Goal: Task Accomplishment & Management: Use online tool/utility

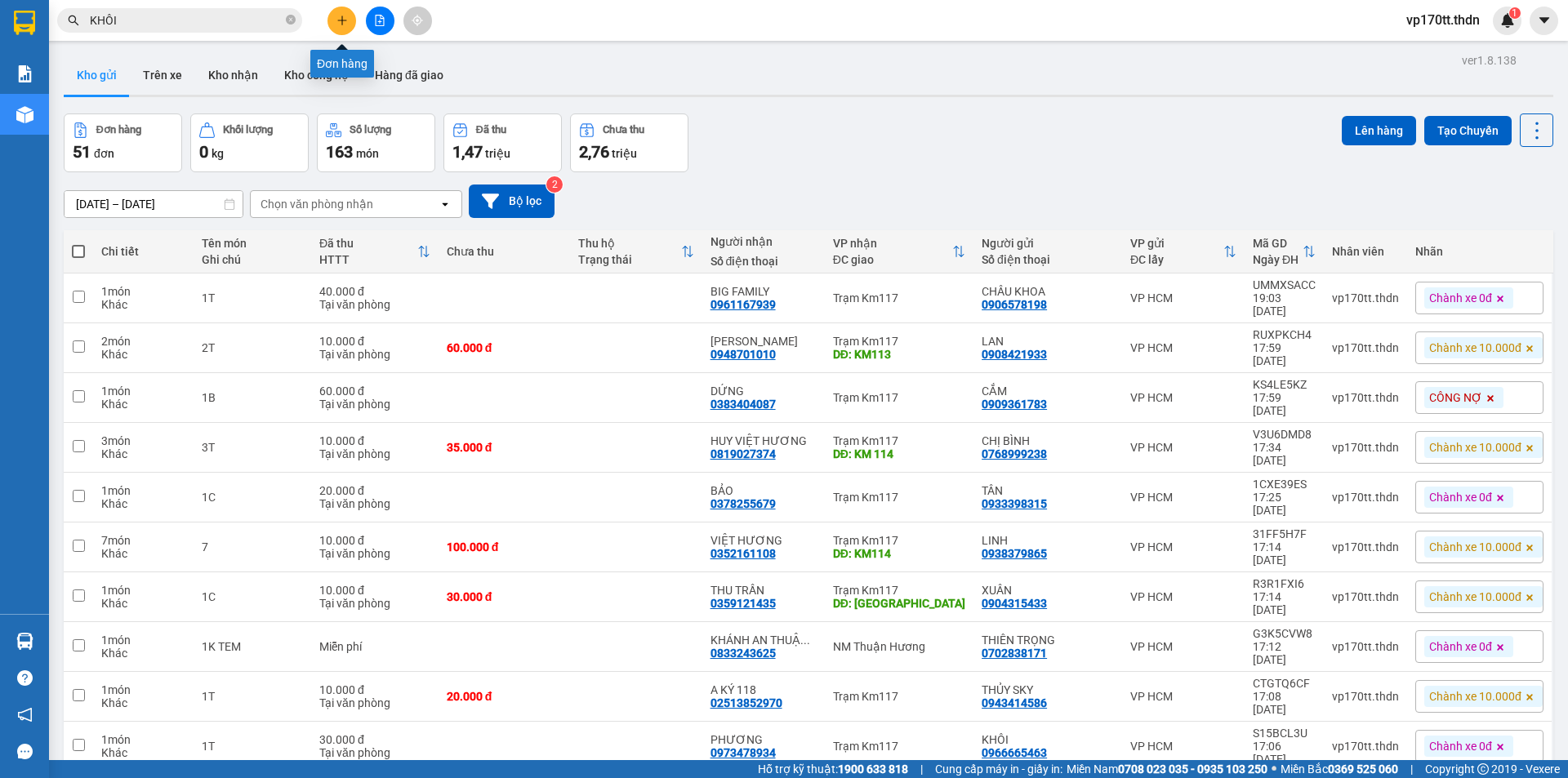
click at [337, 12] on button at bounding box center [341, 20] width 29 height 29
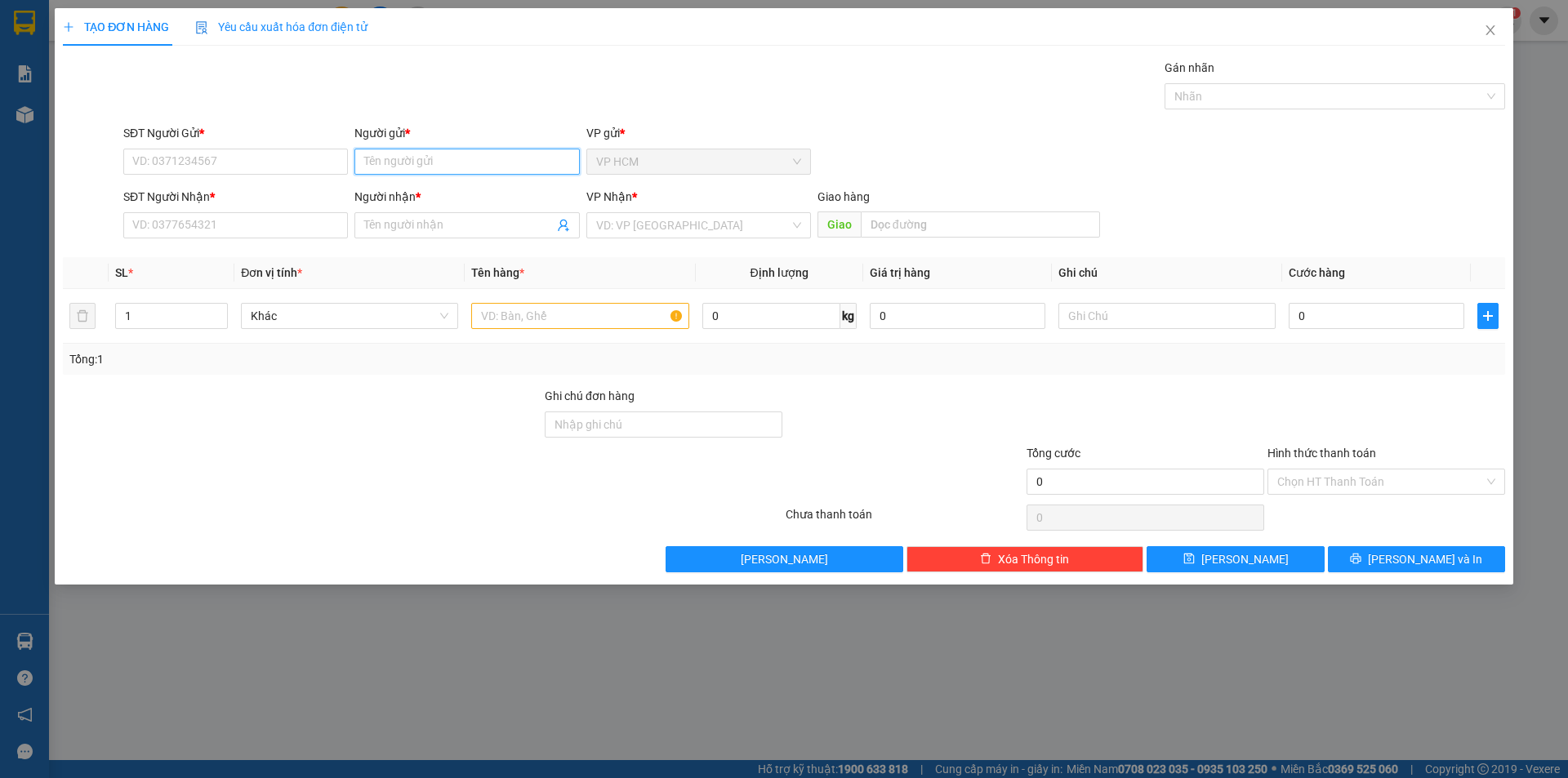
click at [428, 173] on input "Người gửi *" at bounding box center [466, 162] width 225 height 26
type input "ANH ĐẠI"
click at [480, 227] on div "ANH ĐẠI - 0908252672" at bounding box center [467, 220] width 205 height 18
type input "0908252672"
type input "ANH ĐẠI"
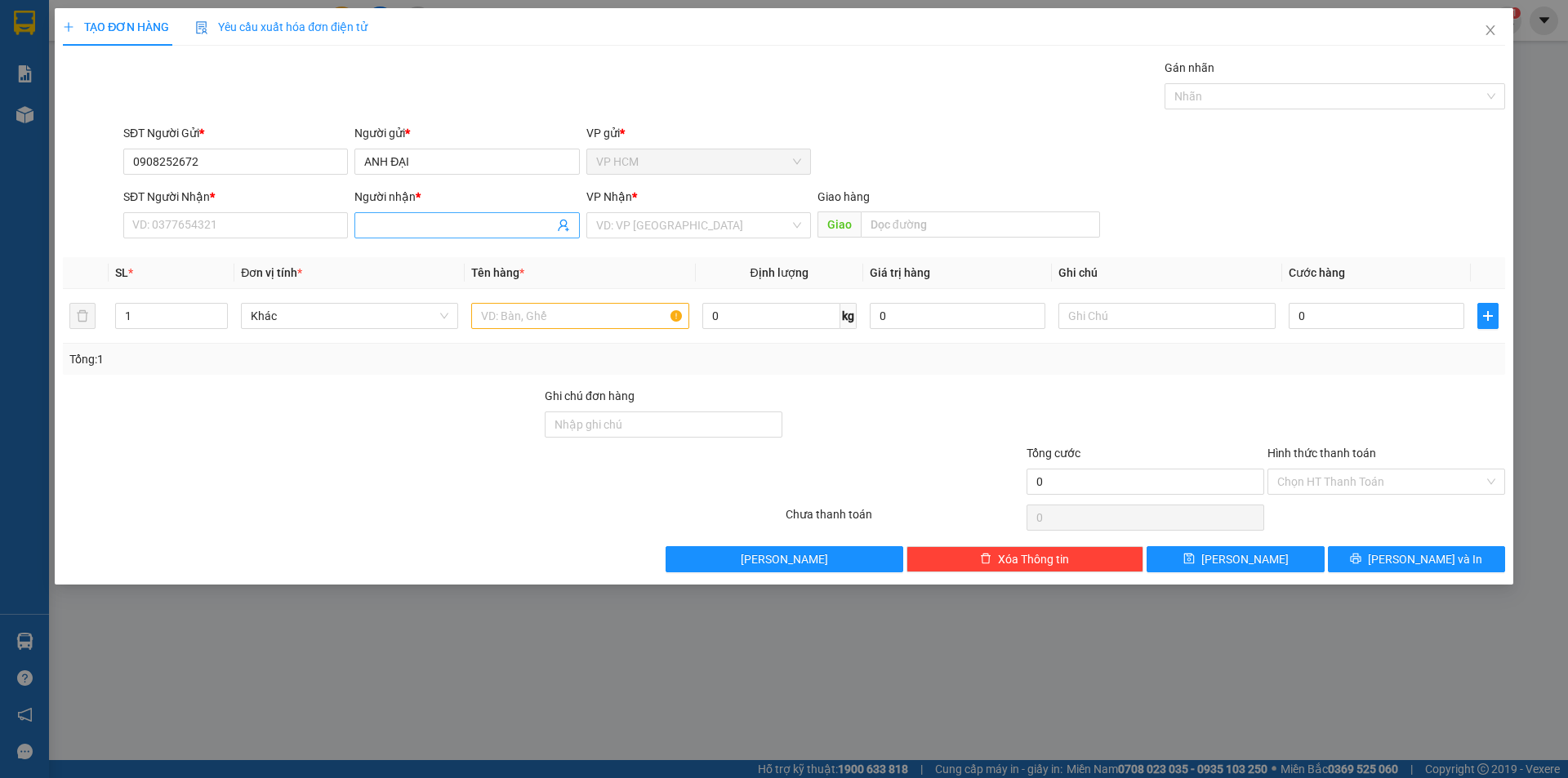
click at [567, 226] on icon "user-add" at bounding box center [563, 225] width 13 height 13
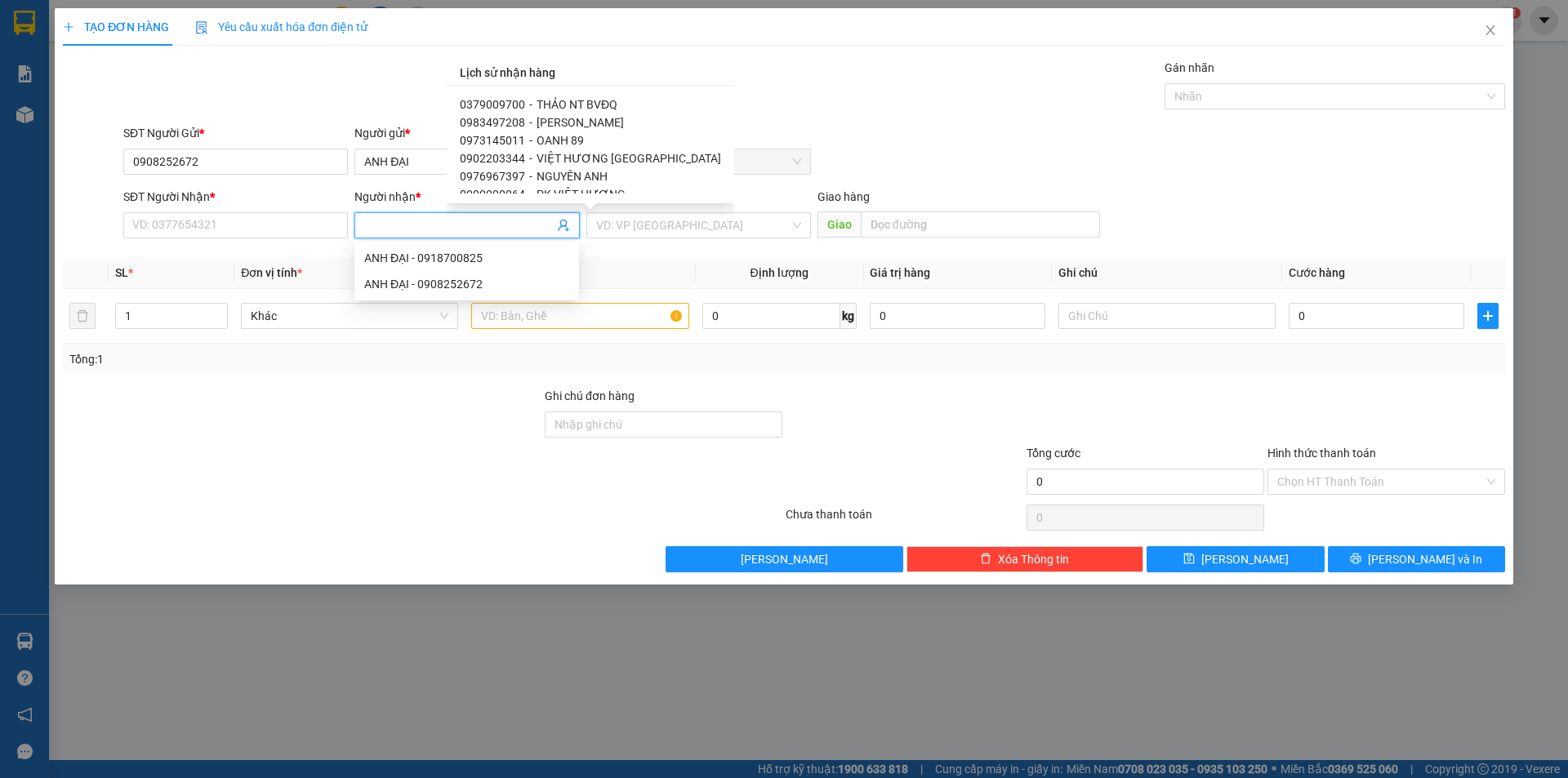
click at [561, 107] on span "THẢO NT BVĐQ" at bounding box center [576, 104] width 80 height 13
type input "0379009700"
type input "THẢO NT BVĐQ"
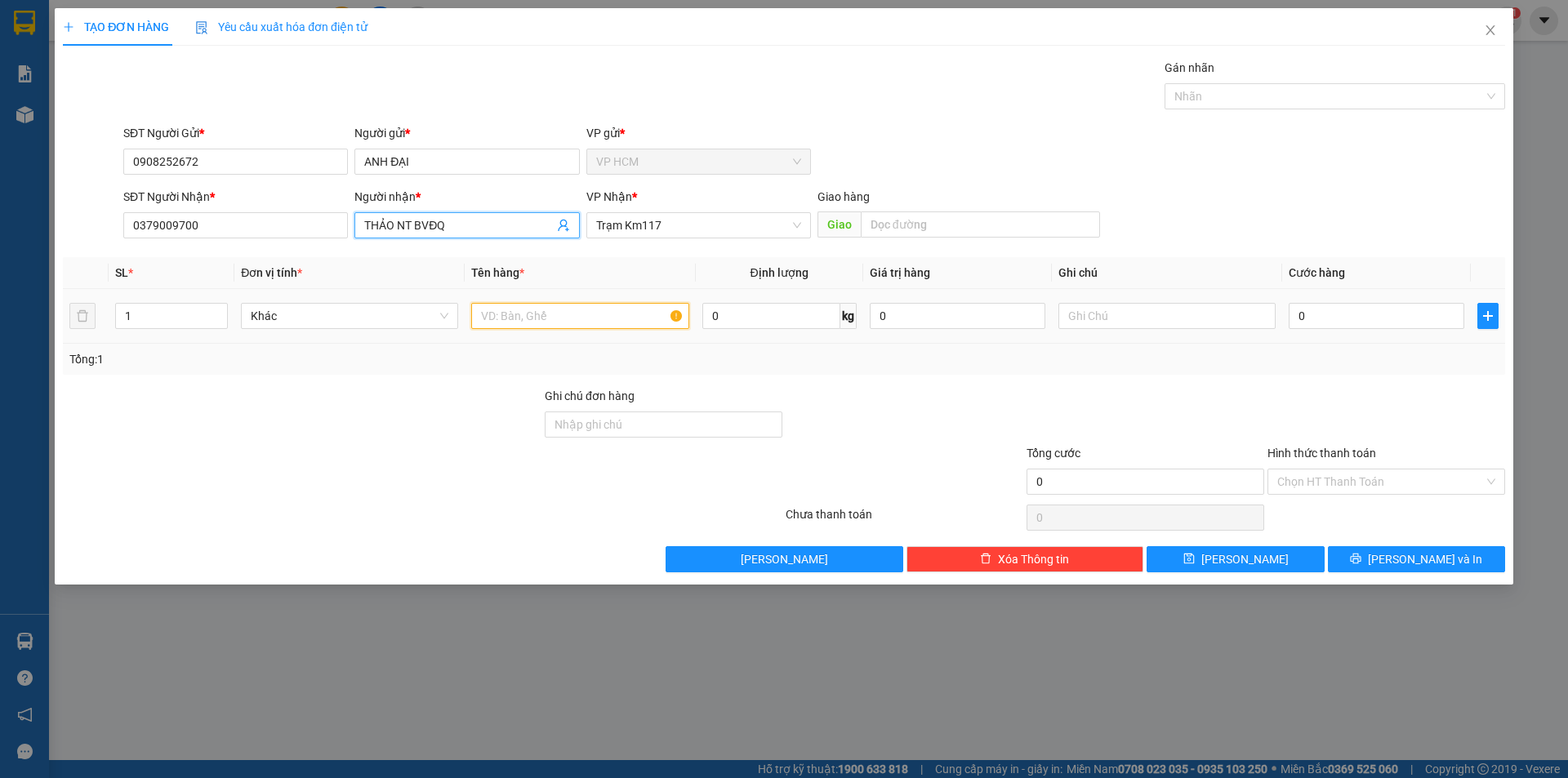
click at [615, 317] on input "text" at bounding box center [580, 316] width 217 height 26
type input "1T"
click at [1262, 125] on div "SĐT Người Gửi * 0908252672 Người gửi * ANH ĐẠI VP gửi * VP HCM" at bounding box center [814, 152] width 1388 height 57
click at [1266, 94] on div at bounding box center [1327, 96] width 316 height 19
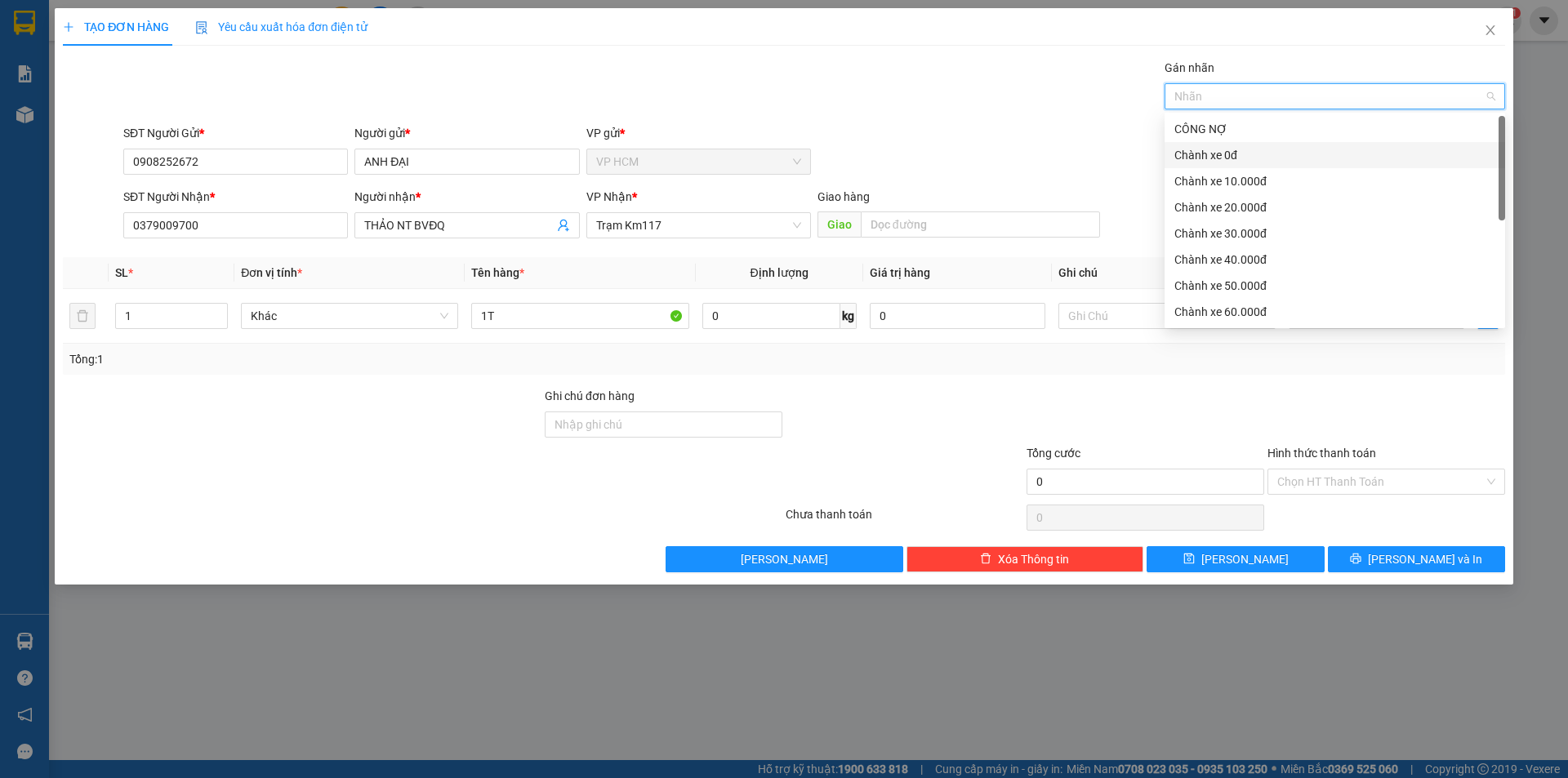
drag, startPoint x: 1172, startPoint y: 164, endPoint x: 1283, endPoint y: 288, distance: 166.4
click at [1173, 164] on div "Chành xe 0đ" at bounding box center [1334, 155] width 340 height 26
click at [1002, 126] on div "SĐT Người Gửi * 0908252672 Người gửi * ANH ĐẠI VP gửi * VP HCM" at bounding box center [814, 152] width 1388 height 57
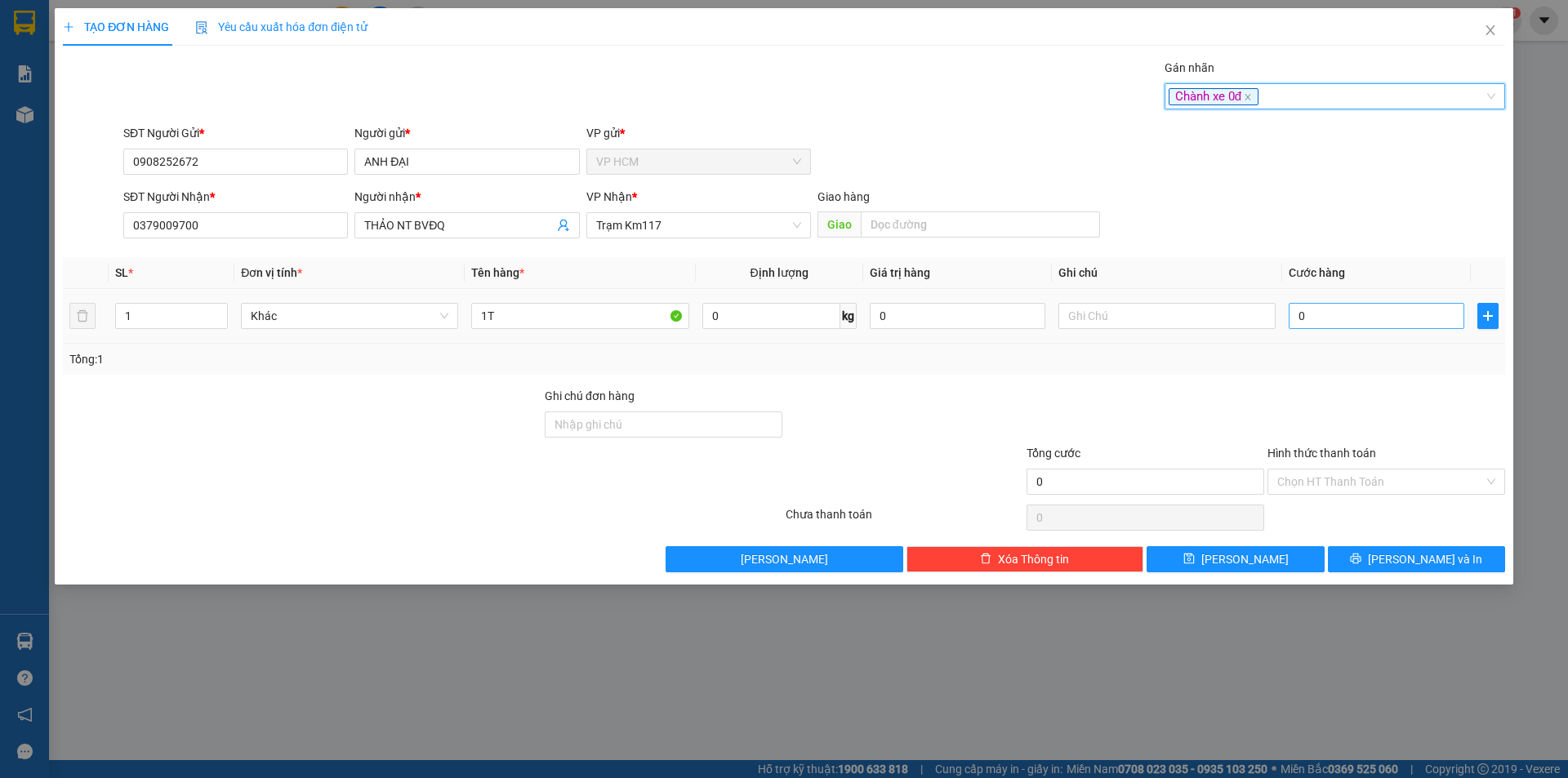
click at [1348, 376] on div "Transit Pickup Surcharge Ids Transit Deliver Surcharge Ids Transit Deliver Surc…" at bounding box center [784, 316] width 1442 height 514
click at [1350, 326] on input "0" at bounding box center [1377, 316] width 176 height 26
type input "4"
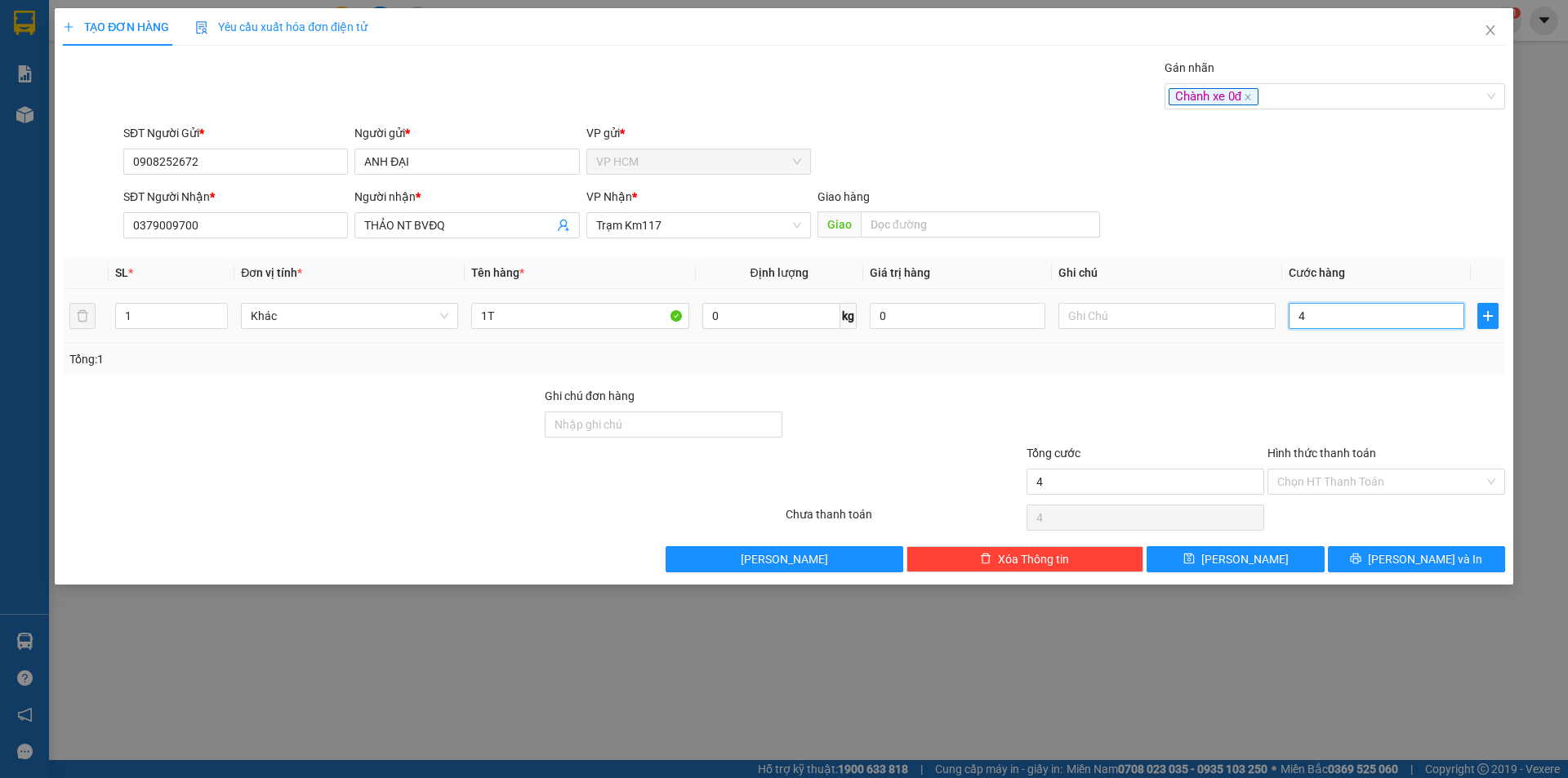
type input "40"
type input "40.000"
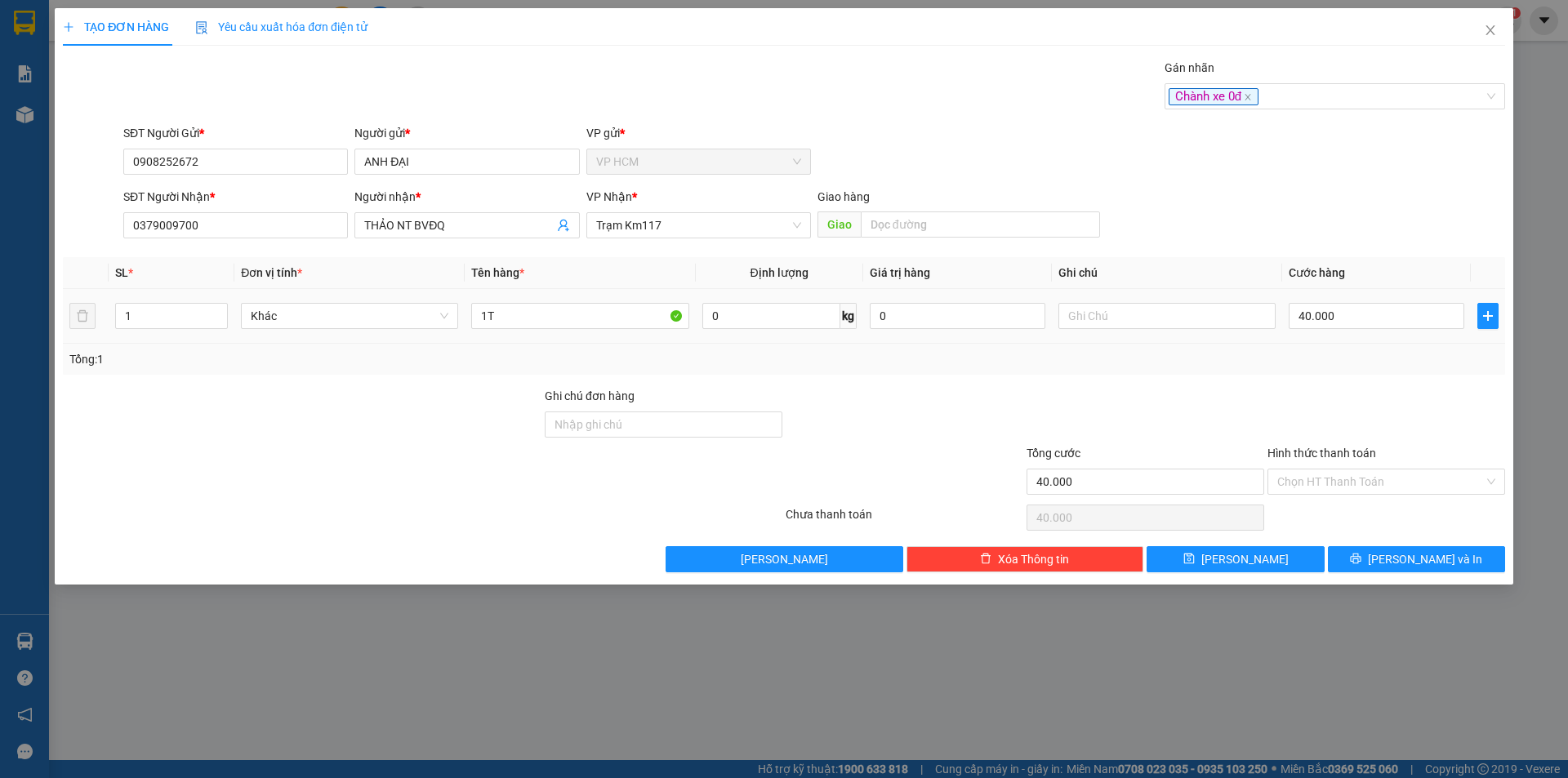
click at [1360, 344] on div "SL * Đơn vị tính * Tên hàng * Định lượng Giá trị hàng Ghi chú Cước hàng 1 Khác …" at bounding box center [784, 315] width 1442 height 117
click at [1350, 484] on input "Hình thức thanh toán" at bounding box center [1379, 481] width 206 height 24
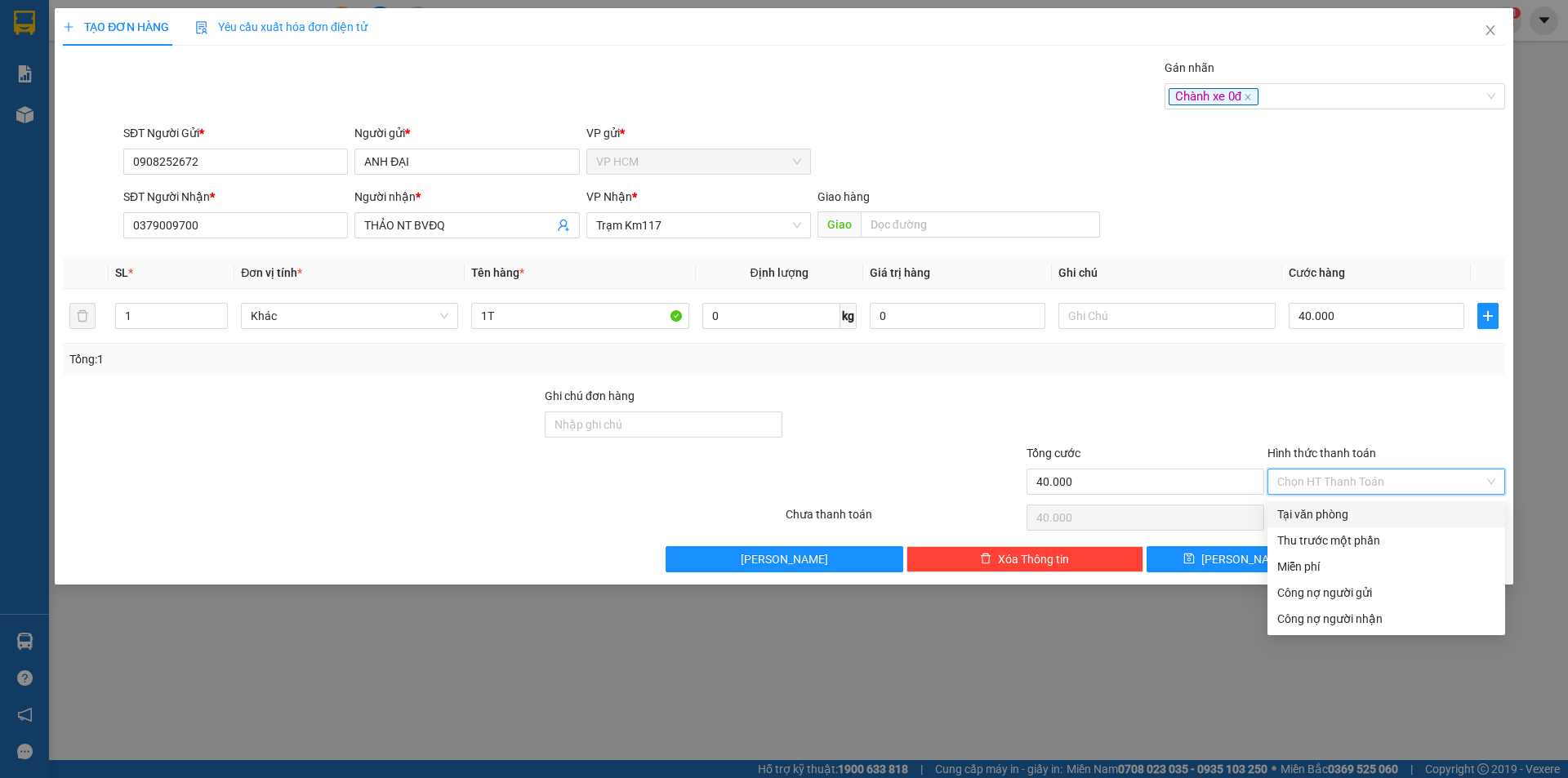
click at [1340, 518] on div "Tại văn phòng" at bounding box center [1386, 514] width 218 height 18
type input "0"
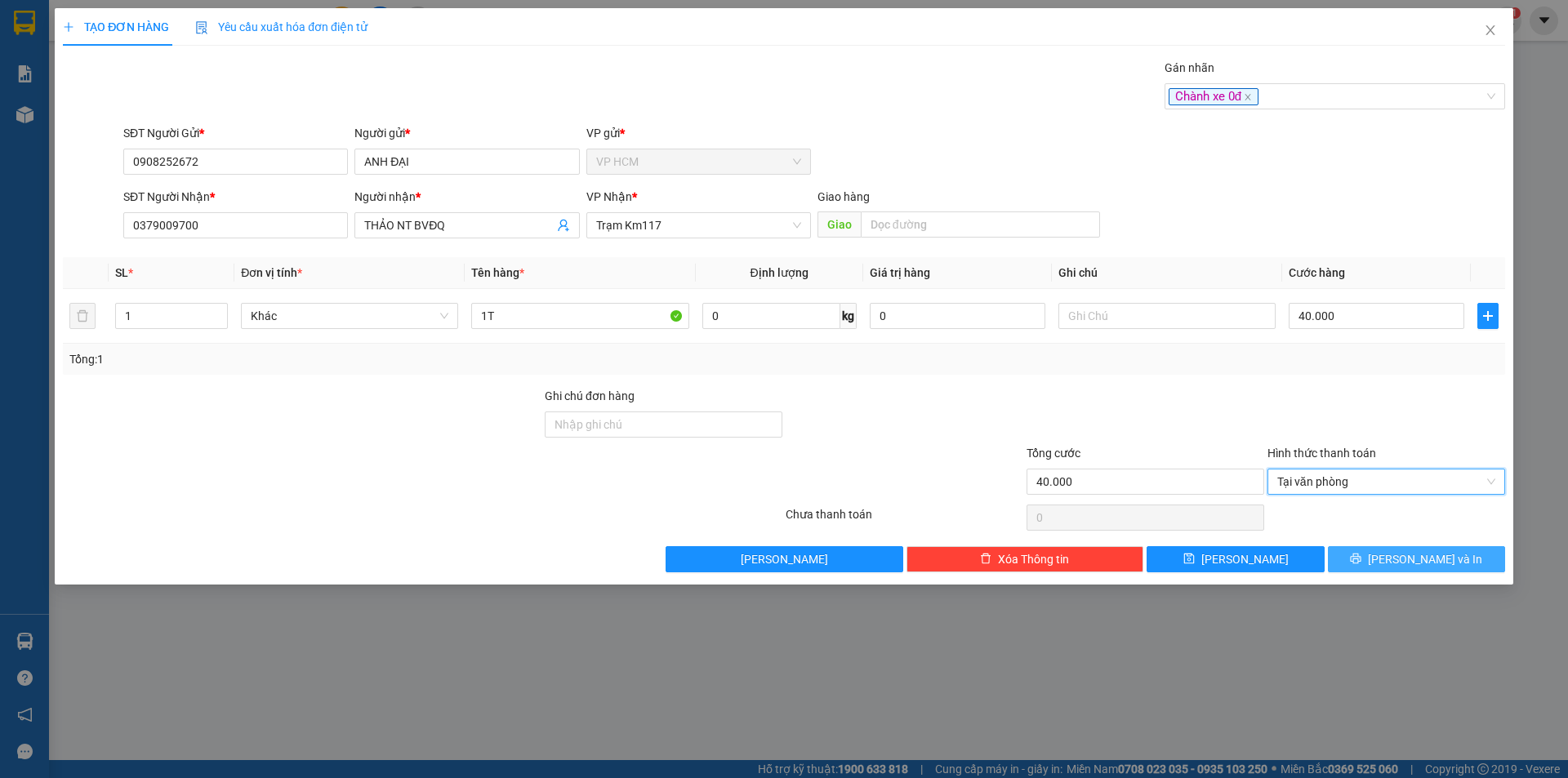
click at [1361, 560] on icon "printer" at bounding box center [1355, 558] width 11 height 11
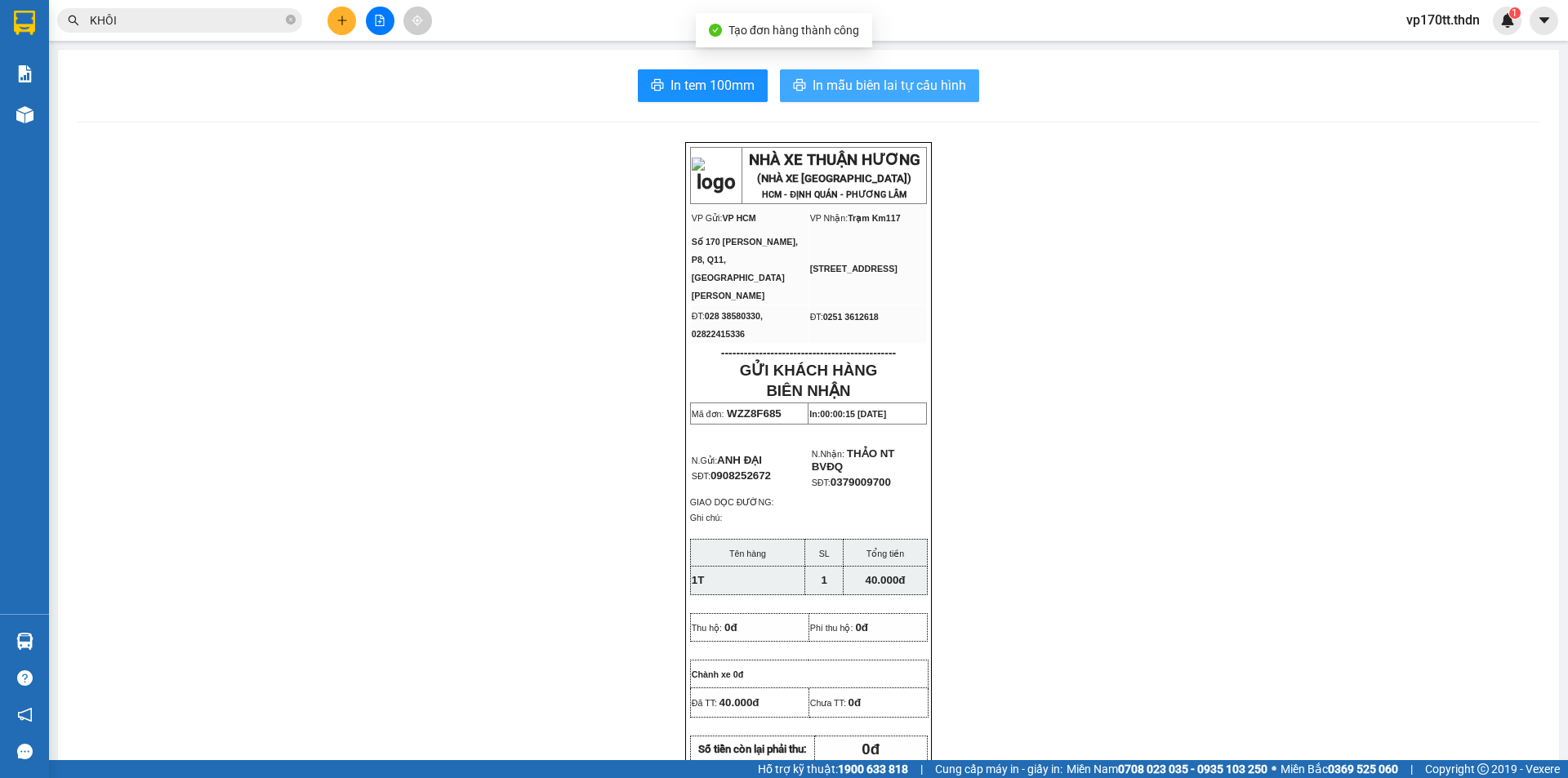
click at [860, 97] on button "In mẫu biên lai tự cấu hình" at bounding box center [879, 85] width 200 height 32
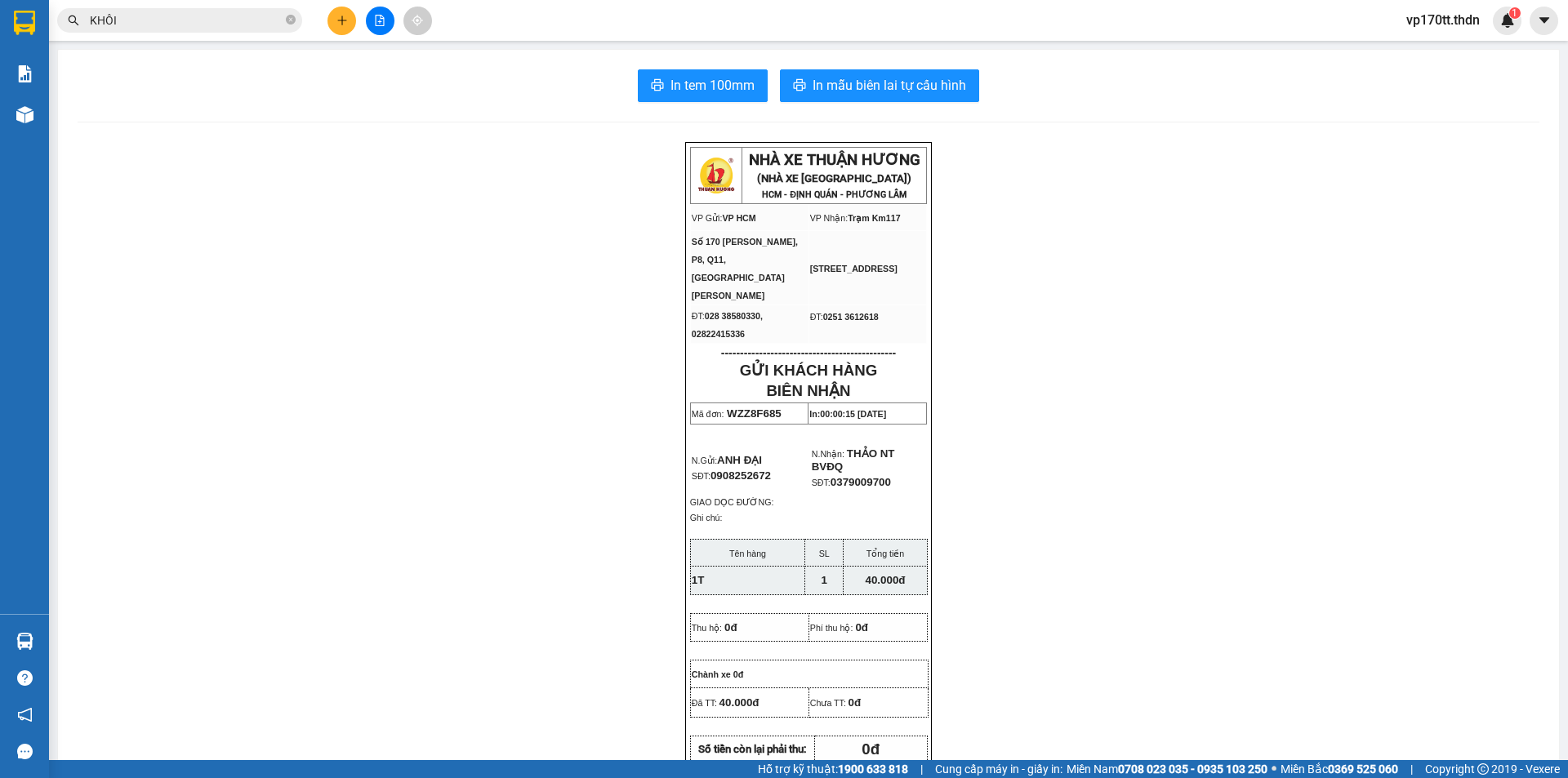
click at [349, 24] on button at bounding box center [341, 20] width 29 height 29
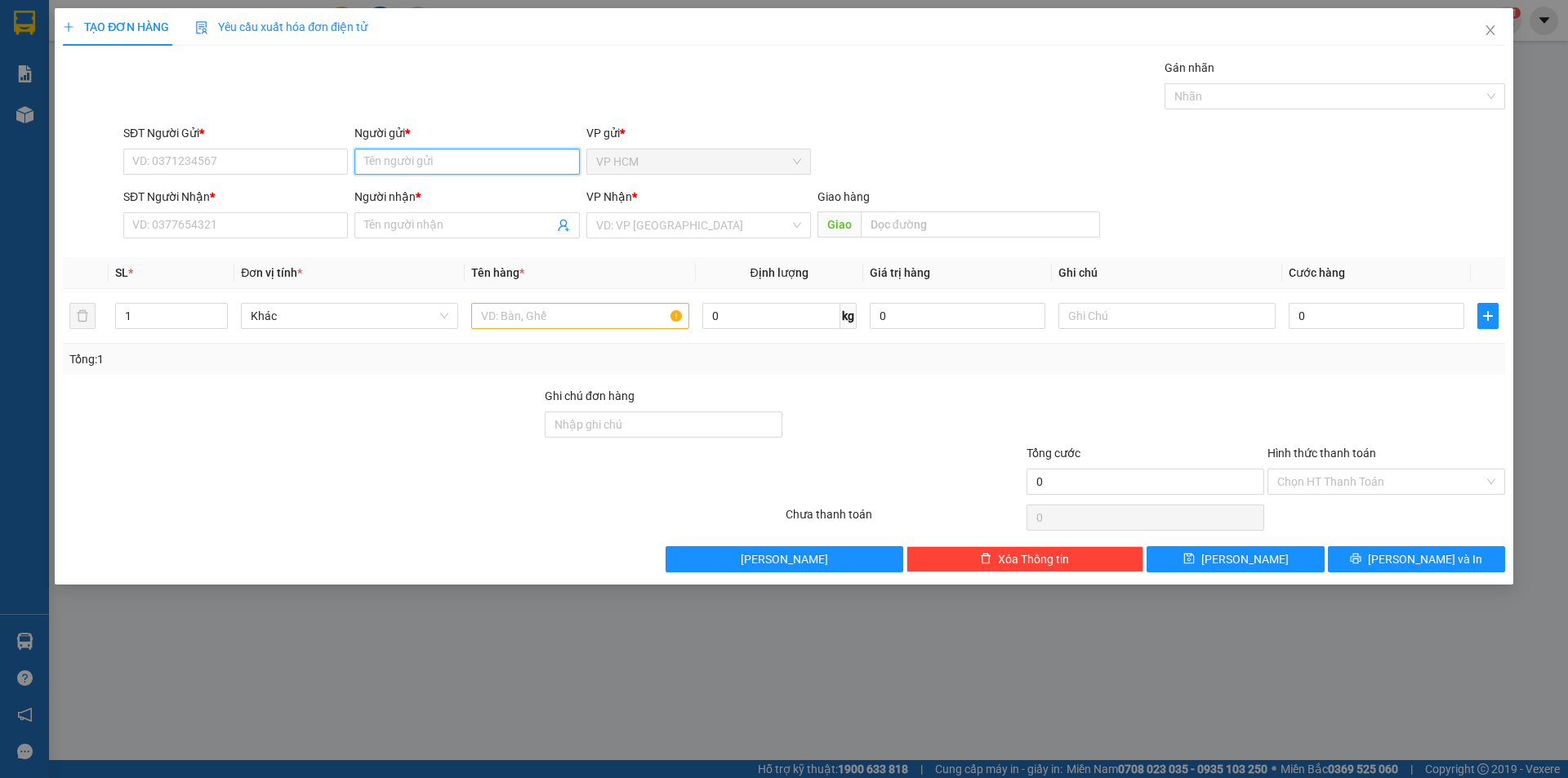
click at [403, 158] on input "Người gửi *" at bounding box center [466, 162] width 225 height 26
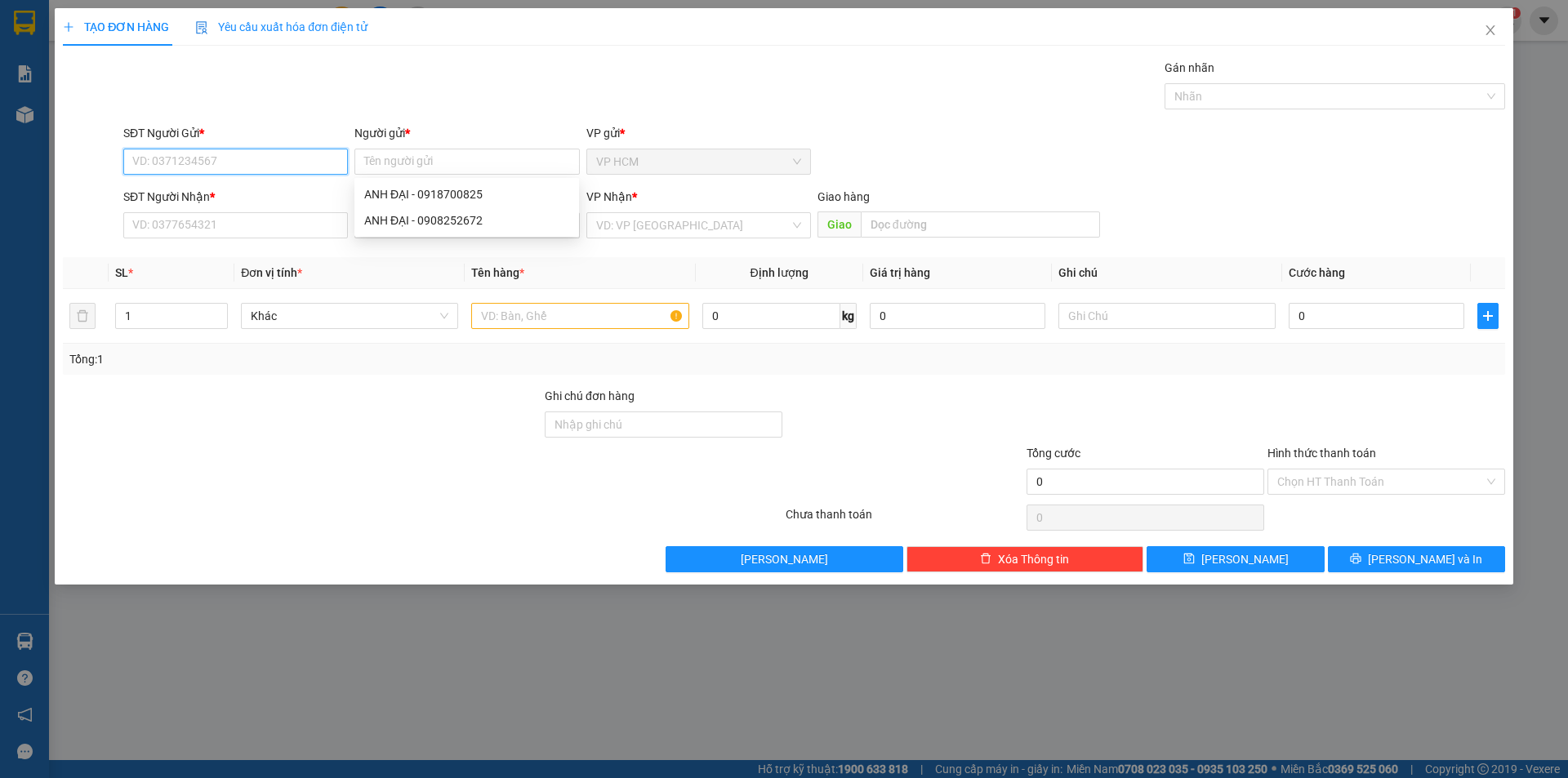
click at [241, 171] on input "SĐT Người Gửi *" at bounding box center [235, 162] width 225 height 26
type input "8656"
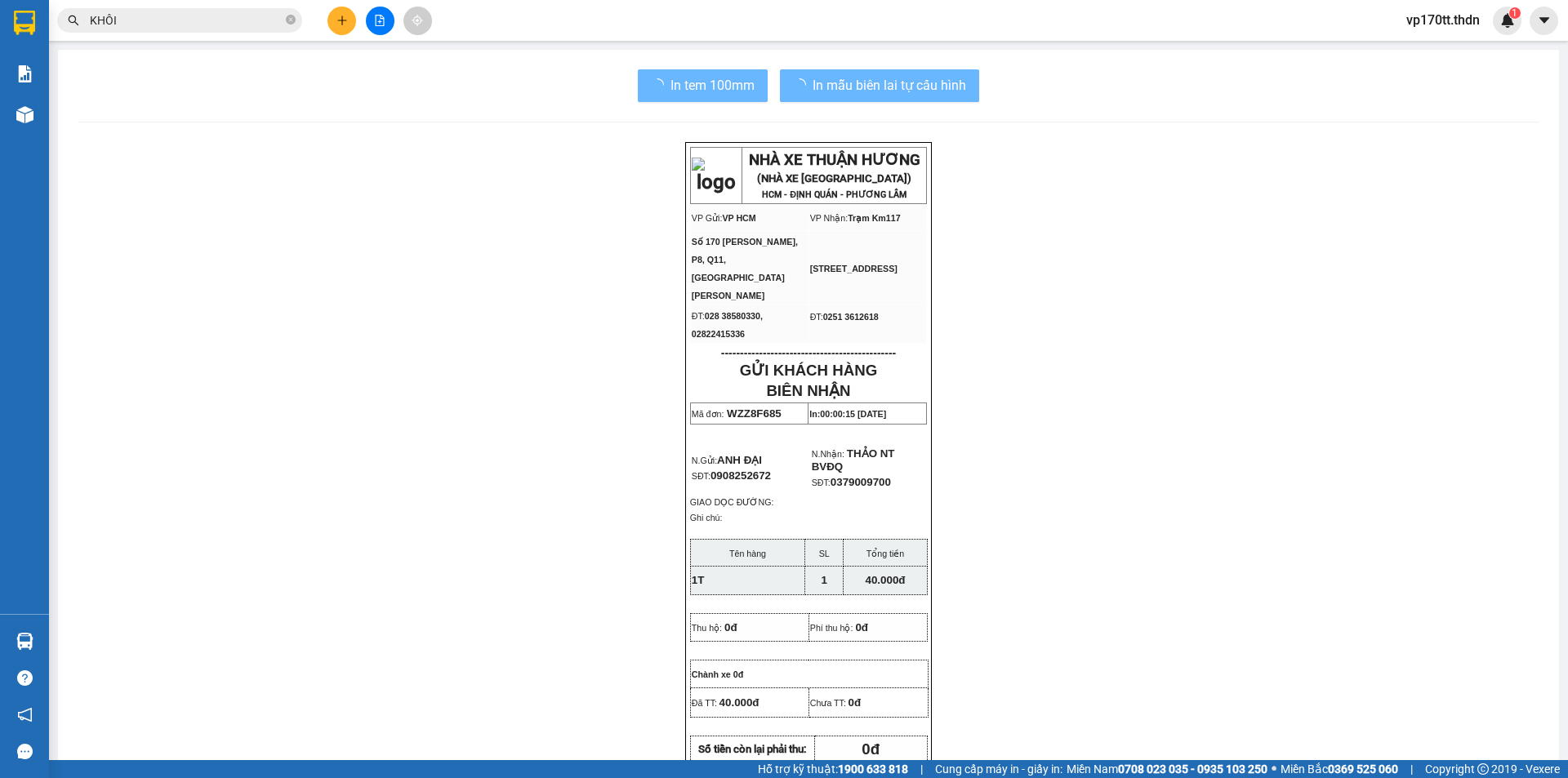
click at [196, 20] on input "KHÔI" at bounding box center [186, 19] width 192 height 18
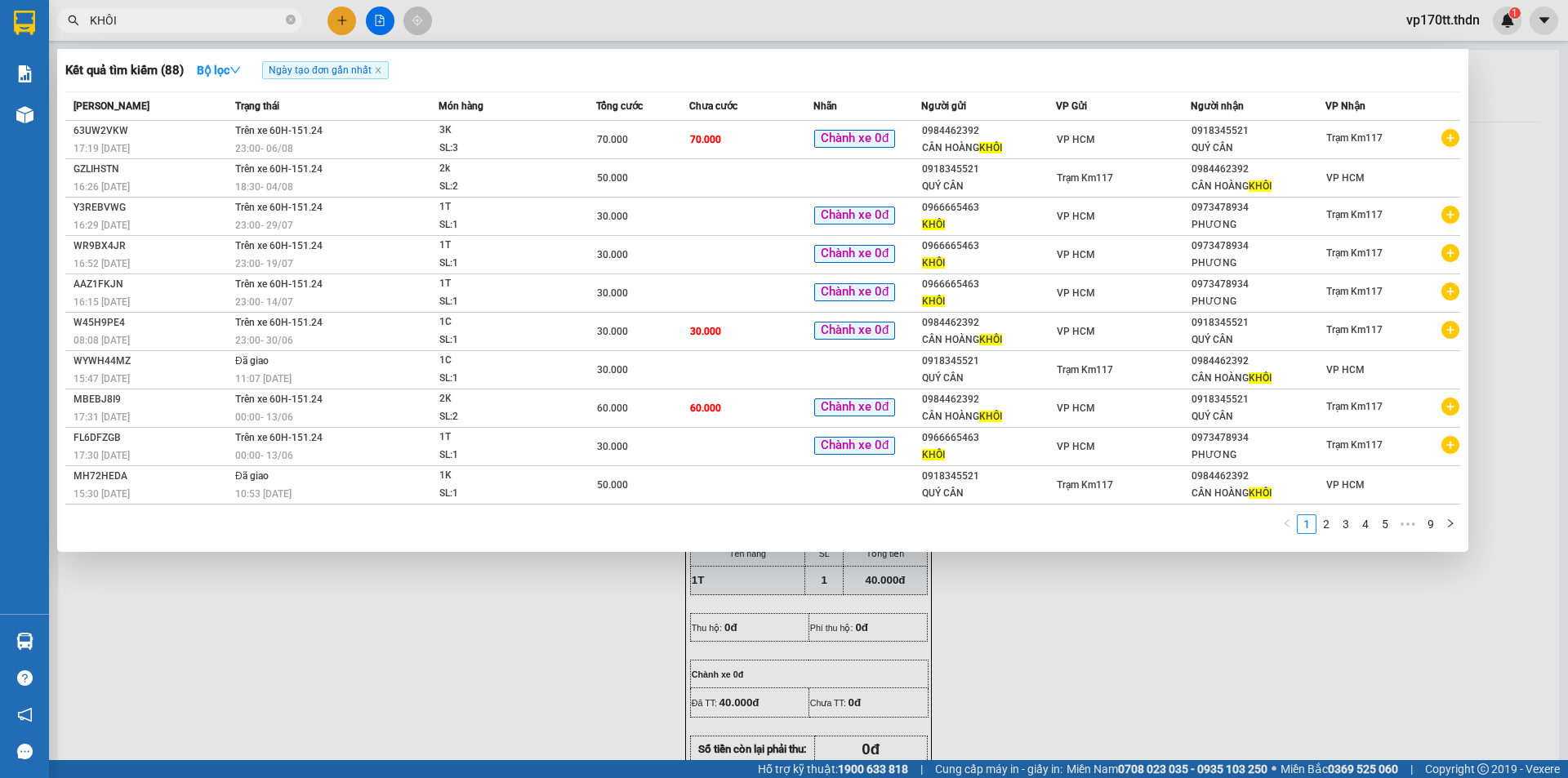
click at [196, 20] on input "KHÔI" at bounding box center [186, 19] width 192 height 18
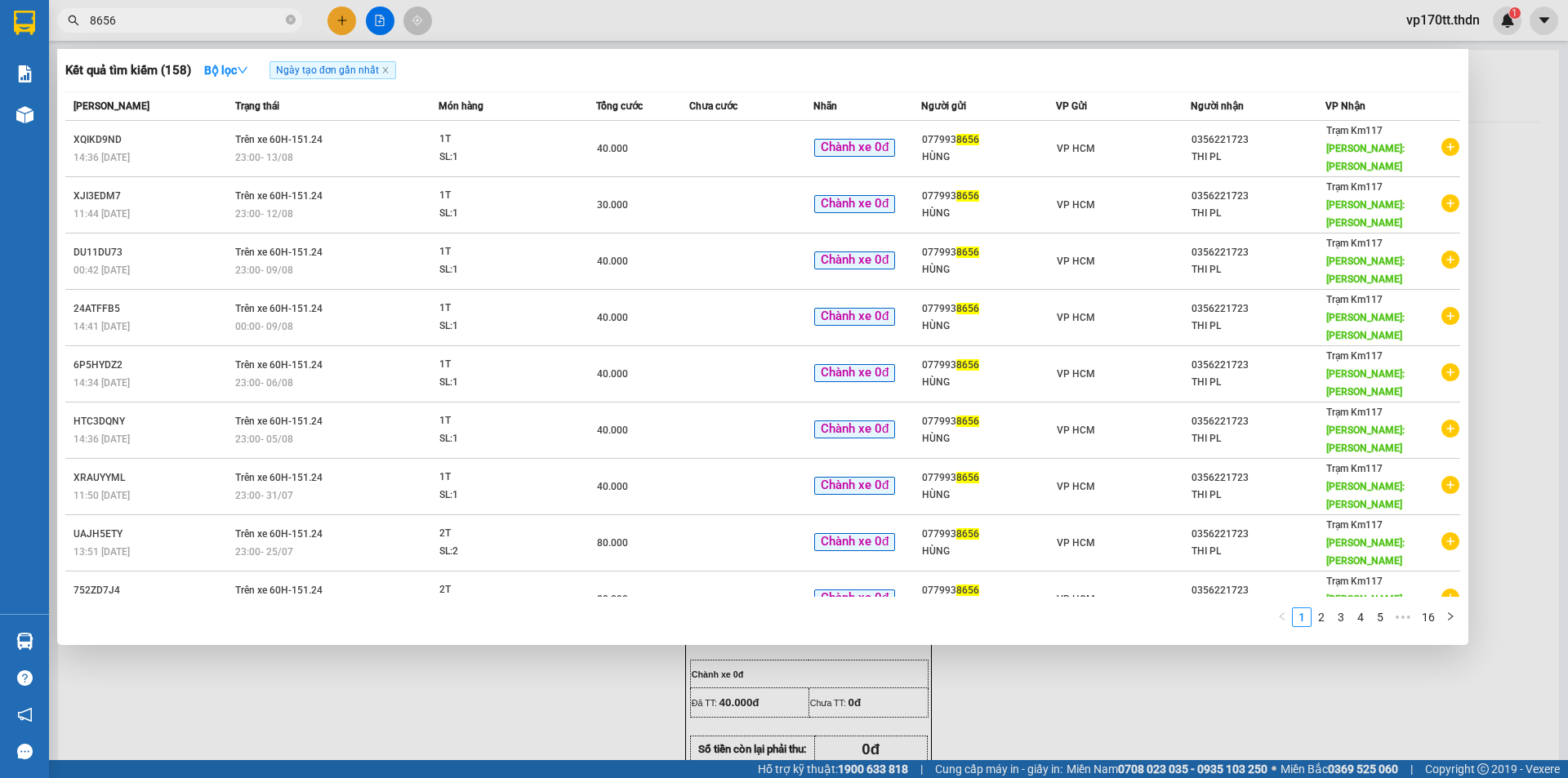
type input "8656"
click at [345, 23] on div at bounding box center [784, 389] width 1568 height 778
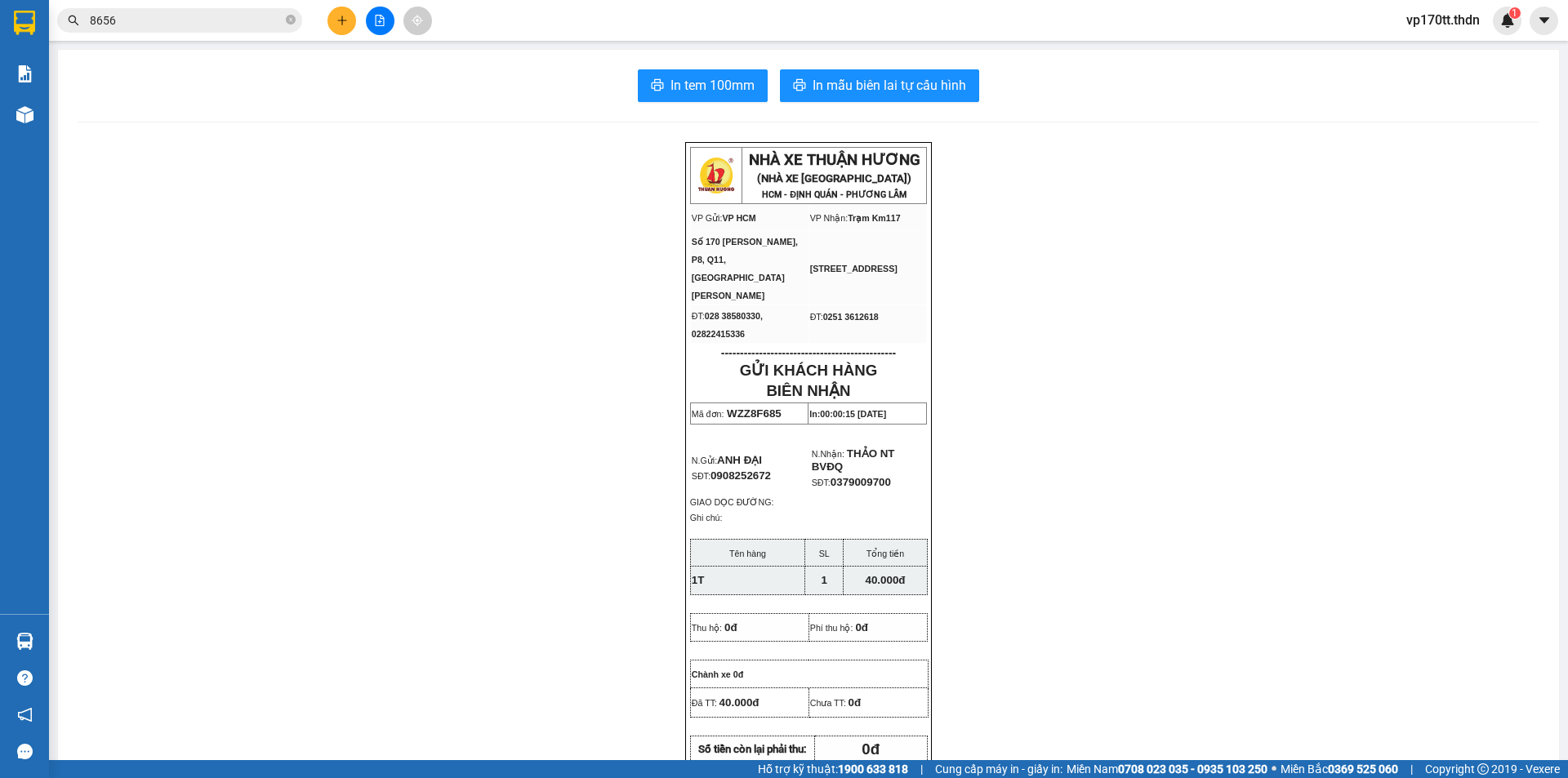
click at [345, 23] on icon "plus" at bounding box center [342, 20] width 11 height 11
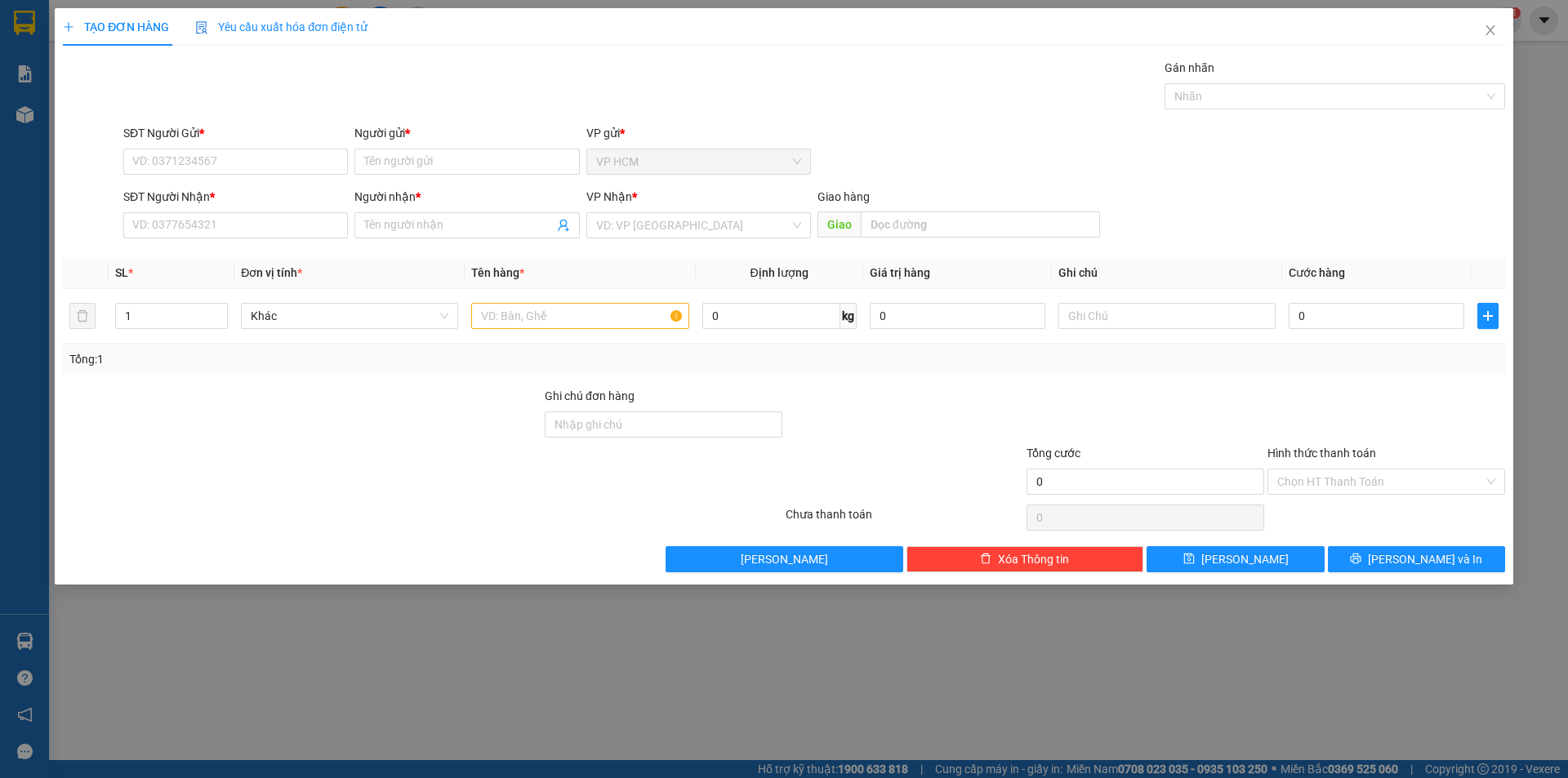
click at [183, 188] on div "SĐT Người Nhận *" at bounding box center [235, 196] width 225 height 18
click at [183, 213] on input "SĐT Người Nhận *" at bounding box center [235, 225] width 225 height 26
click at [249, 168] on input "SĐT Người Gửi *" at bounding box center [235, 162] width 225 height 26
click at [202, 187] on div "0779938656 - HÙNG" at bounding box center [236, 193] width 205 height 18
type input "0779938656"
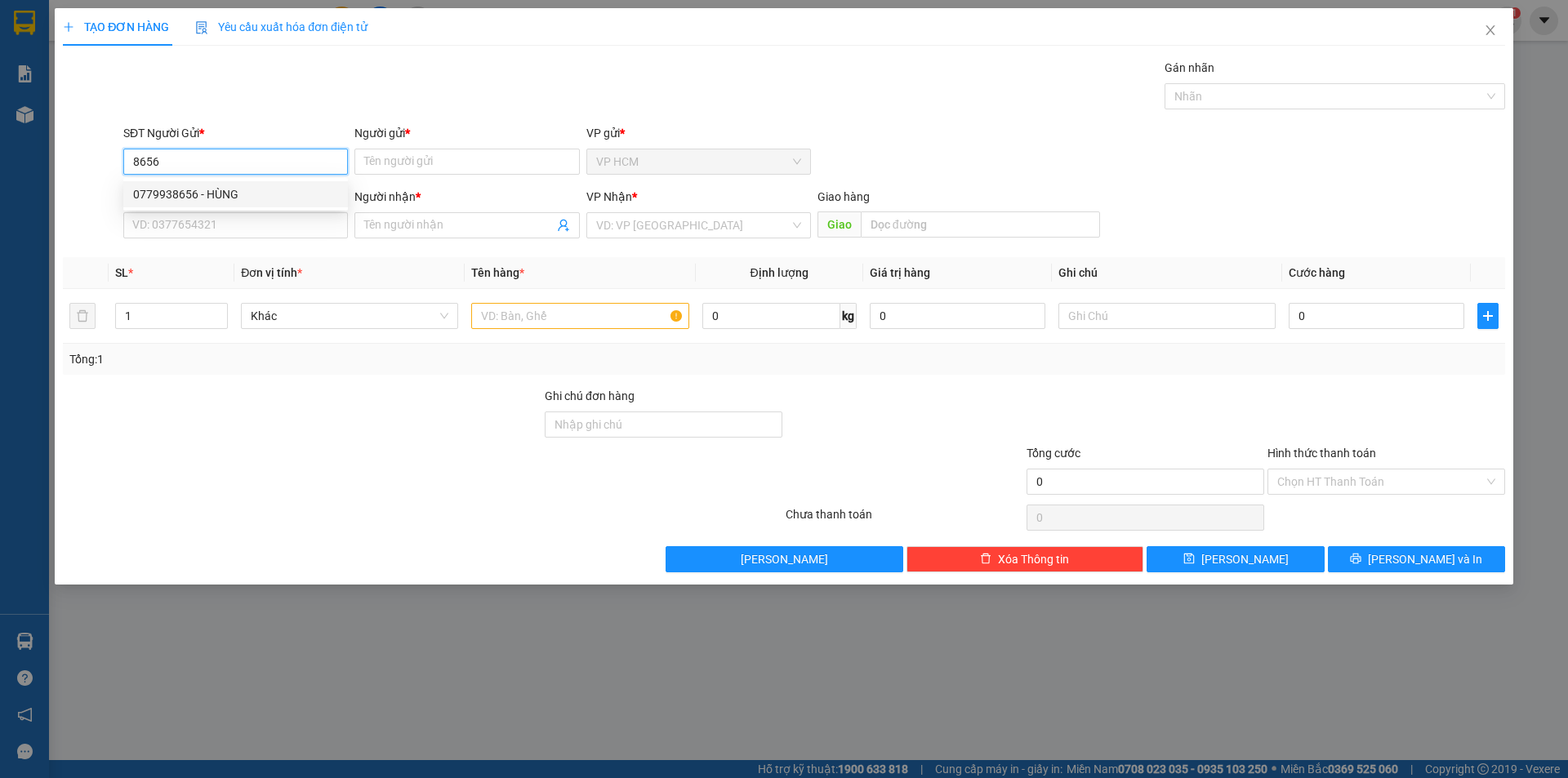
type input "HÙNG"
type input "0356221723"
type input "THI PL"
type input "[PERSON_NAME]"
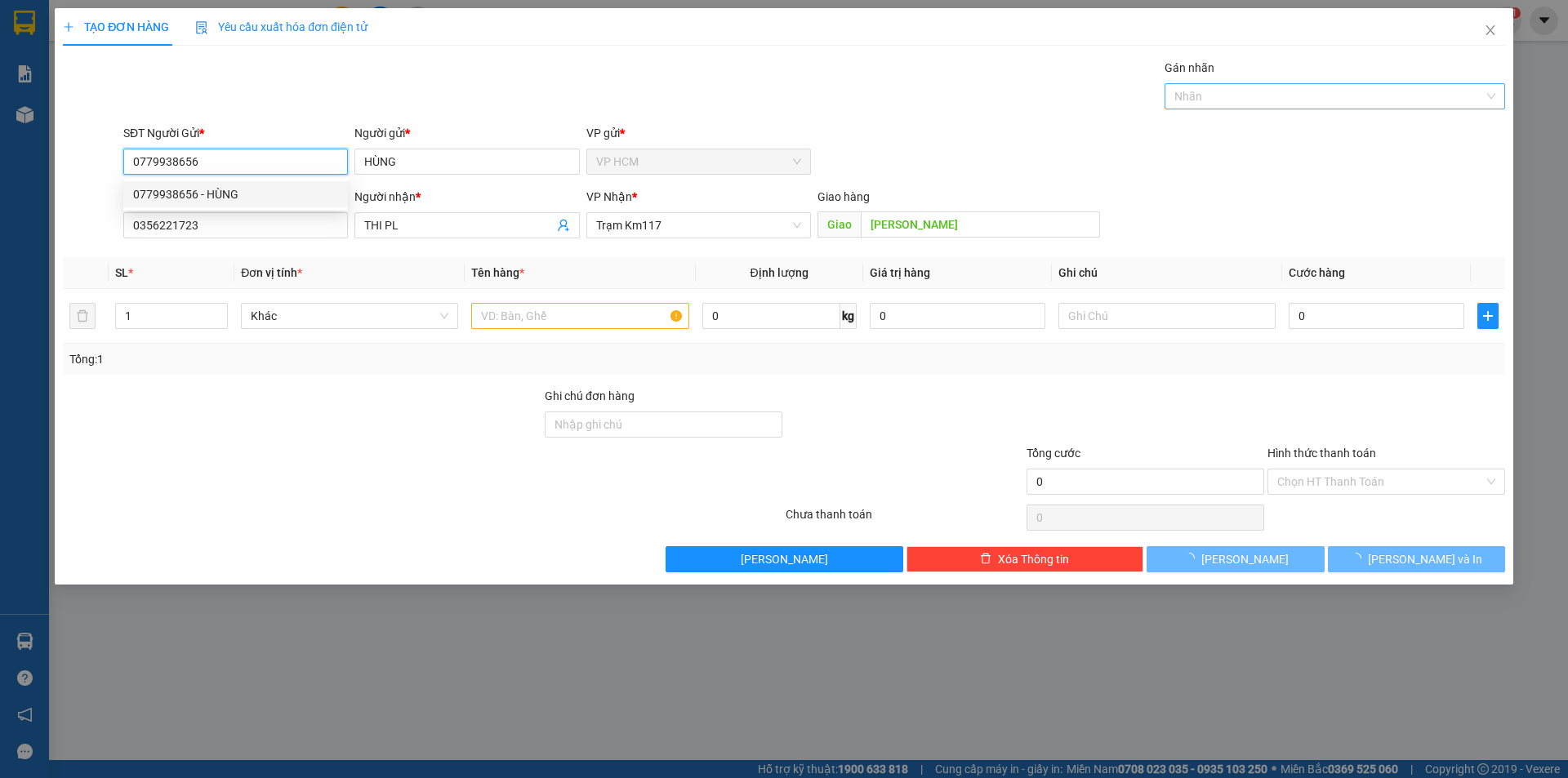
type input "40.000"
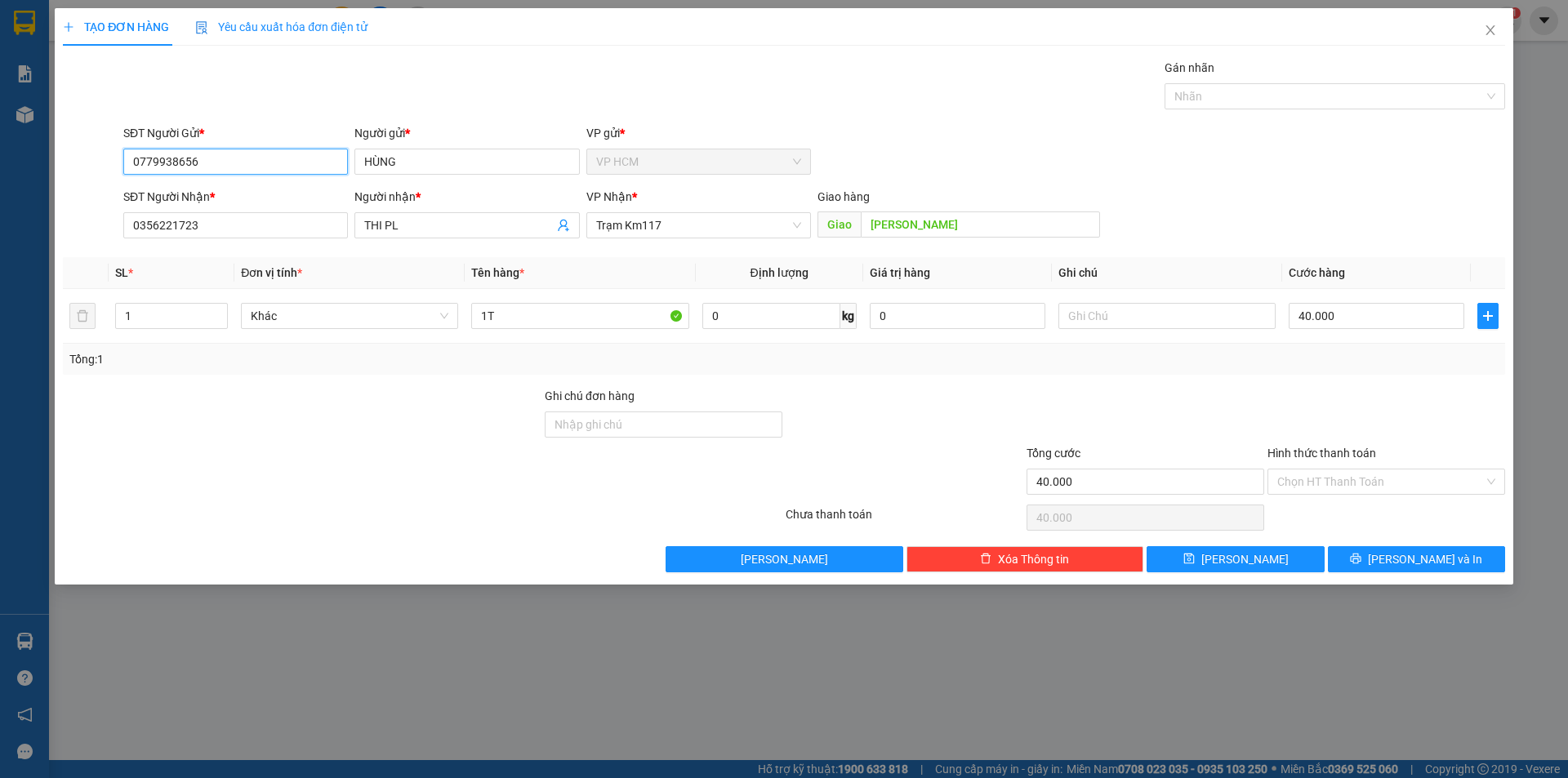
type input "0779938656"
click at [1302, 80] on div "Gán nhãn" at bounding box center [1334, 71] width 340 height 24
drag, startPoint x: 1261, startPoint y: 91, endPoint x: 1242, endPoint y: 115, distance: 30.6
click at [1261, 91] on div at bounding box center [1327, 96] width 316 height 19
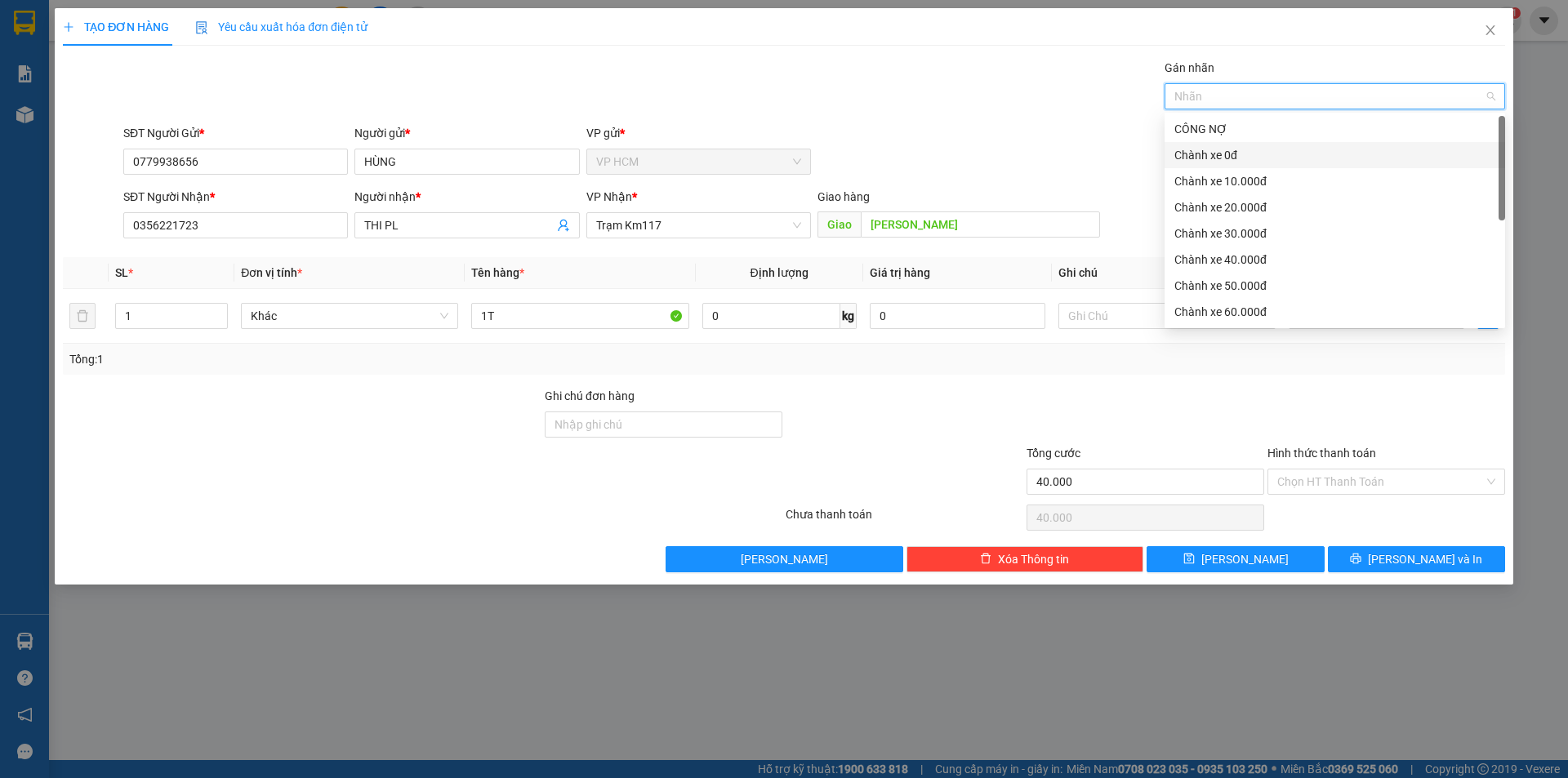
click at [1227, 145] on div "Chành xe 0đ" at bounding box center [1334, 155] width 340 height 26
click at [853, 93] on div "Gán nhãn Chành xe 0đ" at bounding box center [814, 88] width 1388 height 57
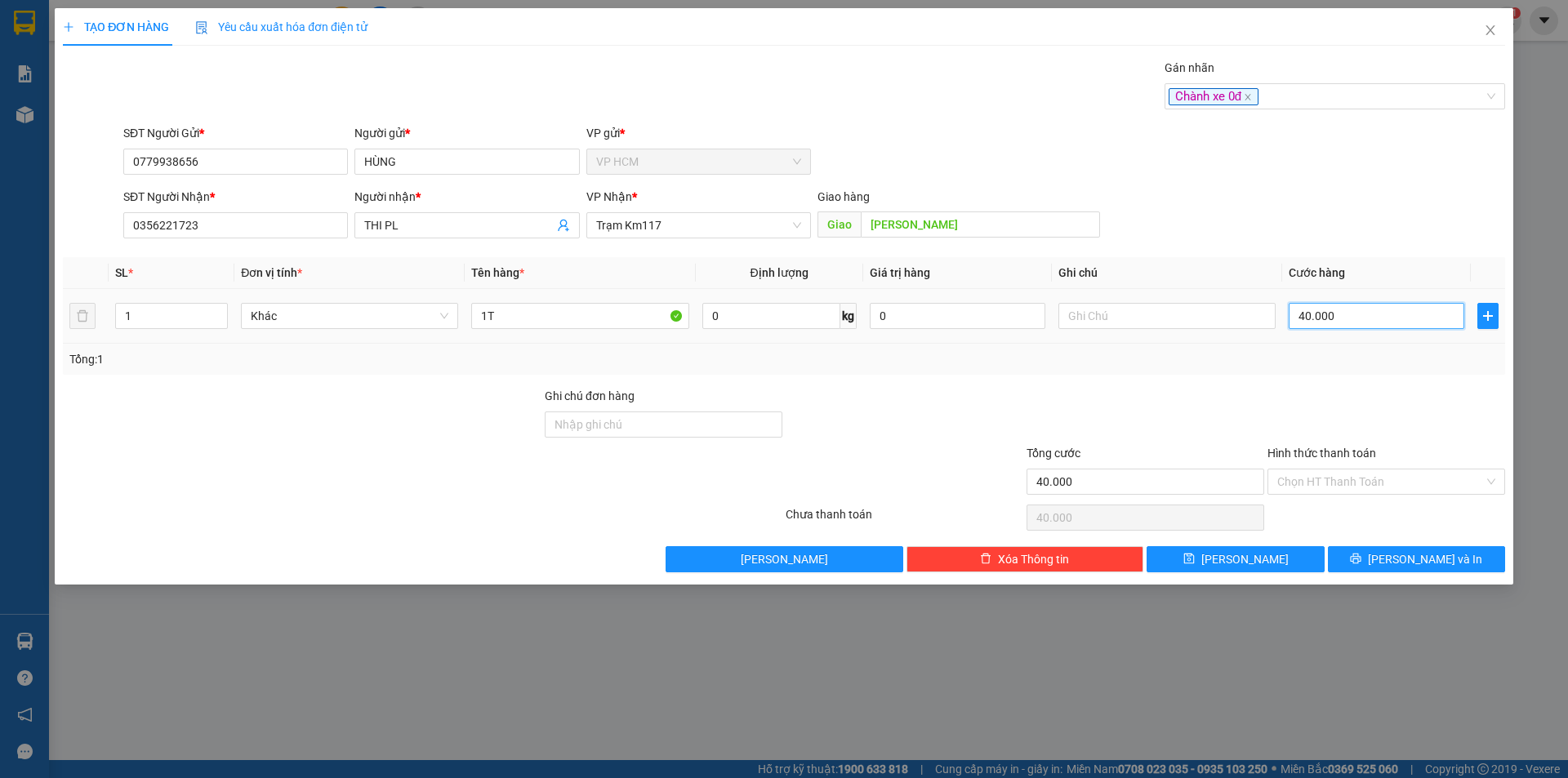
click at [1360, 317] on input "40.000" at bounding box center [1377, 316] width 176 height 26
type input "2"
type input "20"
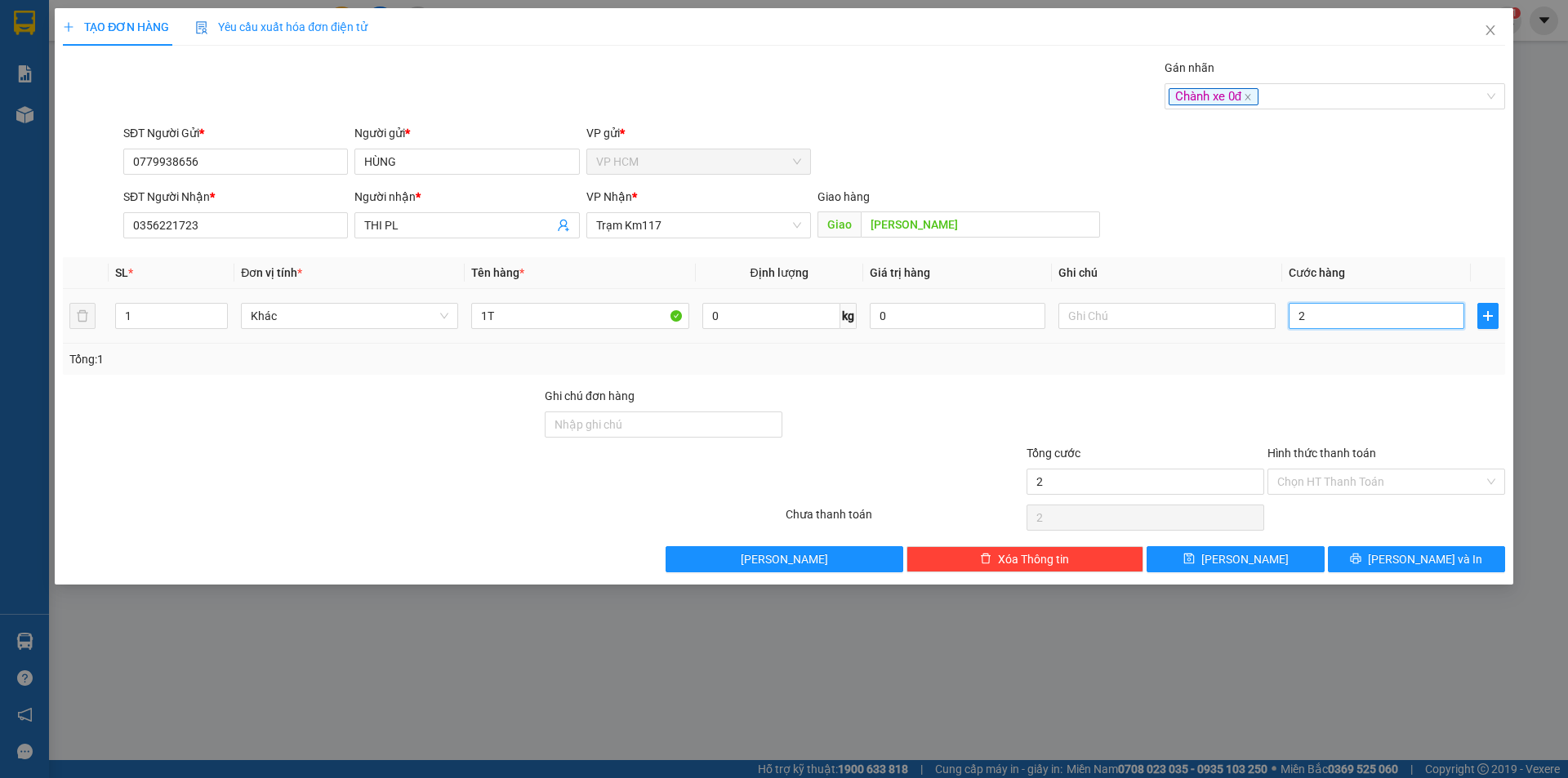
type input "20"
type input "20.000"
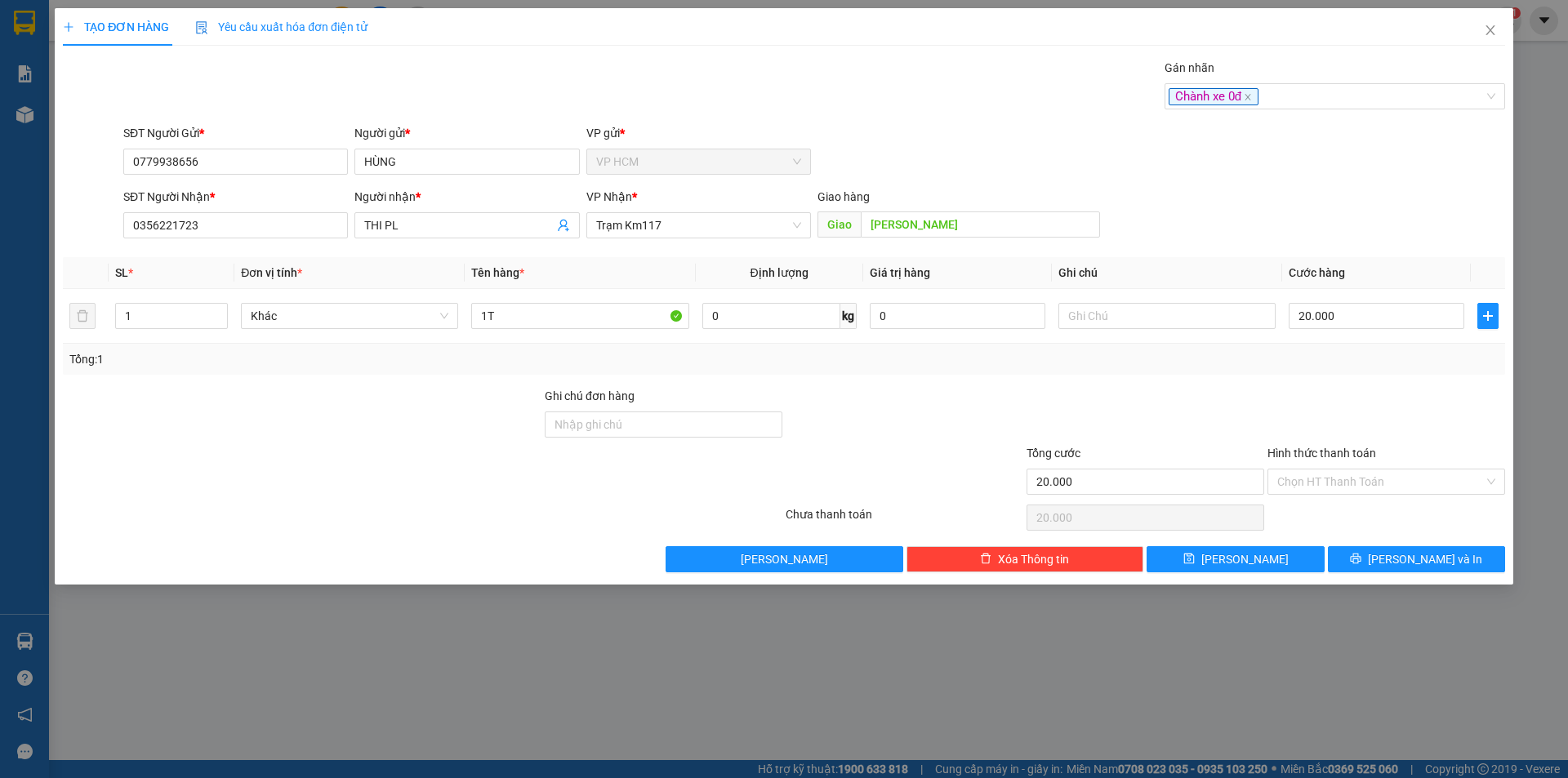
click at [1374, 371] on div "Tổng: 1" at bounding box center [784, 359] width 1442 height 31
click at [1368, 443] on div at bounding box center [1386, 416] width 241 height 57
click at [1359, 480] on input "Hình thức thanh toán" at bounding box center [1379, 481] width 206 height 24
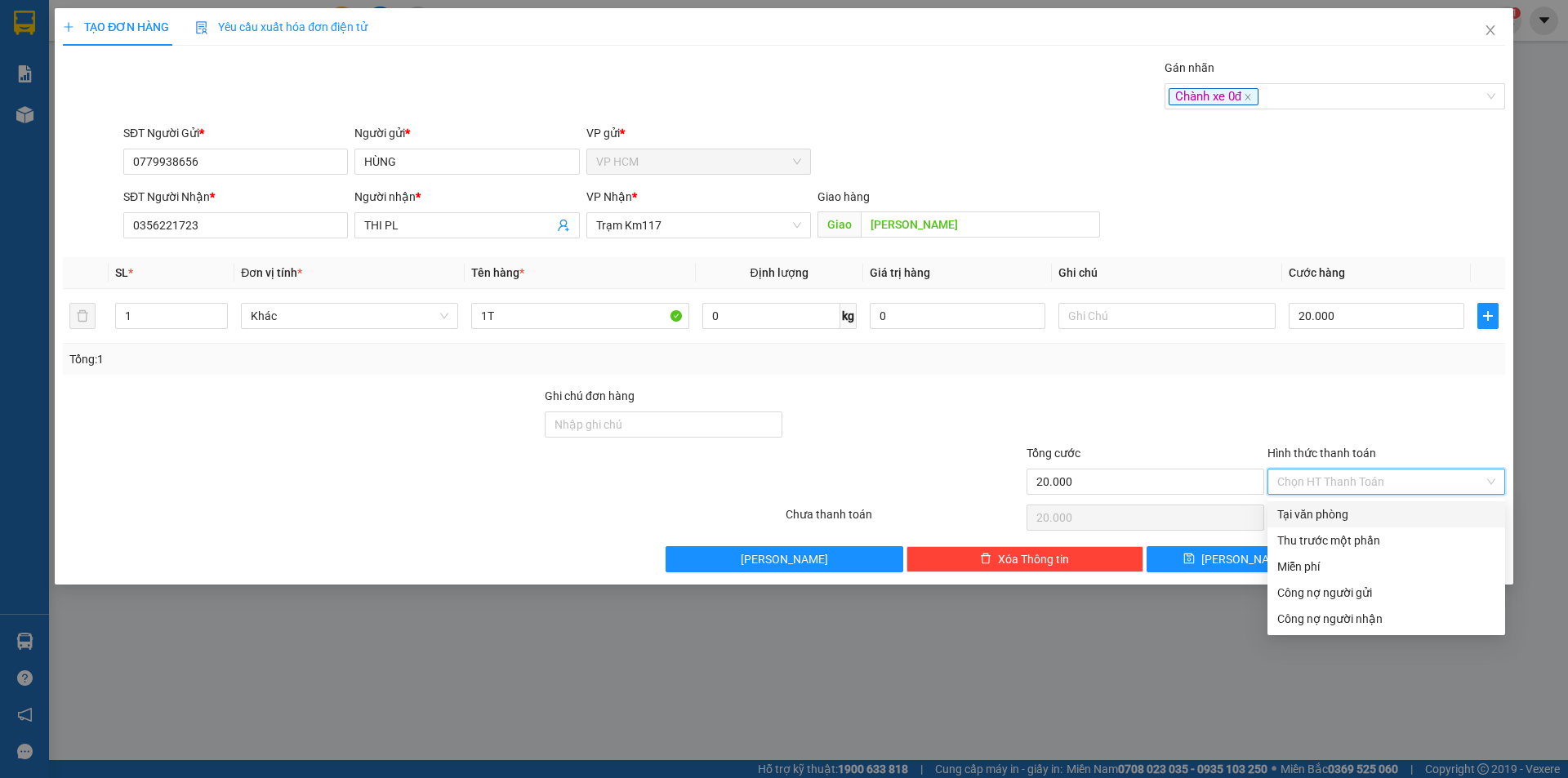
click at [1354, 520] on div "Tại văn phòng" at bounding box center [1386, 514] width 218 height 18
type input "0"
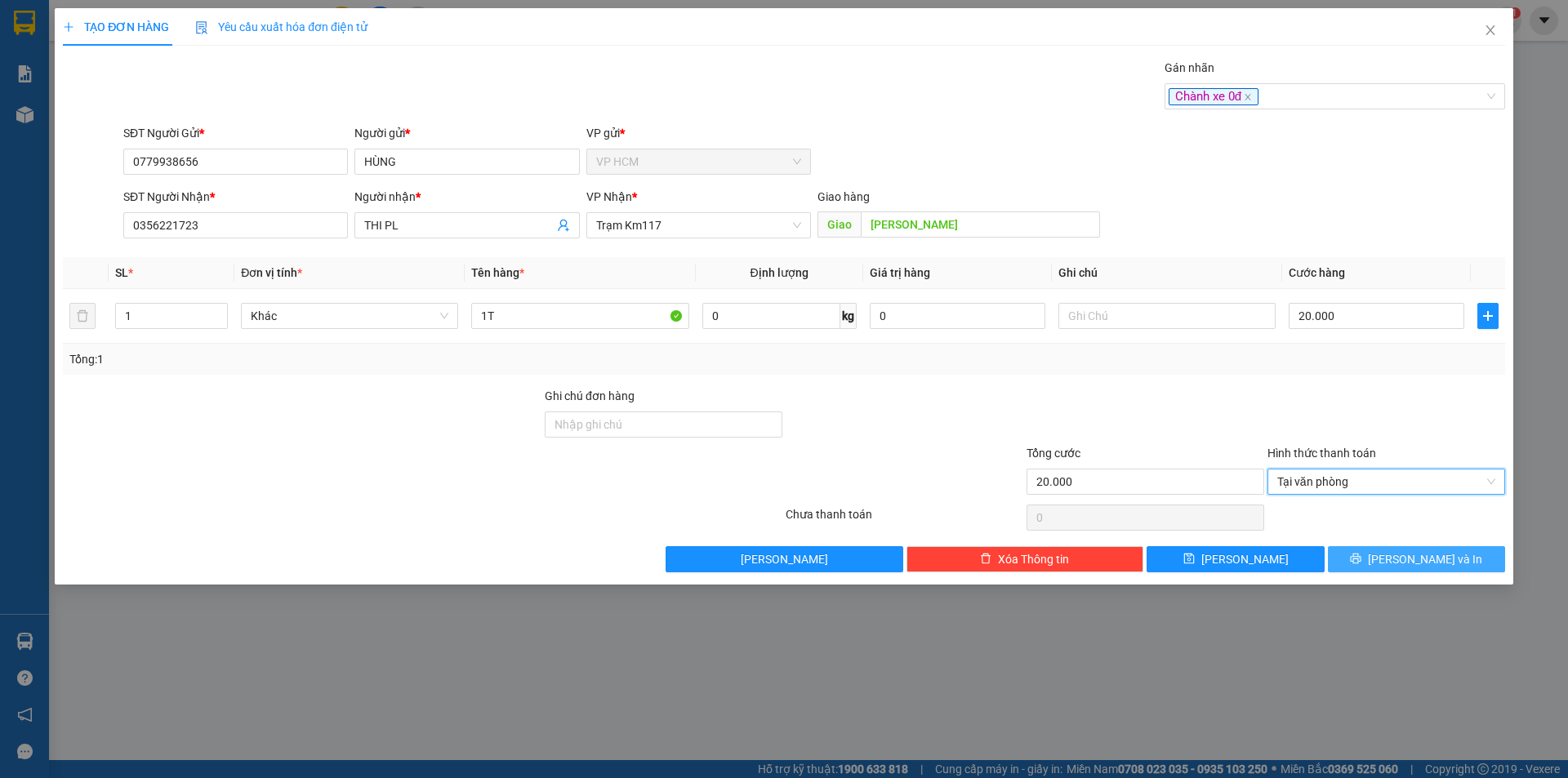
click at [1380, 555] on button "[PERSON_NAME] và In" at bounding box center [1416, 559] width 178 height 26
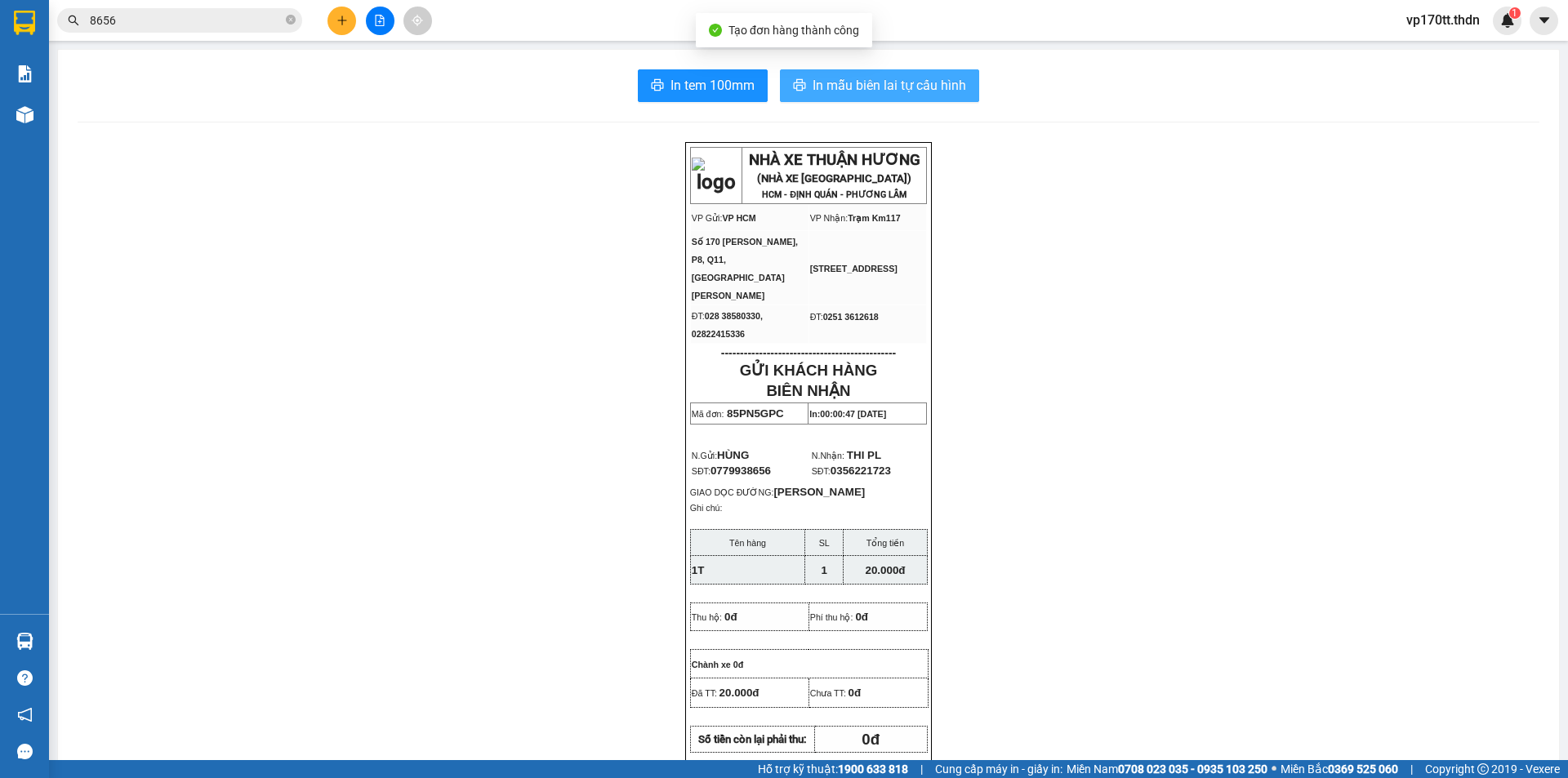
click at [816, 75] on span "In mẫu biên lai tự cấu hình" at bounding box center [889, 85] width 153 height 20
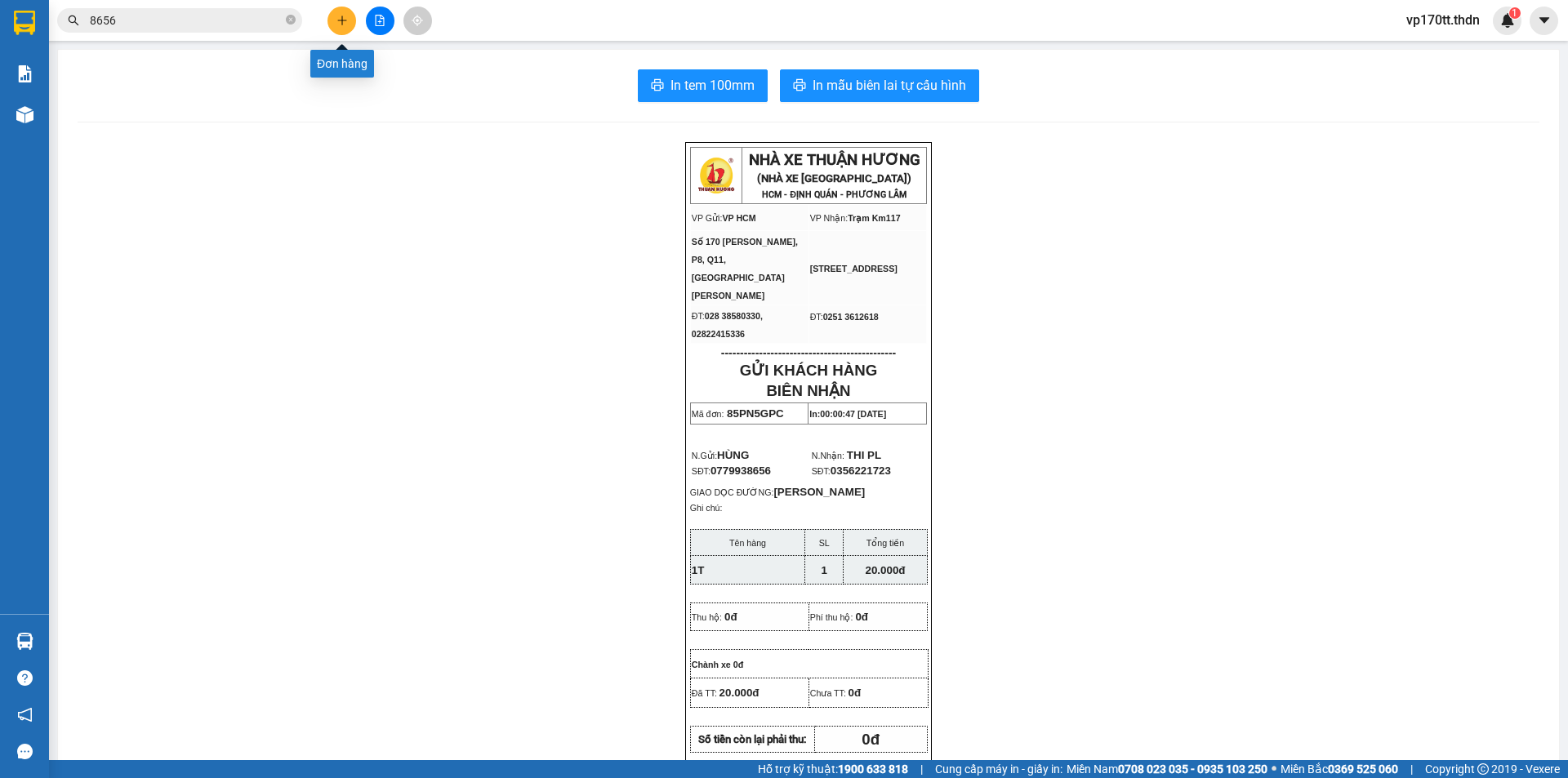
click at [338, 22] on icon "plus" at bounding box center [342, 20] width 11 height 11
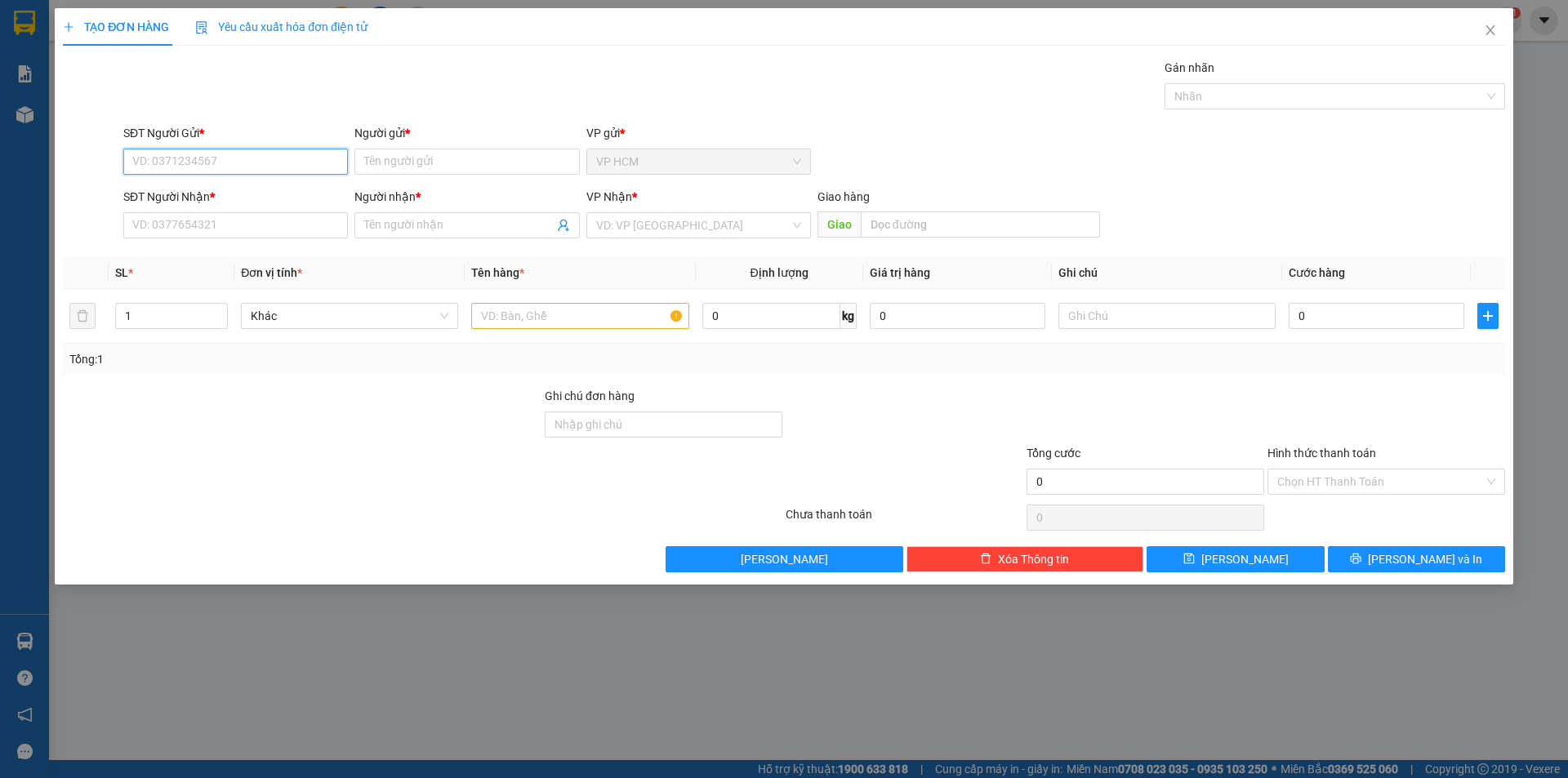
click at [271, 152] on input "SĐT Người Gửi *" at bounding box center [235, 162] width 225 height 26
click at [450, 170] on input "Người gửi *" at bounding box center [466, 162] width 225 height 26
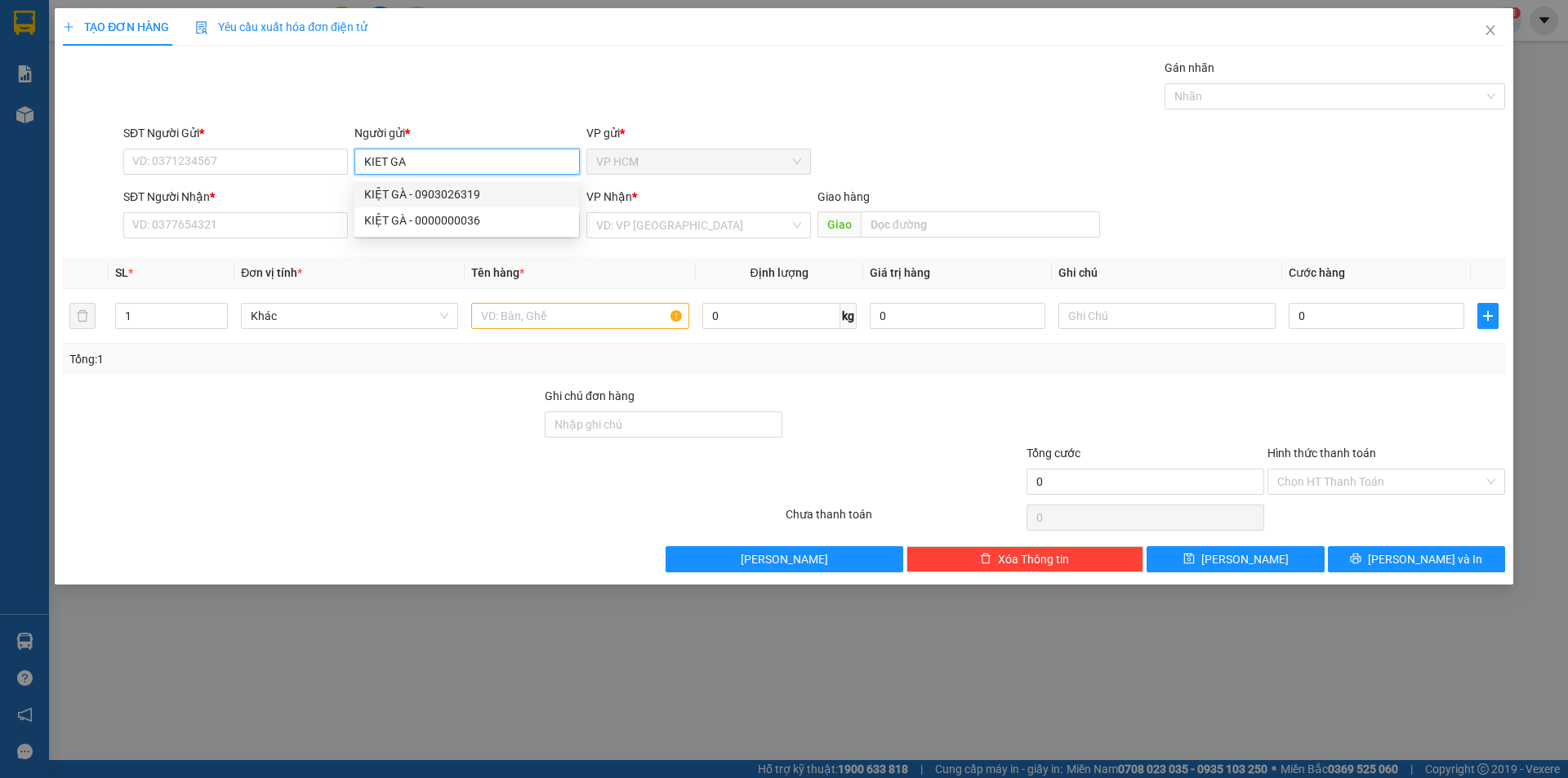
type input "KIET GA"
click at [496, 178] on div "5266507 5250944 KIỆT GÀ - 0903026319 KIỆT GÀ - 0000000036" at bounding box center [466, 208] width 225 height 59
click at [496, 165] on input "KIET GA" at bounding box center [466, 162] width 225 height 26
click at [490, 194] on div "KIỆT GÀ - 0903026319" at bounding box center [467, 193] width 205 height 18
type input "0903026319"
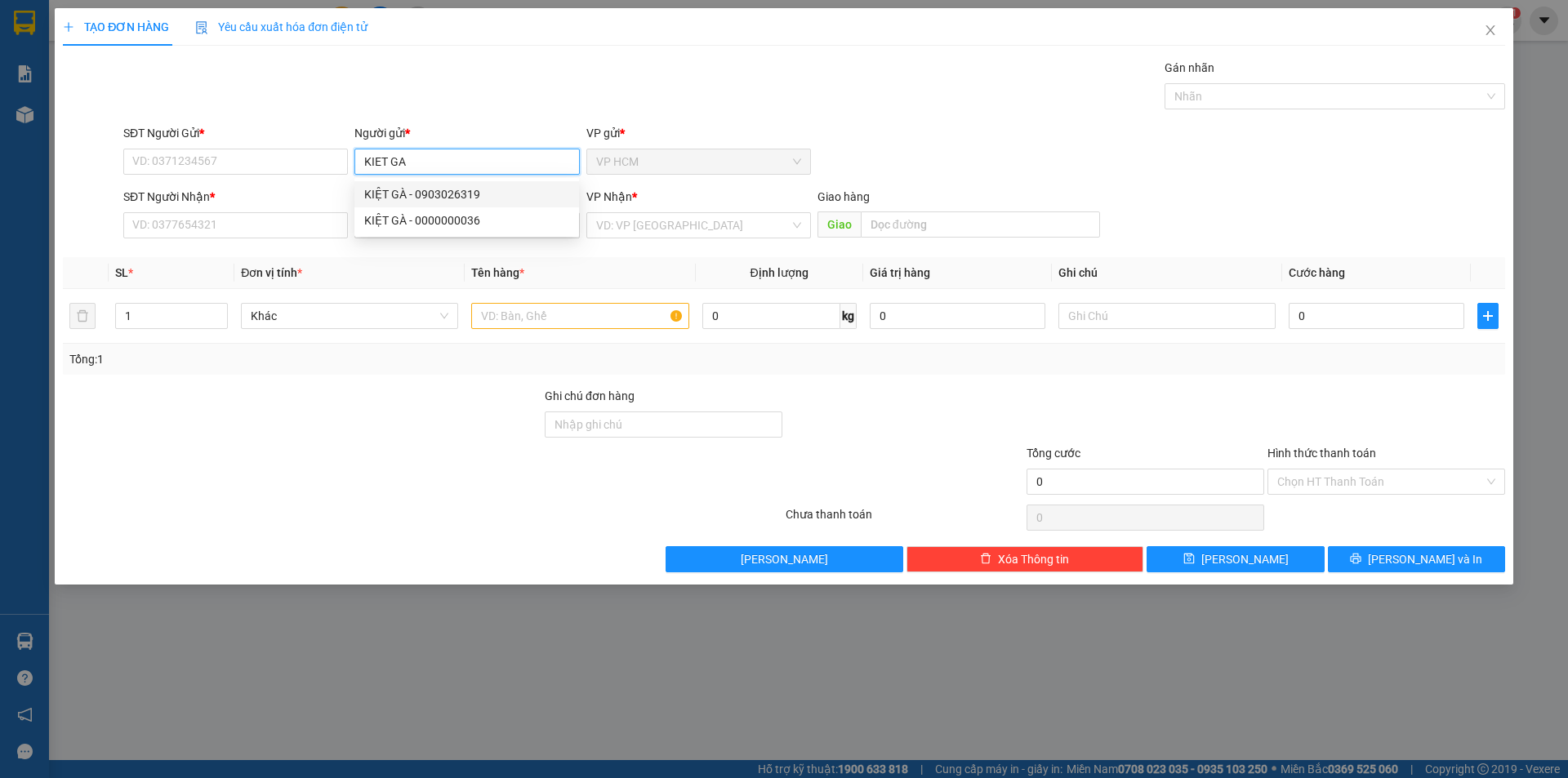
type input "KIỆT GÀ"
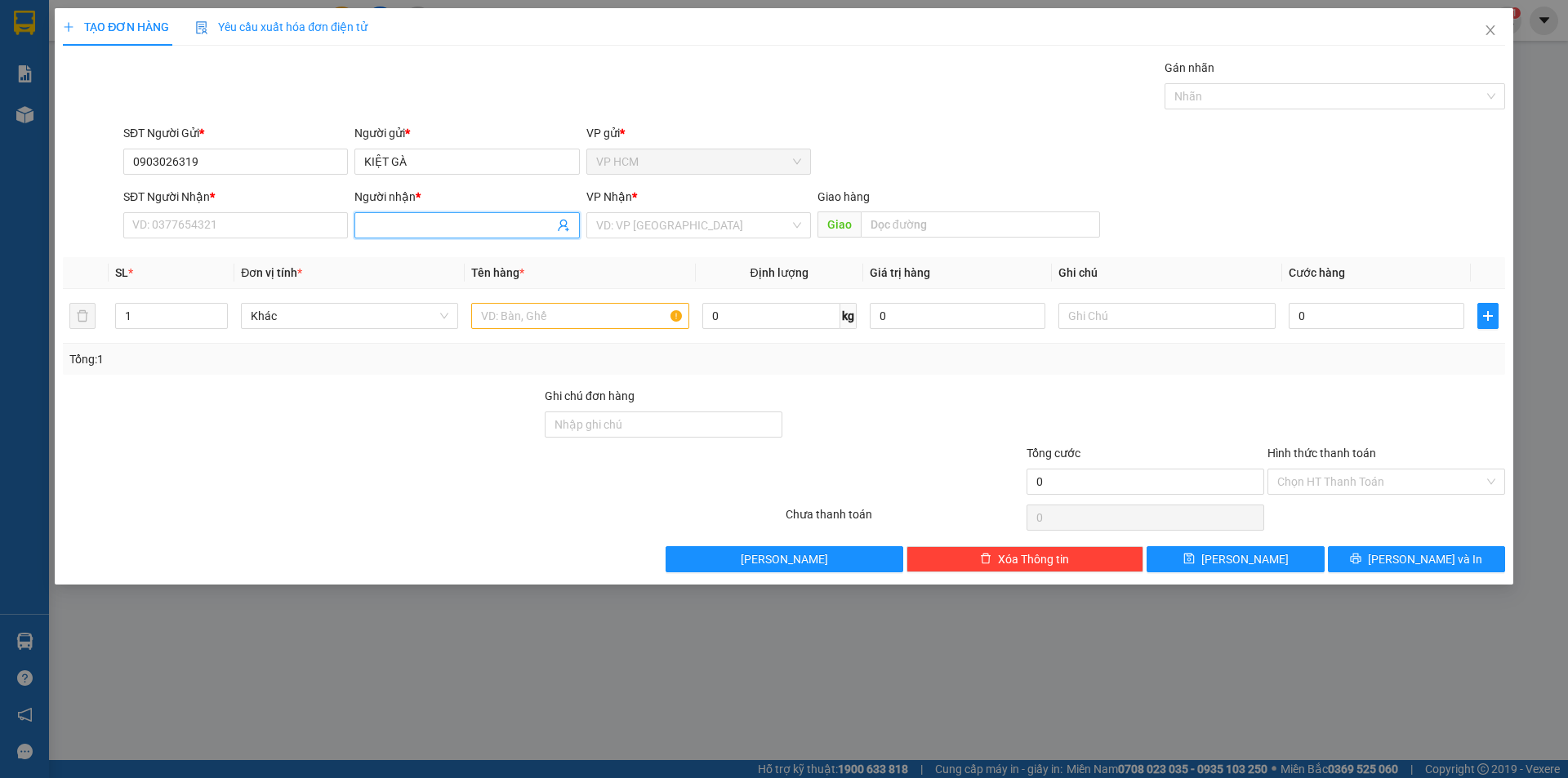
click at [568, 224] on icon "user-add" at bounding box center [563, 225] width 13 height 13
click at [582, 187] on span "[PERSON_NAME]" at bounding box center [607, 185] width 88 height 13
type input "0975739708"
type input "[PERSON_NAME]"
click at [621, 322] on input "text" at bounding box center [580, 316] width 217 height 26
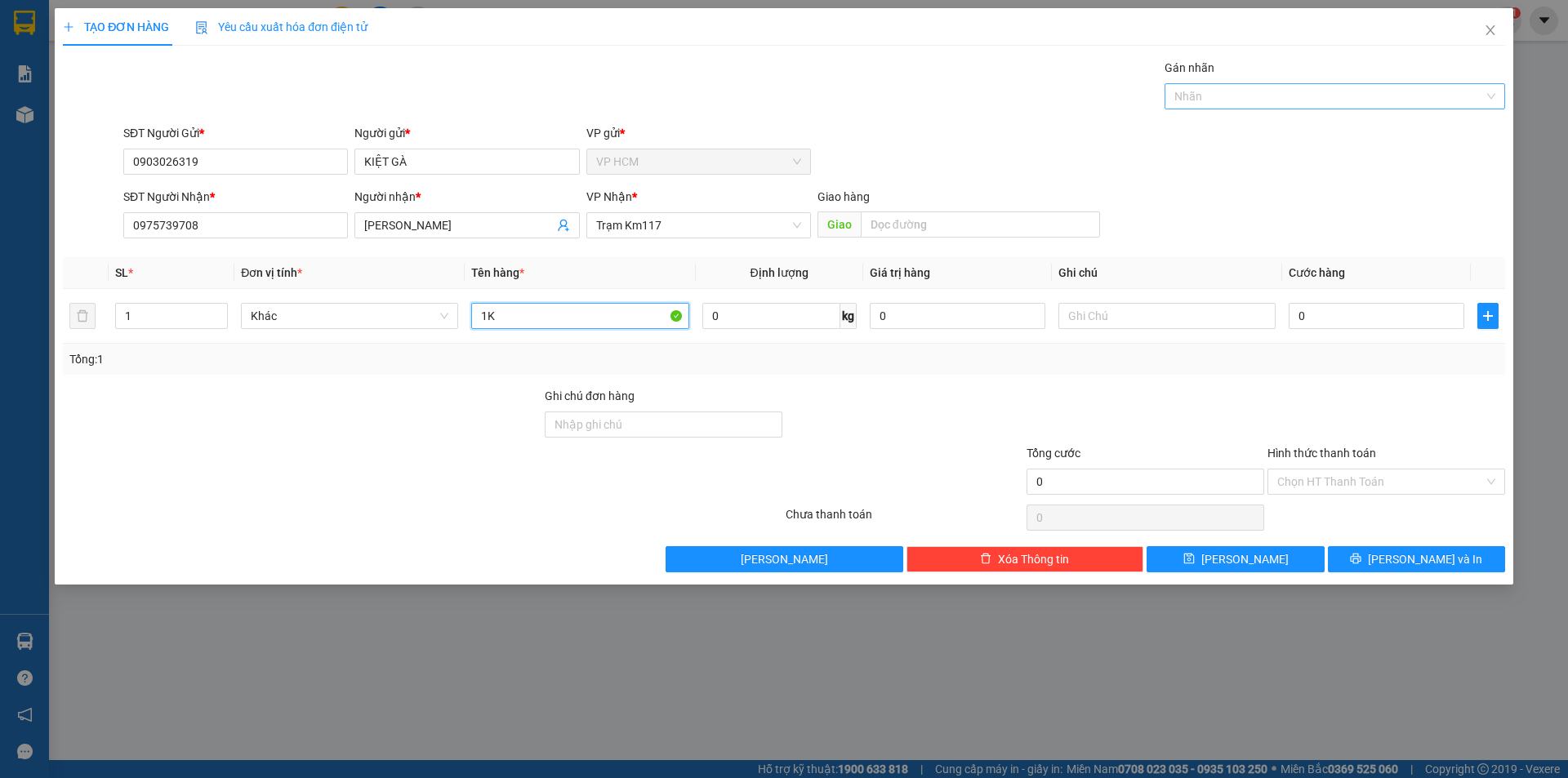
click at [1238, 88] on div at bounding box center [1327, 96] width 316 height 19
type input "1K"
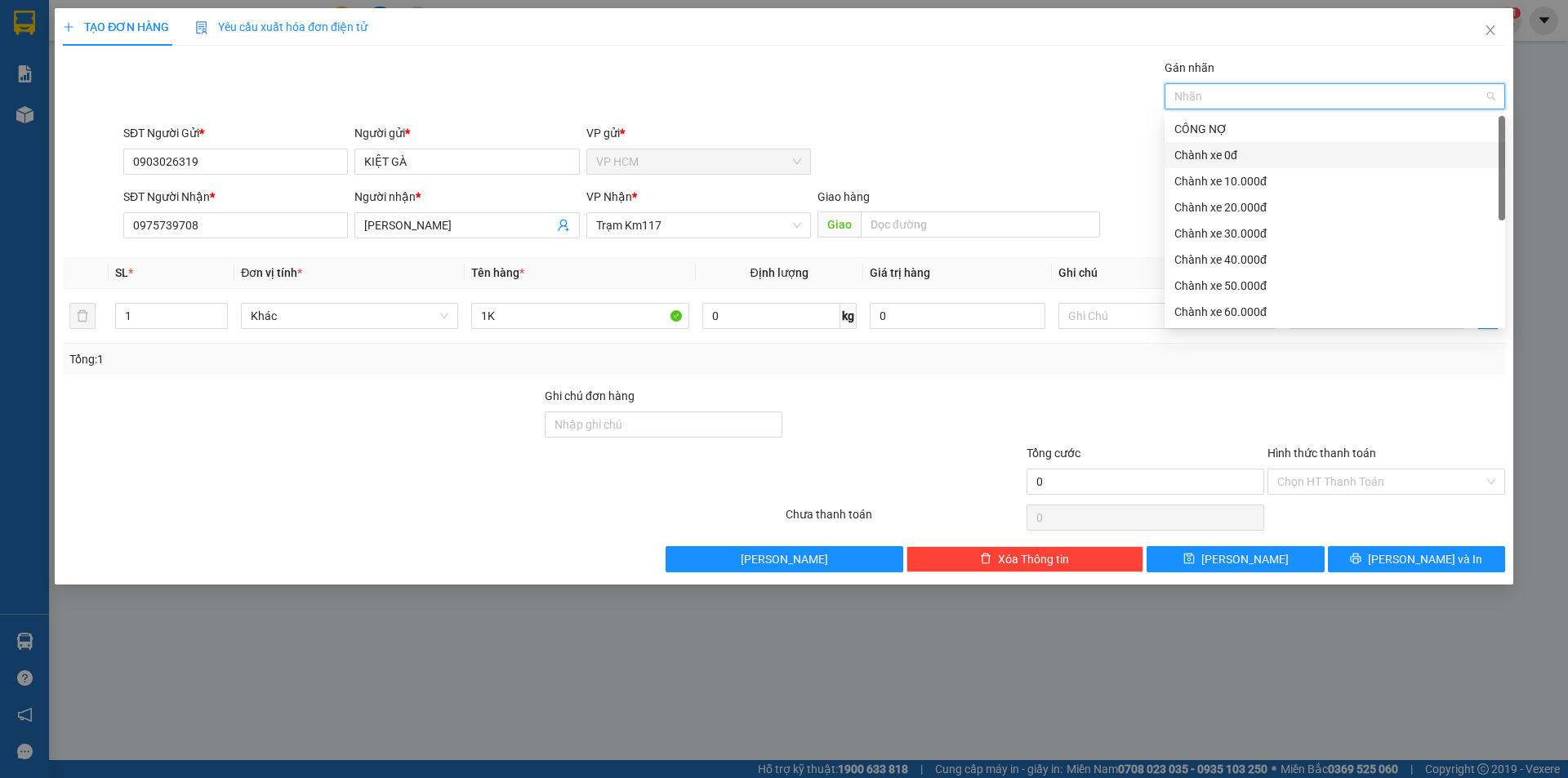
click at [1236, 152] on div "Chành xe 0đ" at bounding box center [1334, 154] width 321 height 18
click at [978, 101] on div "Gán nhãn Chành xe 0đ" at bounding box center [814, 88] width 1388 height 57
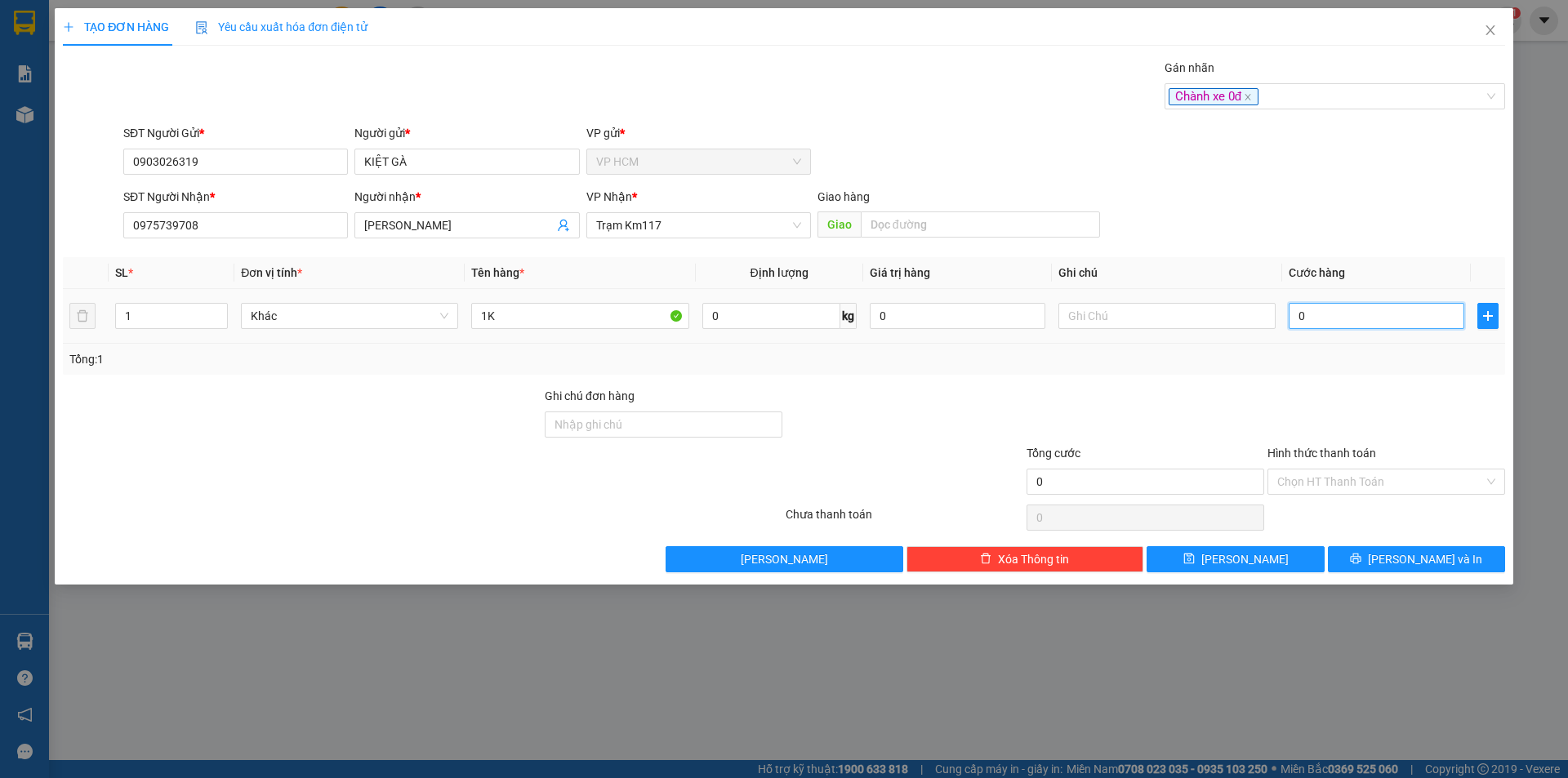
click at [1366, 311] on input "0" at bounding box center [1377, 316] width 176 height 26
type input "2"
type input "20"
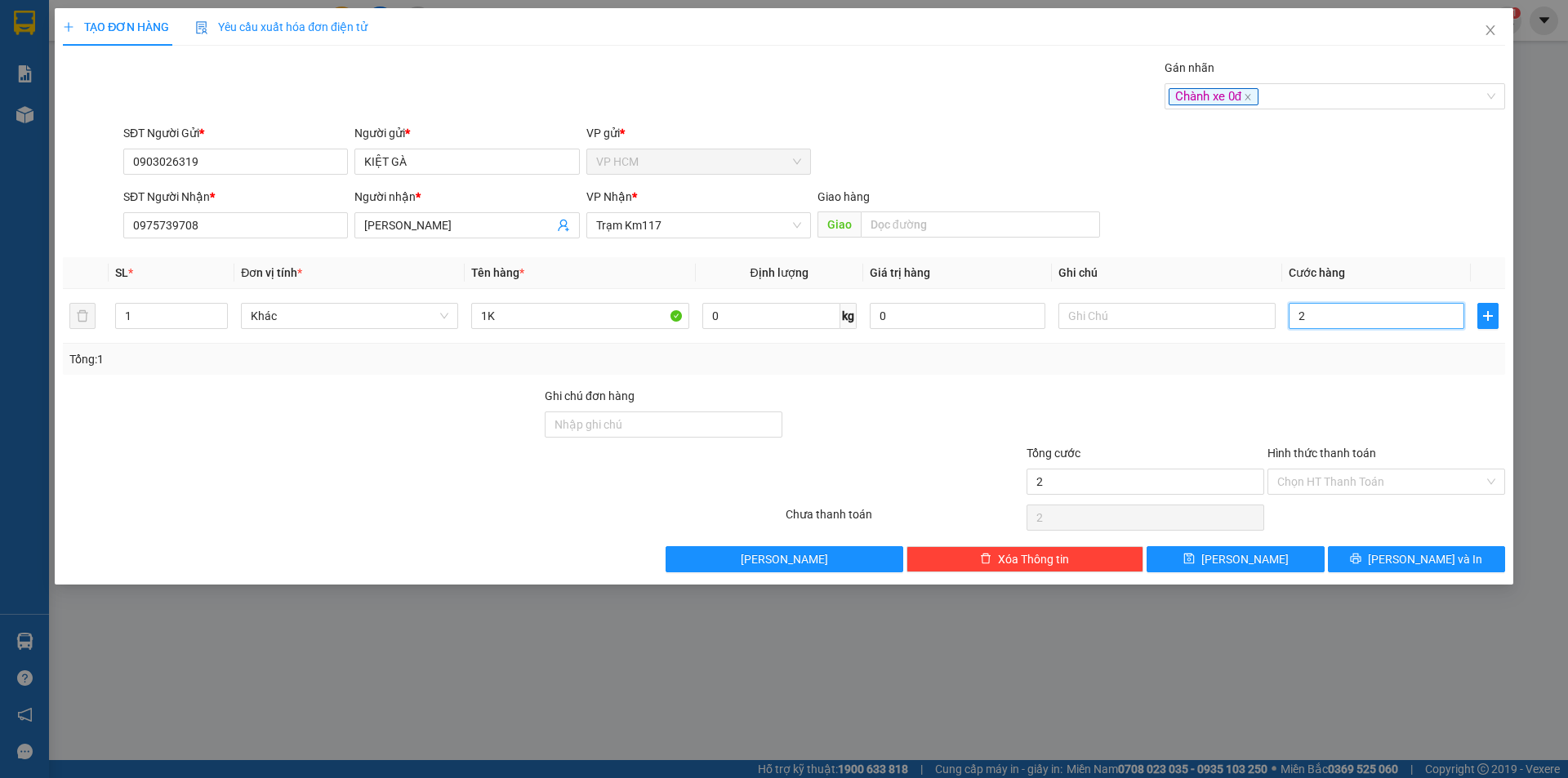
type input "20"
type input "20.000"
click at [1360, 381] on div "Transit Pickup Surcharge Ids Transit Deliver Surcharge Ids Transit Deliver Surc…" at bounding box center [784, 316] width 1442 height 514
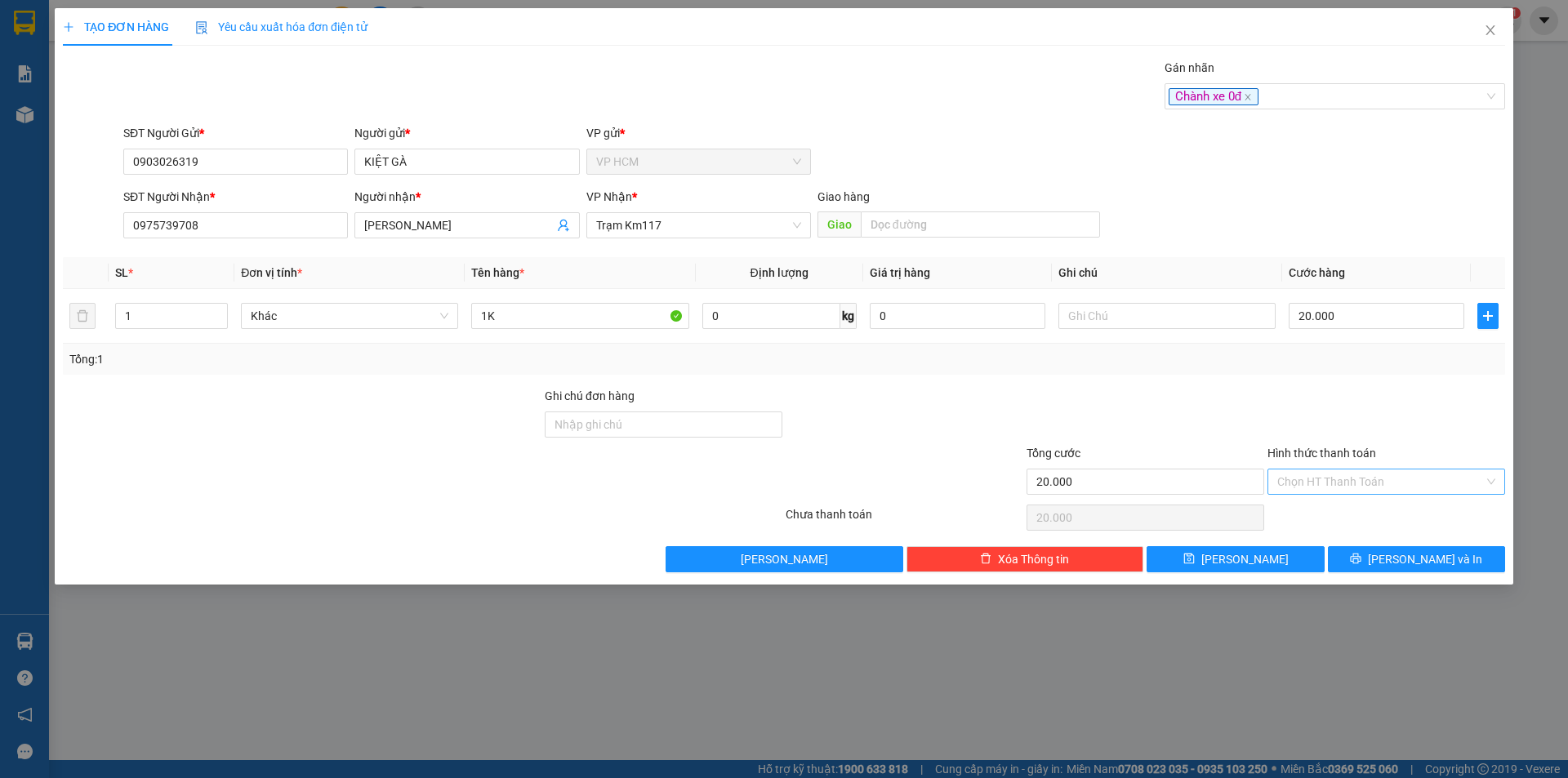
click at [1348, 483] on input "Hình thức thanh toán" at bounding box center [1379, 481] width 206 height 24
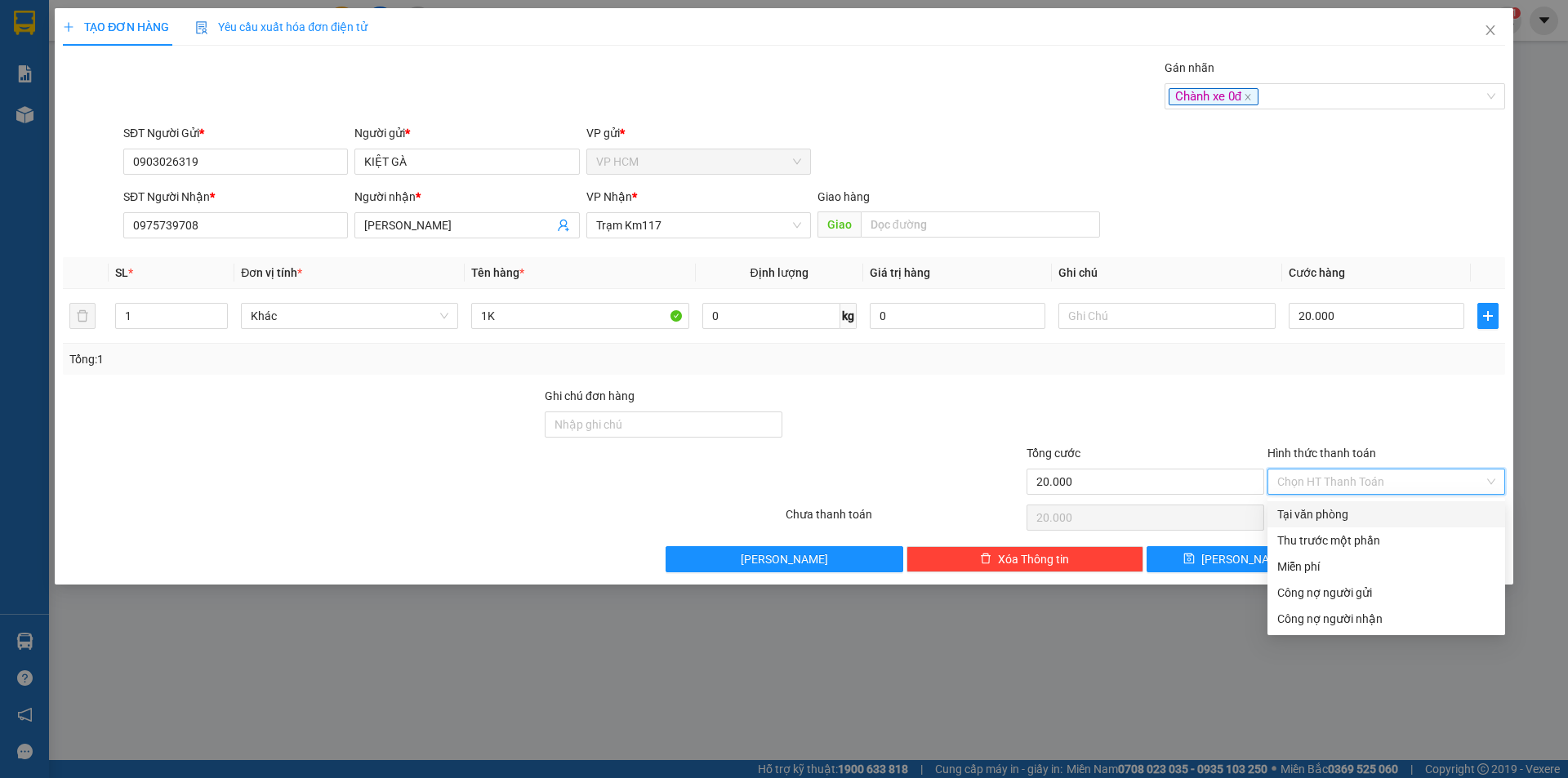
click at [1350, 508] on div "Tại văn phòng" at bounding box center [1386, 514] width 218 height 18
type input "0"
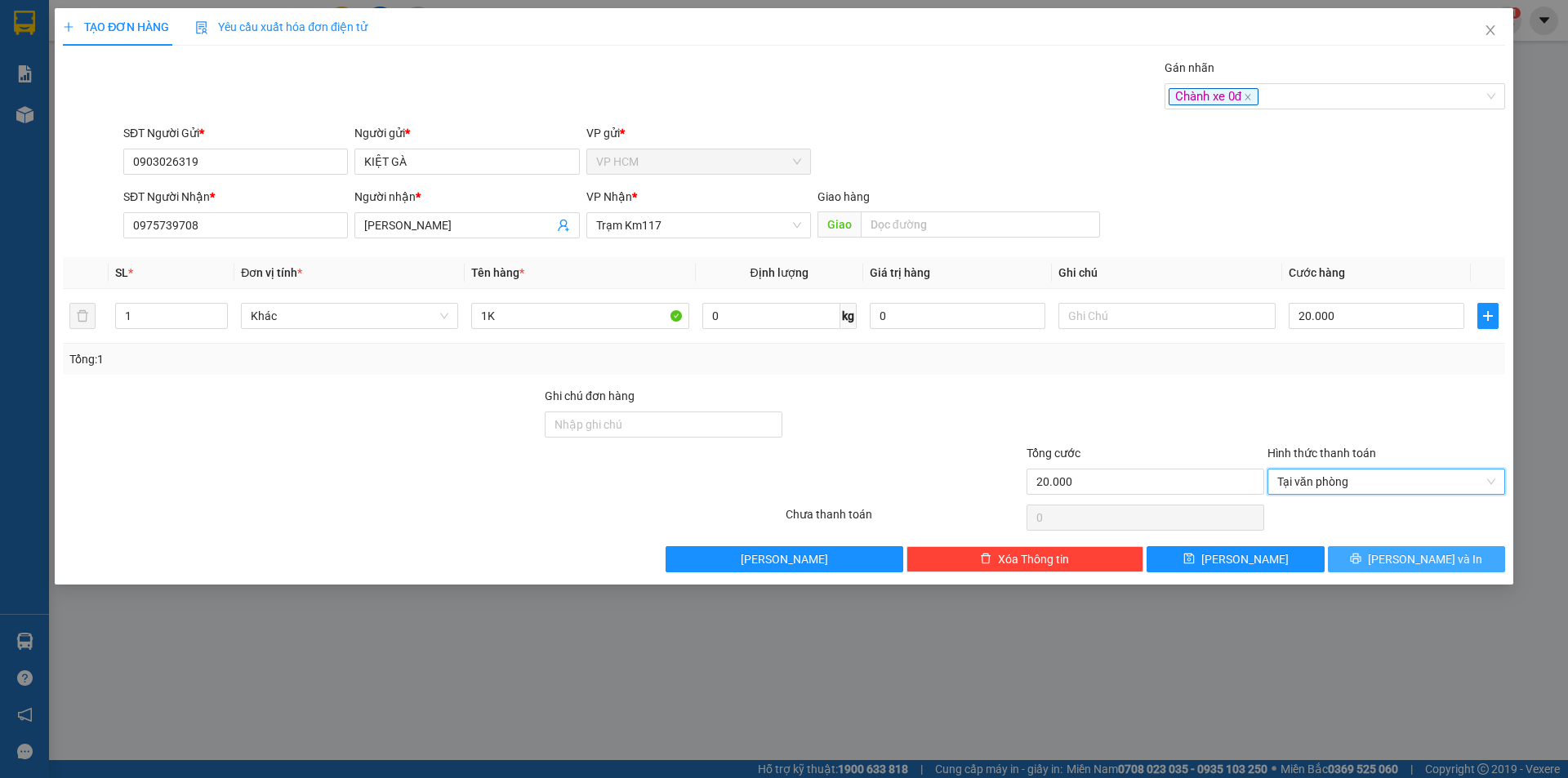
click at [1361, 555] on icon "printer" at bounding box center [1355, 558] width 11 height 11
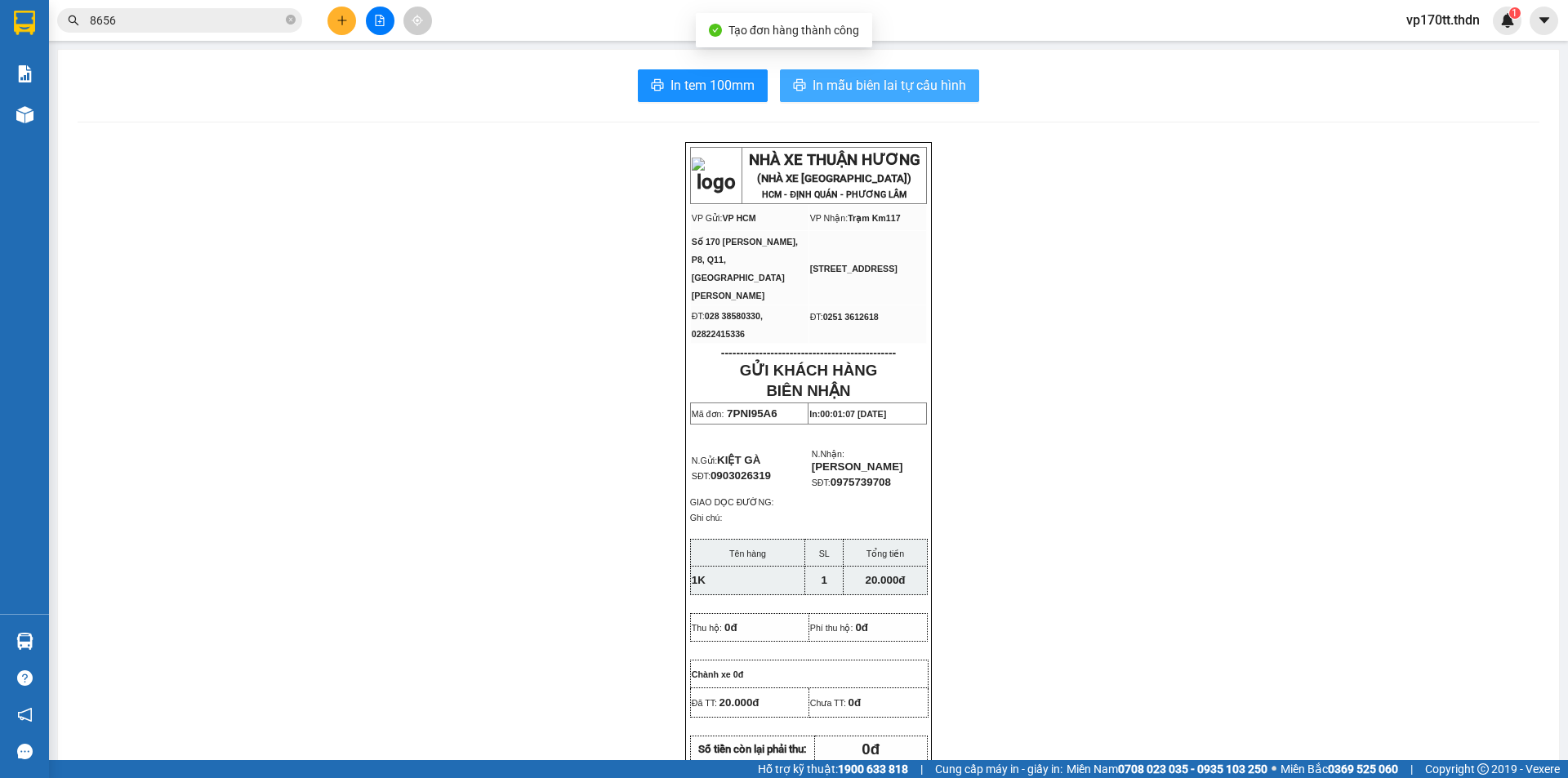
drag, startPoint x: 882, startPoint y: 59, endPoint x: 880, endPoint y: 76, distance: 17.1
click at [881, 63] on div "In tem 100mm In mẫu biên lai tự cấu hình NHÀ XE THUẬN HƯƠNG (NHÀ XE PHÚ THỌ) HC…" at bounding box center [808, 722] width 1501 height 1344
click at [880, 88] on span "In mẫu biên lai tự cấu hình" at bounding box center [889, 85] width 153 height 20
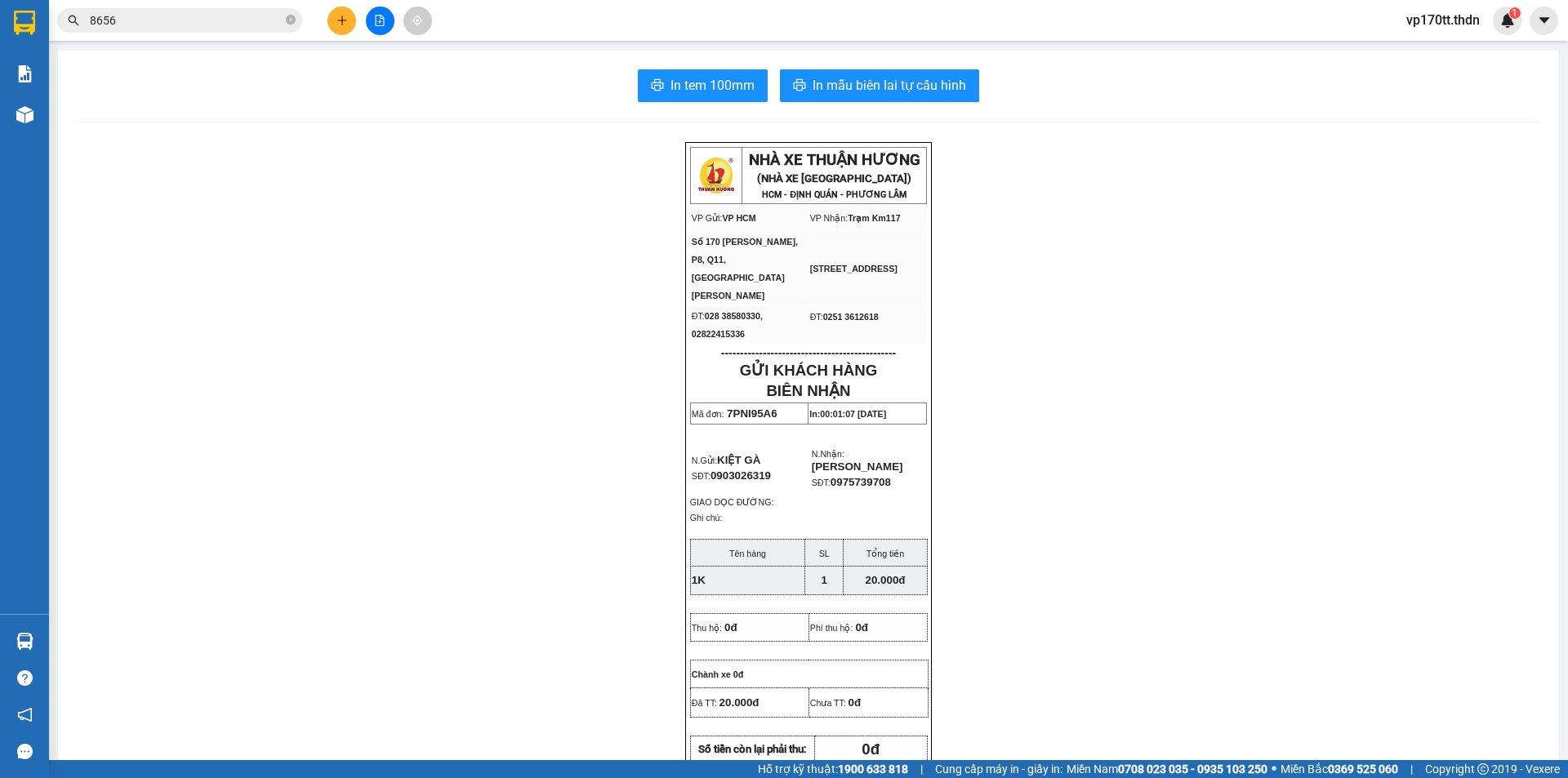
click at [236, 35] on div "Kết quả tìm kiếm ( 158 ) Bộ lọc Ngày tạo đơn gần nhất Mã ĐH Trạng thái Món hàng…" at bounding box center [784, 20] width 1568 height 41
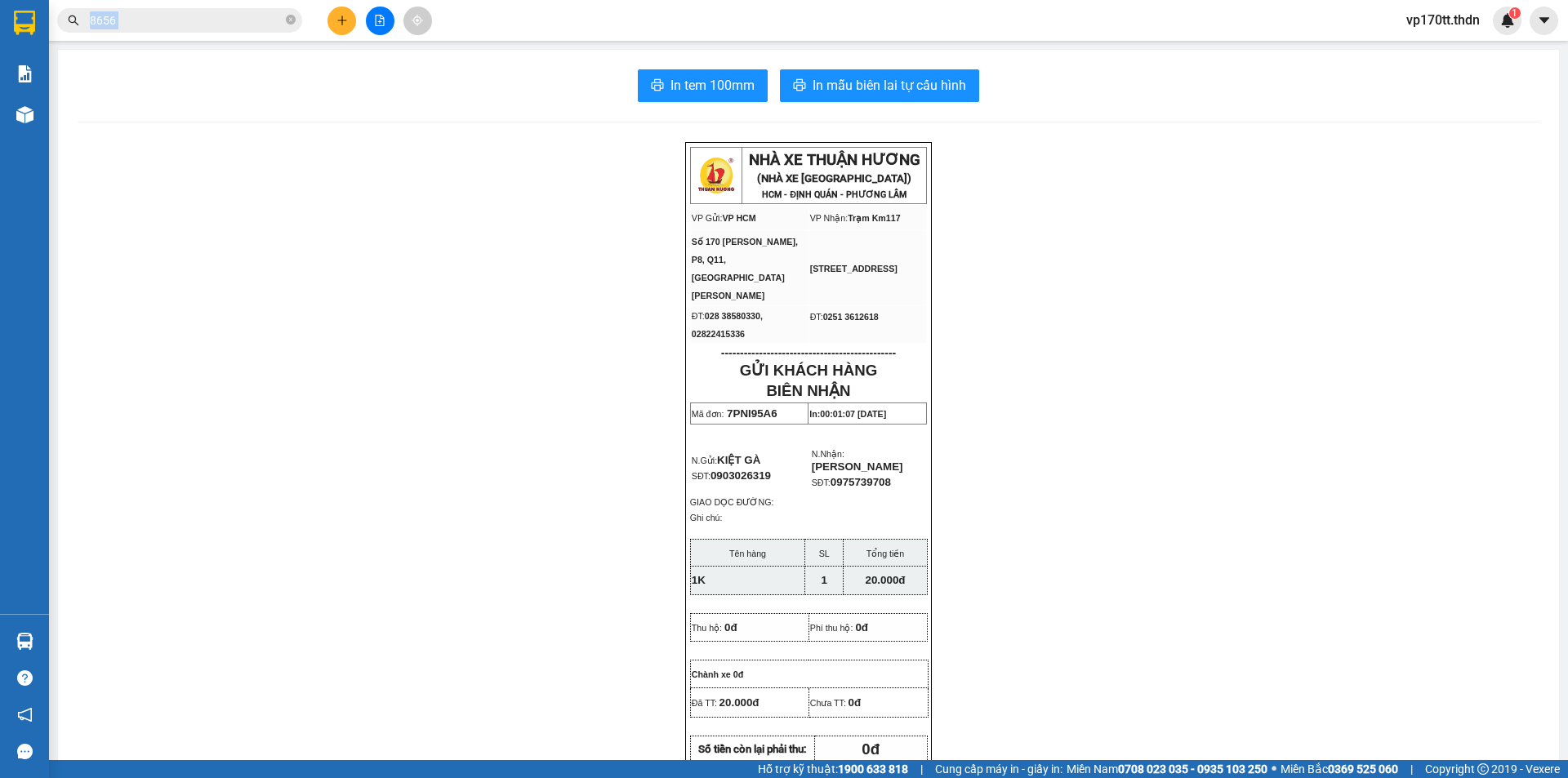
click at [236, 35] on div "Kết quả tìm kiếm ( 158 ) Bộ lọc Ngày tạo đơn gần nhất Mã ĐH Trạng thái Món hàng…" at bounding box center [784, 20] width 1568 height 41
click at [227, 10] on span "8656" at bounding box center [179, 20] width 245 height 24
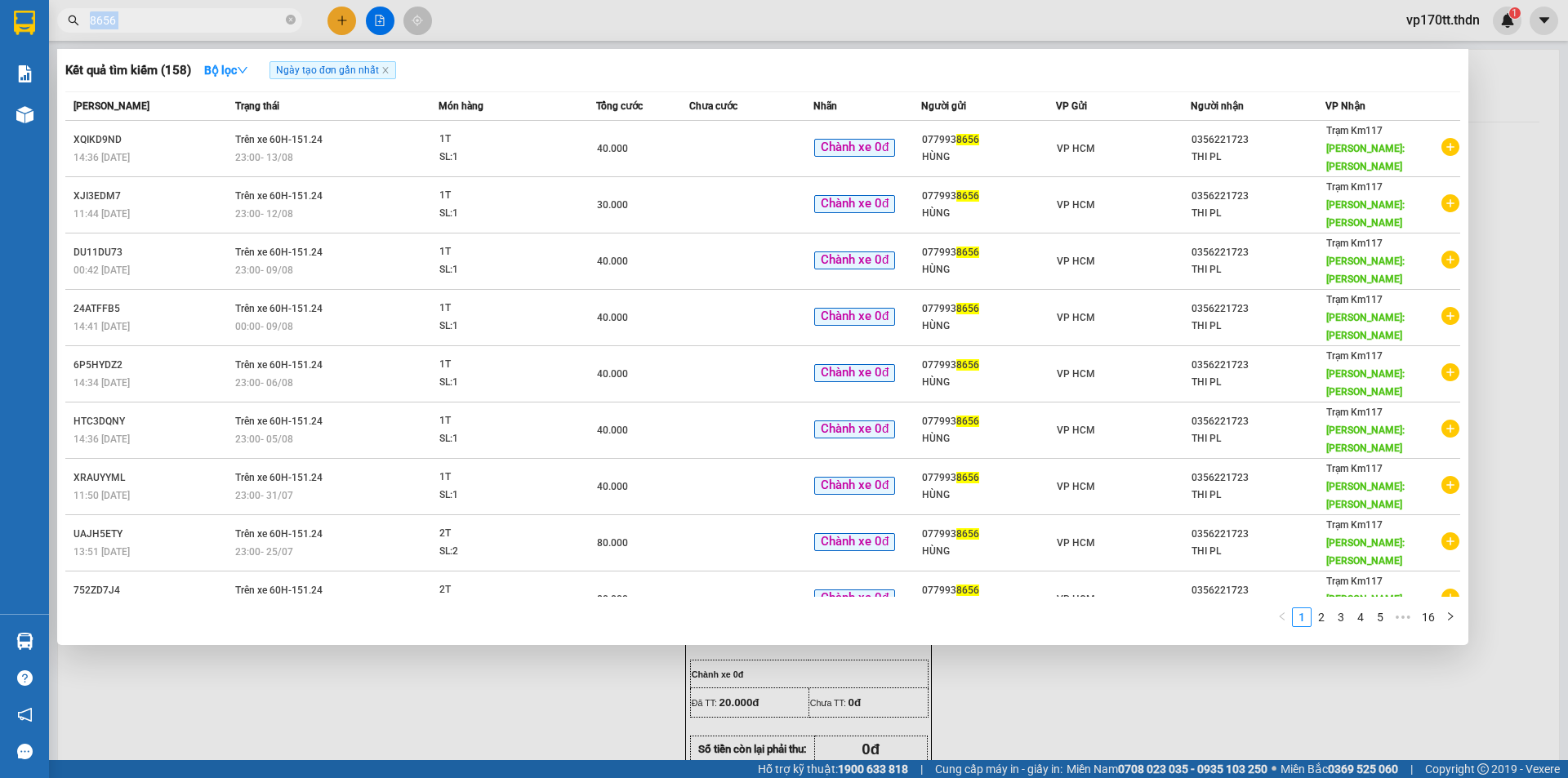
click at [227, 10] on span "8656" at bounding box center [179, 20] width 245 height 24
click at [227, 22] on input "8656" at bounding box center [186, 19] width 192 height 18
click at [227, 21] on input "8656" at bounding box center [186, 19] width 192 height 18
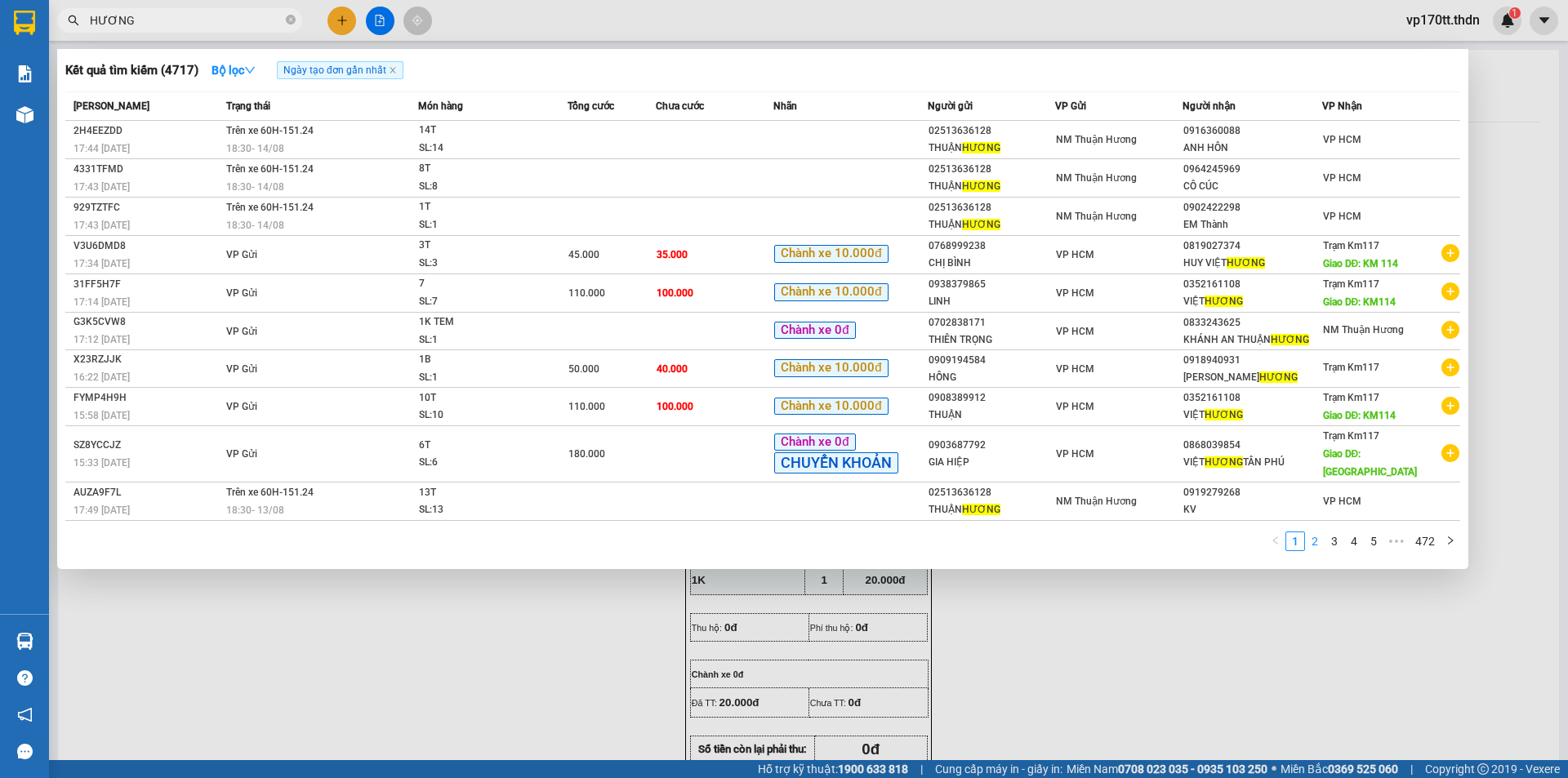
click at [1316, 532] on link "2" at bounding box center [1314, 541] width 18 height 18
click at [1336, 532] on link "3" at bounding box center [1333, 541] width 18 height 18
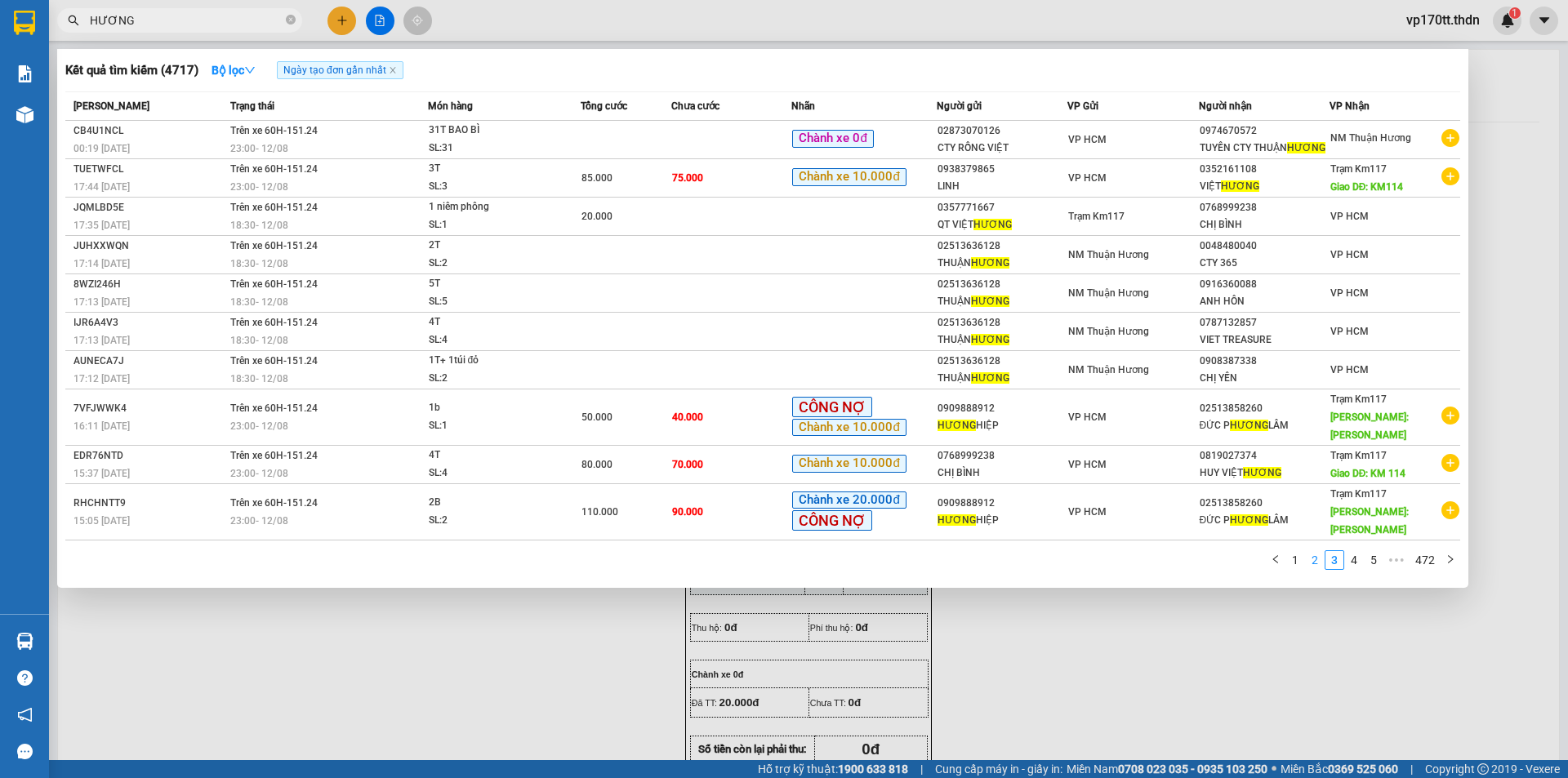
click at [1311, 551] on link "2" at bounding box center [1314, 559] width 18 height 18
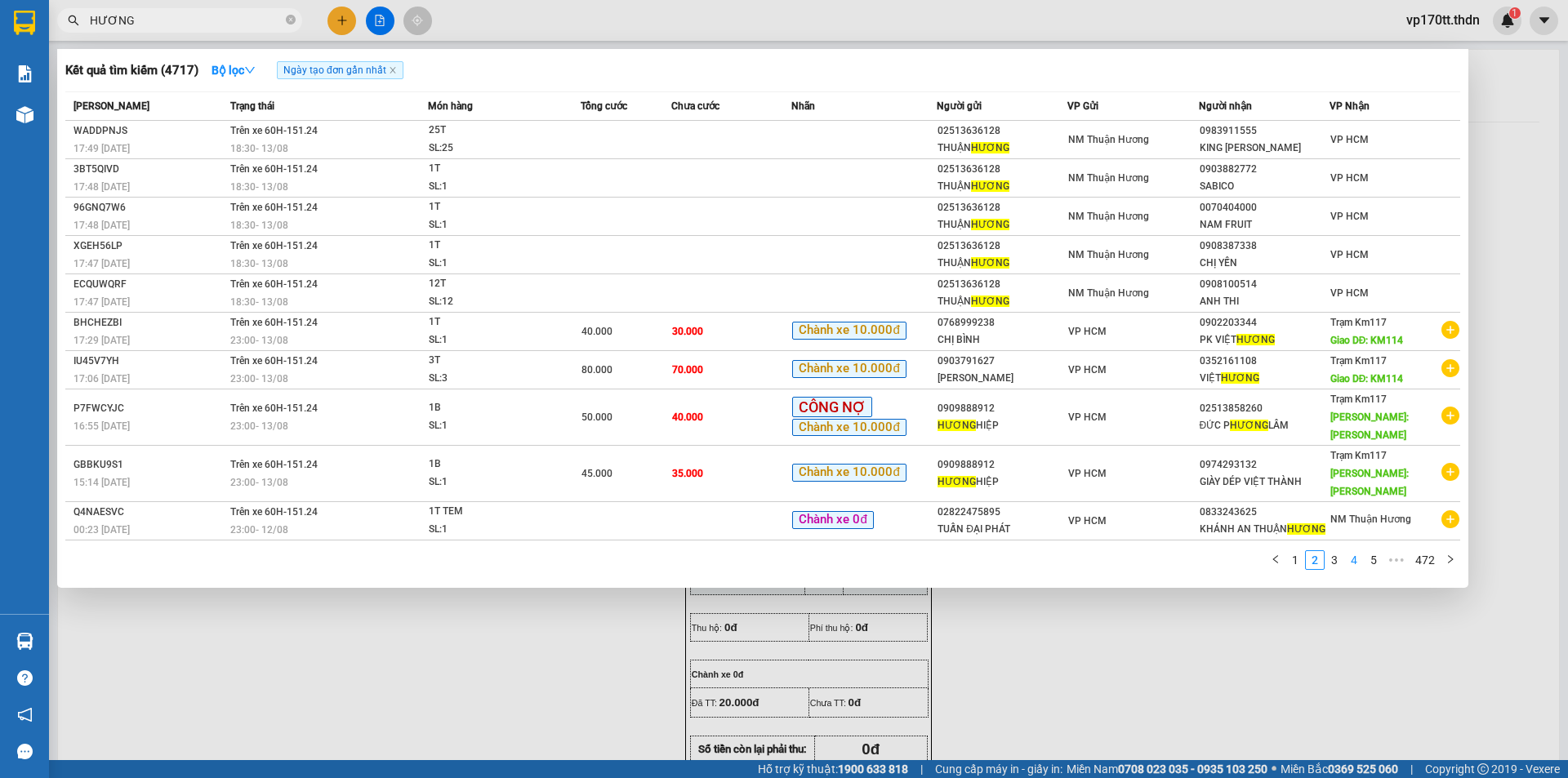
click at [1354, 551] on link "4" at bounding box center [1354, 559] width 18 height 18
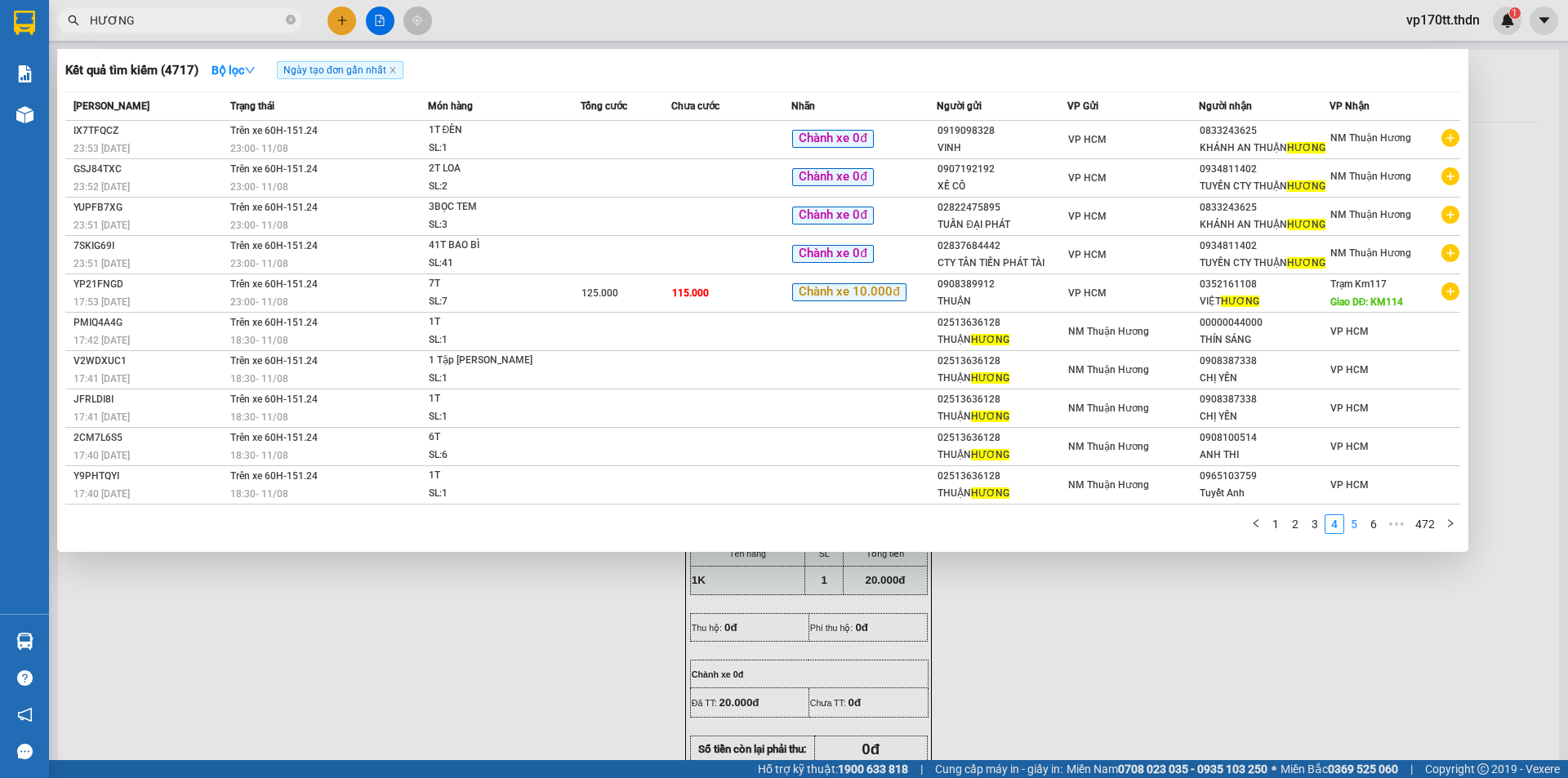
click at [1354, 532] on link "5" at bounding box center [1354, 523] width 18 height 18
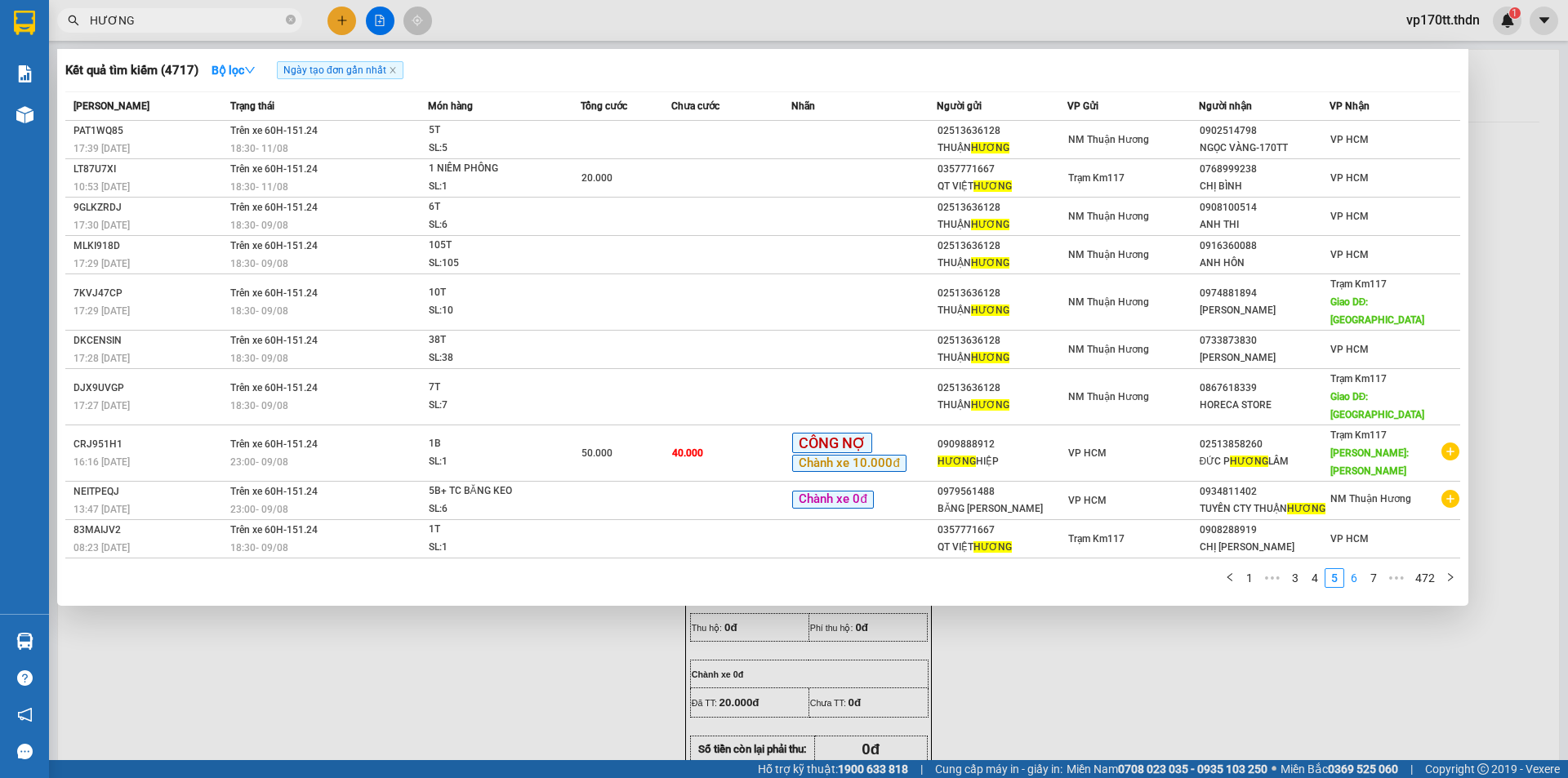
click at [1354, 569] on link "6" at bounding box center [1354, 577] width 18 height 18
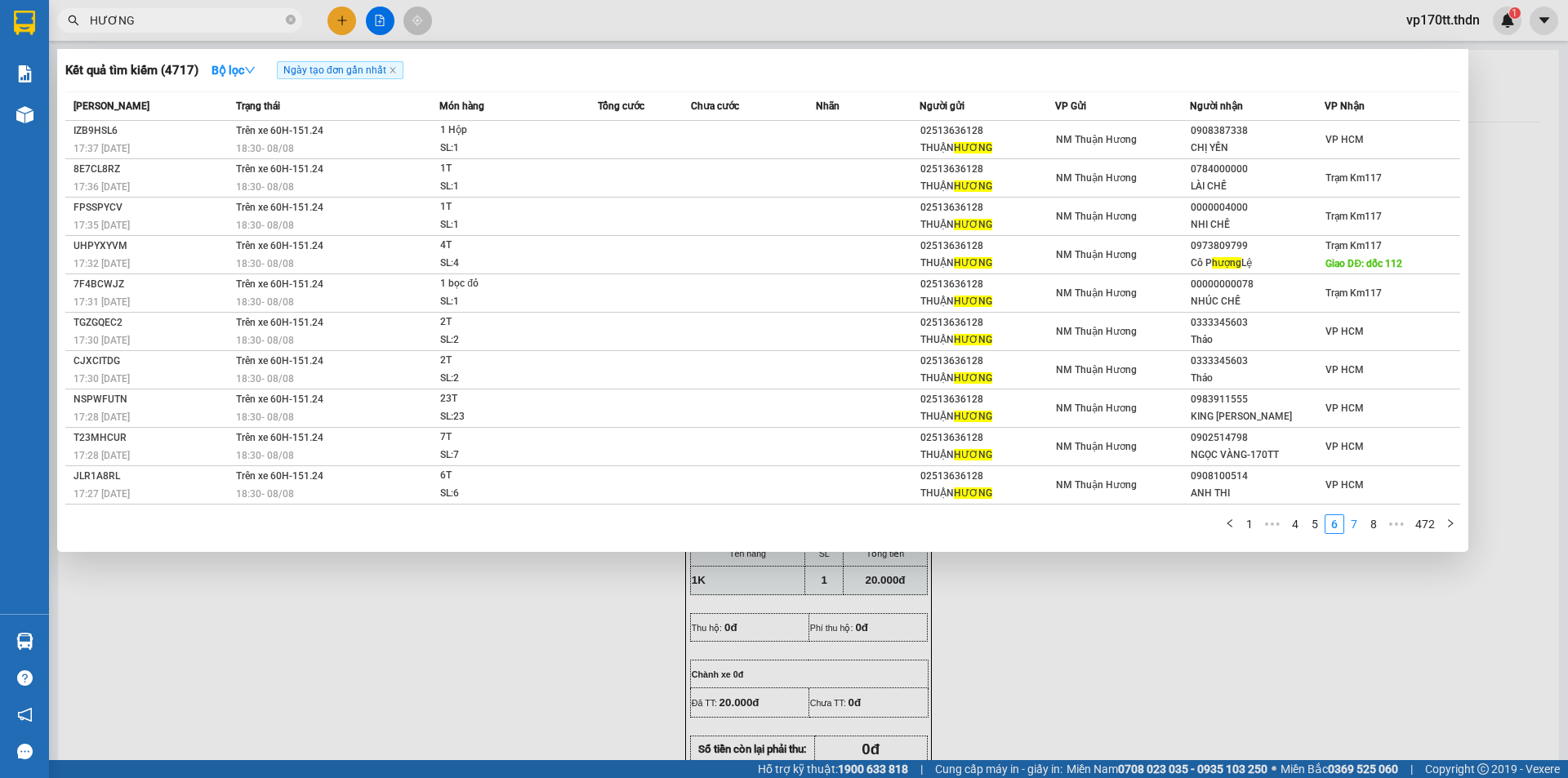
click at [1354, 532] on link "7" at bounding box center [1354, 523] width 18 height 18
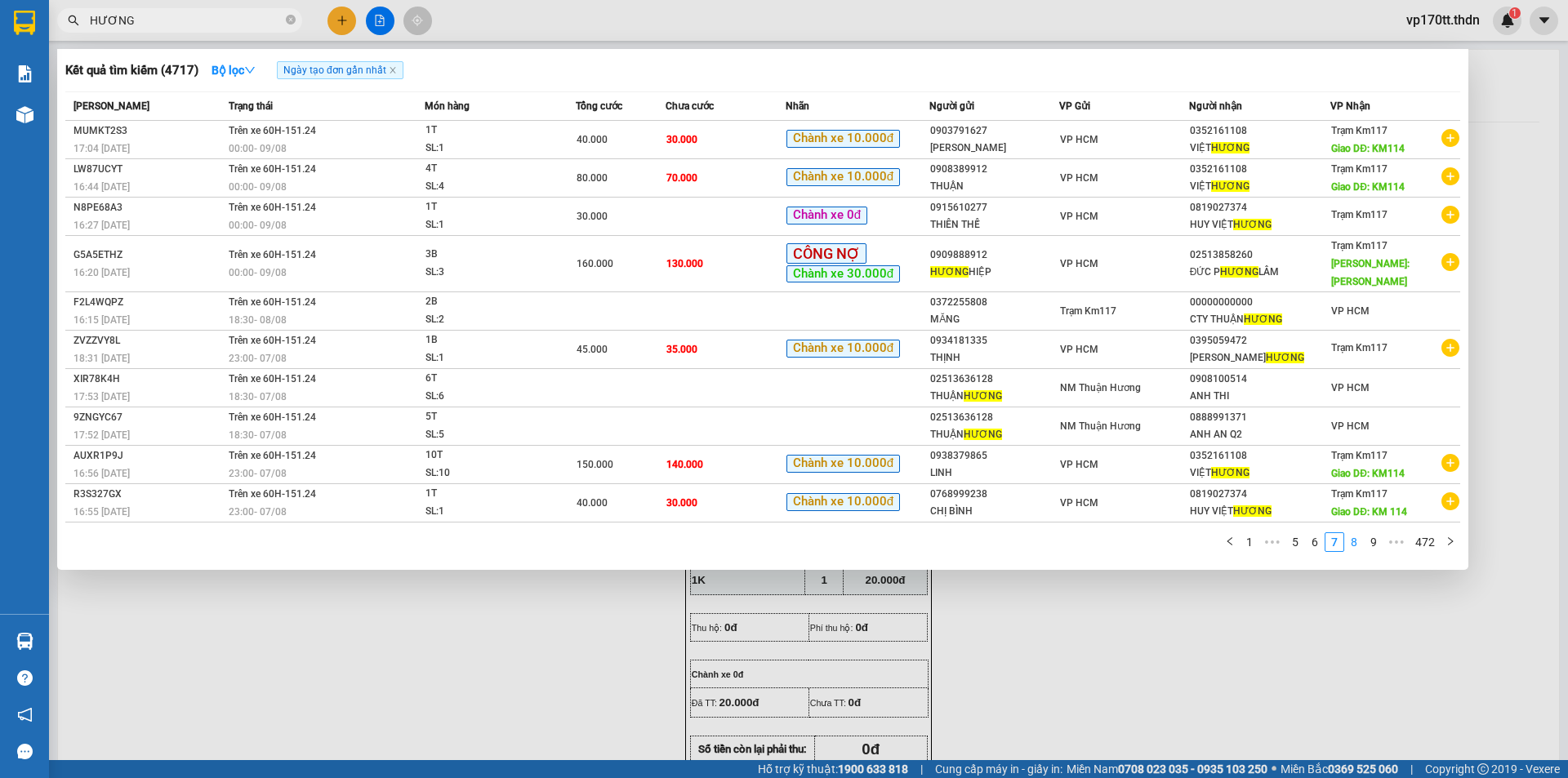
click at [1354, 533] on link "8" at bounding box center [1354, 541] width 18 height 18
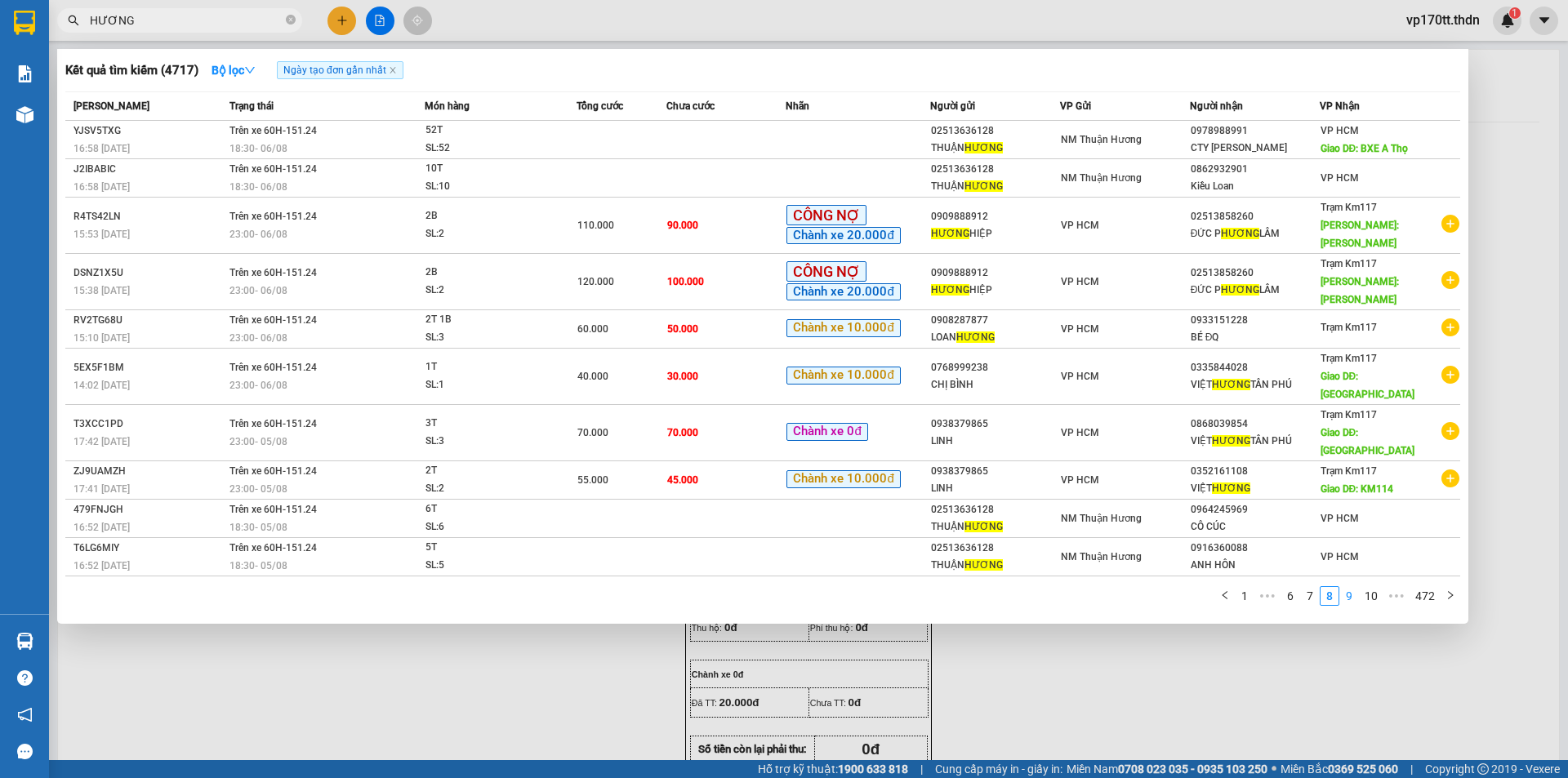
click at [1354, 587] on link "9" at bounding box center [1348, 595] width 18 height 18
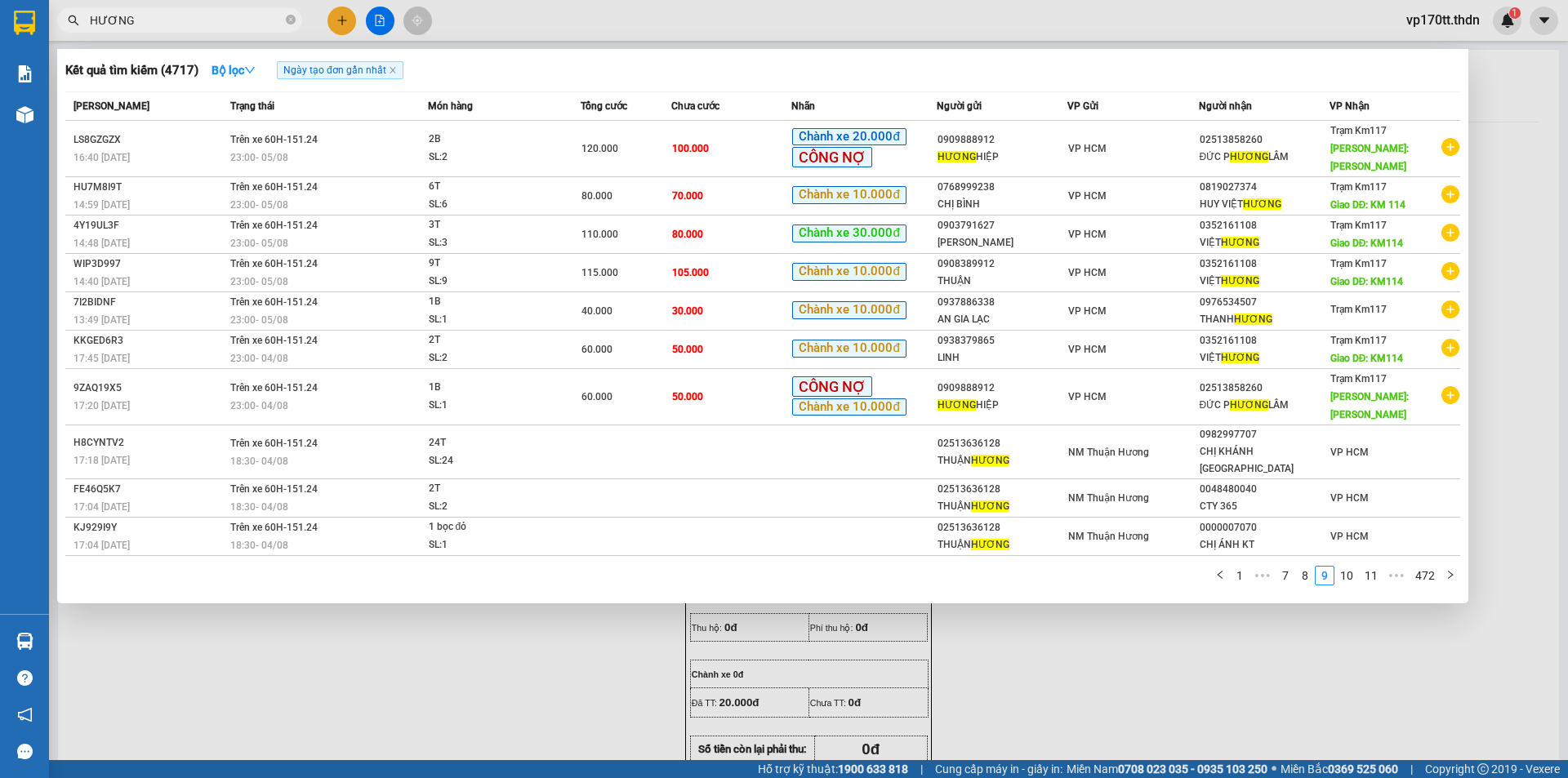
click at [225, 23] on input "HƯƠNG" at bounding box center [186, 19] width 192 height 18
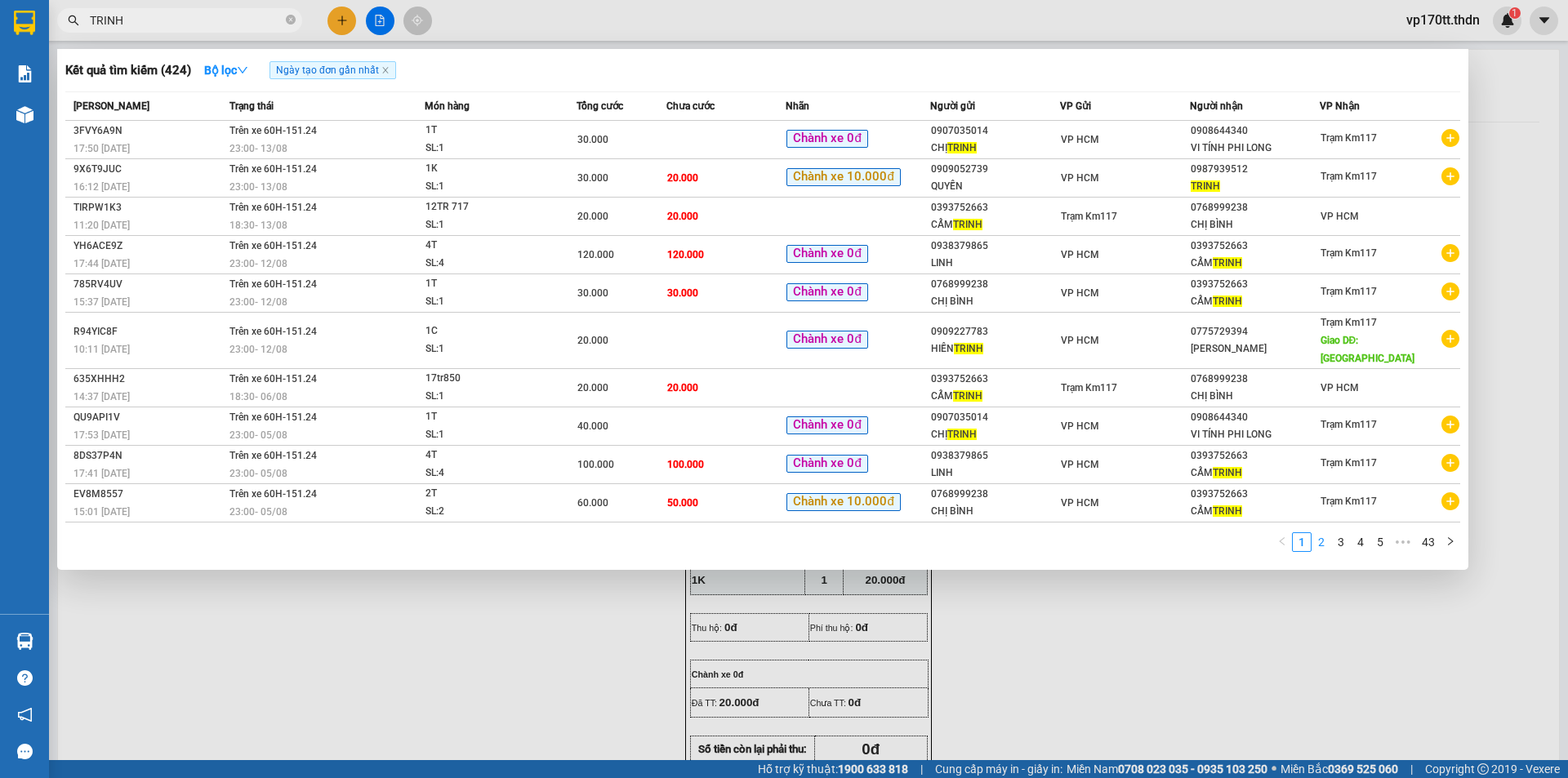
type input "TRINH"
click at [1320, 533] on link "2" at bounding box center [1320, 541] width 18 height 18
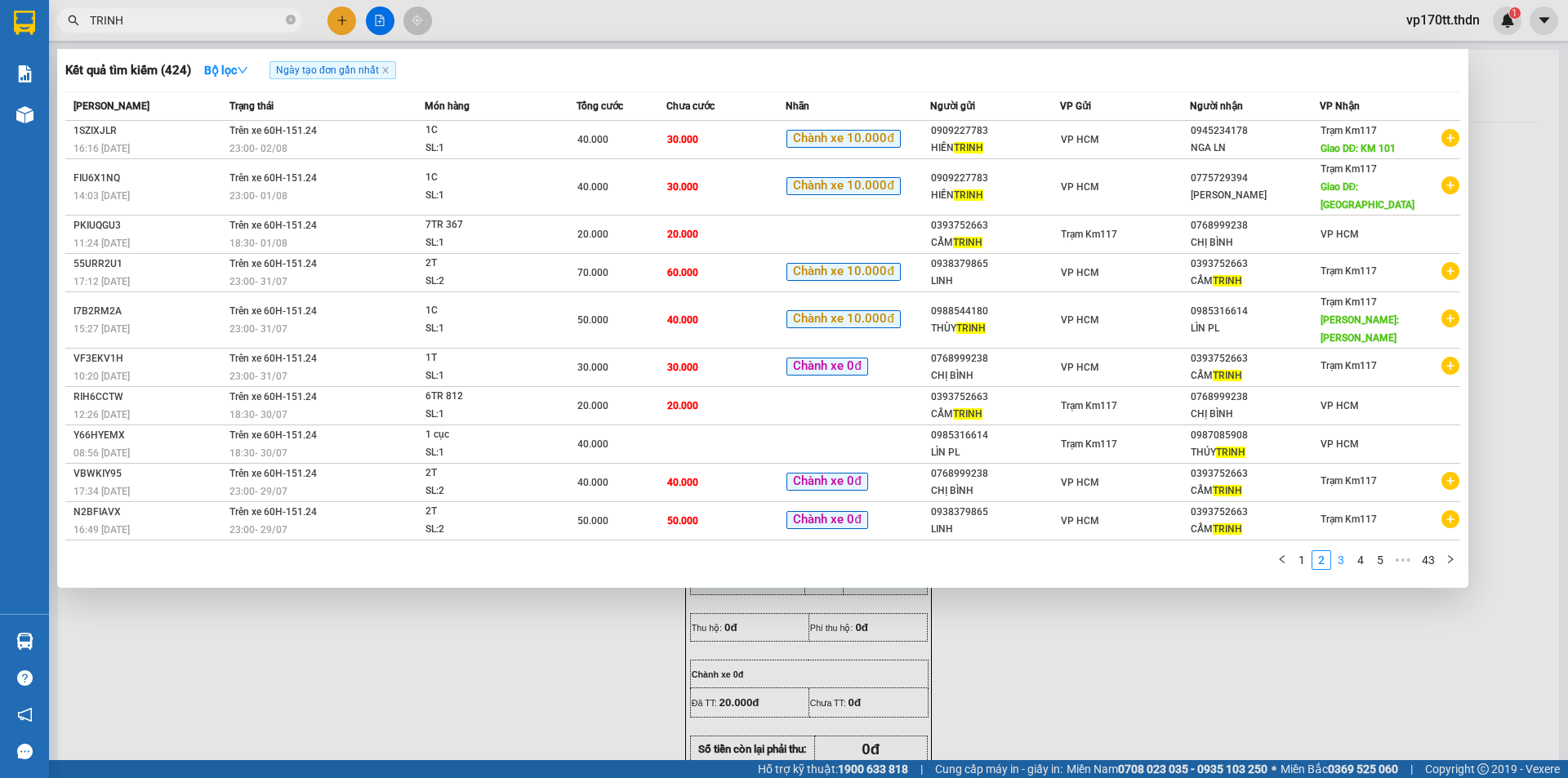
click at [1336, 551] on link "3" at bounding box center [1341, 559] width 18 height 18
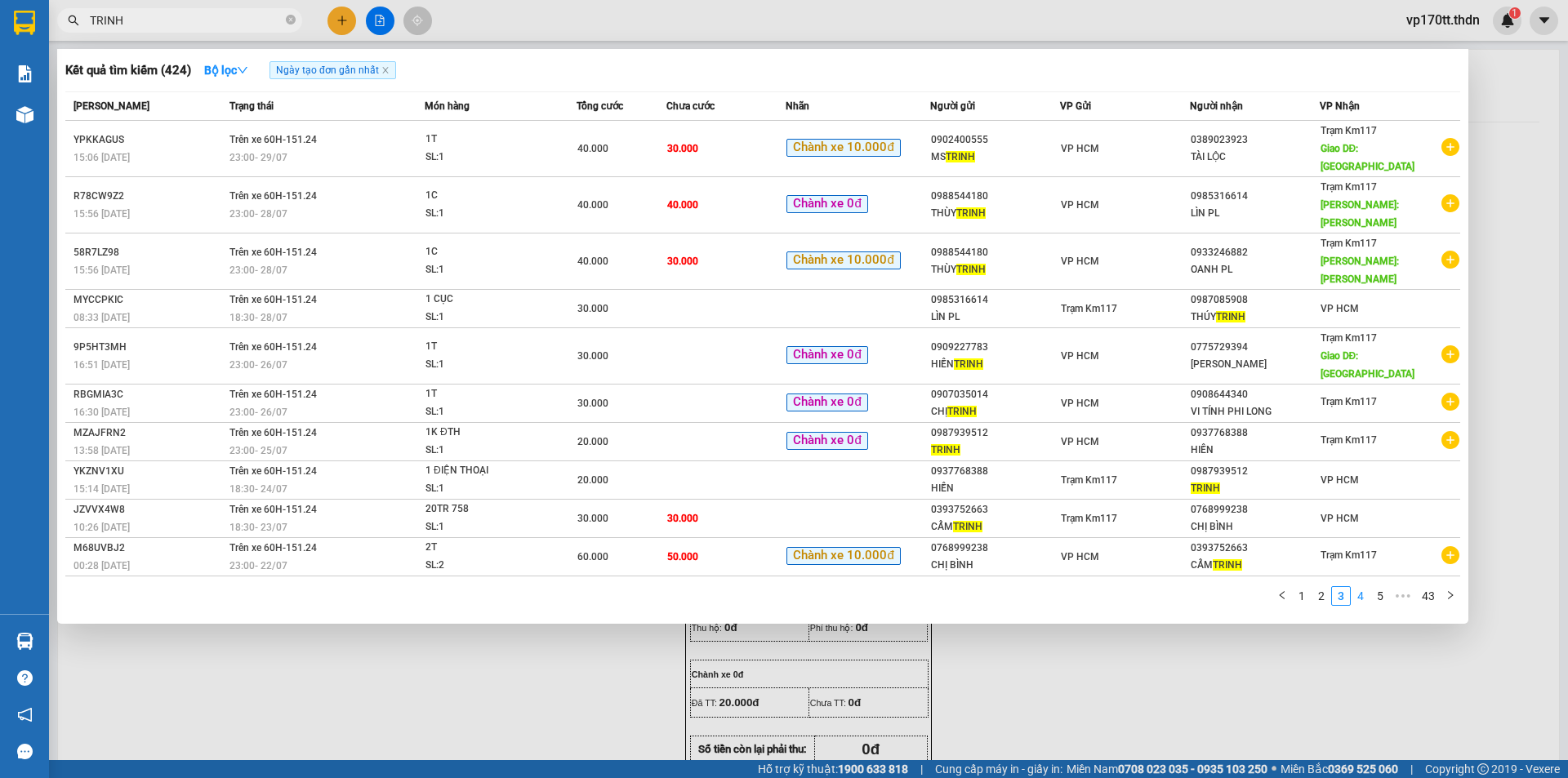
click at [1357, 587] on link "4" at bounding box center [1360, 595] width 18 height 18
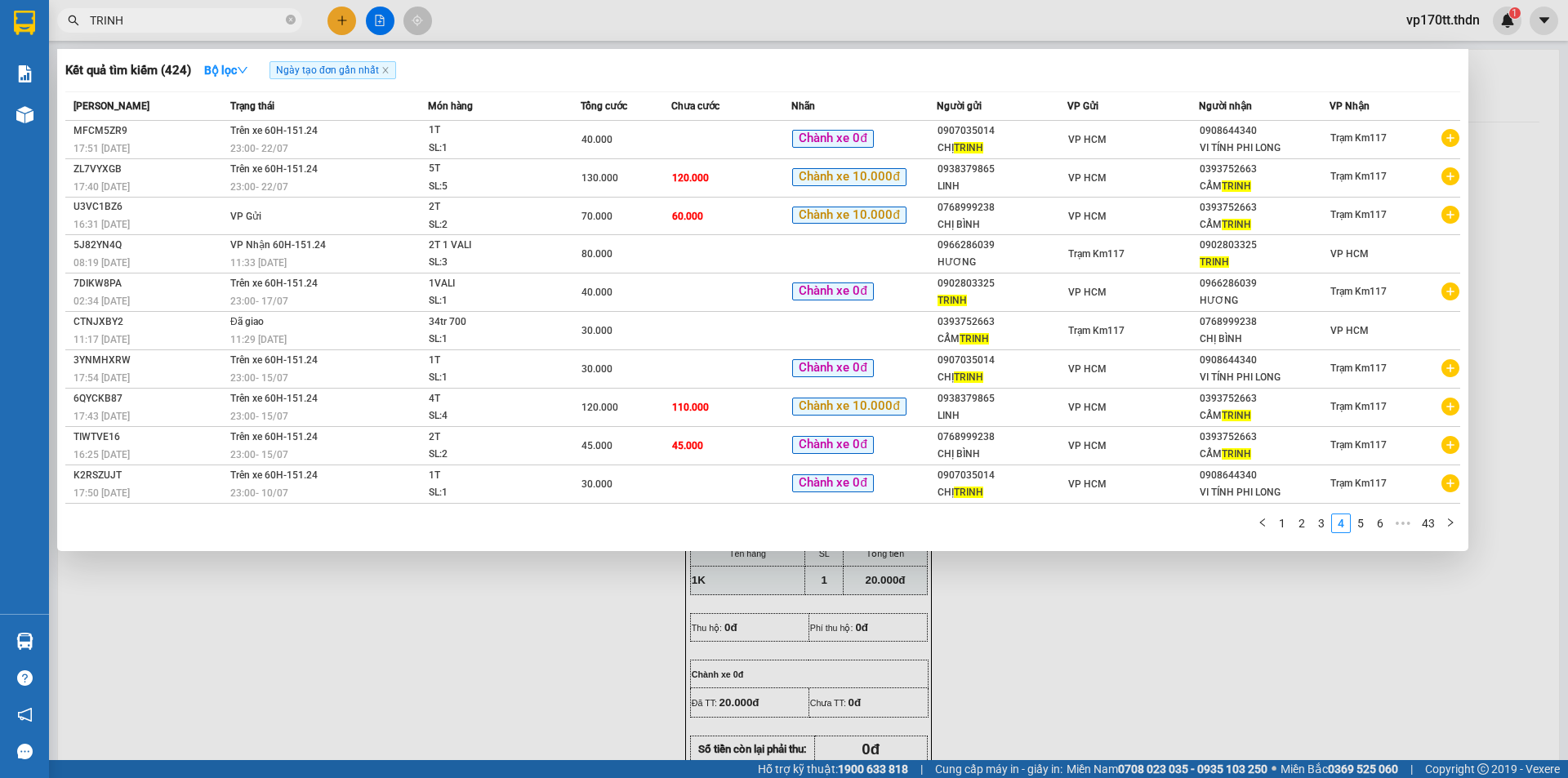
click at [336, 21] on div at bounding box center [784, 389] width 1568 height 778
click at [337, 21] on icon "plus" at bounding box center [342, 20] width 11 height 11
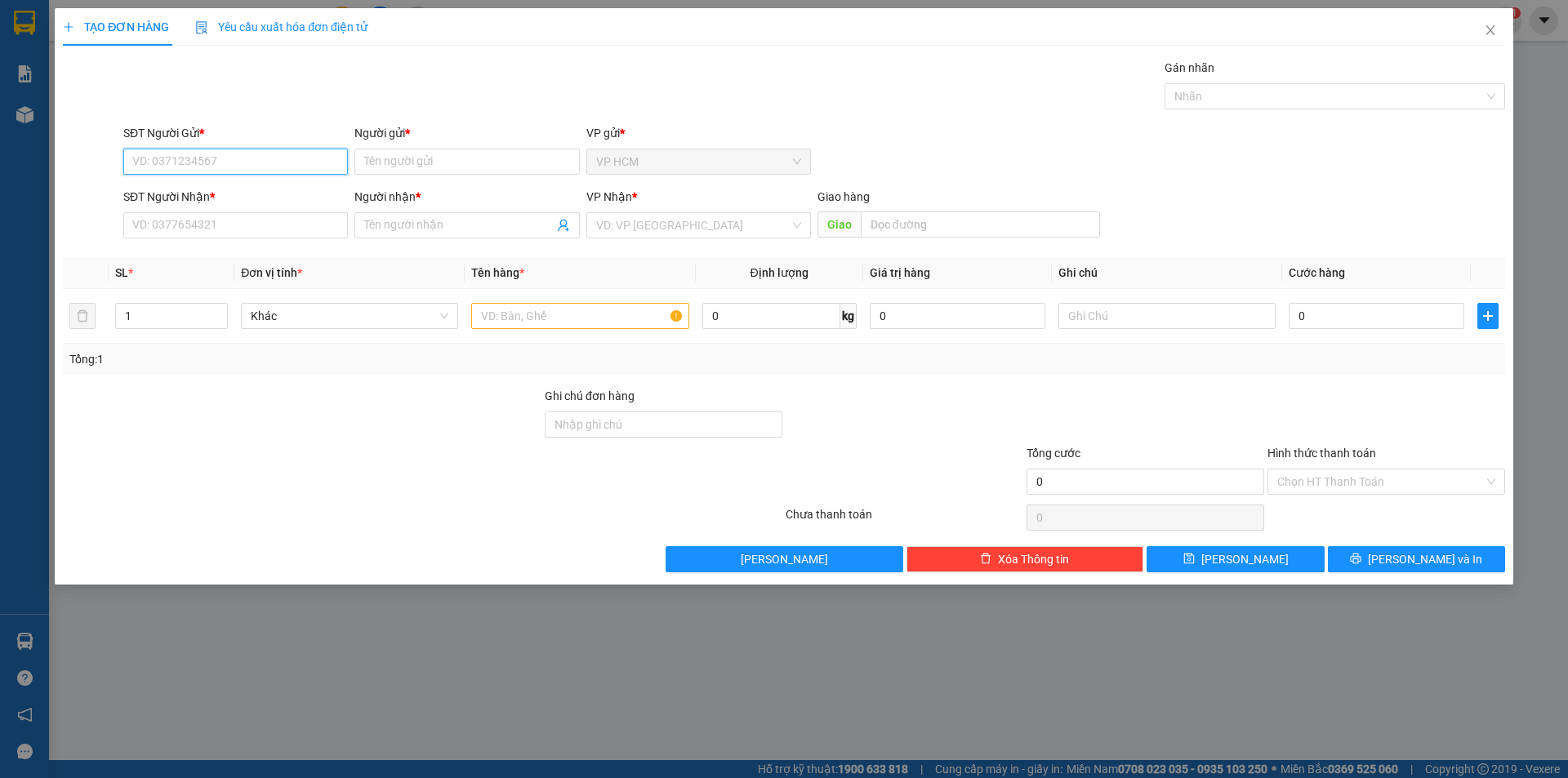
click at [219, 170] on input "SĐT Người Gửi *" at bounding box center [235, 162] width 225 height 26
click at [256, 192] on div "0902803325 - TRINH" at bounding box center [236, 193] width 205 height 18
type input "0902803325"
type input "TRINH"
type input "0966286039"
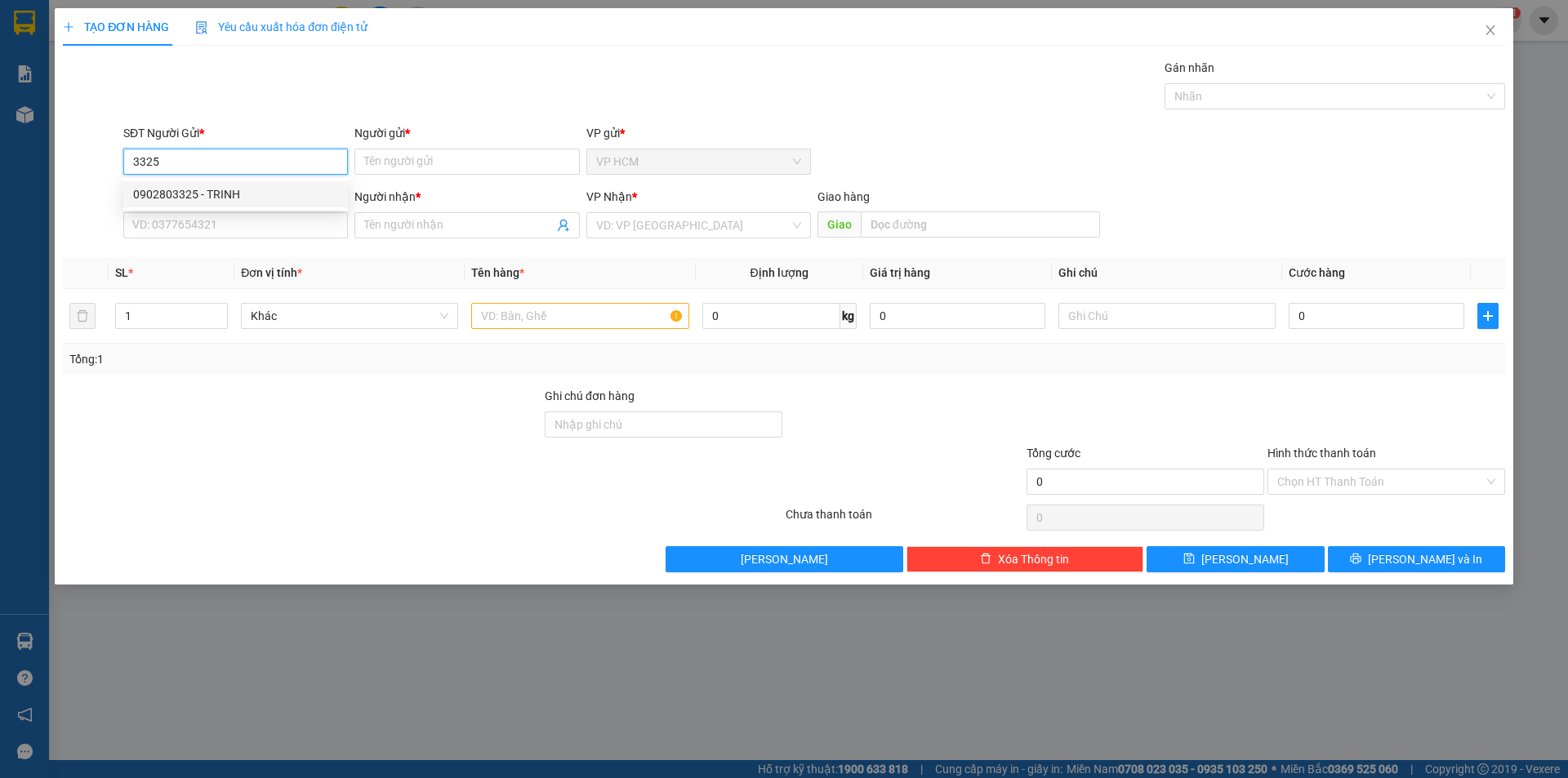
type input "HƯƠNG"
type input "40.000"
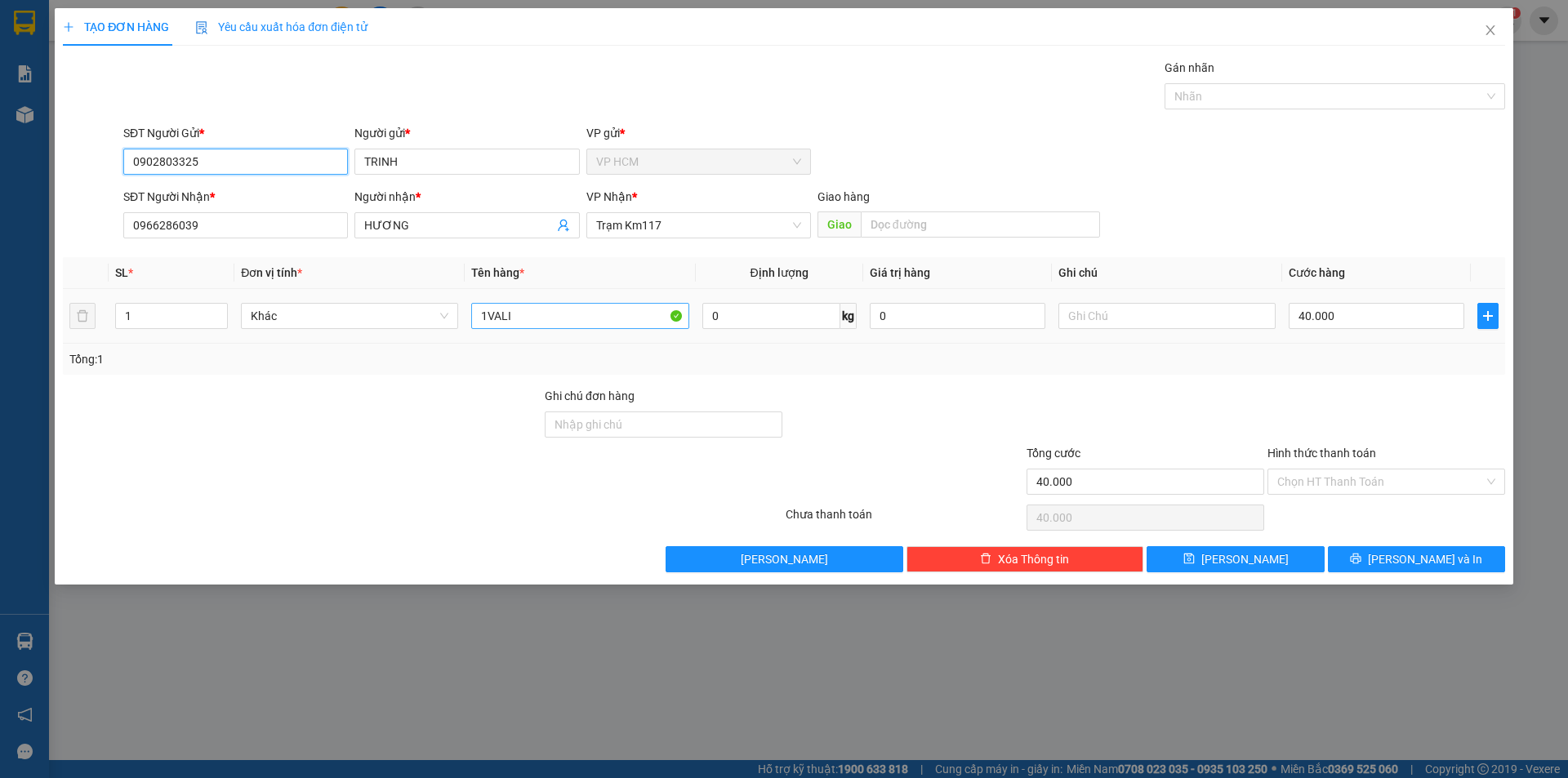
type input "0902803325"
click at [648, 320] on input "1VALI" at bounding box center [580, 316] width 217 height 26
type input "1VALI 1T"
click at [156, 313] on input "1" at bounding box center [171, 316] width 111 height 24
type input "2"
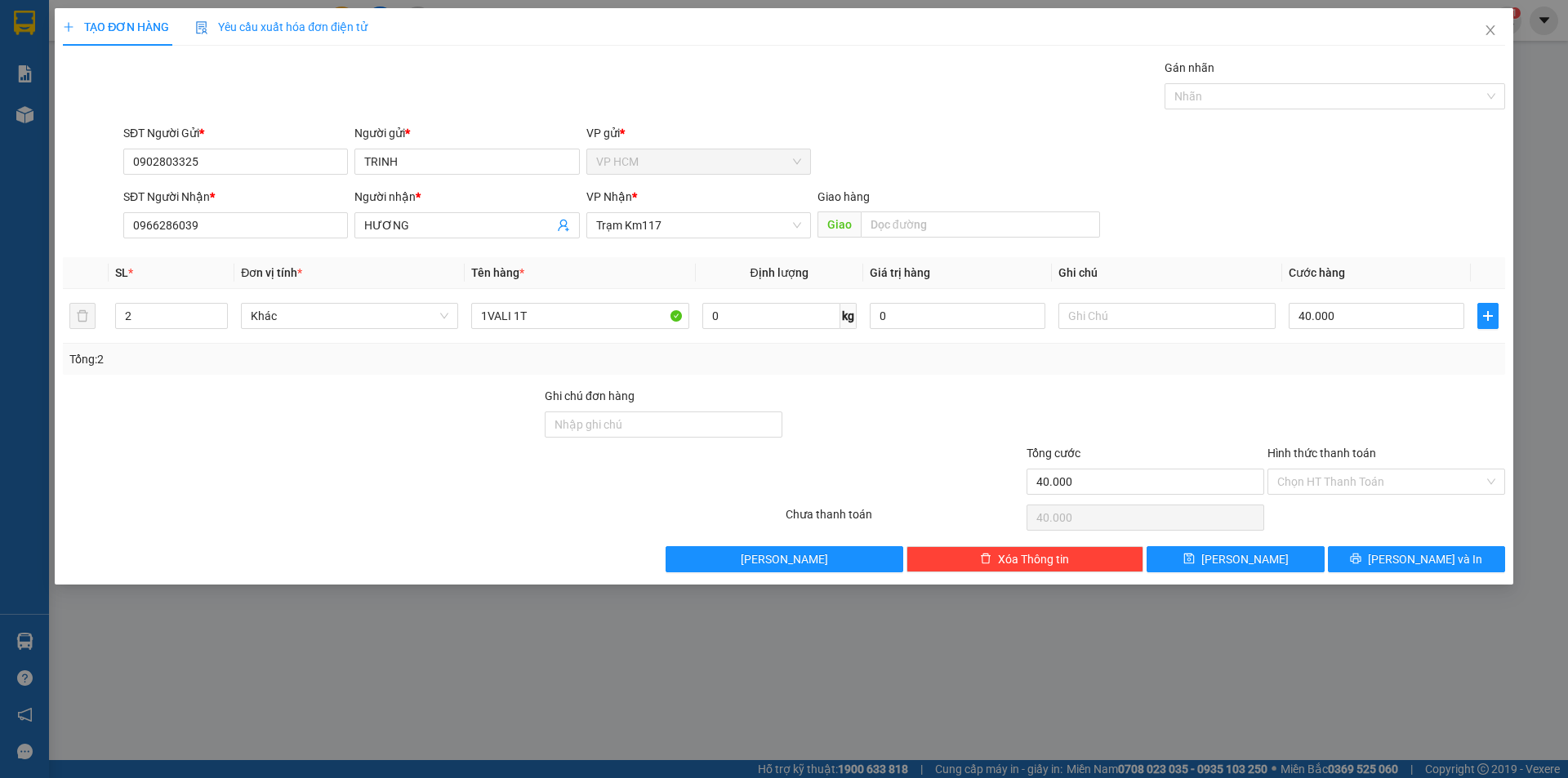
click at [1213, 115] on div "Transit Pickup Surcharge Ids Transit Deliver Surcharge Ids Transit Deliver Surc…" at bounding box center [784, 316] width 1442 height 514
click at [1213, 115] on div "Gán nhãn Nhãn" at bounding box center [1334, 88] width 340 height 57
click at [1227, 87] on div at bounding box center [1327, 96] width 316 height 19
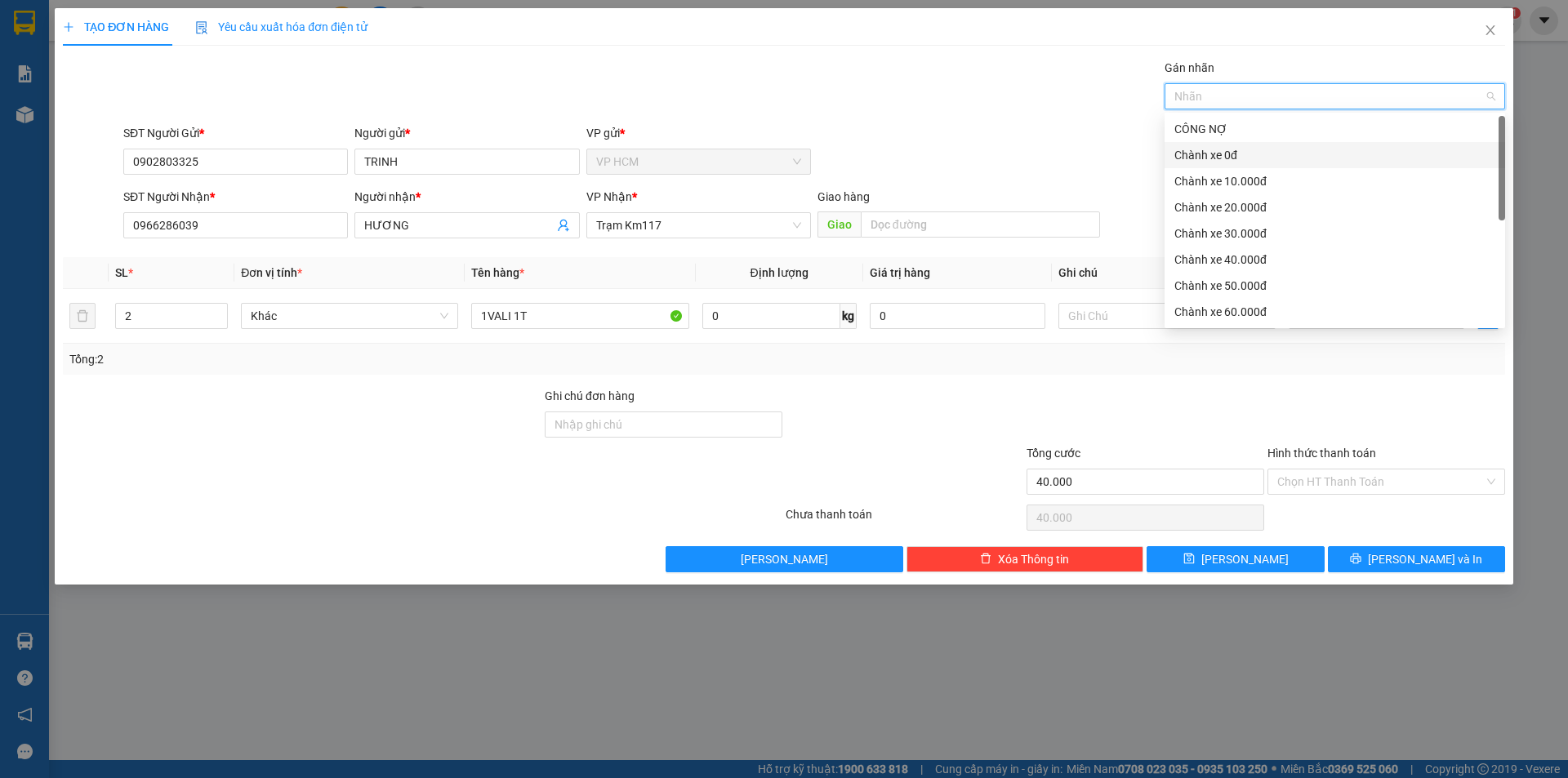
click at [1209, 164] on div "Chành xe 0đ" at bounding box center [1334, 155] width 340 height 26
click at [796, 79] on div "Gán nhãn Chành xe 0đ" at bounding box center [814, 88] width 1388 height 57
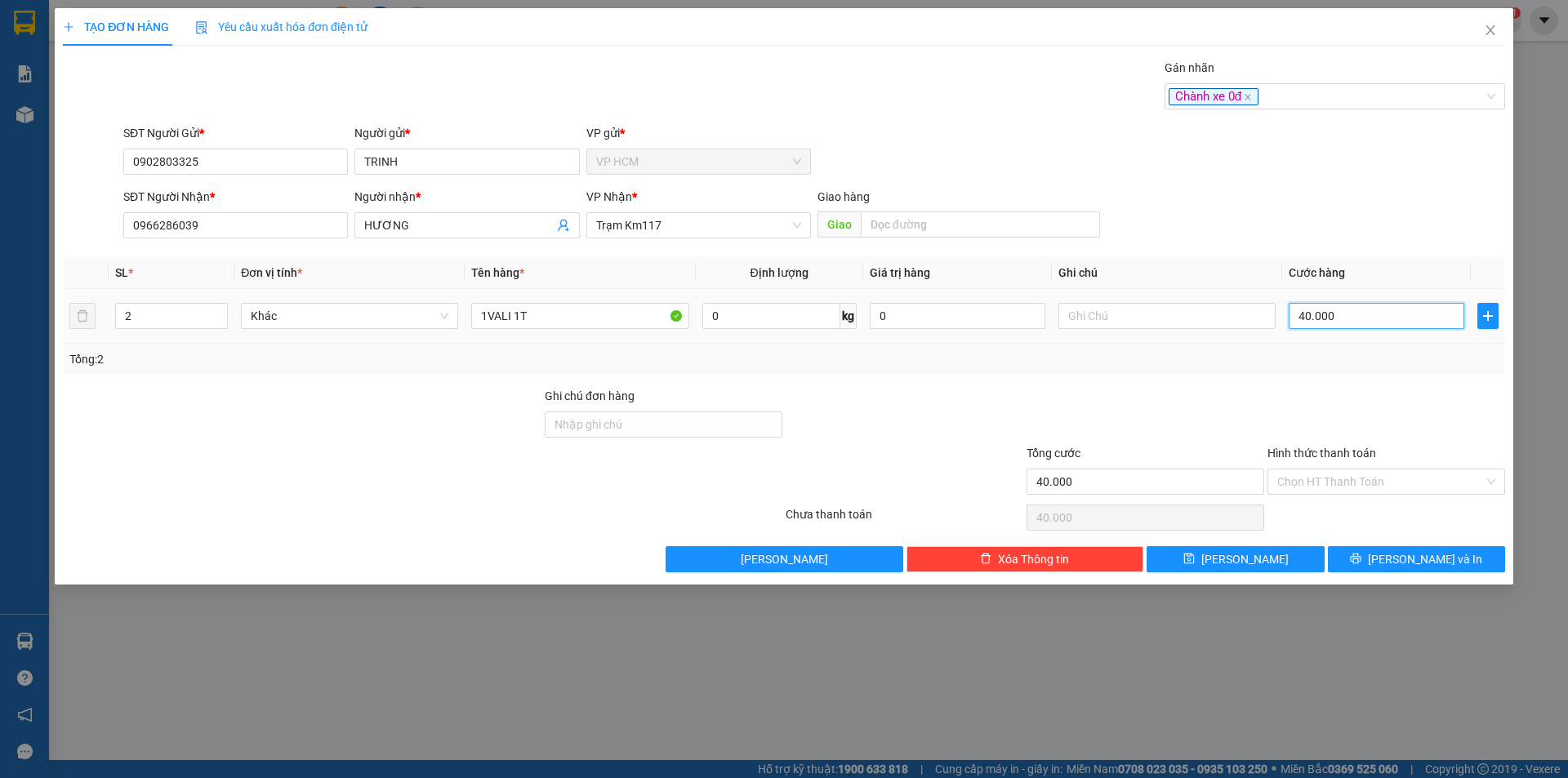
click at [1355, 309] on input "40.000" at bounding box center [1377, 316] width 176 height 26
type input "6"
type input "60"
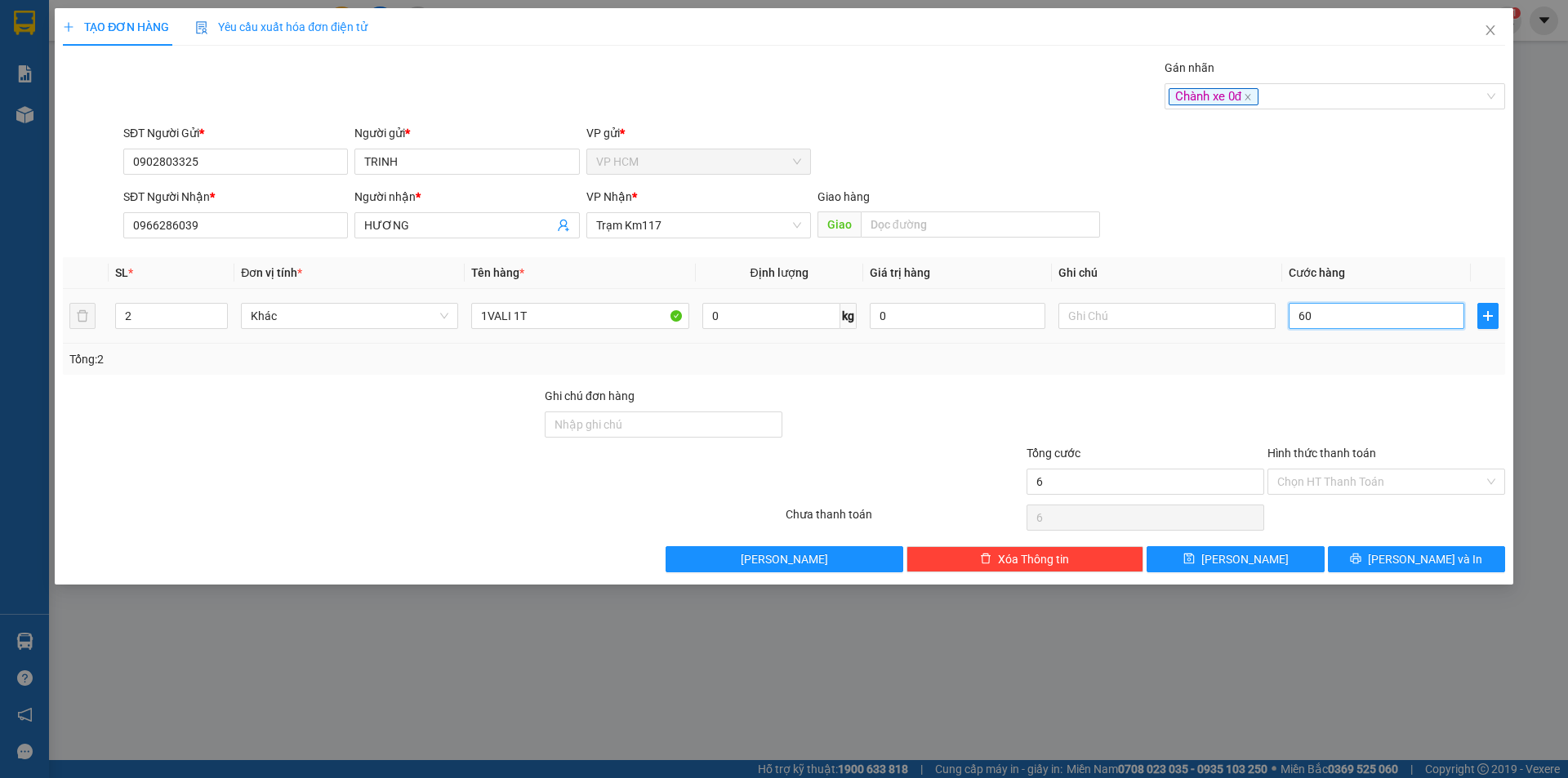
type input "60"
type input "60.000"
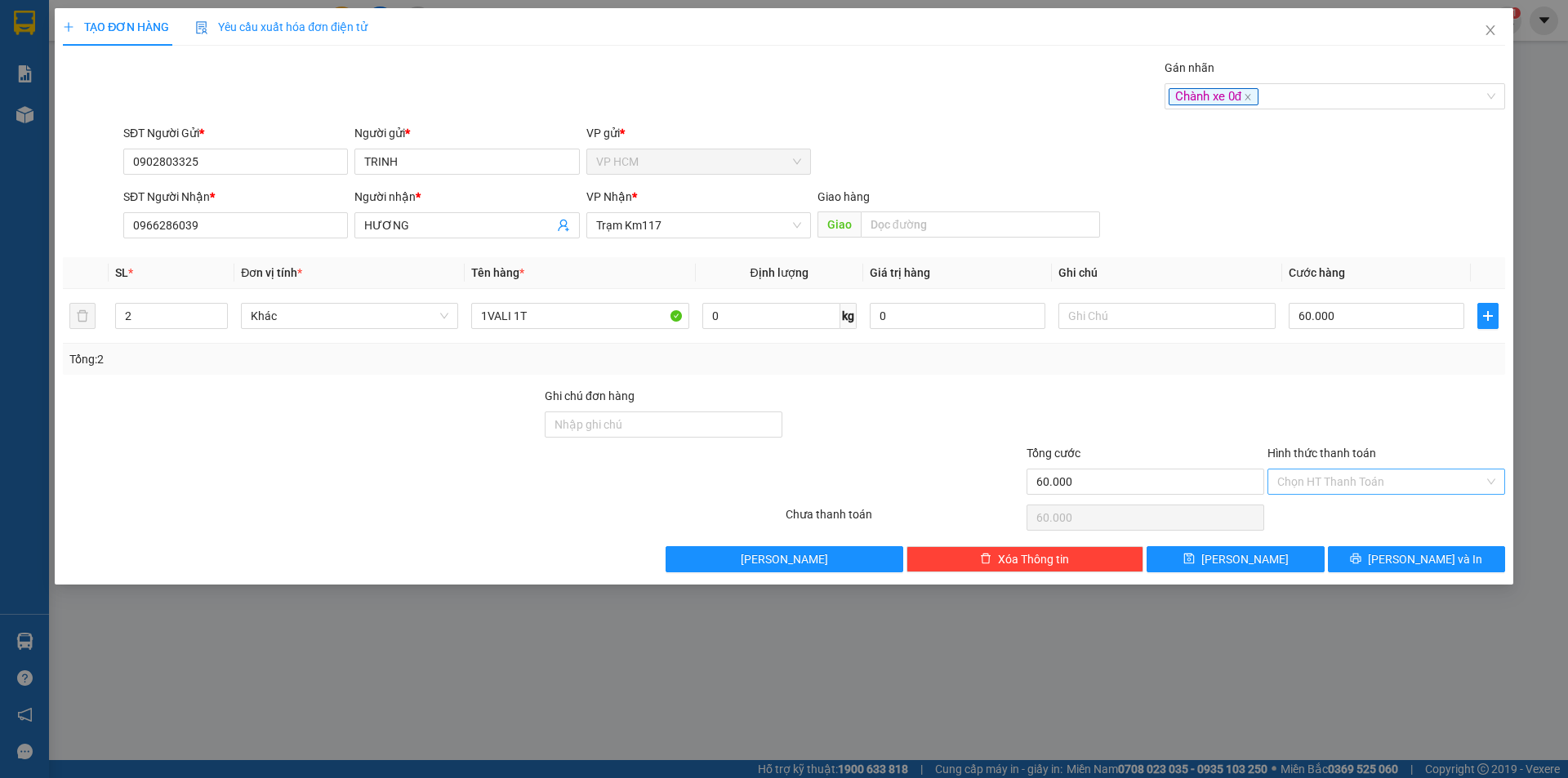
drag, startPoint x: 1334, startPoint y: 383, endPoint x: 1330, endPoint y: 472, distance: 89.1
click at [1333, 386] on div "Transit Pickup Surcharge Ids Transit Deliver Surcharge Ids Transit Deliver Surc…" at bounding box center [784, 316] width 1442 height 514
click at [1330, 473] on input "Hình thức thanh toán" at bounding box center [1379, 481] width 206 height 24
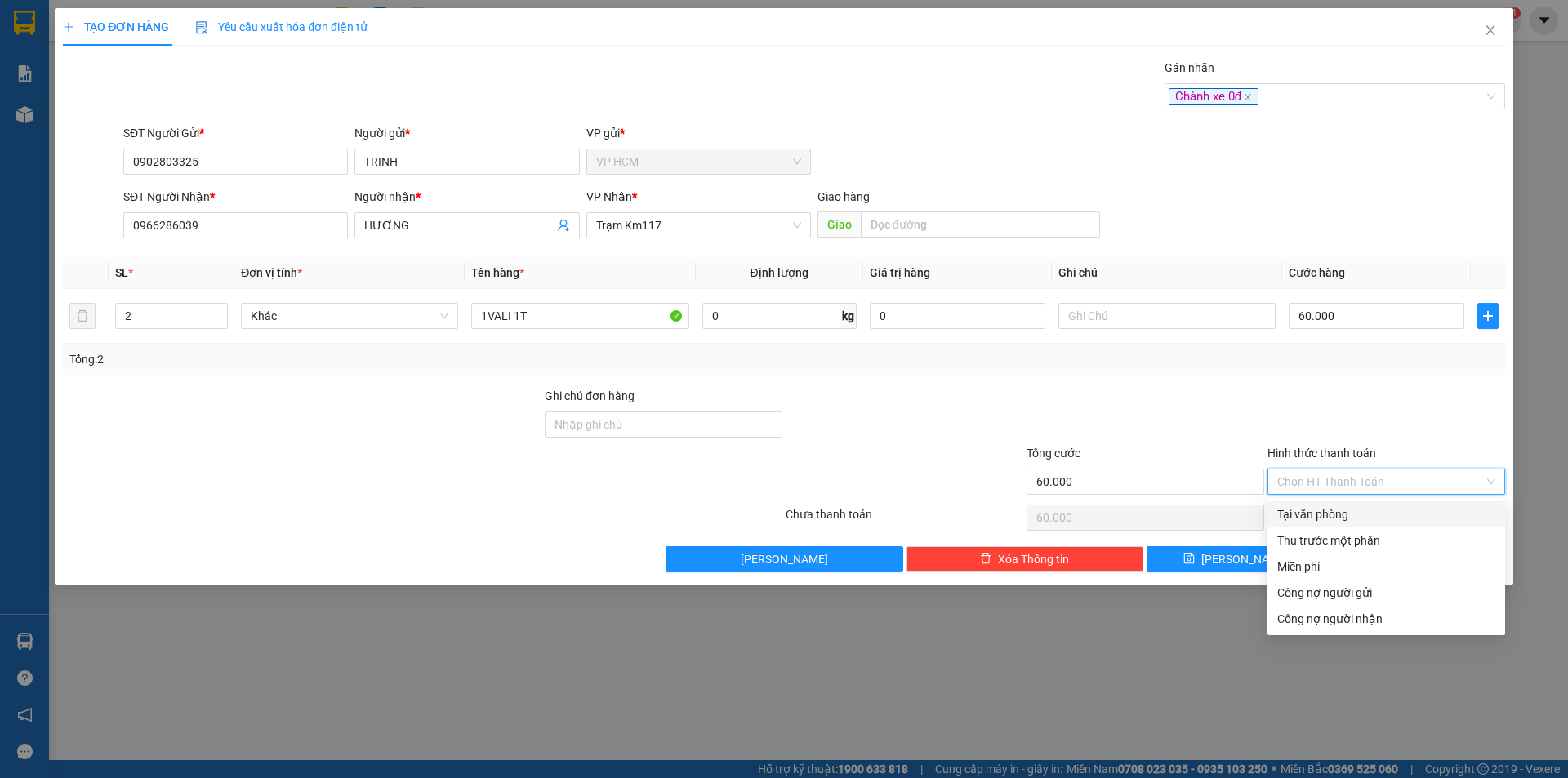
click at [1334, 521] on div "Tại văn phòng" at bounding box center [1386, 514] width 218 height 18
type input "0"
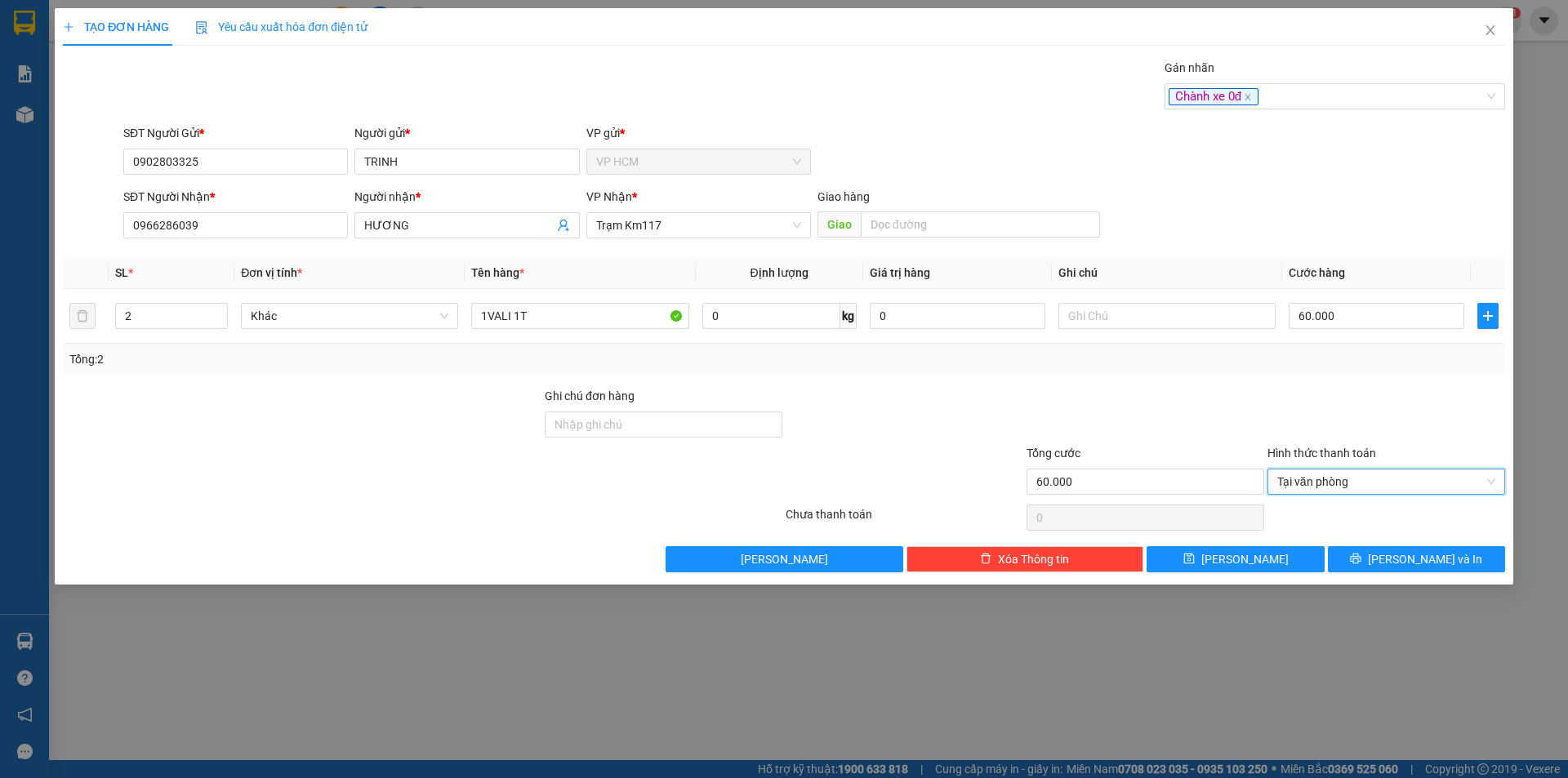
click at [1378, 541] on div "Transit Pickup Surcharge Ids Transit Deliver Surcharge Ids Transit Deliver Surc…" at bounding box center [784, 316] width 1442 height 514
click at [1452, 544] on div "Transit Pickup Surcharge Ids Transit Deliver Surcharge Ids Transit Deliver Surc…" at bounding box center [784, 316] width 1442 height 514
click at [1418, 548] on button "[PERSON_NAME] và In" at bounding box center [1416, 559] width 178 height 26
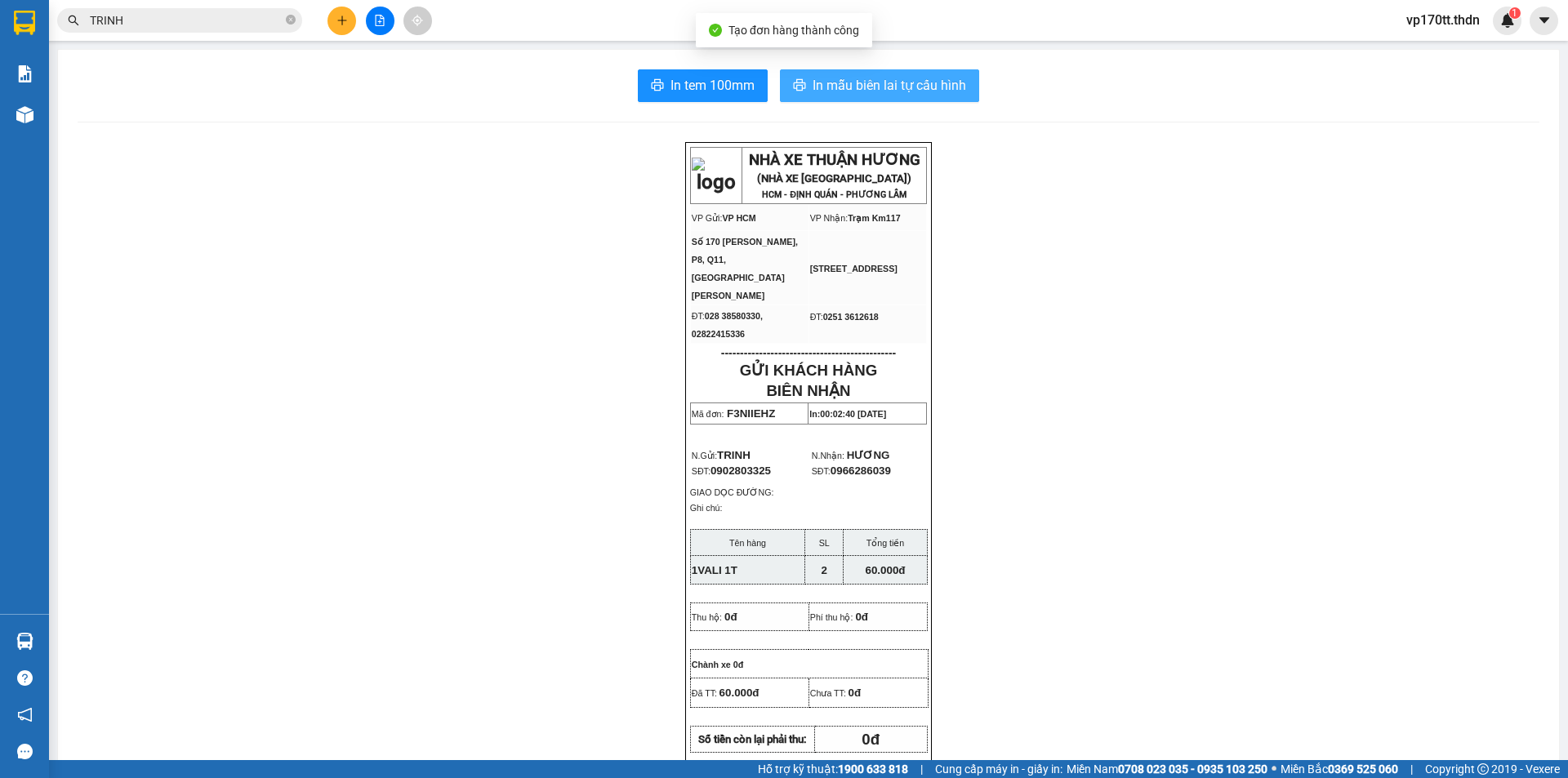
click at [841, 98] on button "In mẫu biên lai tự cấu hình" at bounding box center [879, 85] width 200 height 32
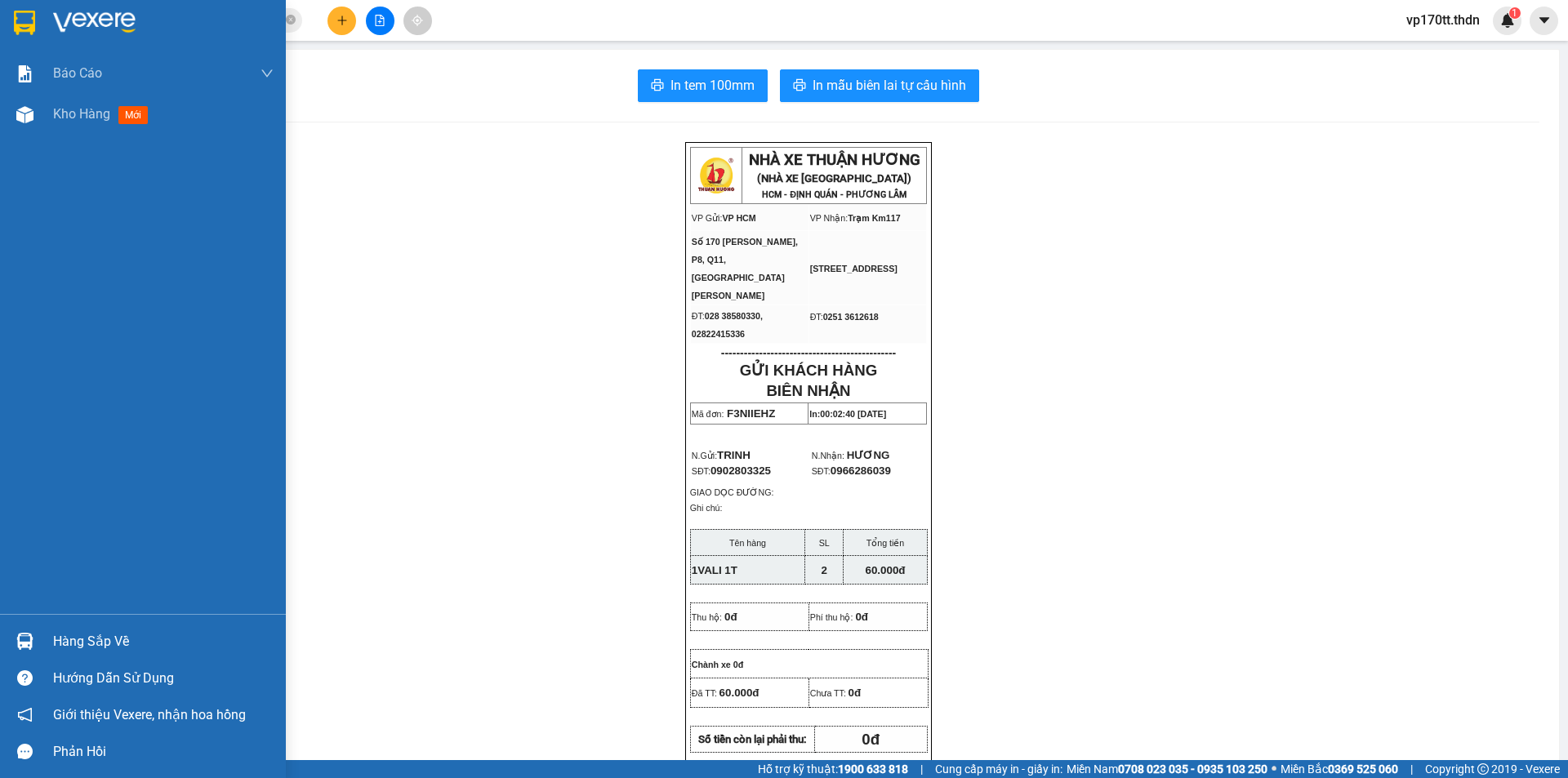
click at [8, 27] on div at bounding box center [142, 26] width 286 height 53
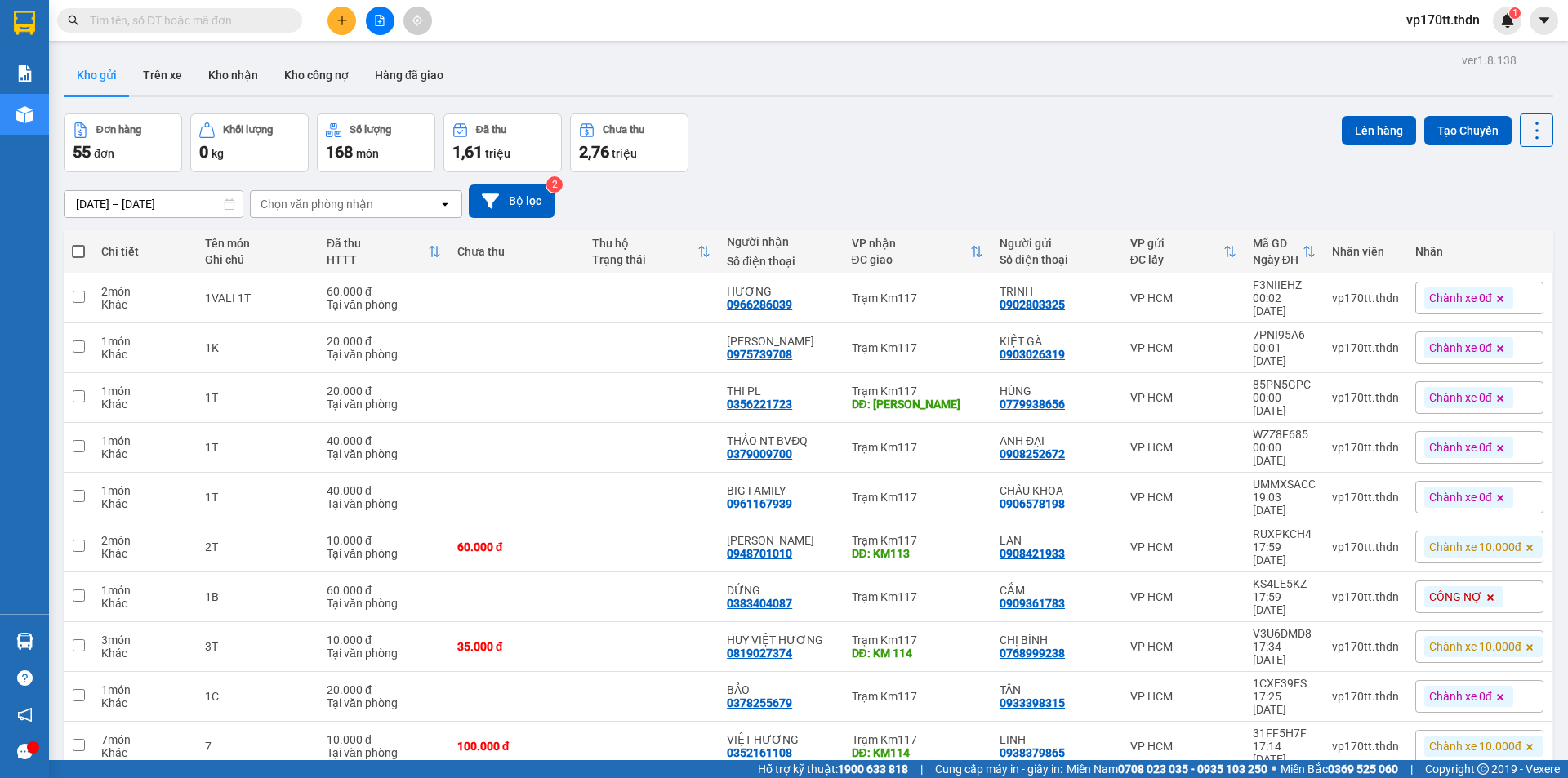
click at [372, 20] on button at bounding box center [380, 20] width 29 height 29
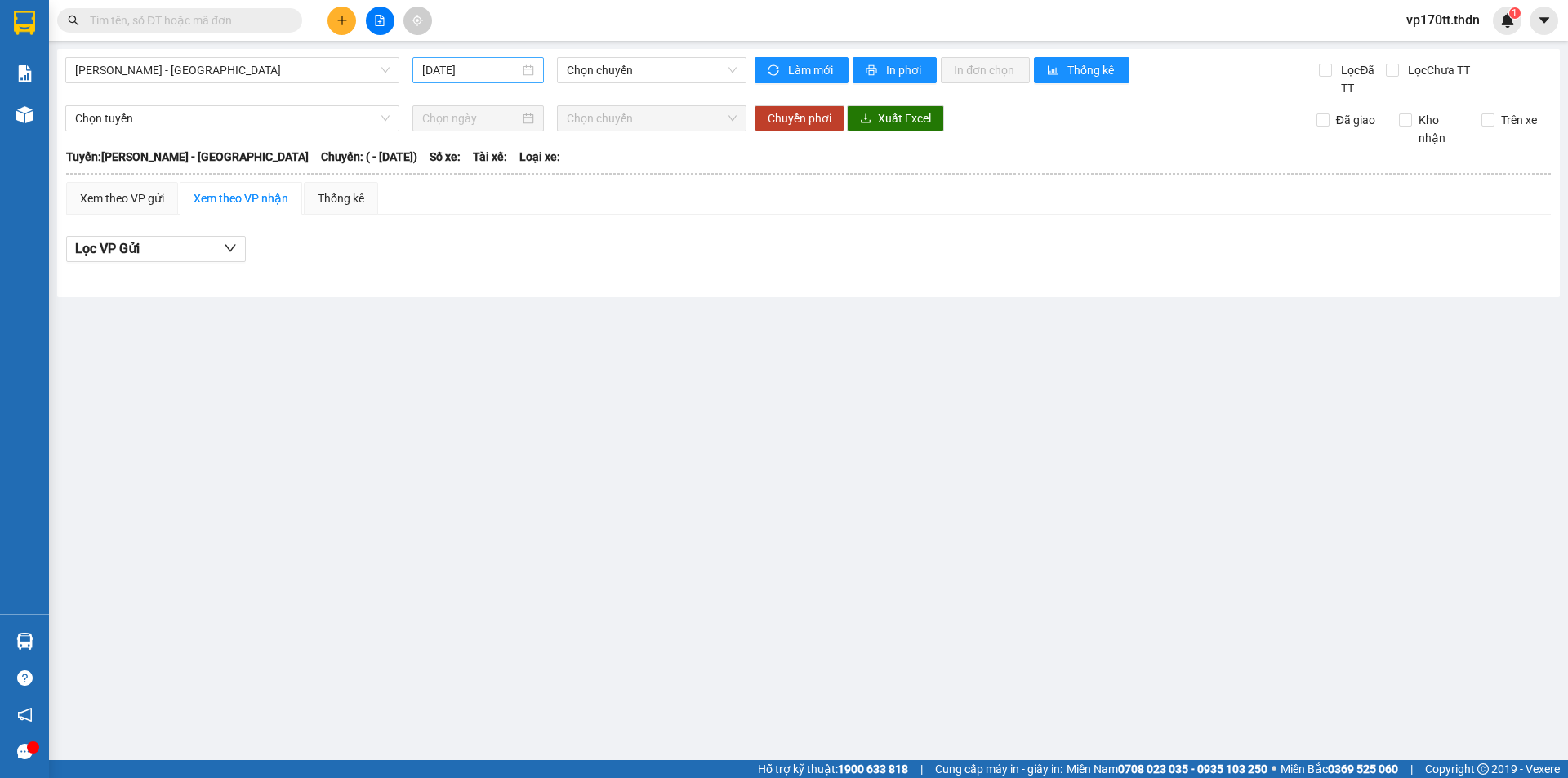
click at [475, 57] on div "[DATE]" at bounding box center [478, 70] width 131 height 26
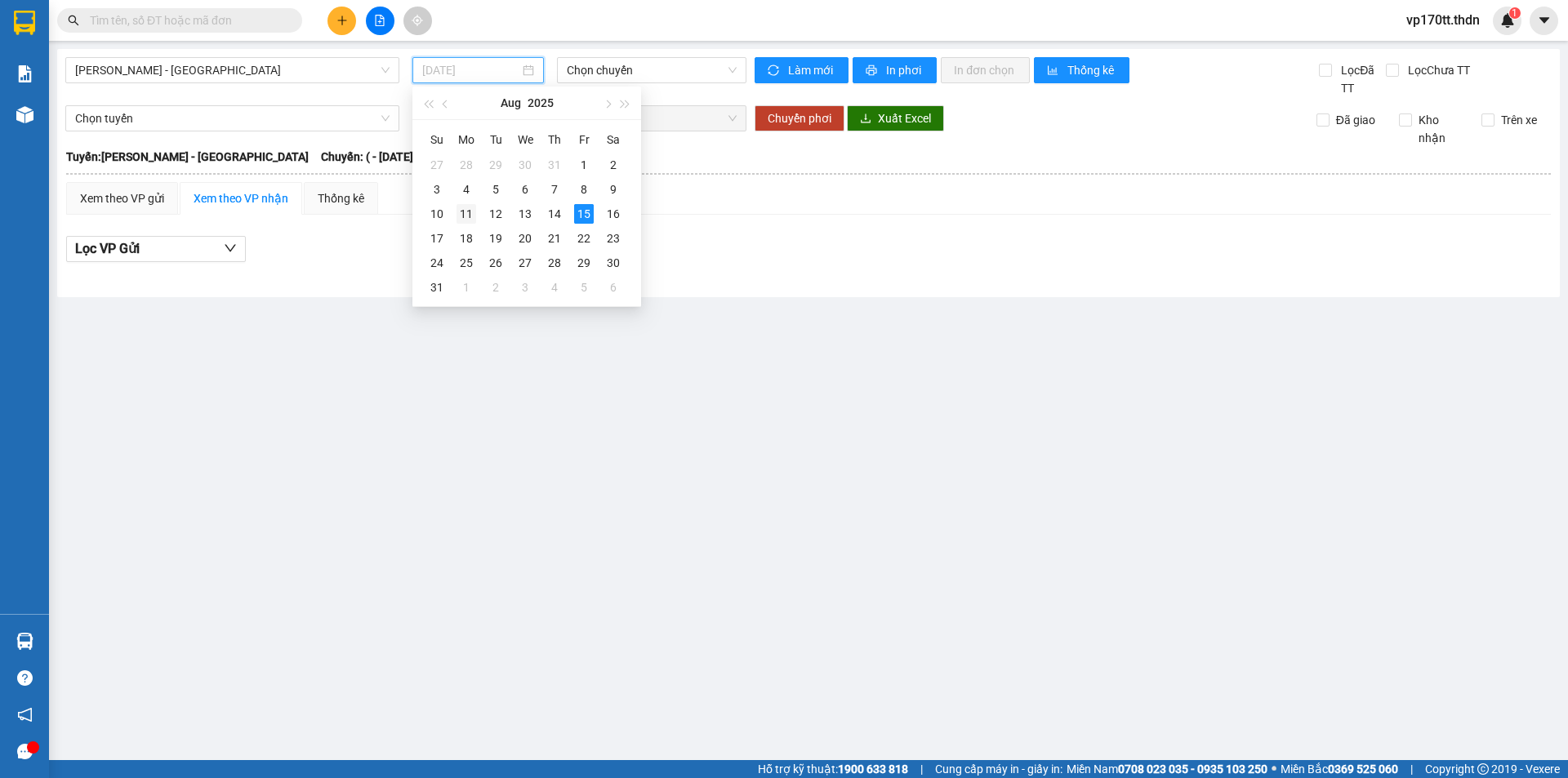
click at [461, 213] on div "11" at bounding box center [466, 213] width 19 height 19
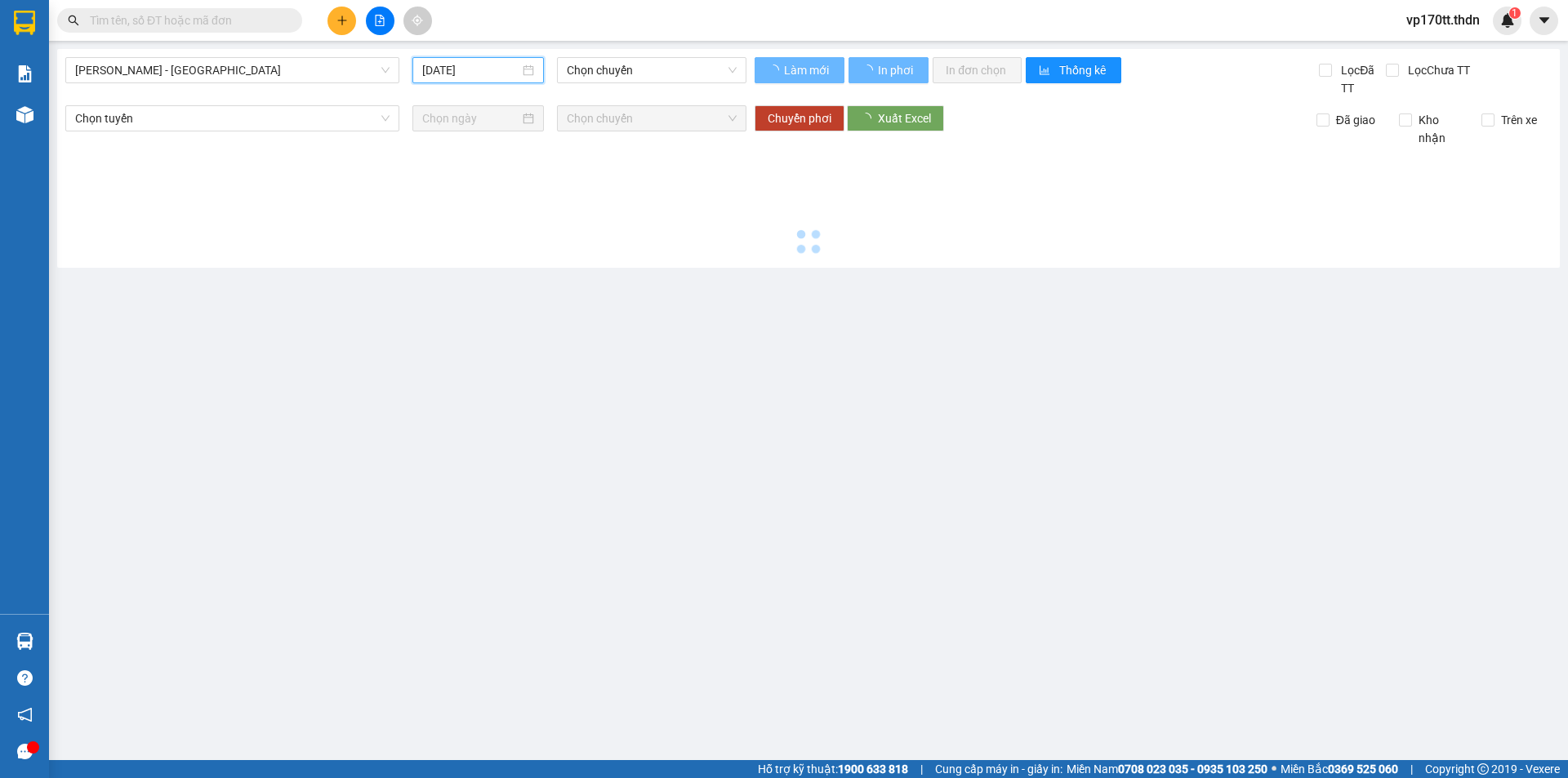
type input "[DATE]"
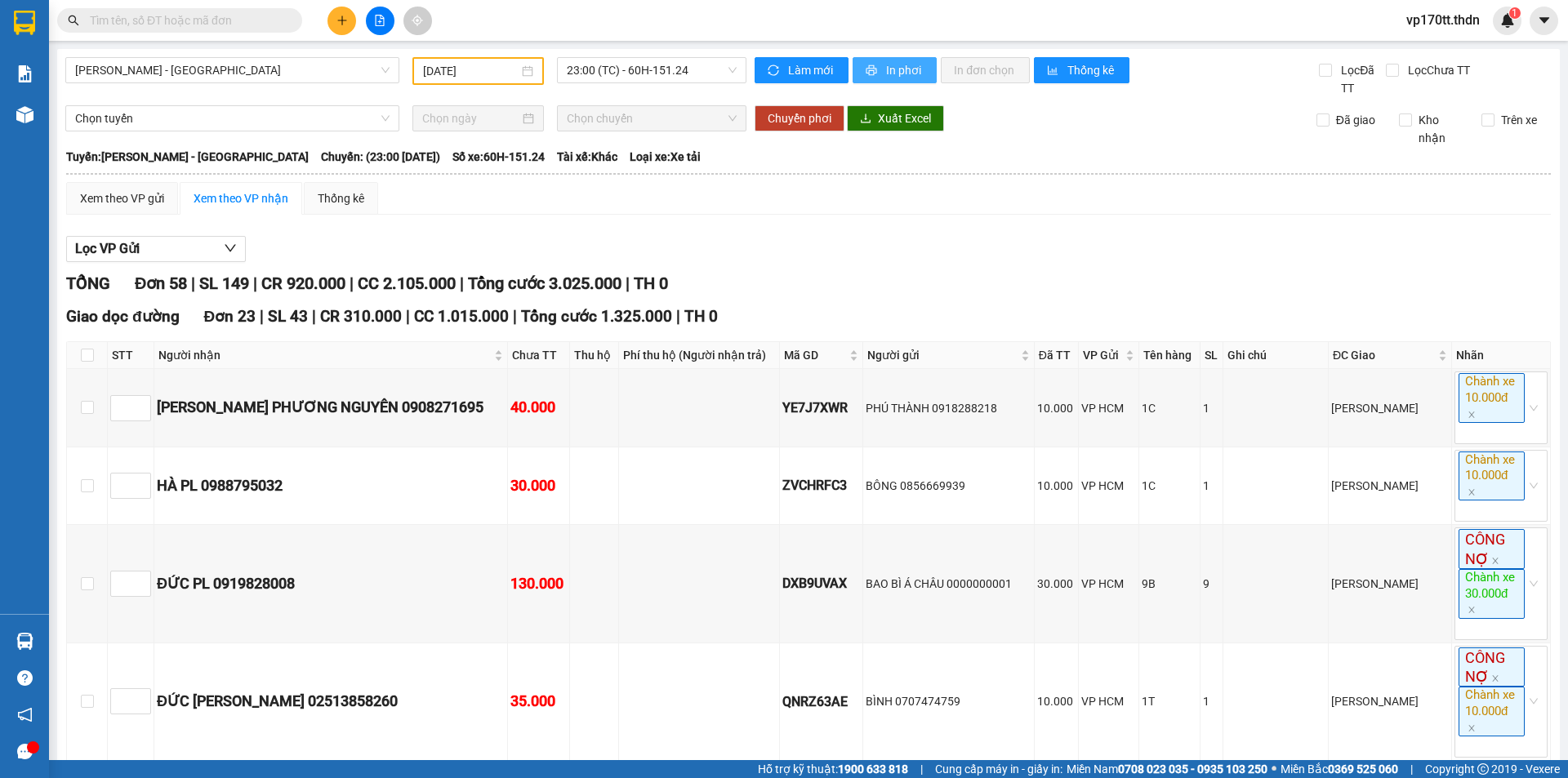
click at [887, 71] on span "In phơi" at bounding box center [904, 69] width 38 height 18
click at [233, 73] on span "[PERSON_NAME] - [GEOGRAPHIC_DATA]" at bounding box center [232, 70] width 314 height 24
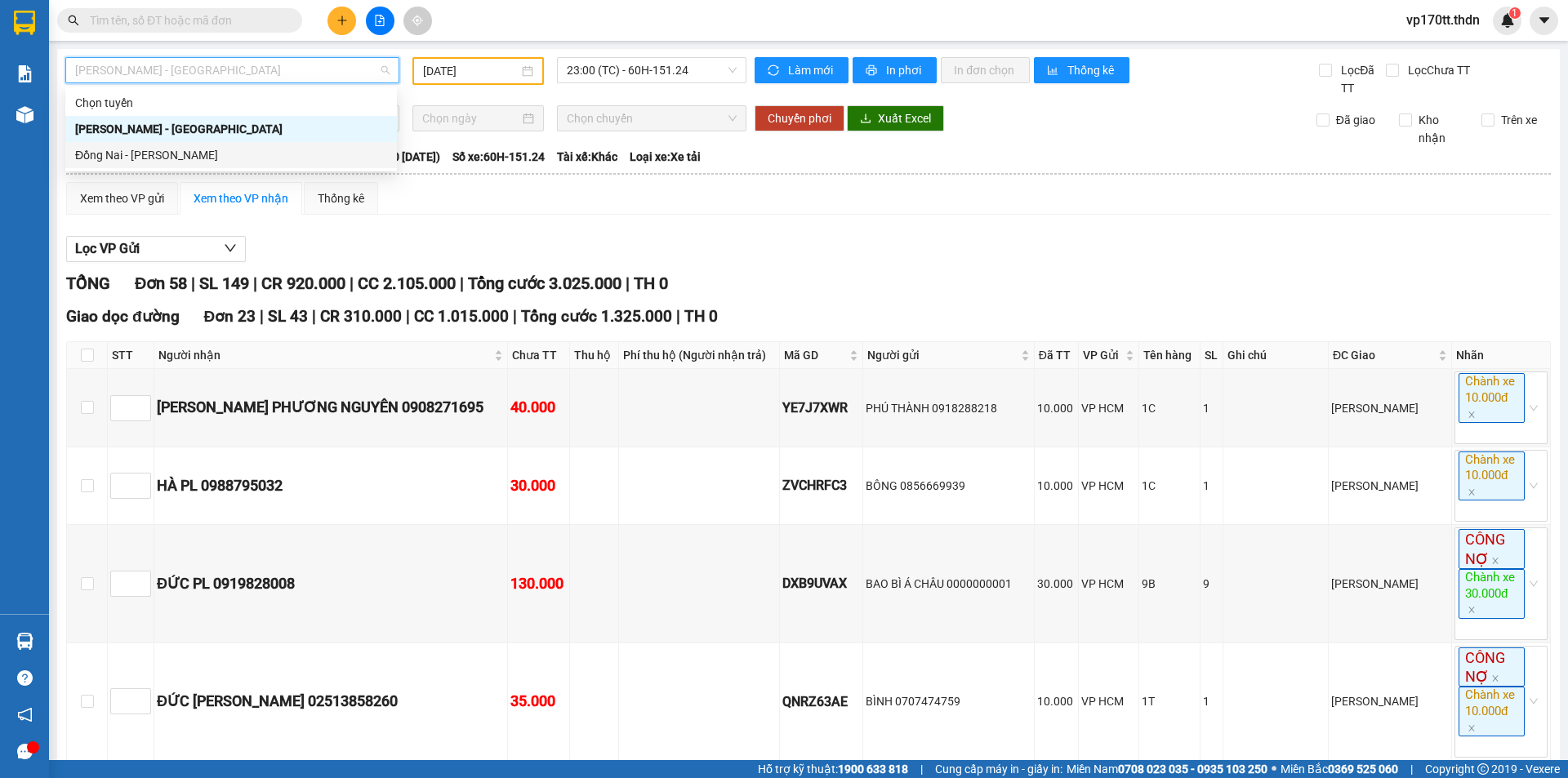
click at [203, 155] on div "Đồng Nai - [PERSON_NAME]" at bounding box center [230, 154] width 312 height 18
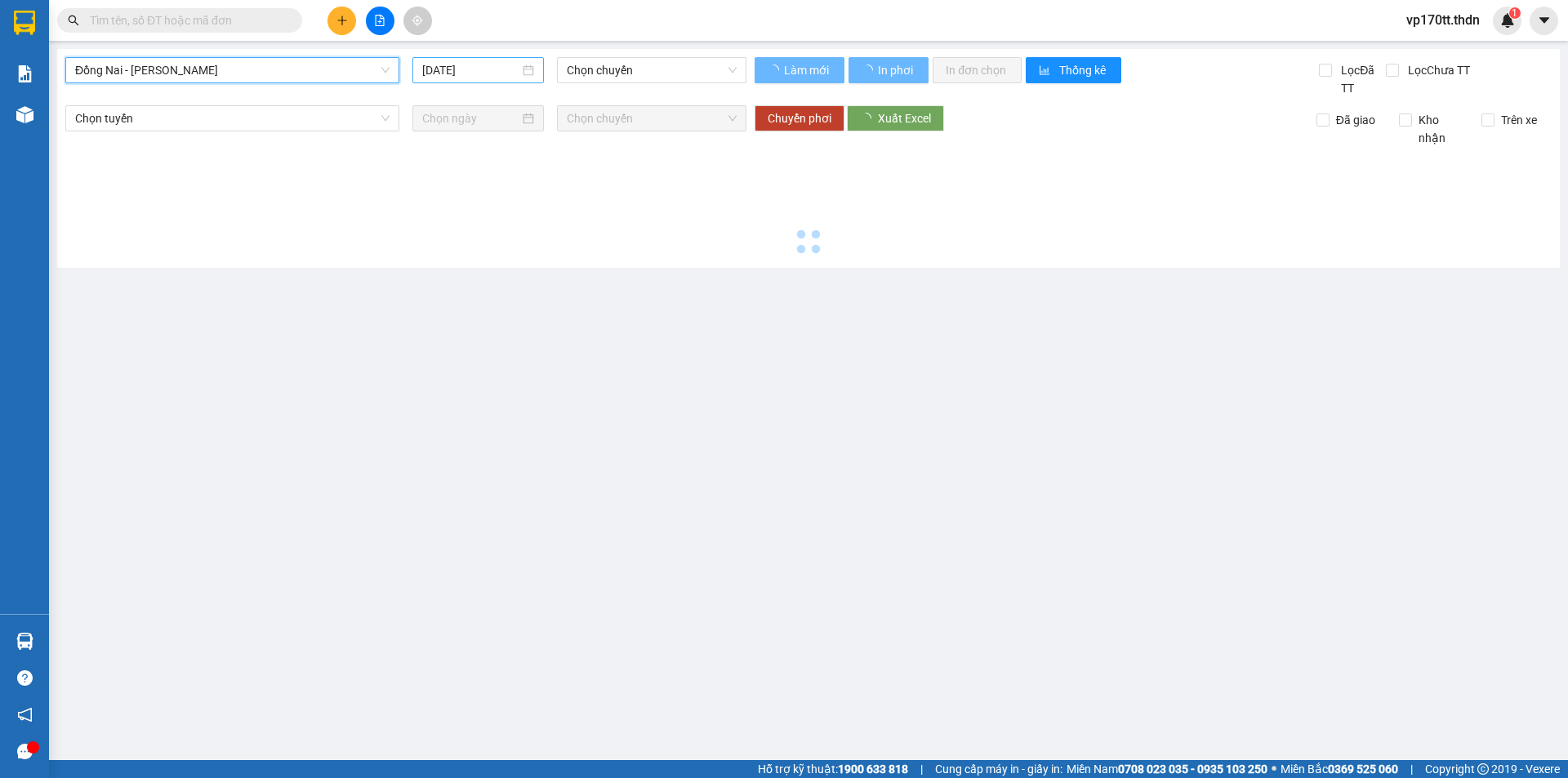
click at [476, 75] on input "[DATE]" at bounding box center [471, 69] width 97 height 18
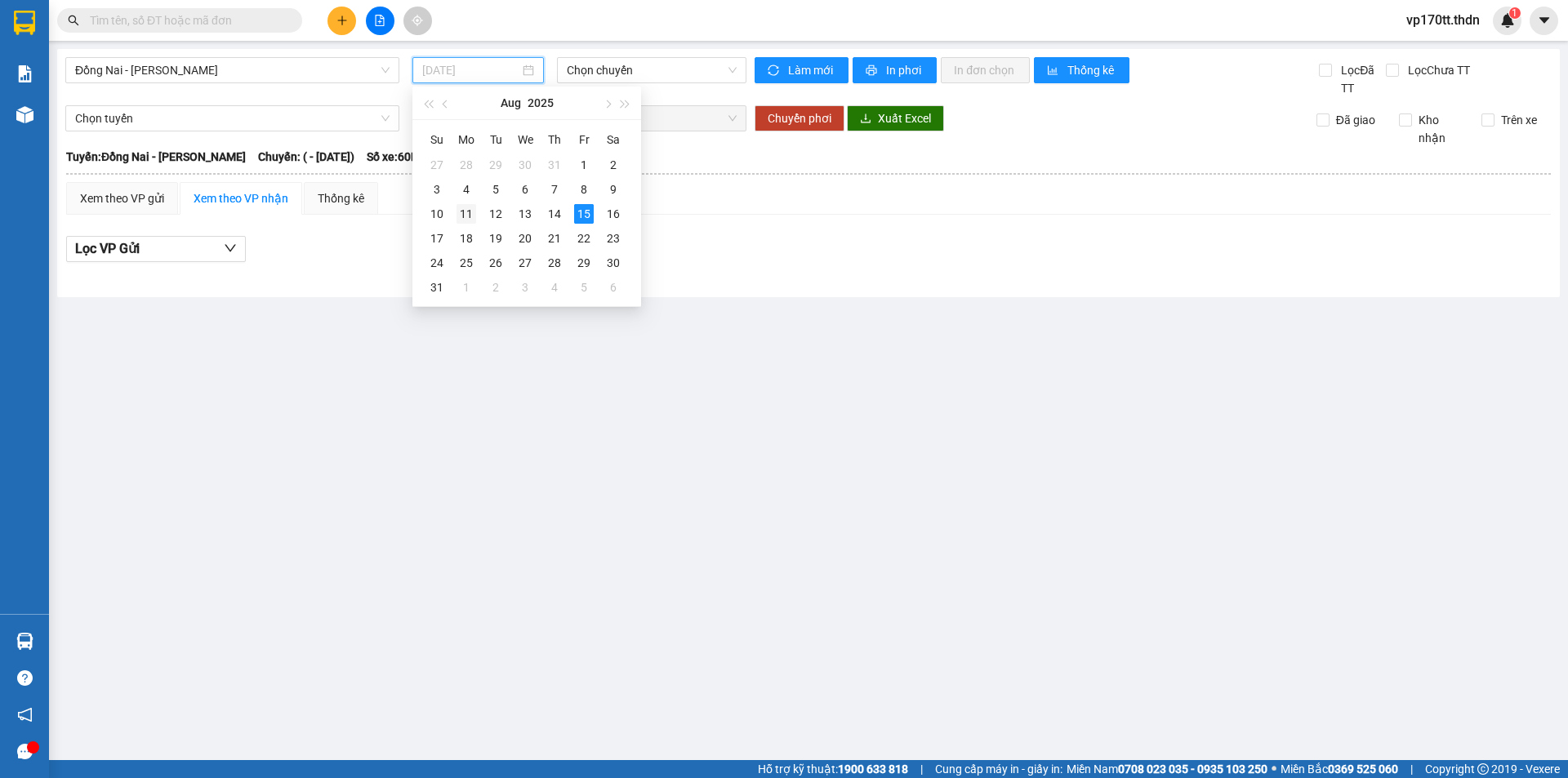
click at [464, 210] on div "11" at bounding box center [466, 213] width 19 height 19
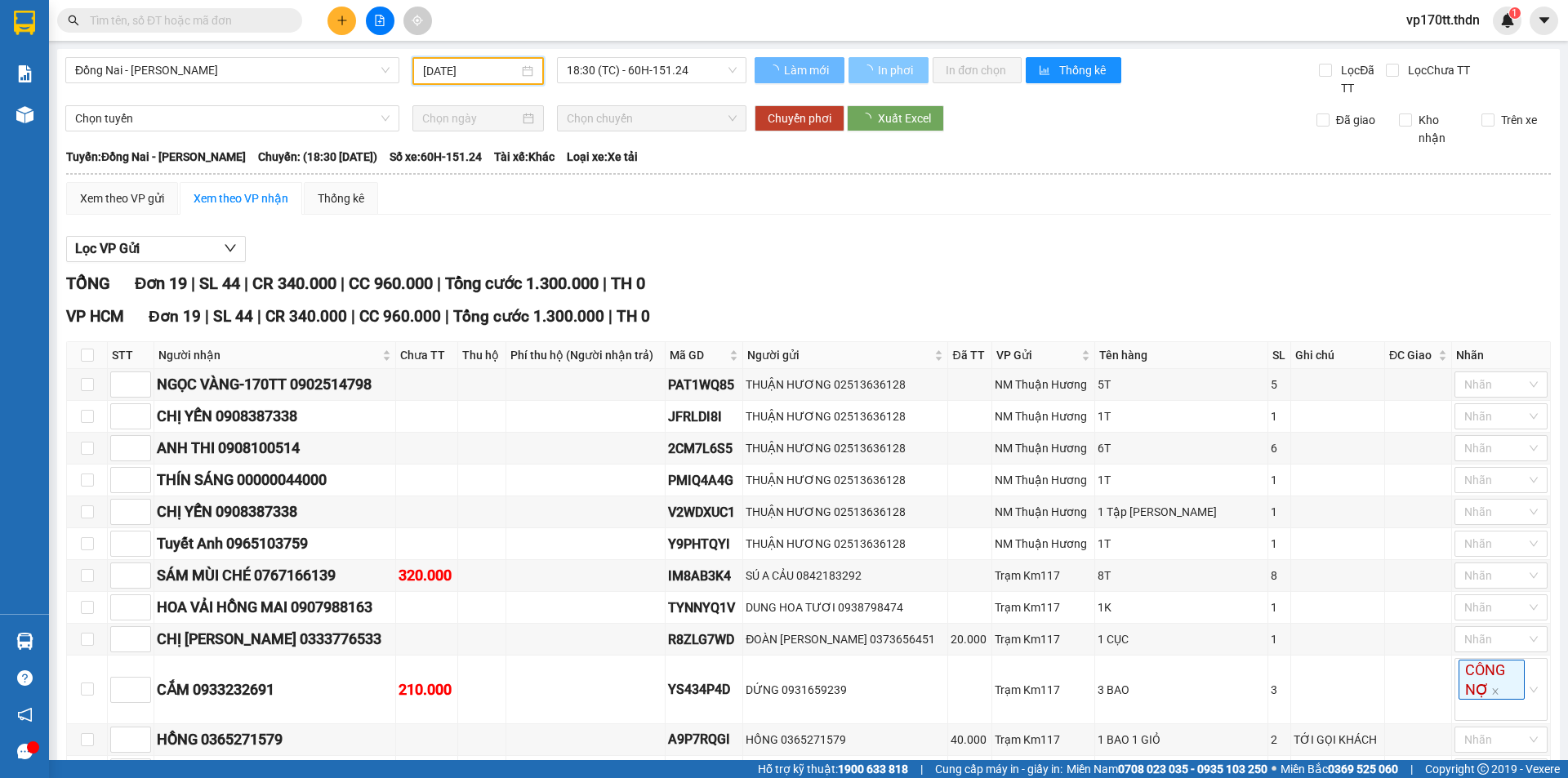
click at [898, 71] on span "In phơi" at bounding box center [896, 69] width 38 height 18
click at [432, 80] on div "[DATE]" at bounding box center [478, 71] width 131 height 28
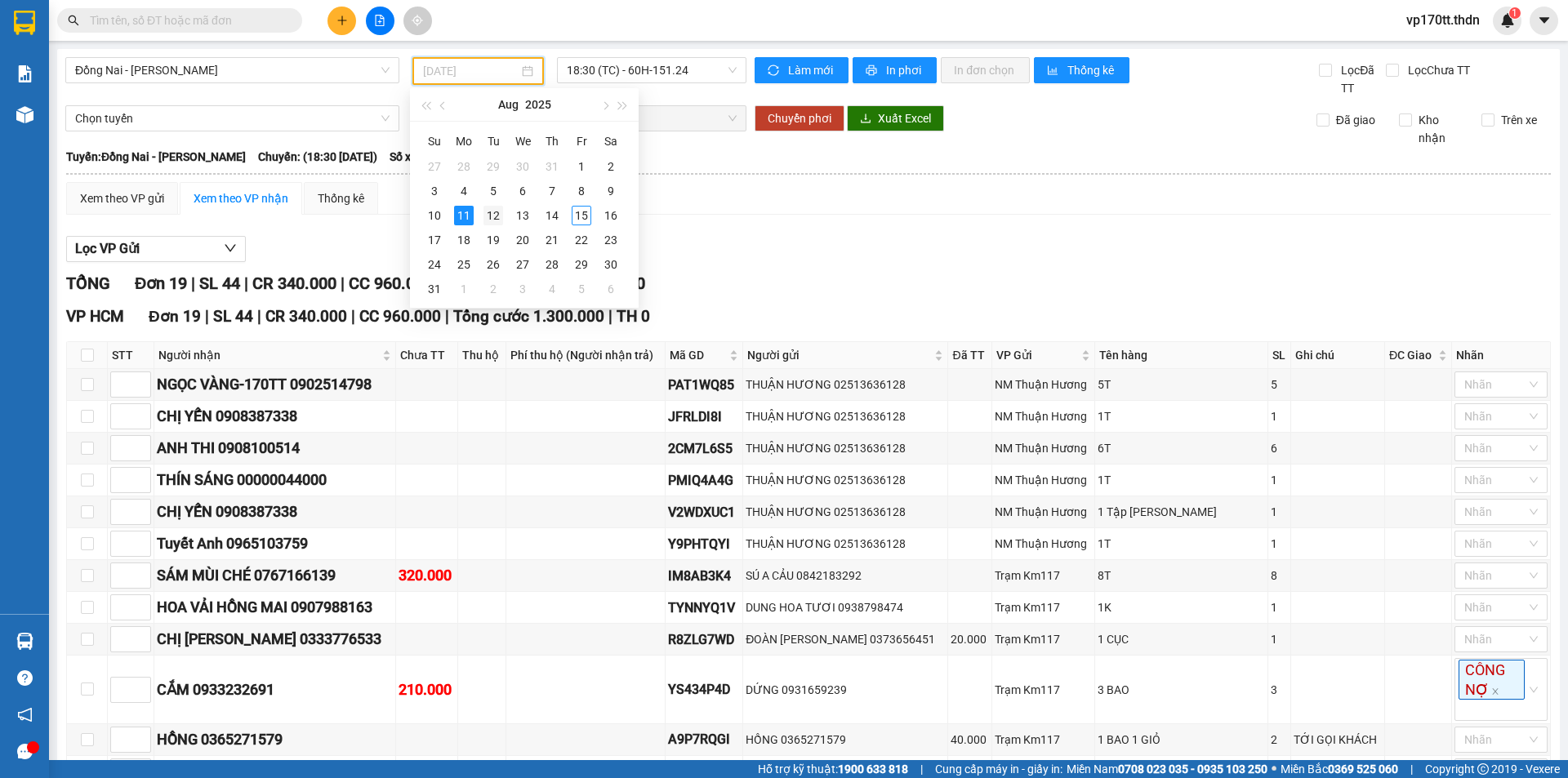
click at [488, 216] on div "12" at bounding box center [493, 215] width 19 height 19
type input "[DATE]"
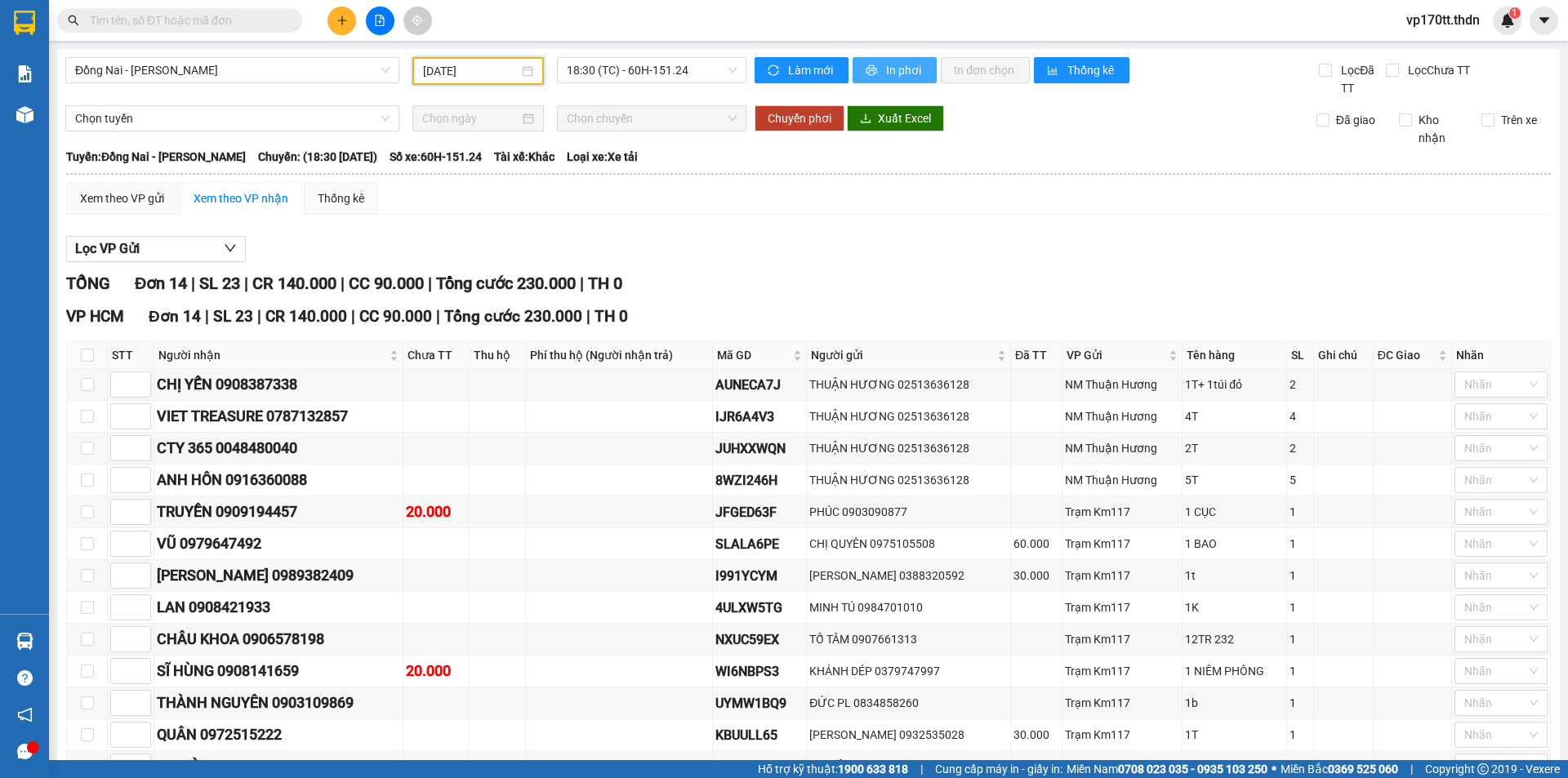
click at [896, 68] on span "In phơi" at bounding box center [904, 69] width 38 height 18
click at [288, 76] on span "Đồng Nai - [PERSON_NAME]" at bounding box center [232, 70] width 314 height 24
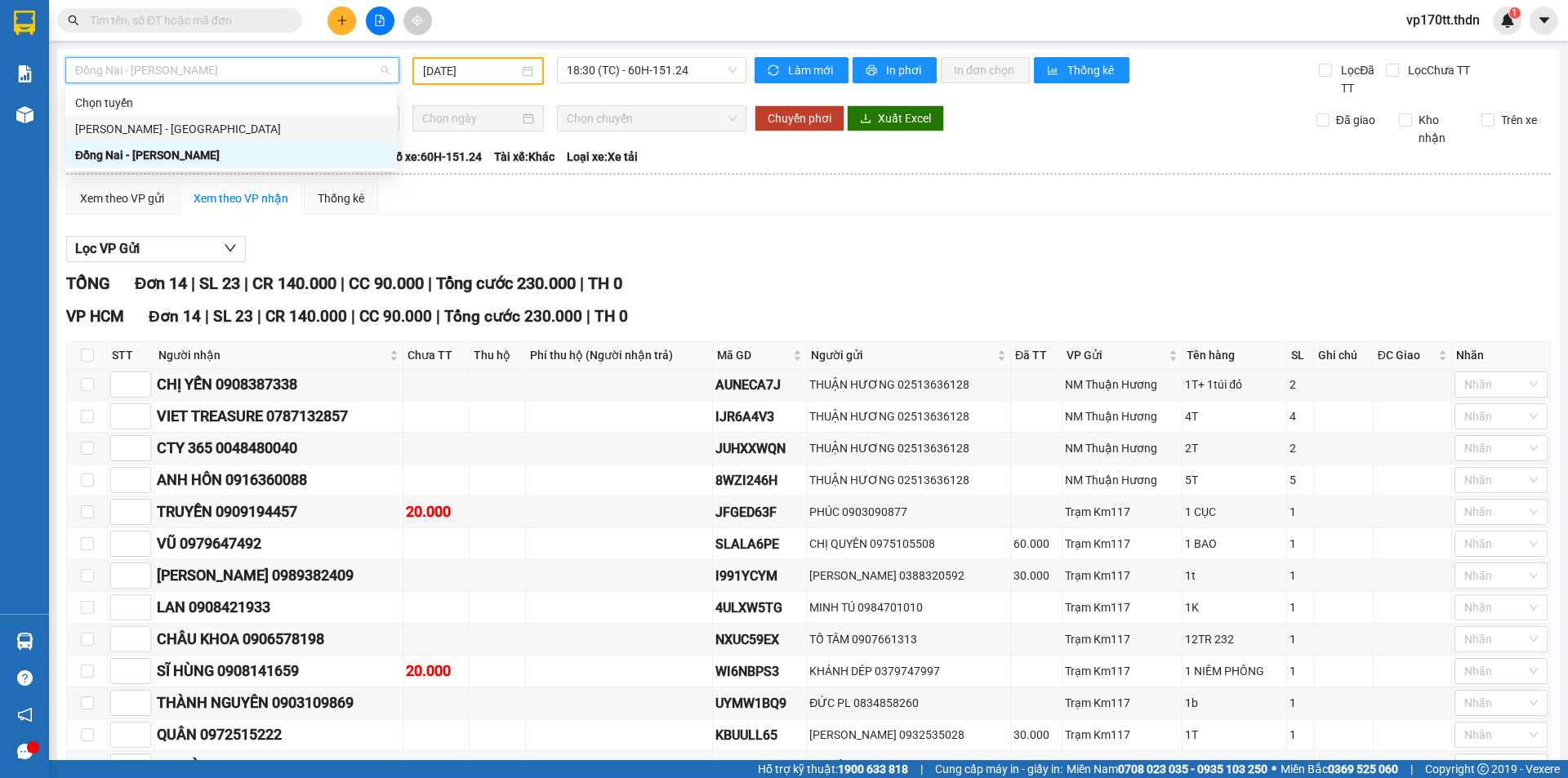
click at [241, 128] on div "[PERSON_NAME] - [GEOGRAPHIC_DATA]" at bounding box center [230, 128] width 312 height 18
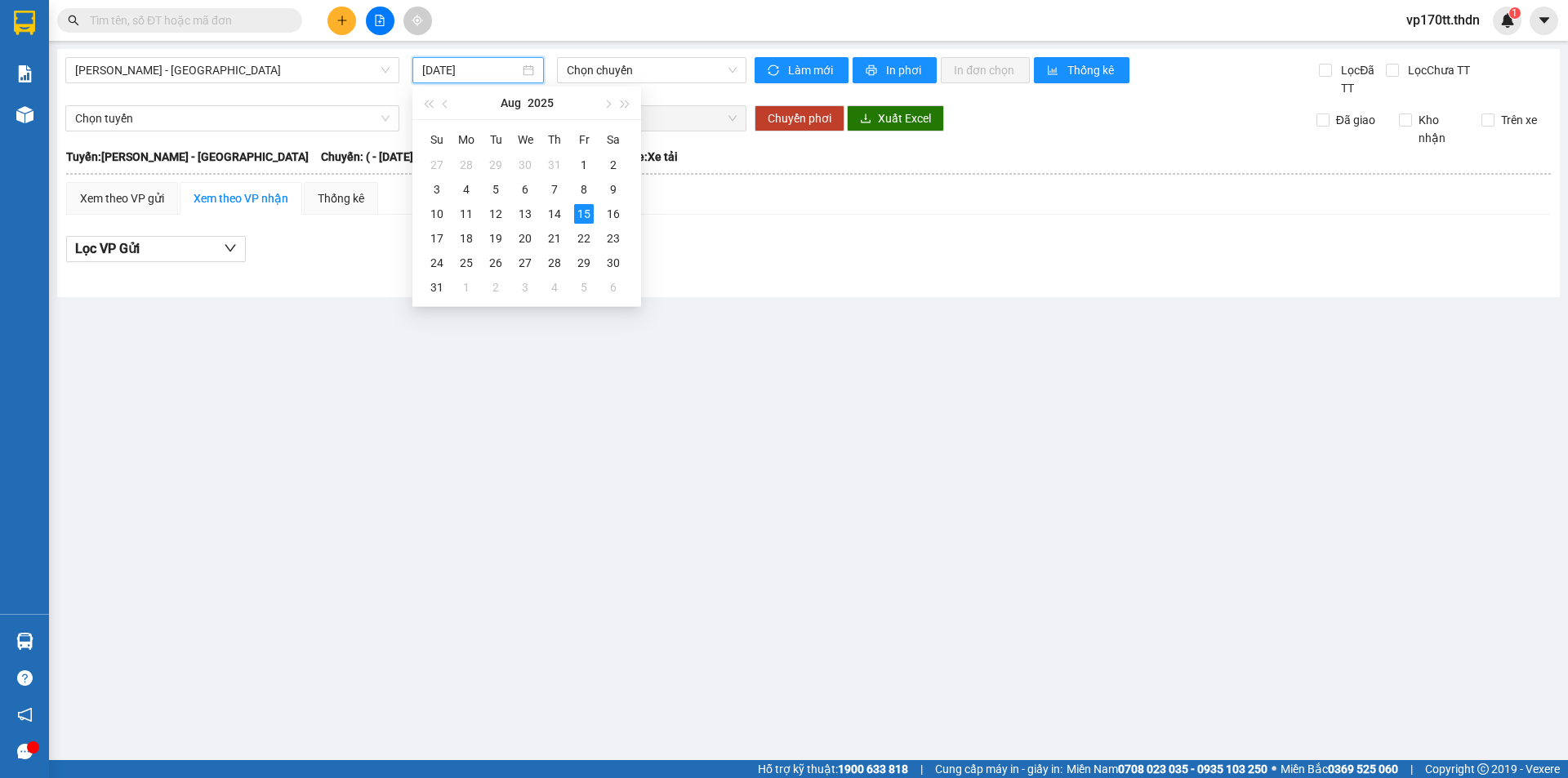
click at [465, 72] on input "[DATE]" at bounding box center [471, 69] width 97 height 18
click at [500, 212] on div "12" at bounding box center [496, 213] width 19 height 19
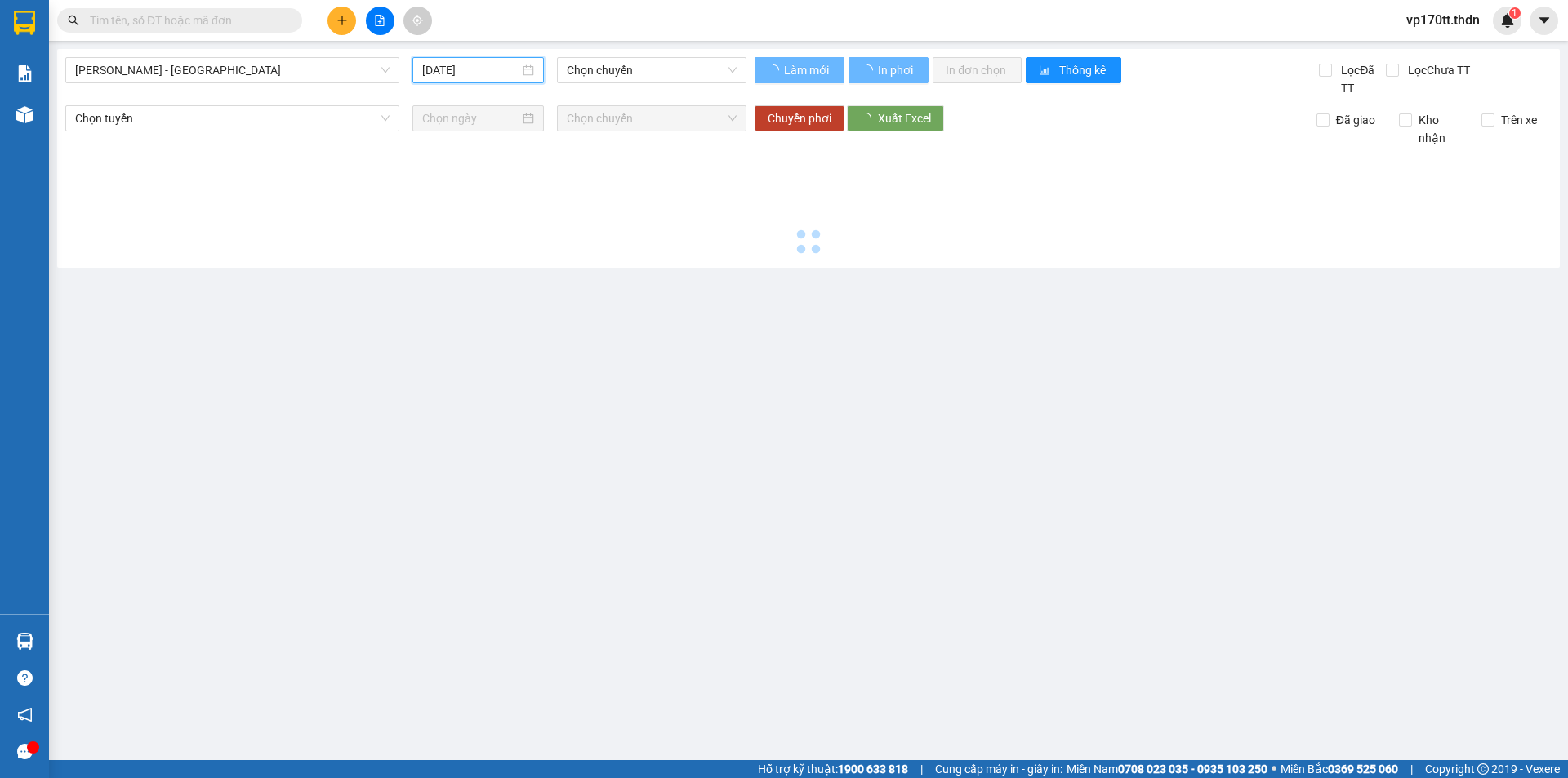
type input "[DATE]"
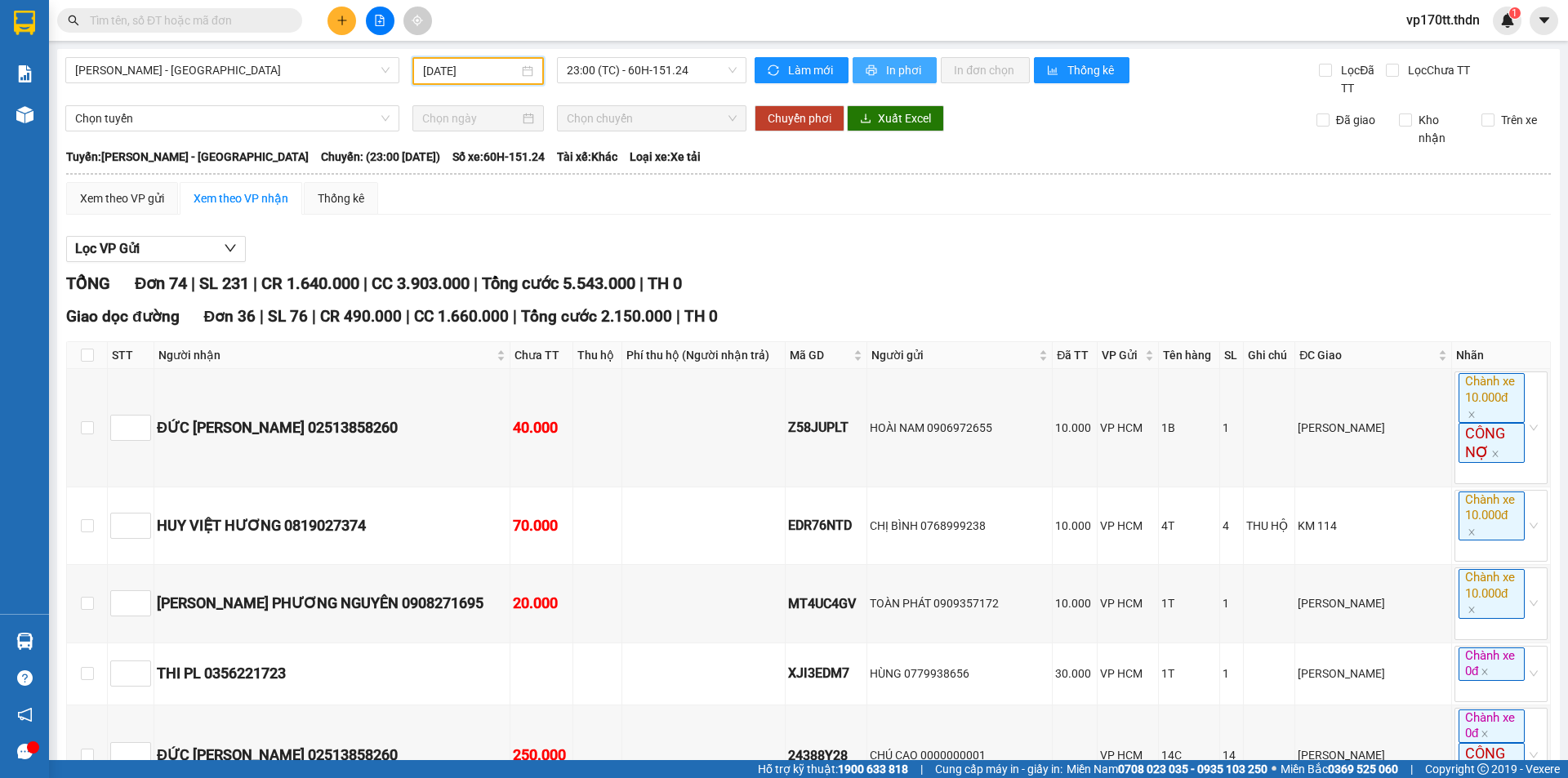
click at [873, 71] on button "In phơi" at bounding box center [894, 70] width 84 height 26
click at [140, 33] on div "Kết quả tìm kiếm ( 0 ) Bộ lọc Ngày tạo đơn gần nhất No Data" at bounding box center [159, 20] width 318 height 29
click at [141, 21] on input "text" at bounding box center [186, 19] width 192 height 18
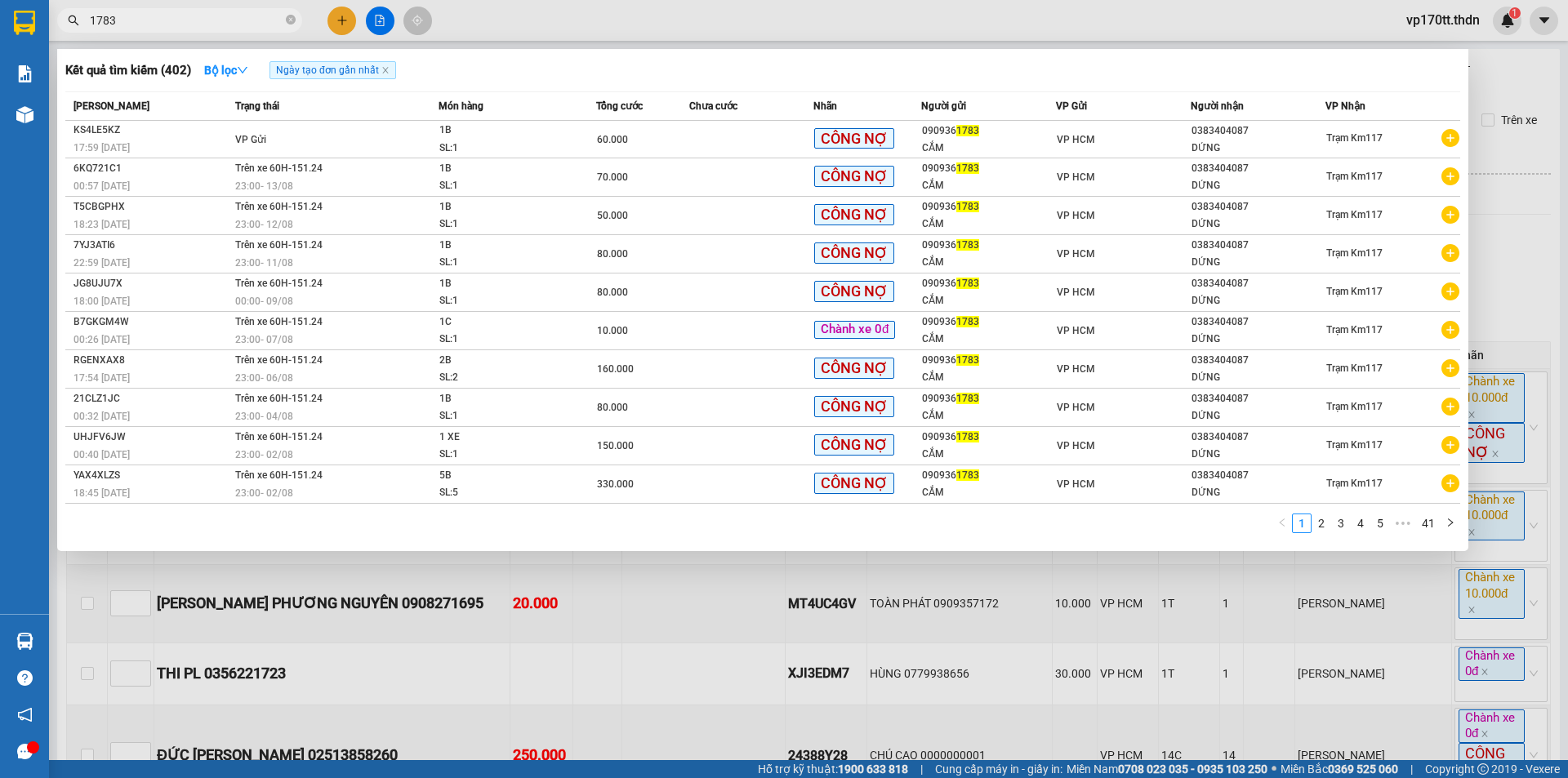
click at [184, 11] on input "1783" at bounding box center [186, 19] width 192 height 18
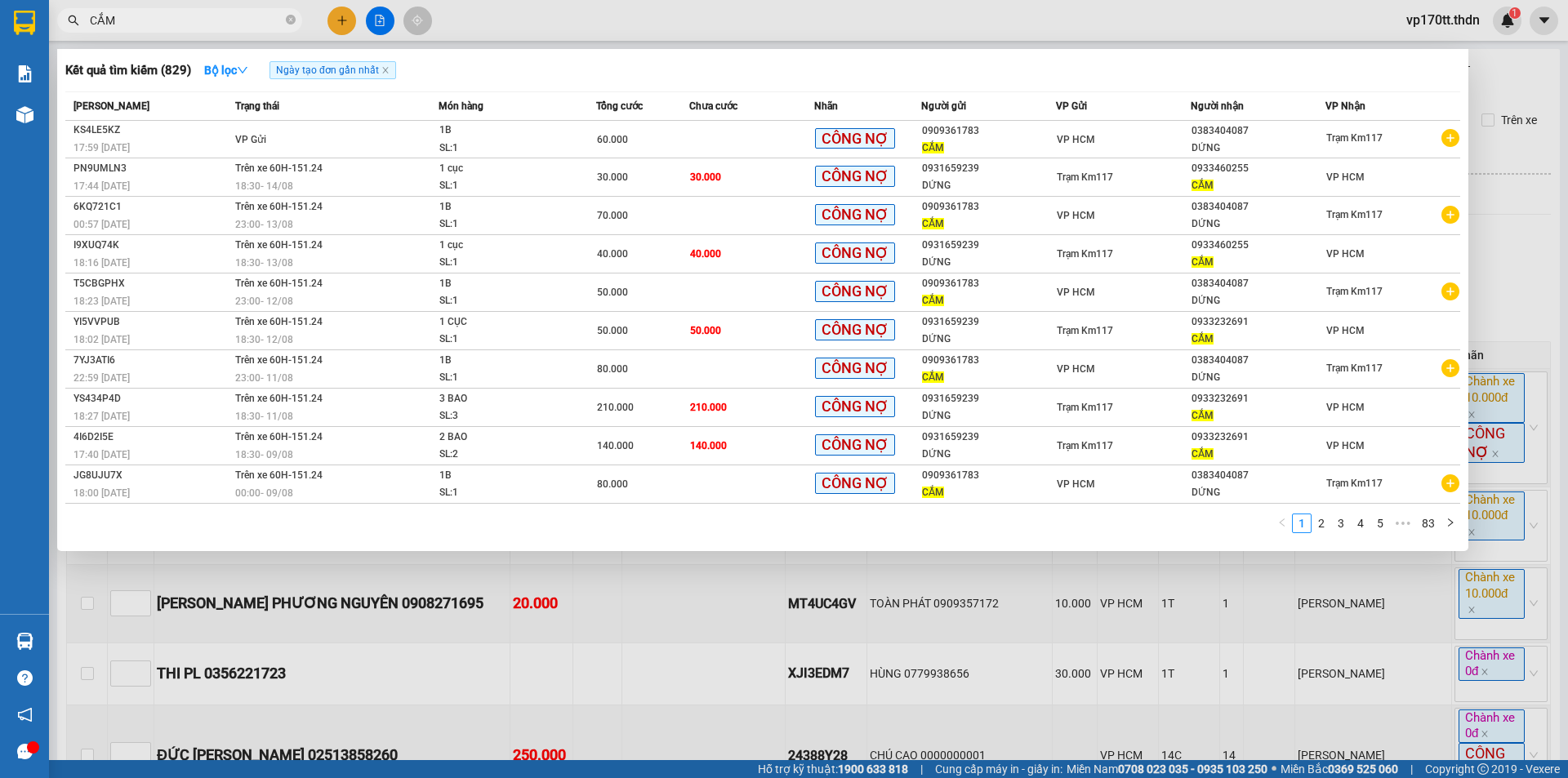
type input "CẮM"
click at [375, 14] on div at bounding box center [784, 389] width 1568 height 778
click at [375, 14] on button at bounding box center [380, 20] width 29 height 29
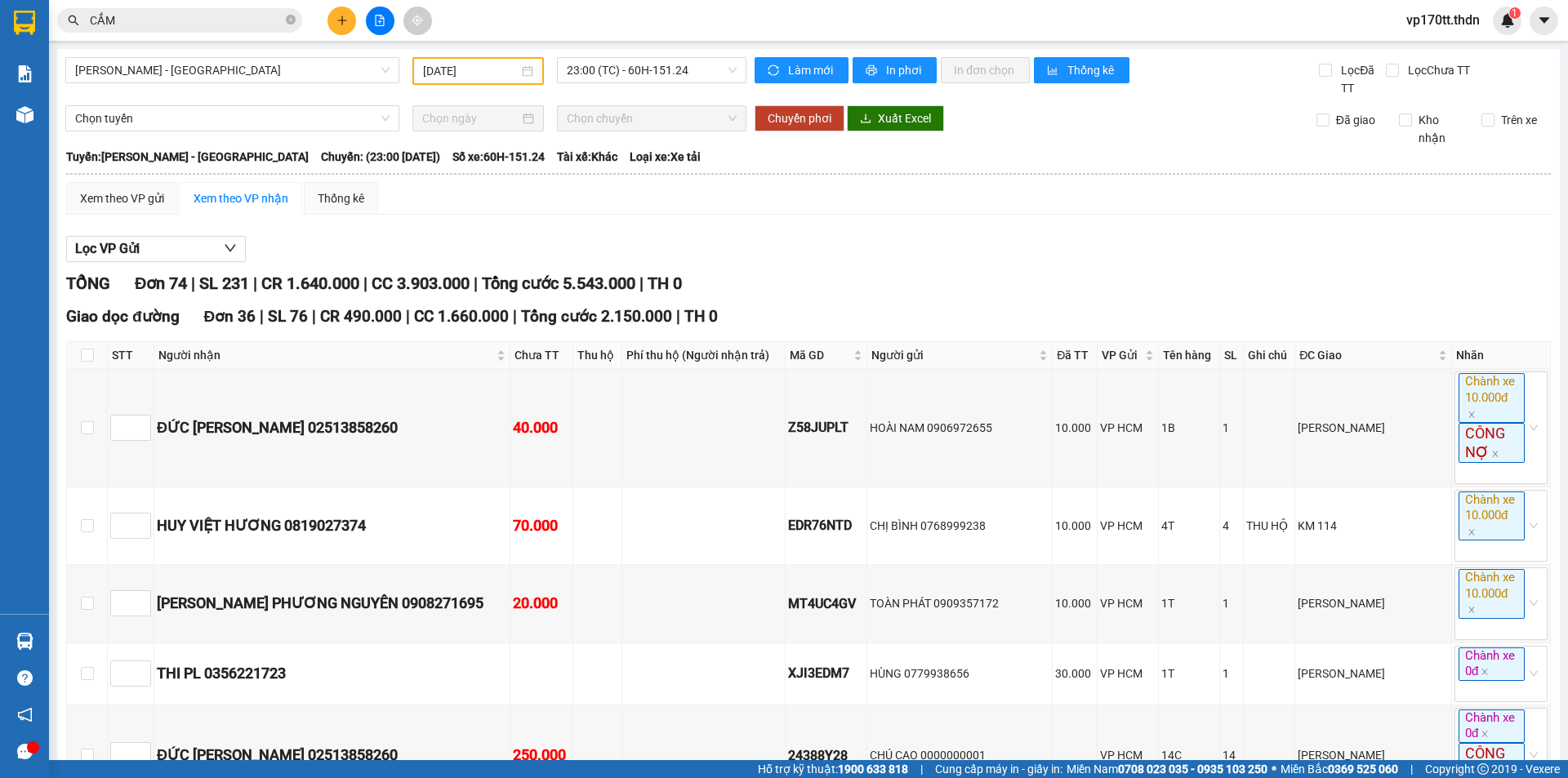
click at [483, 74] on input "[DATE]" at bounding box center [471, 70] width 95 height 18
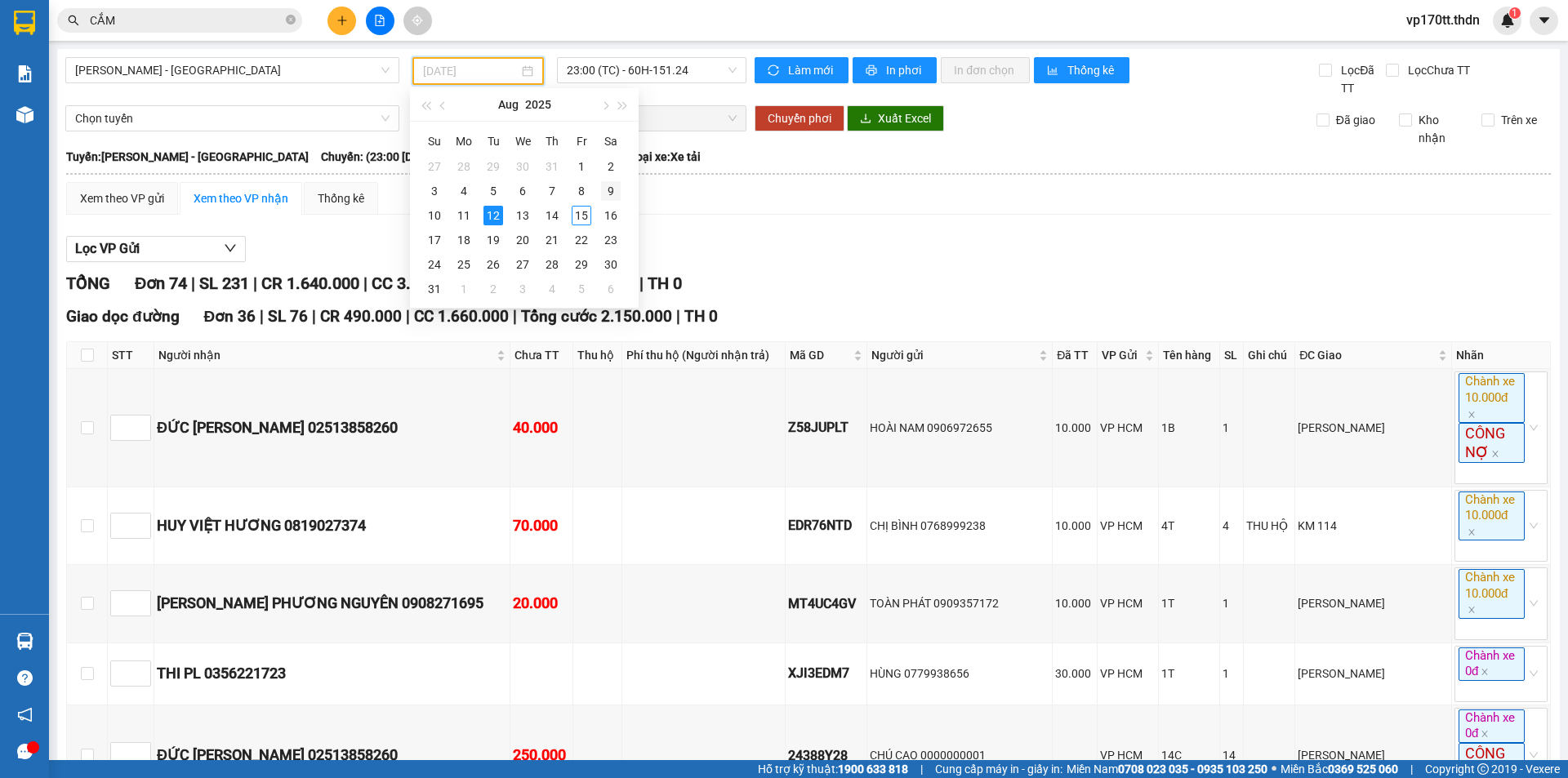
click at [610, 192] on div "9" at bounding box center [610, 190] width 19 height 19
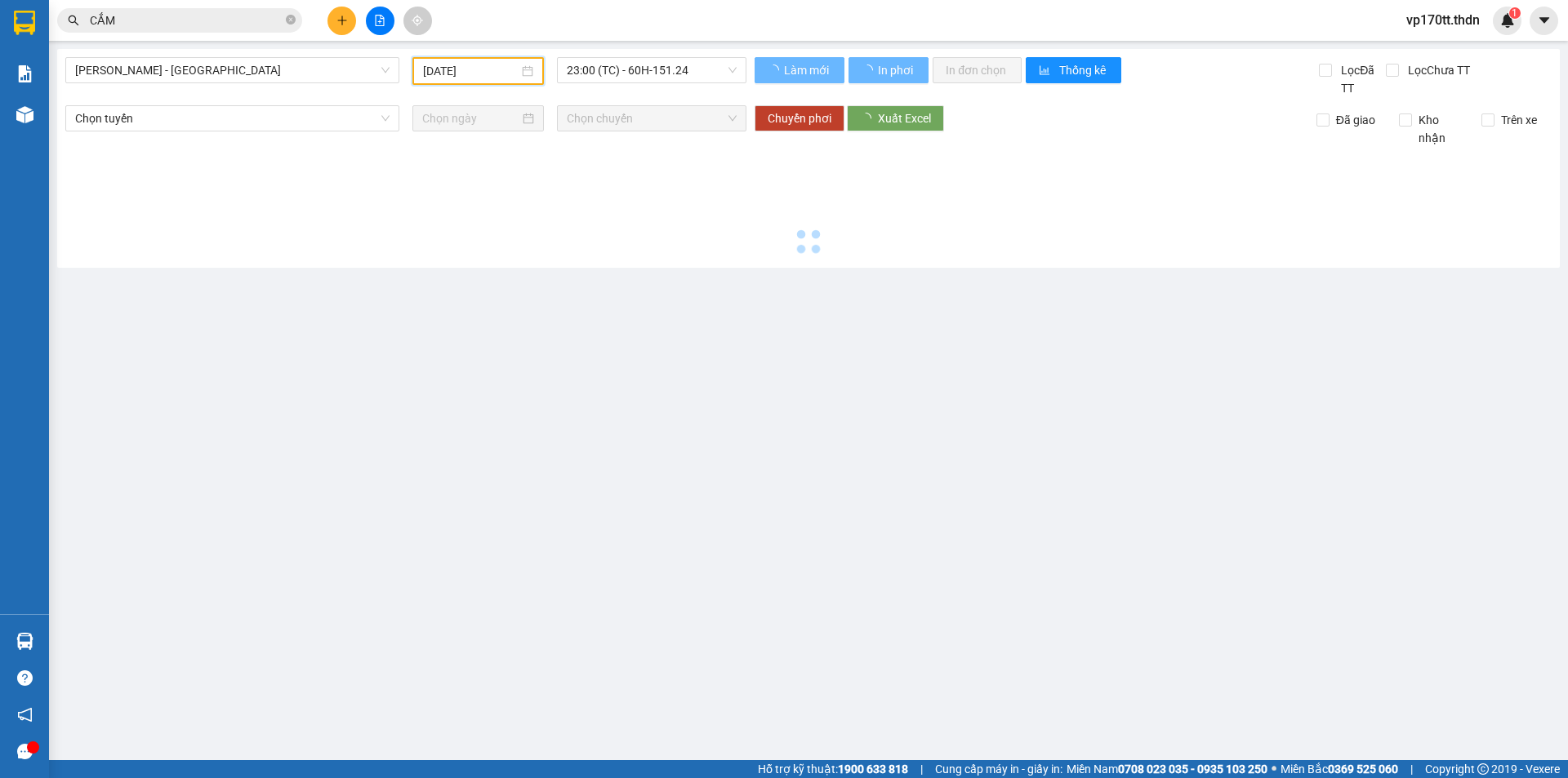
type input "[DATE]"
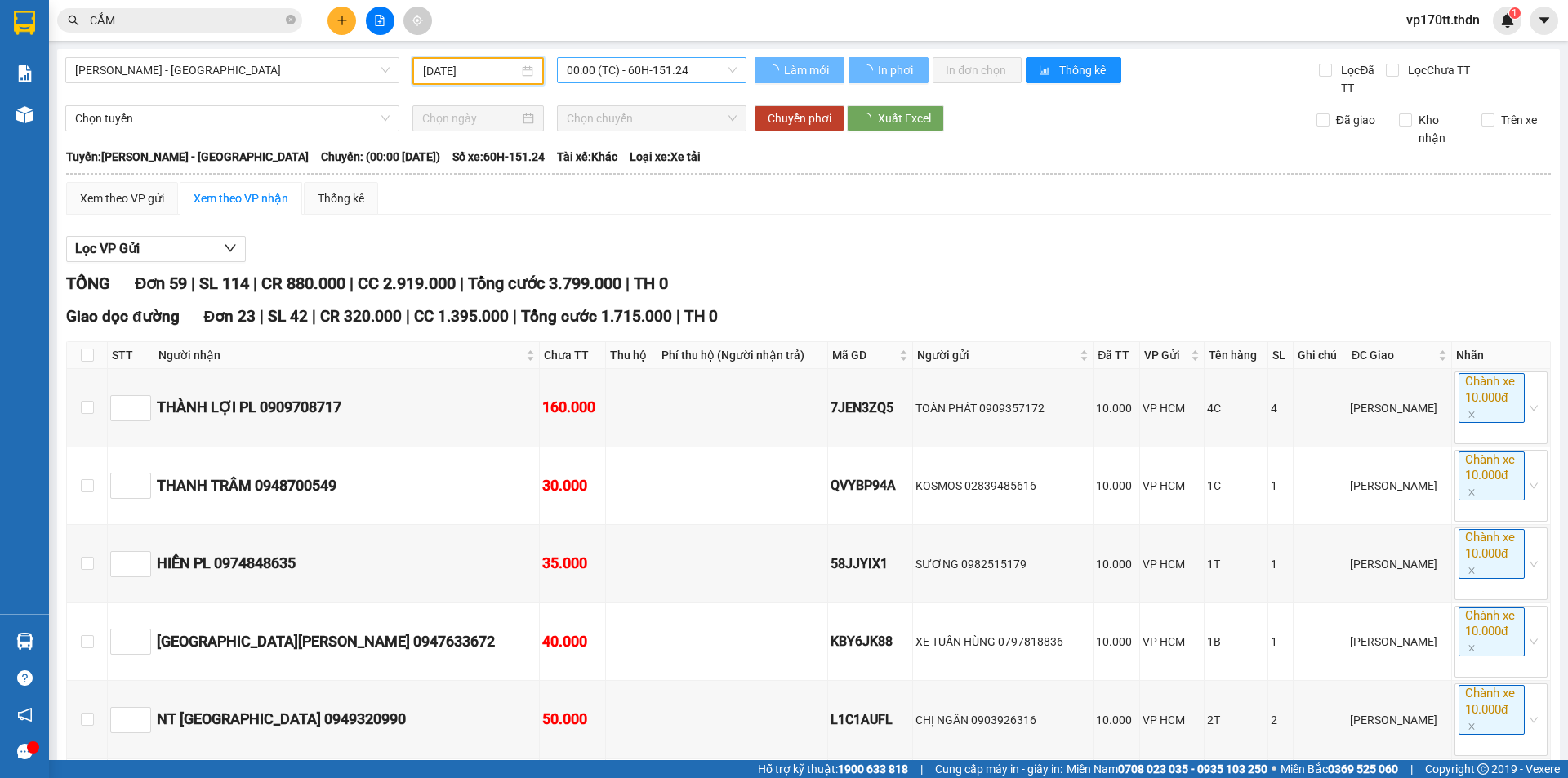
click at [670, 73] on span "00:00 (TC) - 60H-151.24" at bounding box center [652, 70] width 170 height 24
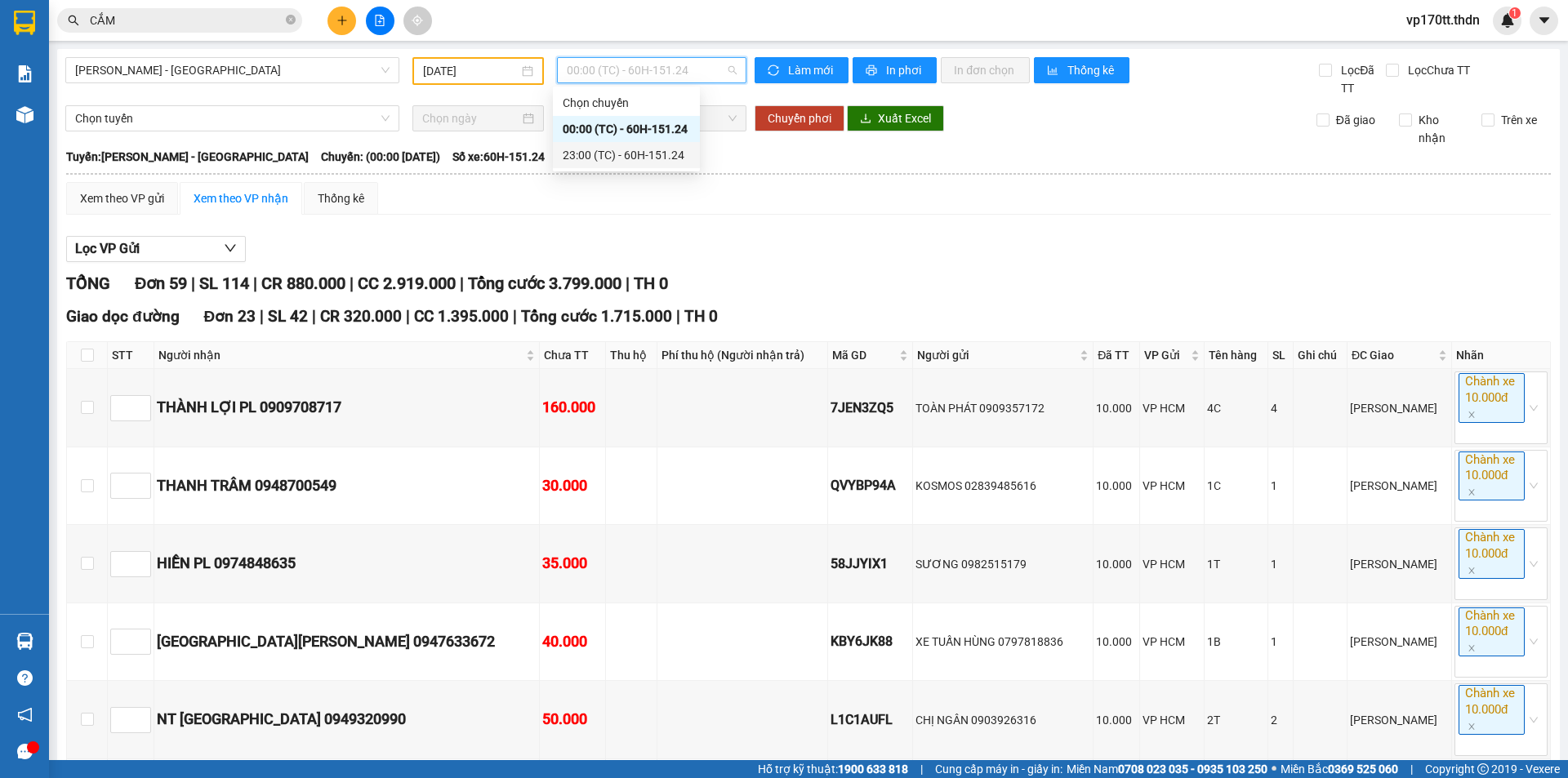
click at [668, 157] on div "23:00 (TC) - 60H-151.24" at bounding box center [627, 154] width 128 height 18
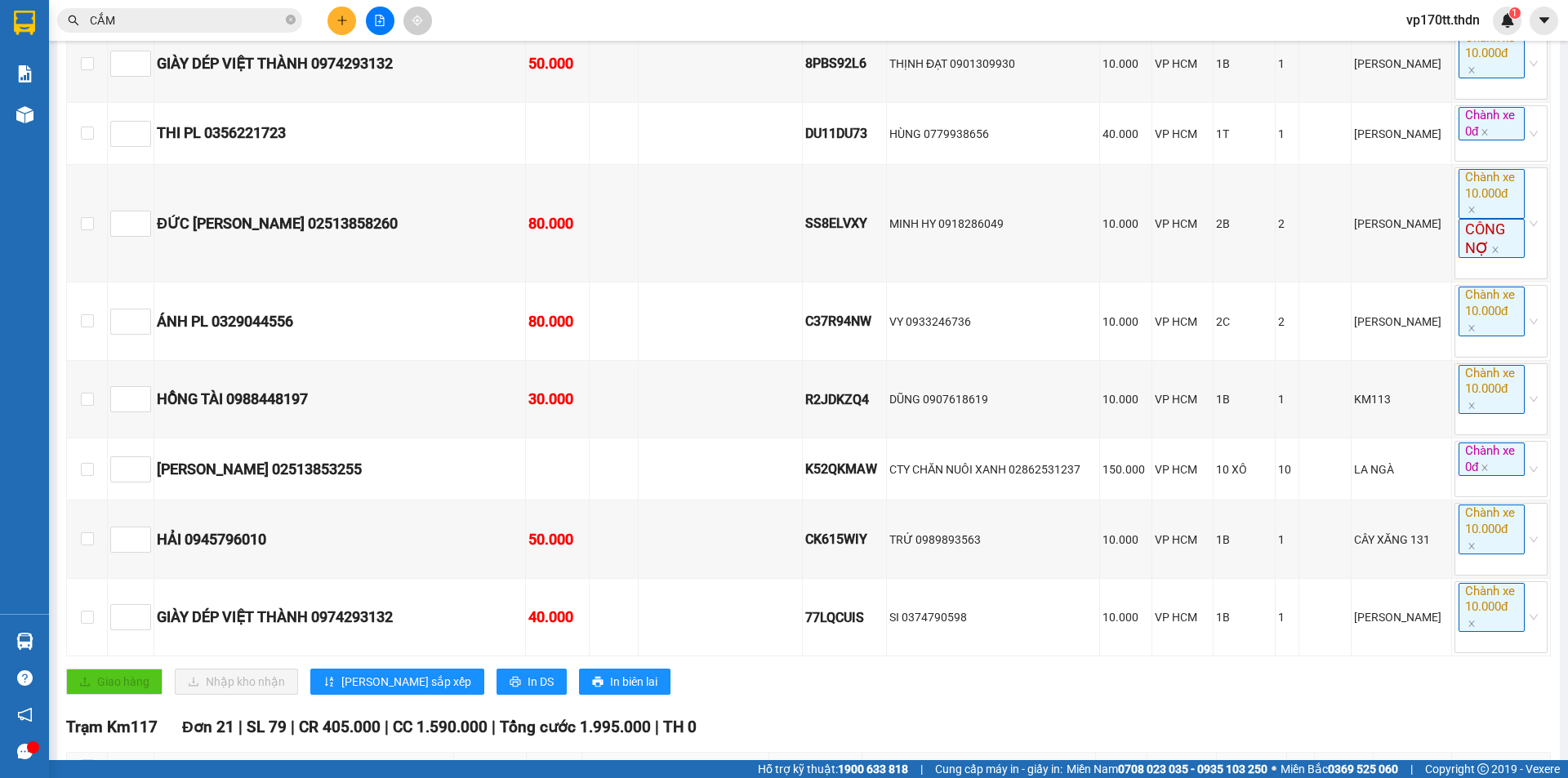
scroll to position [1226, 0]
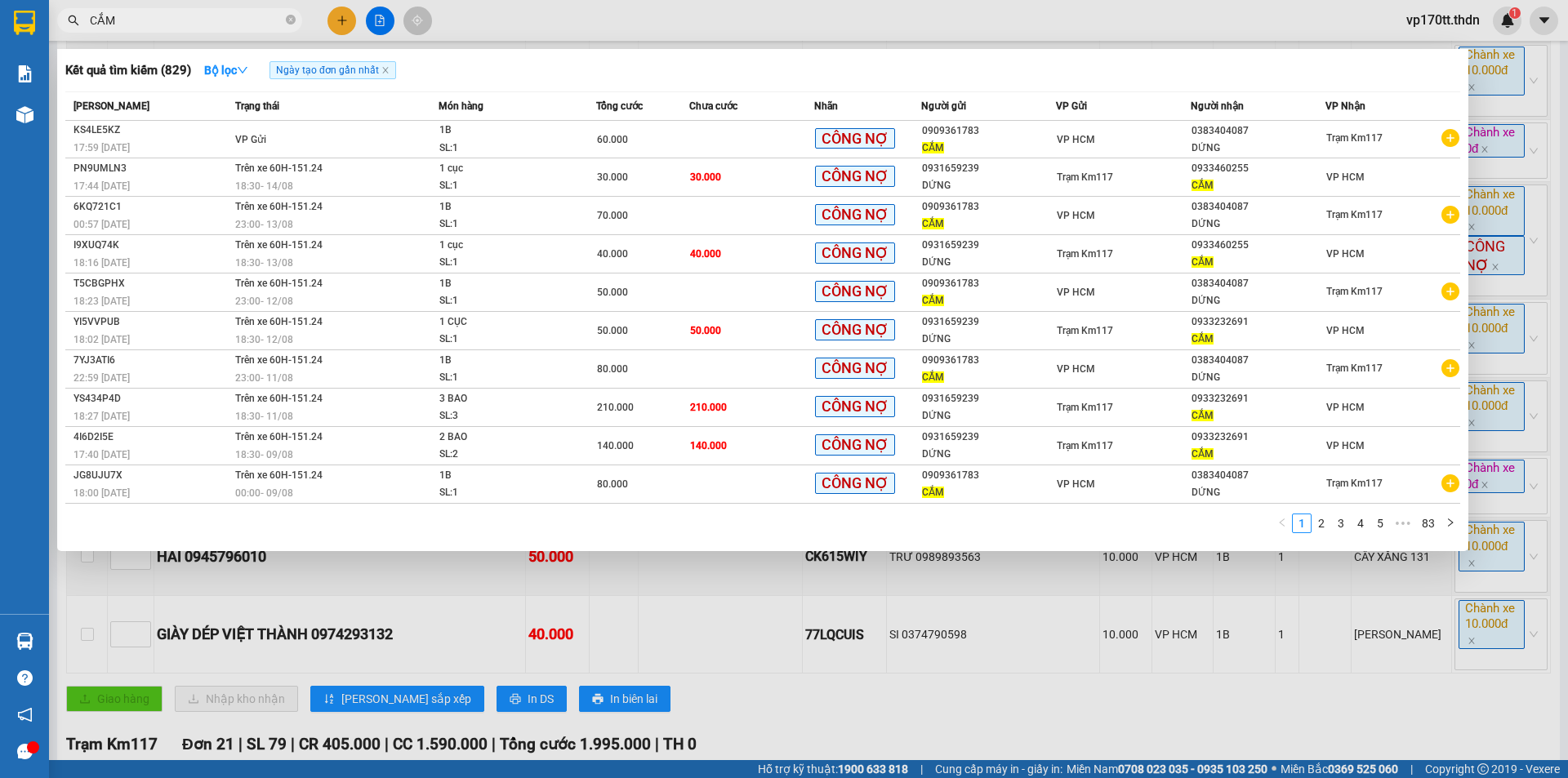
click at [128, 26] on input "CẮM" at bounding box center [186, 19] width 192 height 18
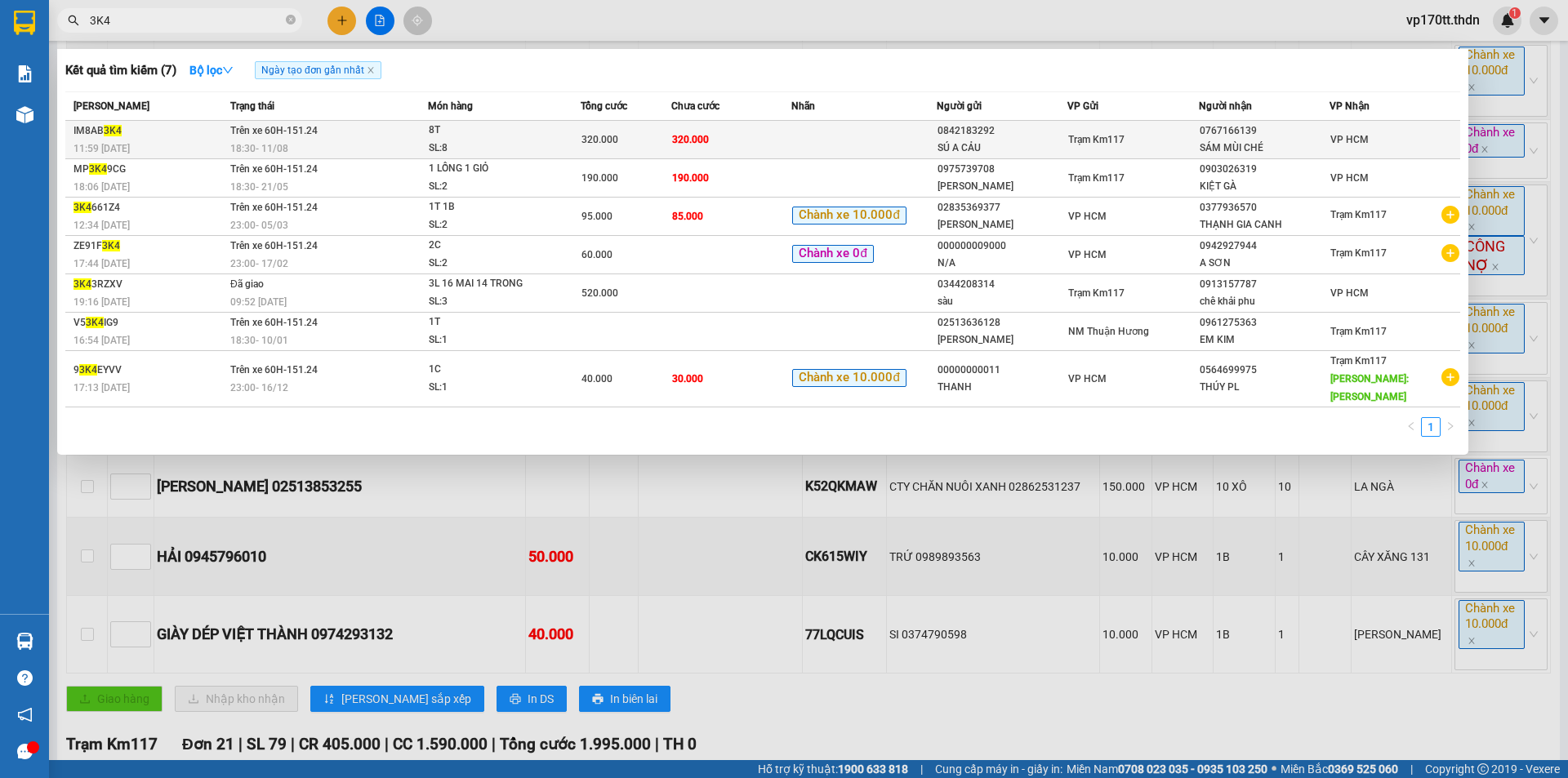
type input "3K4"
click at [1017, 142] on div "SÚ A CẢU" at bounding box center [1002, 148] width 129 height 18
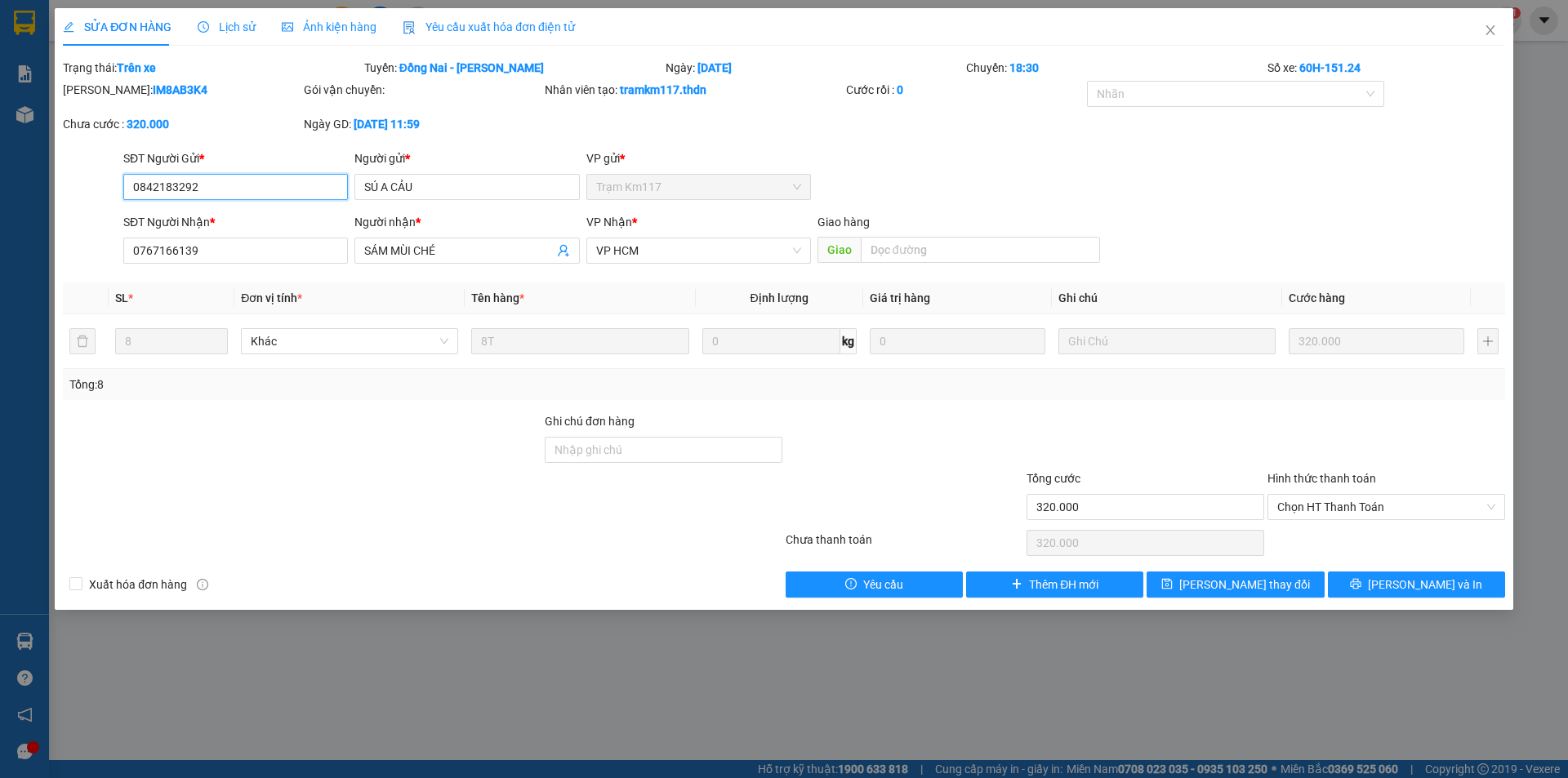
type input "0842183292"
type input "SÚ A CẢU"
type input "0767166139"
type input "SÁM MÙI CHÉ"
type input "320.000"
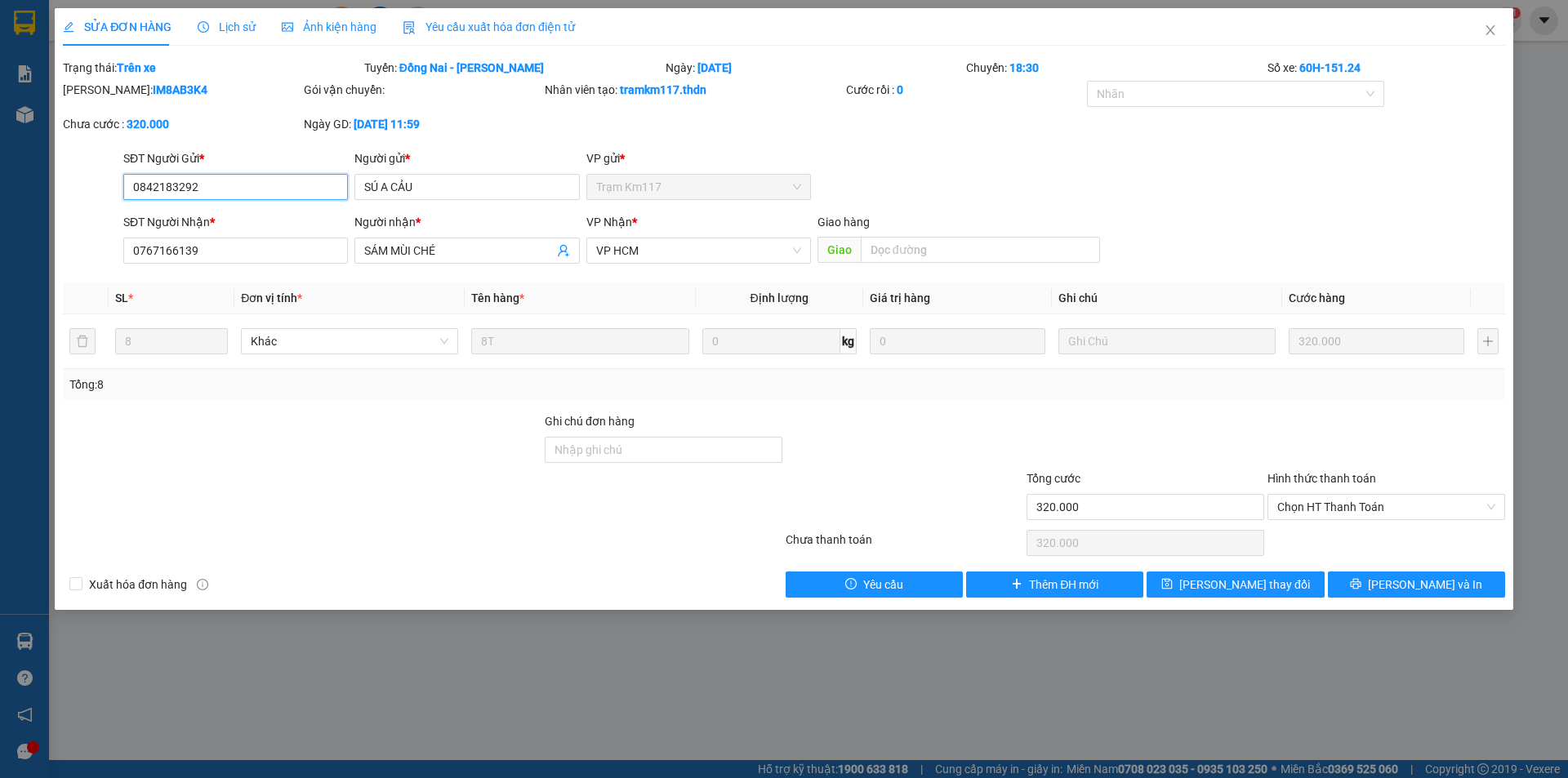
type input "320.000"
click at [153, 93] on b "IM8AB3K4" at bounding box center [179, 90] width 55 height 13
copy b "IM8AB3K4"
click at [1482, 27] on span "Close" at bounding box center [1489, 30] width 45 height 45
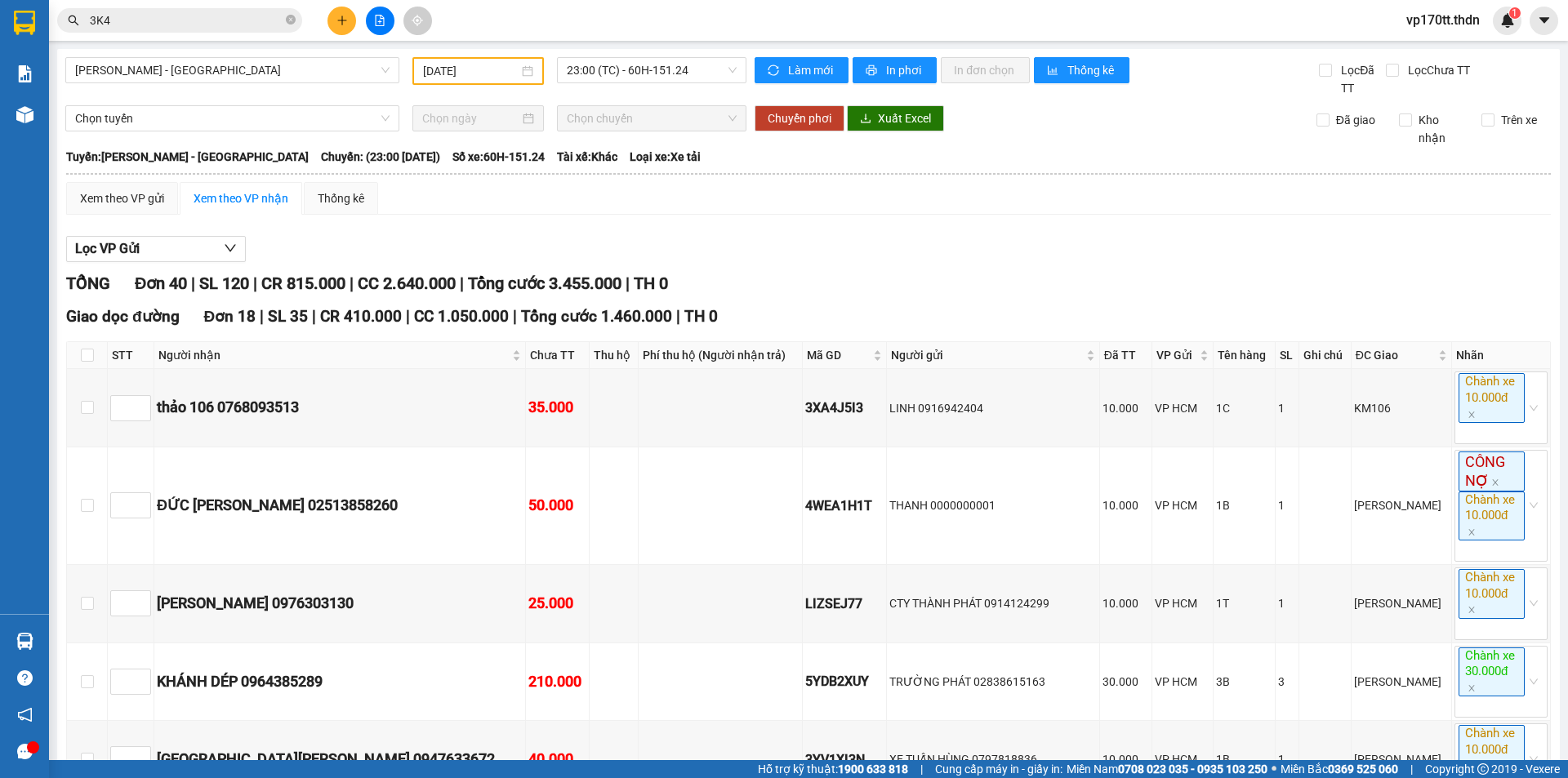
click at [169, 24] on input "3K4" at bounding box center [186, 19] width 192 height 18
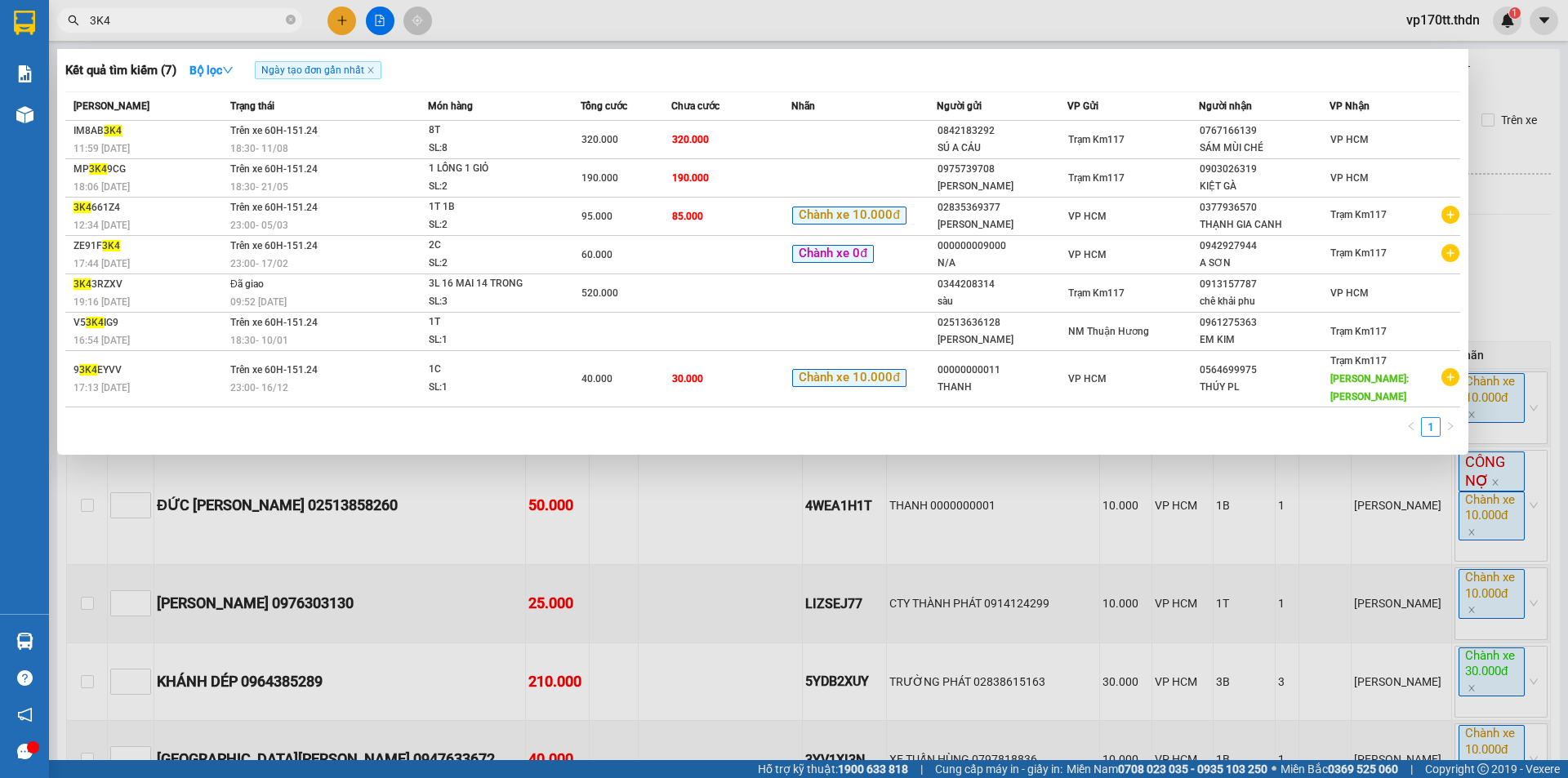
click at [169, 24] on input "3K4" at bounding box center [186, 19] width 192 height 18
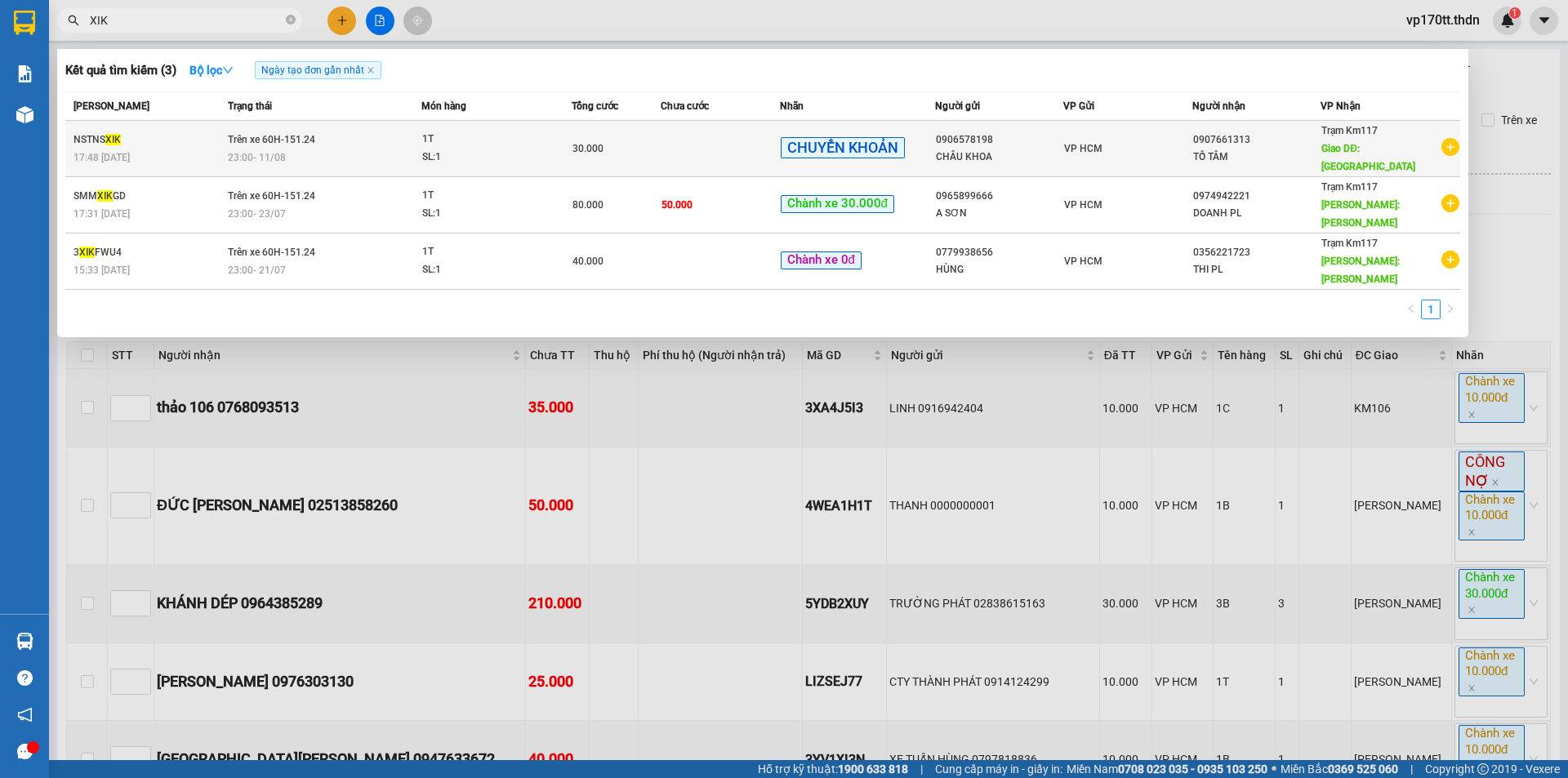
type input "XIK"
click at [1051, 131] on div "0906578198" at bounding box center [998, 140] width 127 height 18
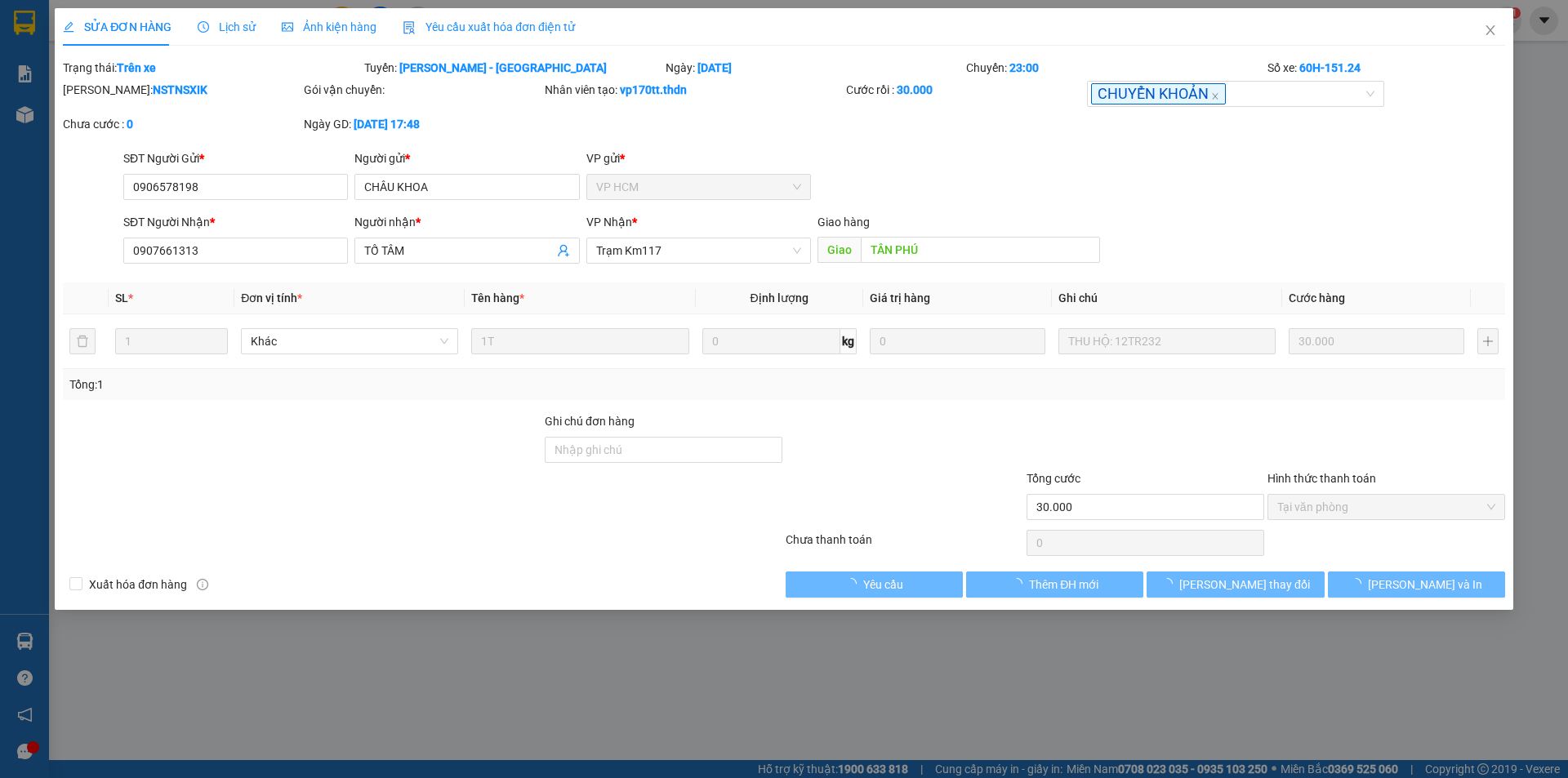
type input "0906578198"
type input "CHÂU KHOA"
type input "0907661313"
type input "TỐ TÂM"
type input "TÂN PHÚ"
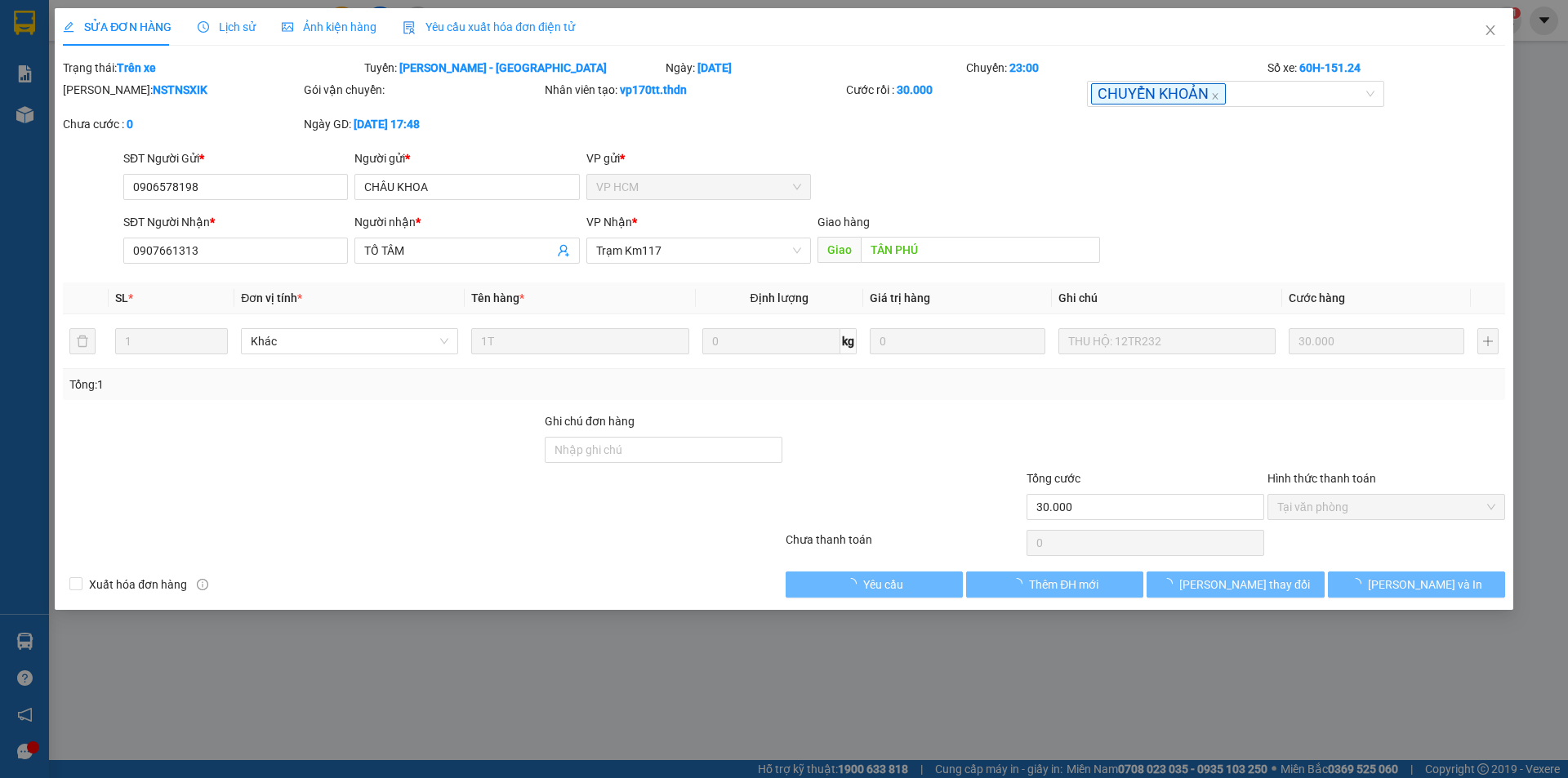
type input "30.000"
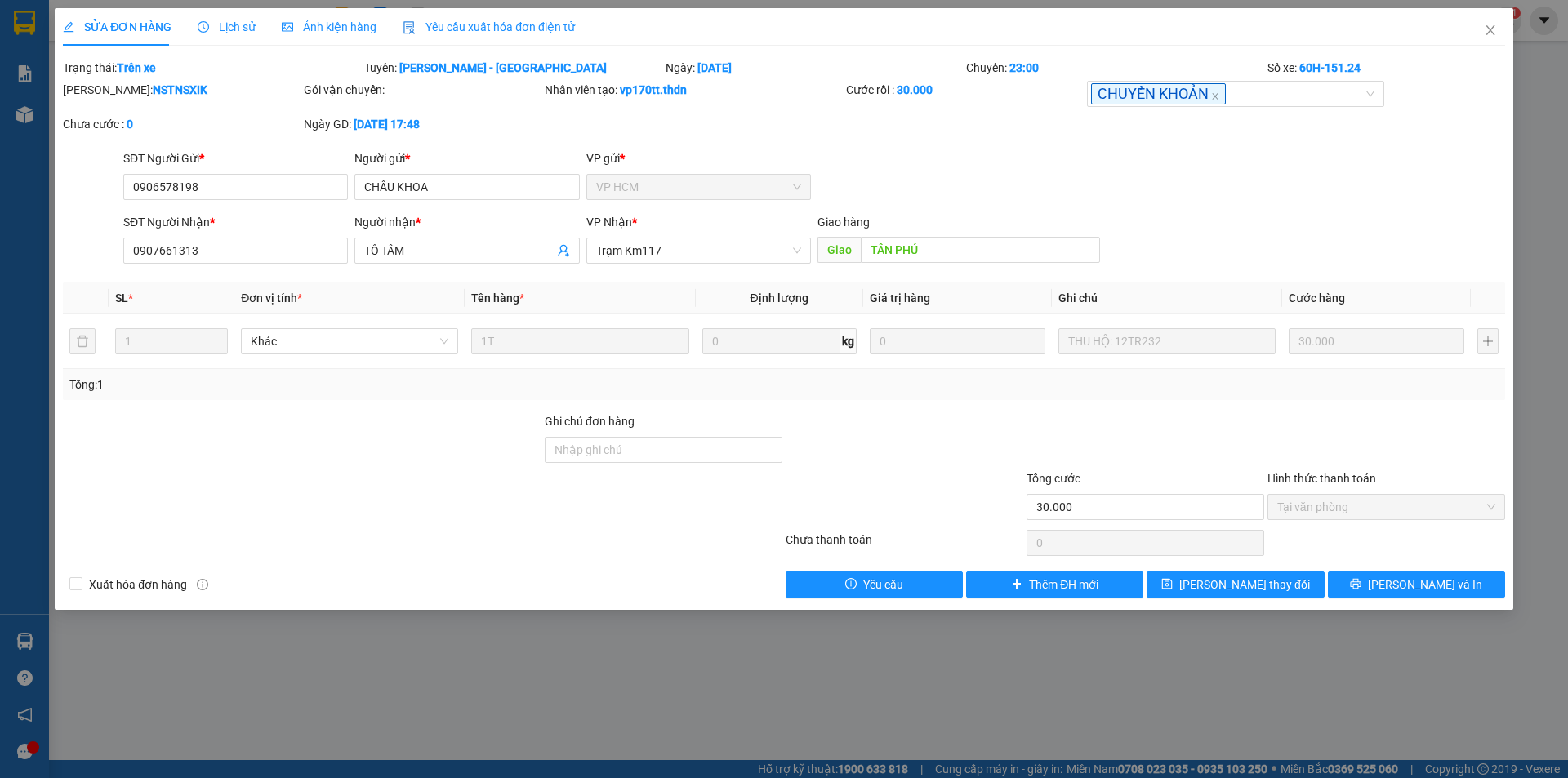
click at [153, 83] on b "NSTNSXIK" at bounding box center [179, 90] width 55 height 13
copy b "NSTNSXIK"
click at [1470, 28] on span "Close" at bounding box center [1489, 30] width 45 height 45
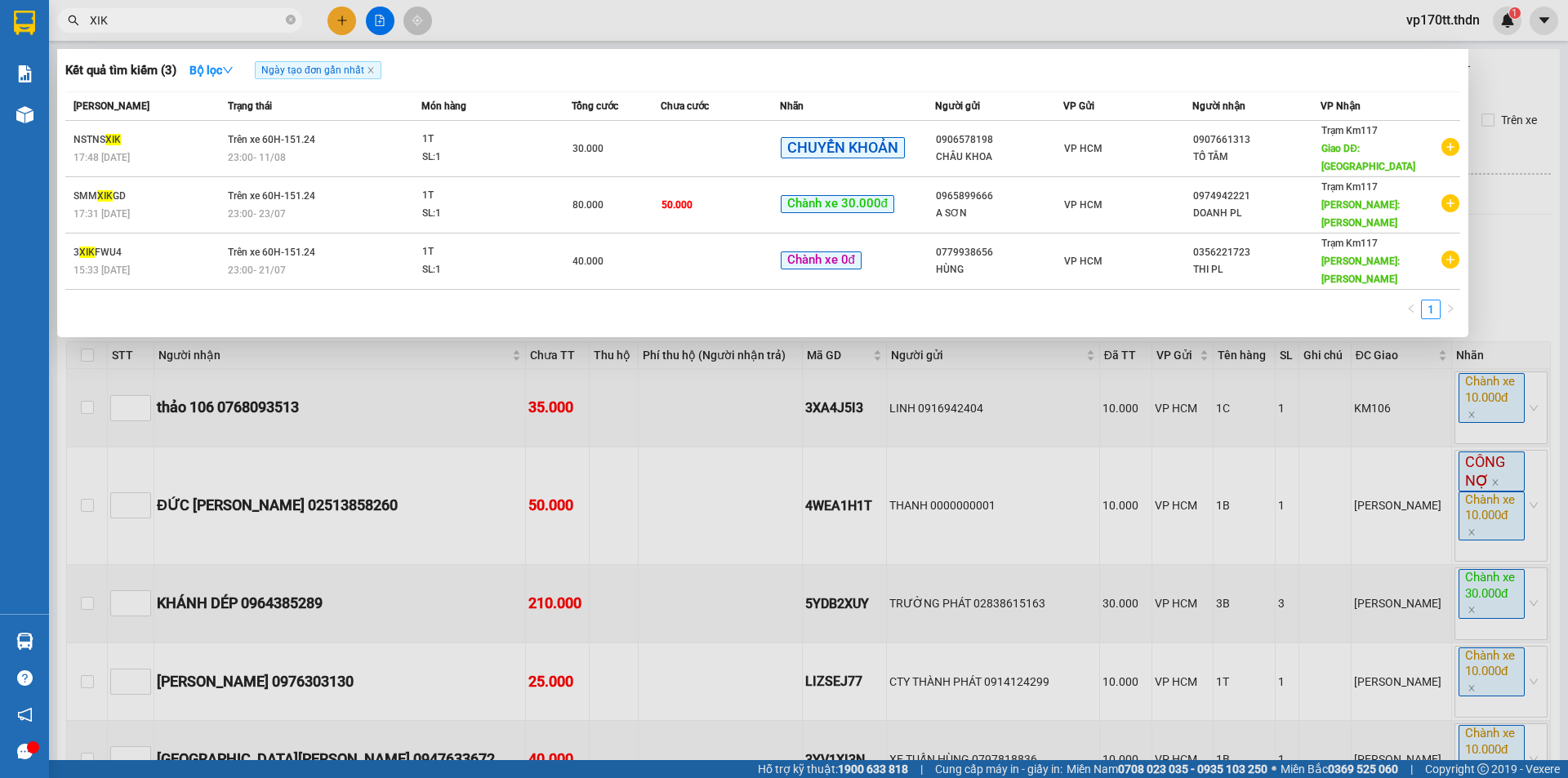
click at [218, 19] on input "XIK" at bounding box center [186, 19] width 192 height 18
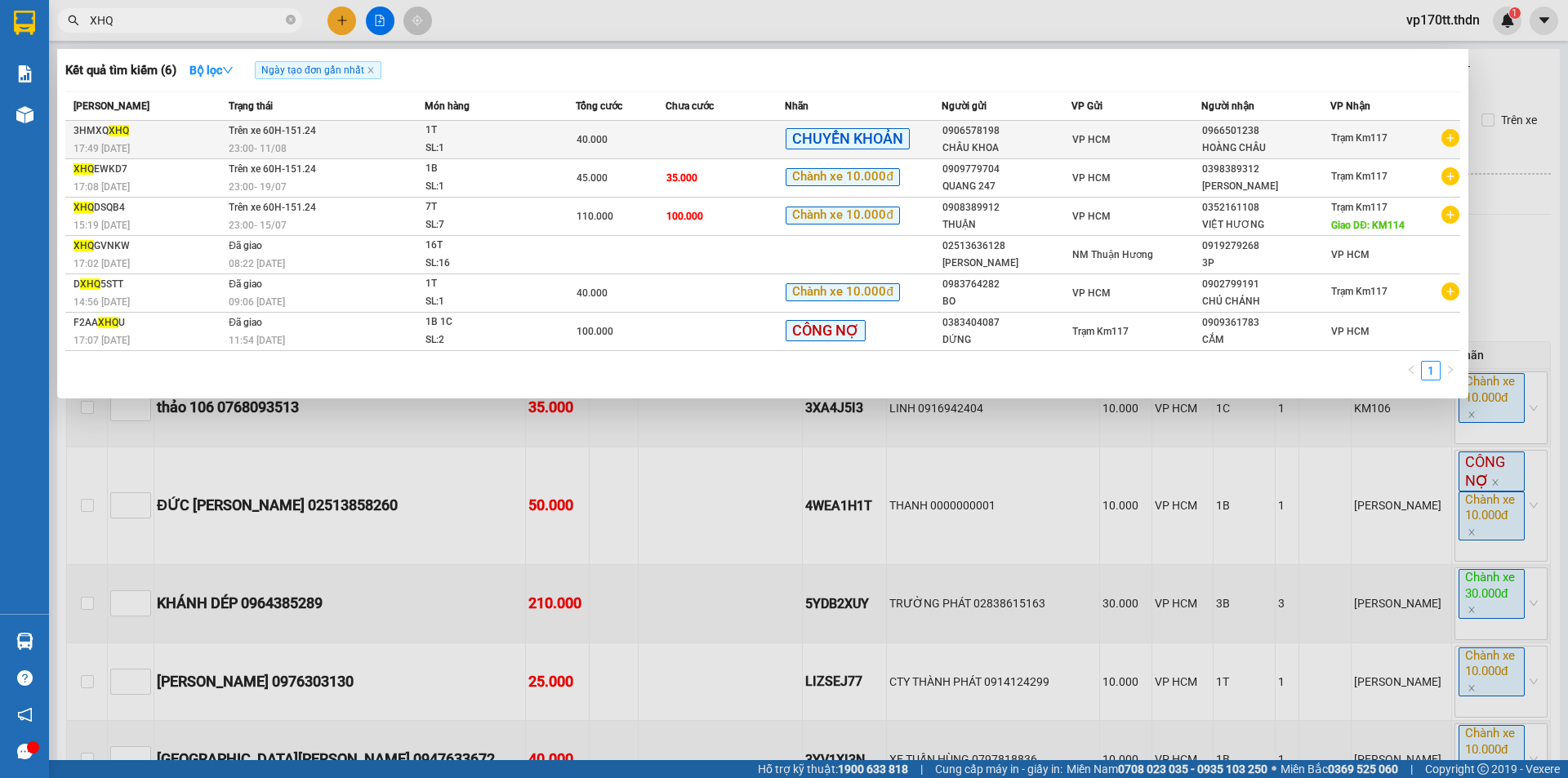
type input "XHQ"
click at [704, 138] on td at bounding box center [726, 140] width 120 height 39
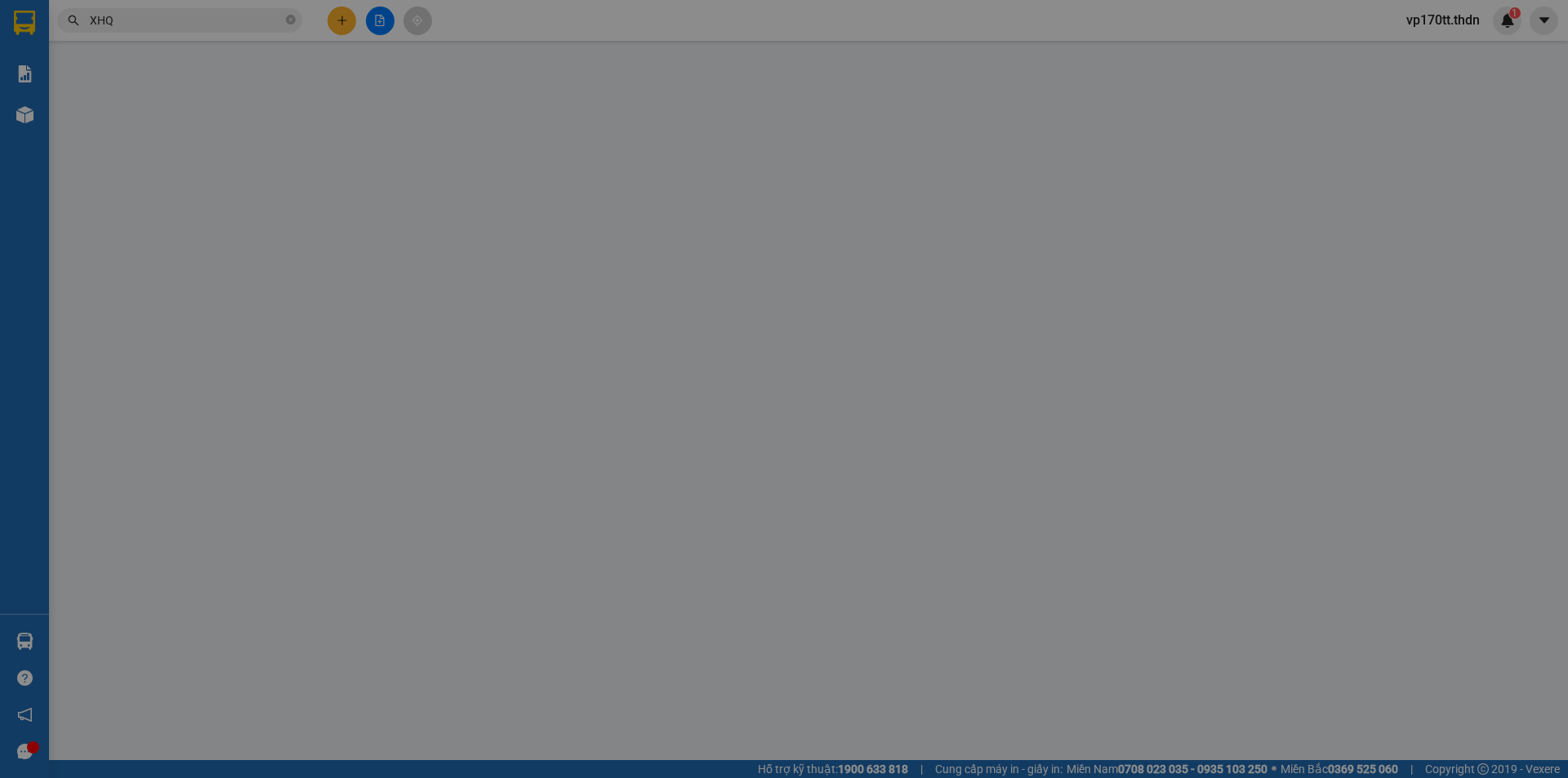
type input "0906578198"
type input "CHÂU KHOA"
type input "0966501238"
type input "HOÀNG CHÂU"
type input "40.000"
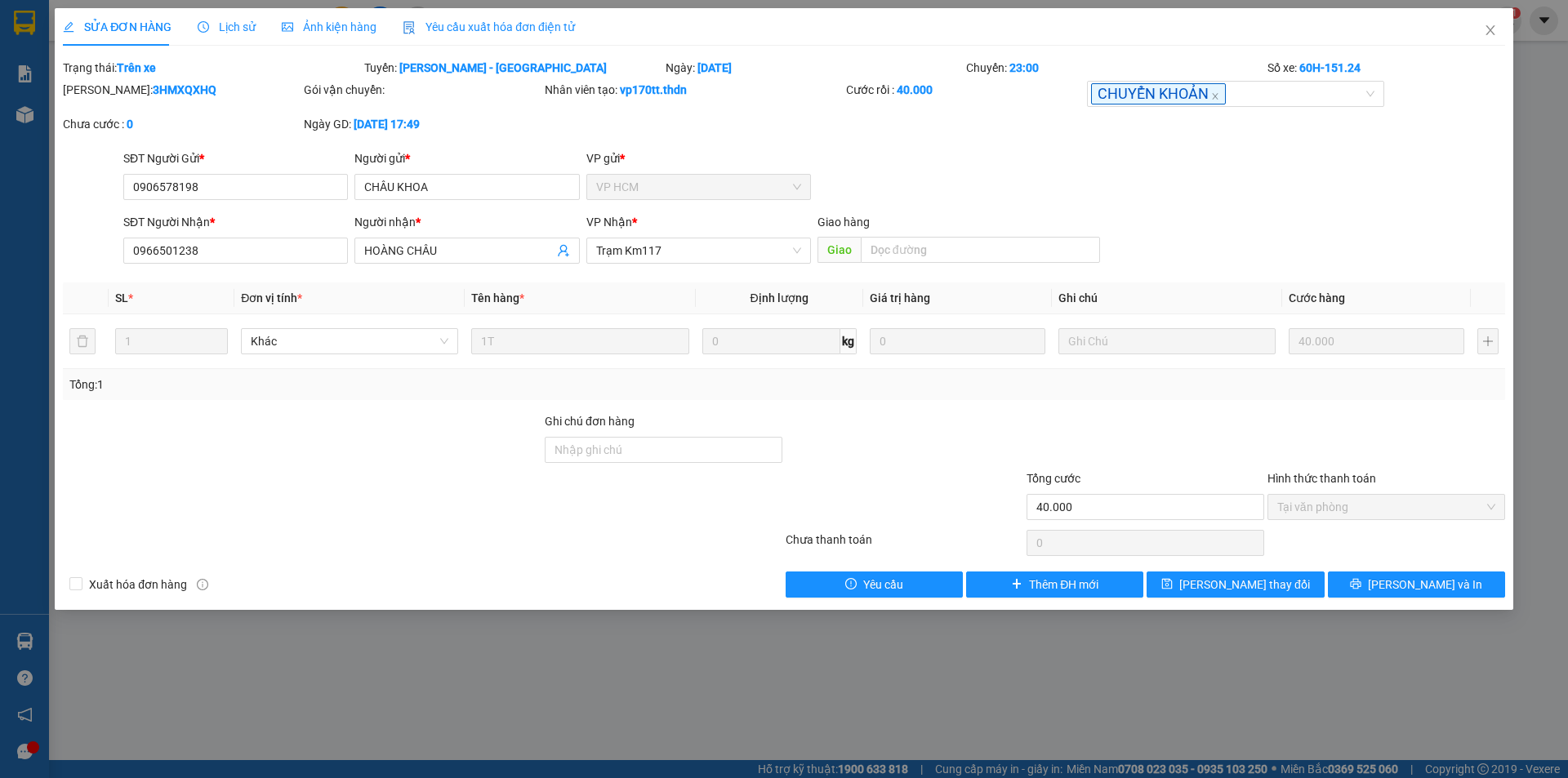
click at [153, 83] on b "3HMXQXHQ" at bounding box center [184, 90] width 64 height 13
copy b "3HMXQXHQ"
click at [1506, 24] on span "Close" at bounding box center [1489, 30] width 45 height 45
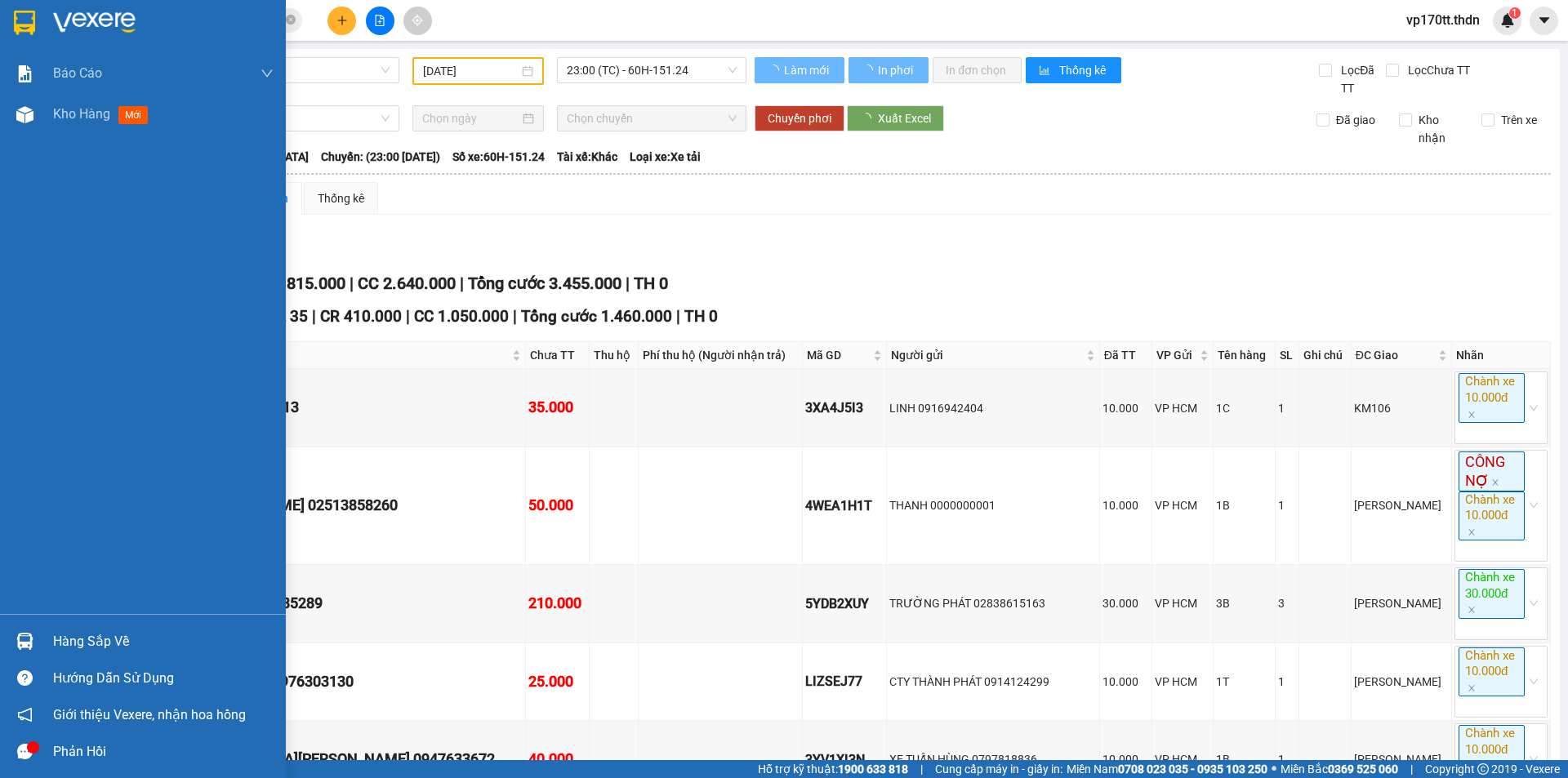
click at [10, 19] on div at bounding box center [24, 22] width 29 height 29
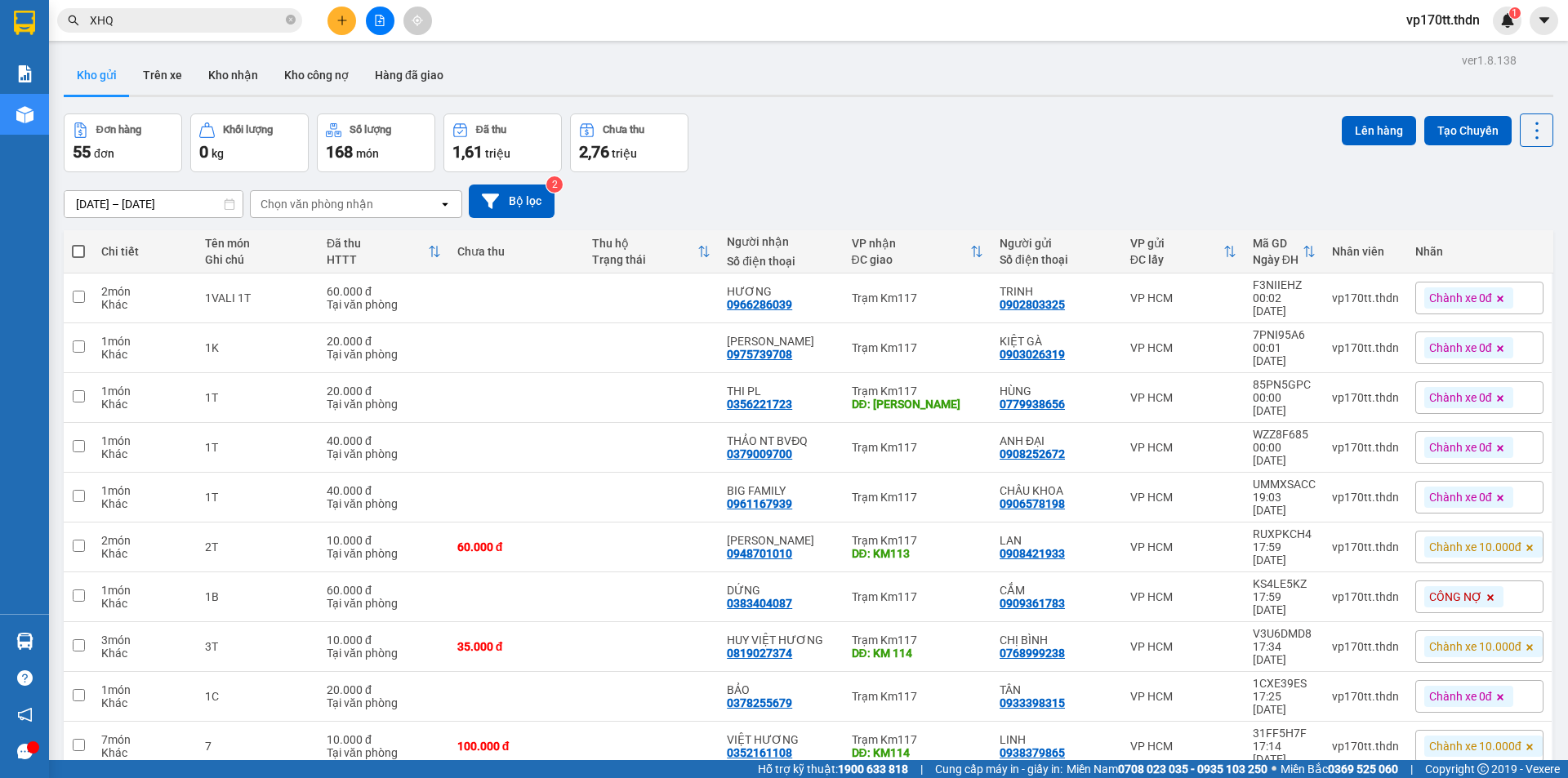
click at [1483, 669] on div "100 / trang" at bounding box center [1486, 680] width 98 height 30
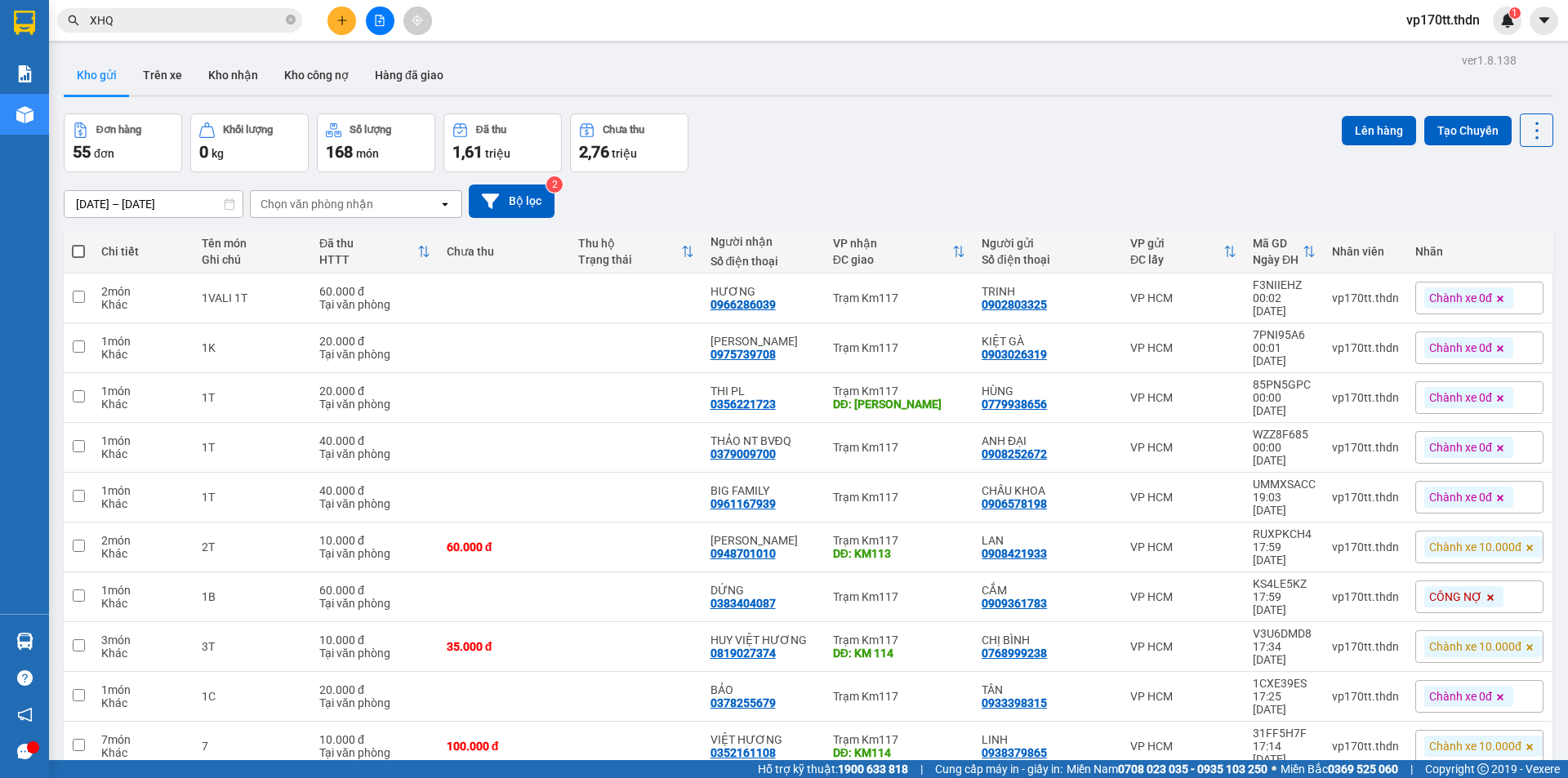
click at [88, 255] on th at bounding box center [79, 251] width 30 height 43
click at [79, 253] on span at bounding box center [79, 251] width 13 height 13
click at [79, 243] on input "checkbox" at bounding box center [79, 243] width 0 height 0
checkbox input "true"
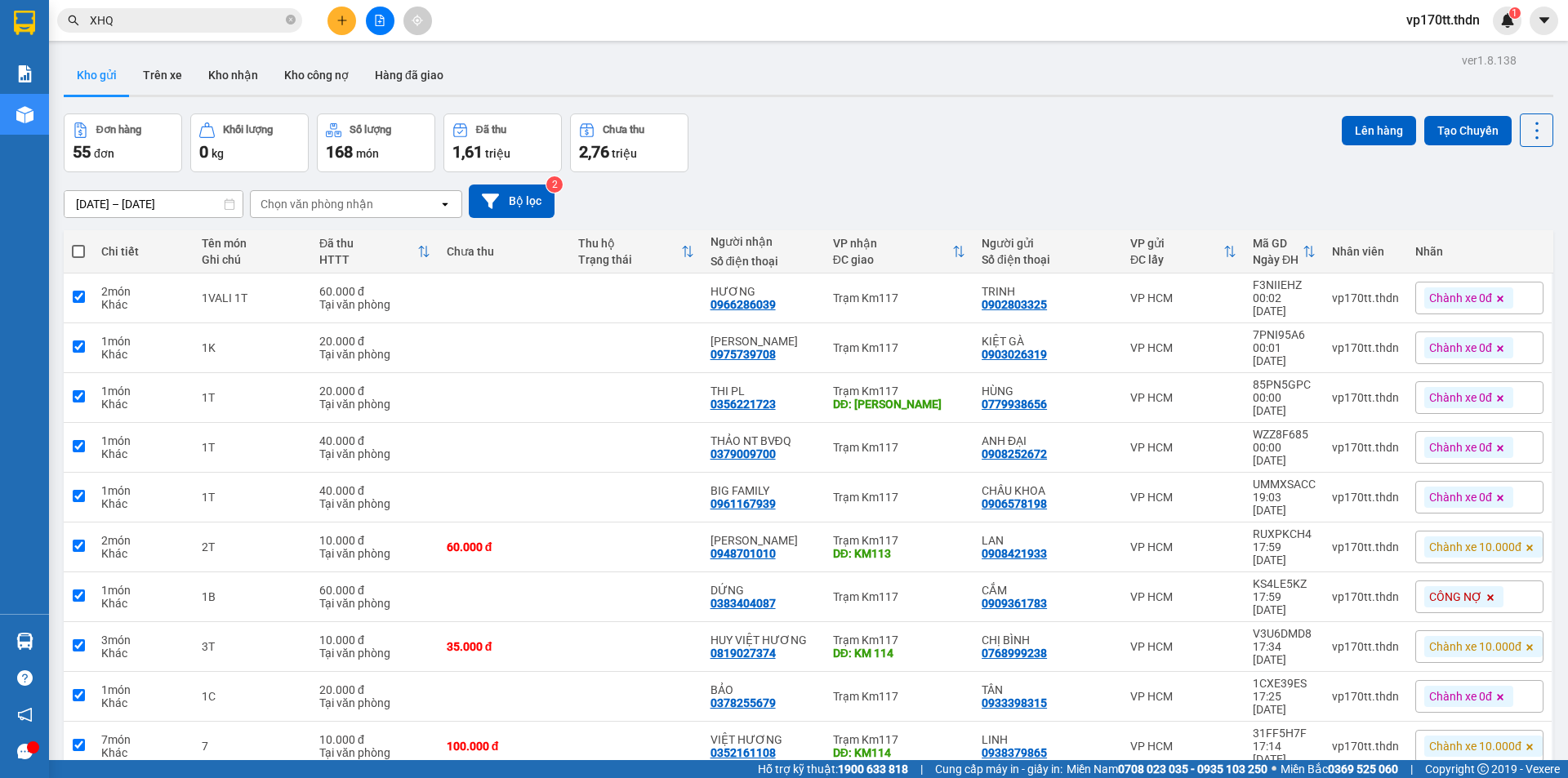
checkbox input "true"
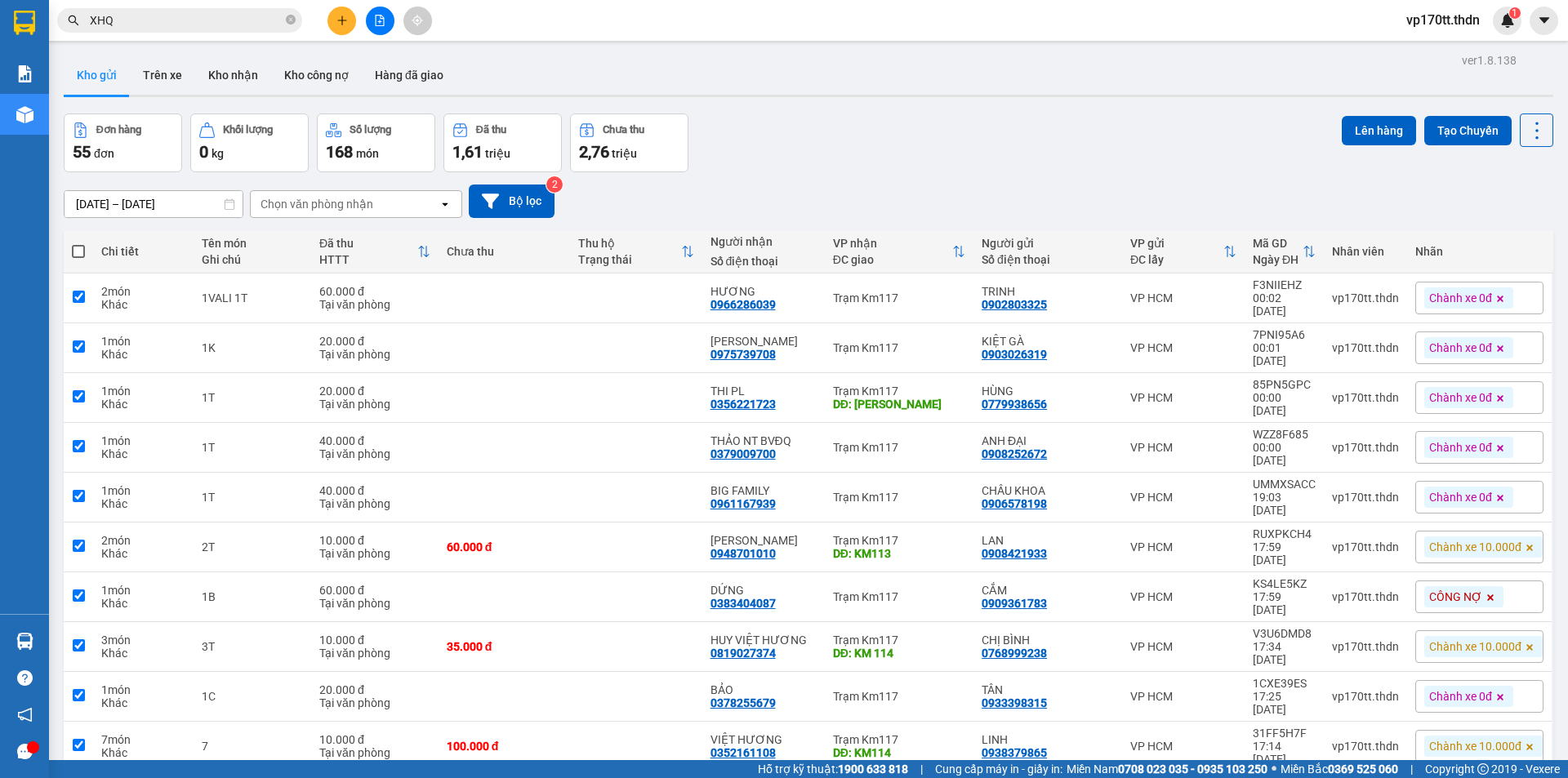
checkbox input "true"
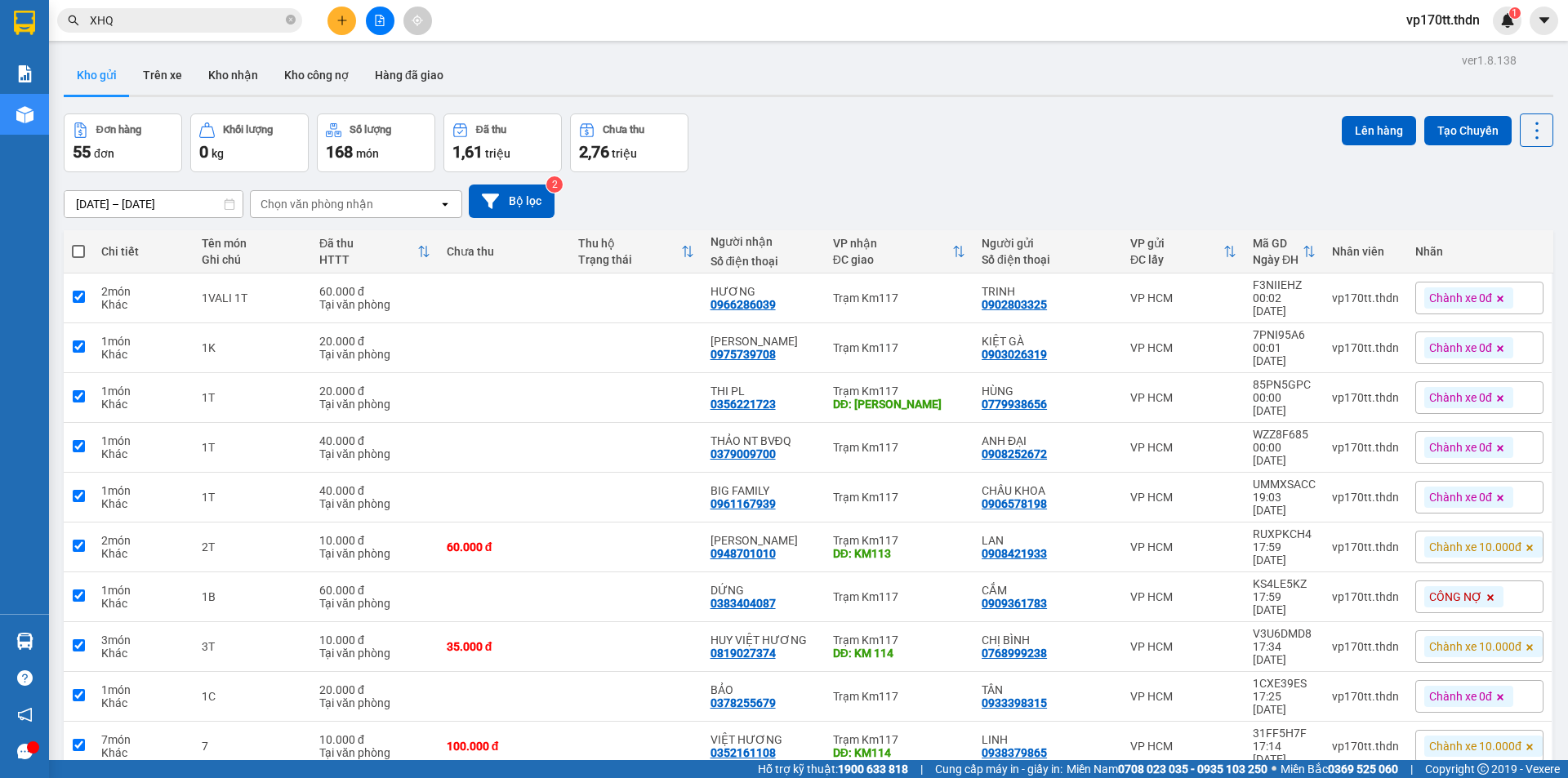
checkbox input "true"
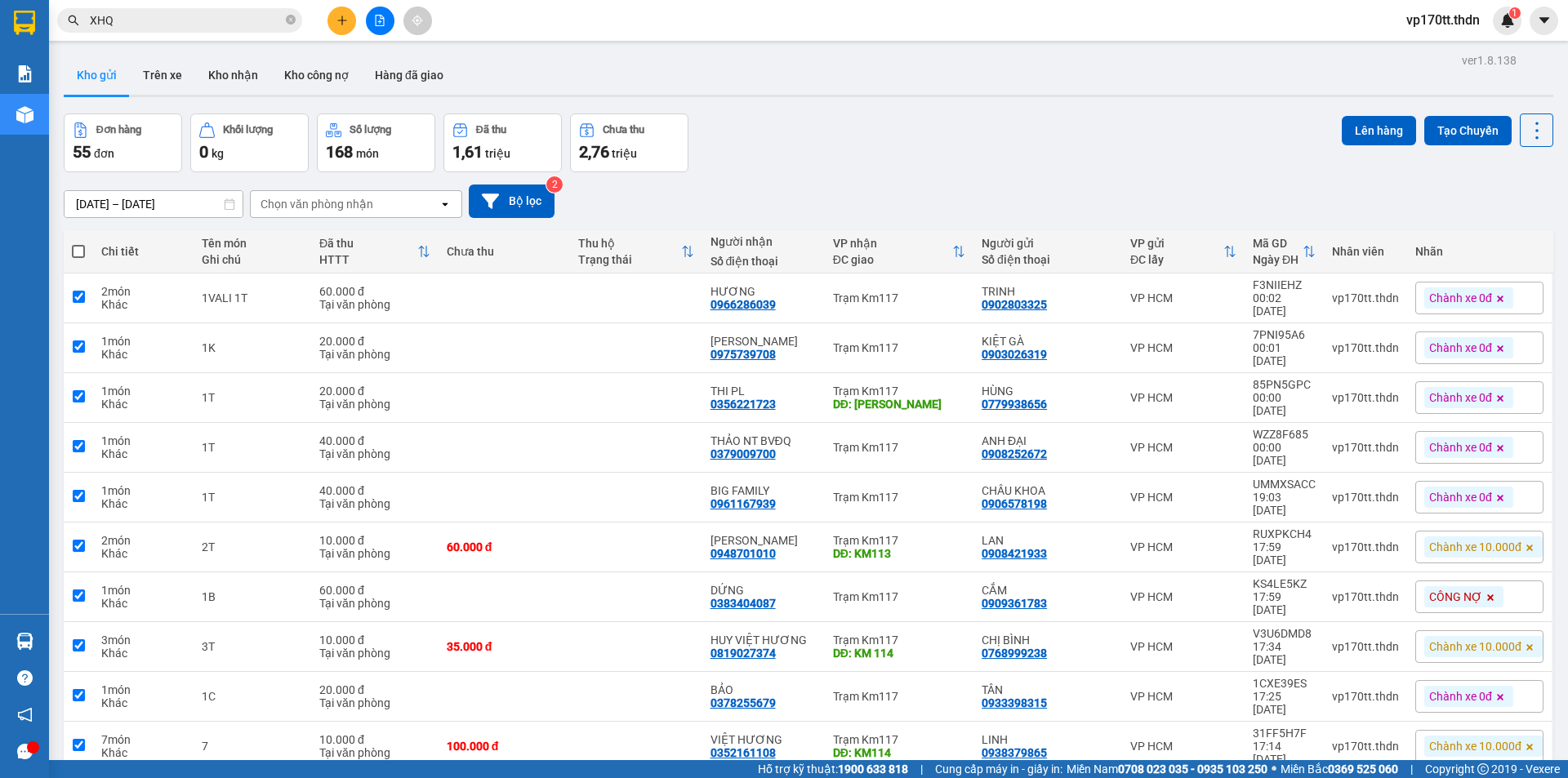
checkbox input "true"
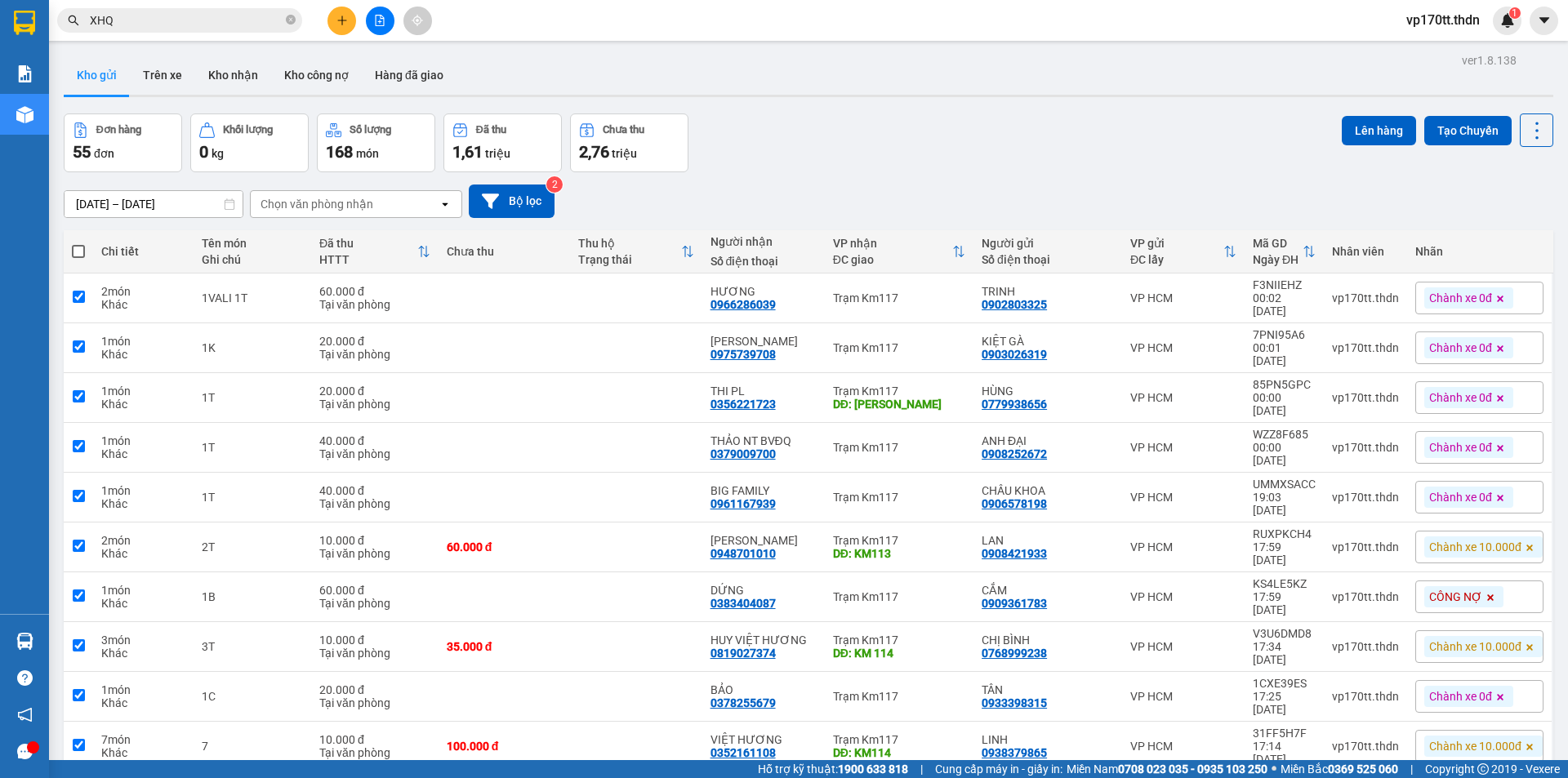
checkbox input "true"
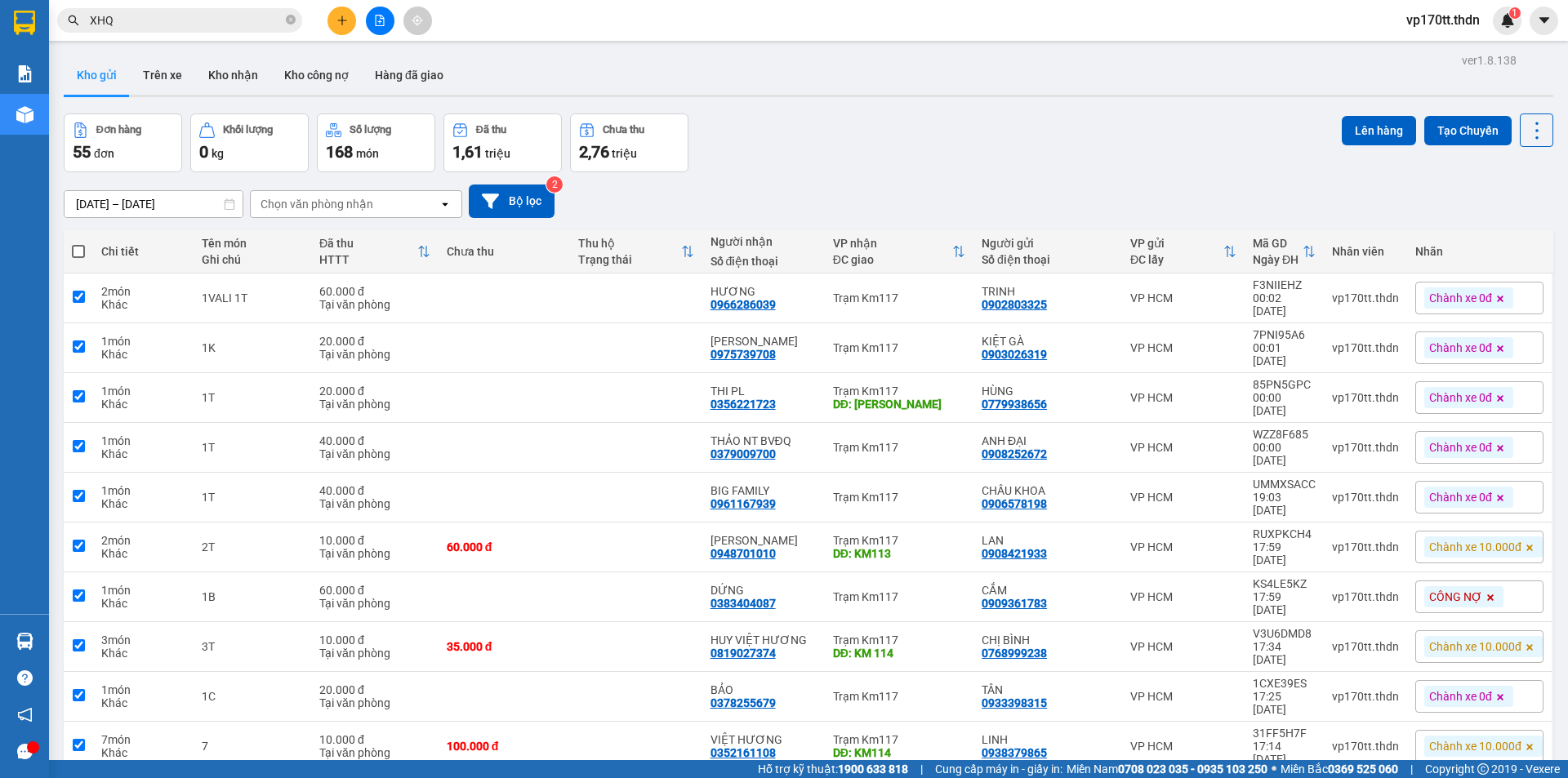
checkbox input "true"
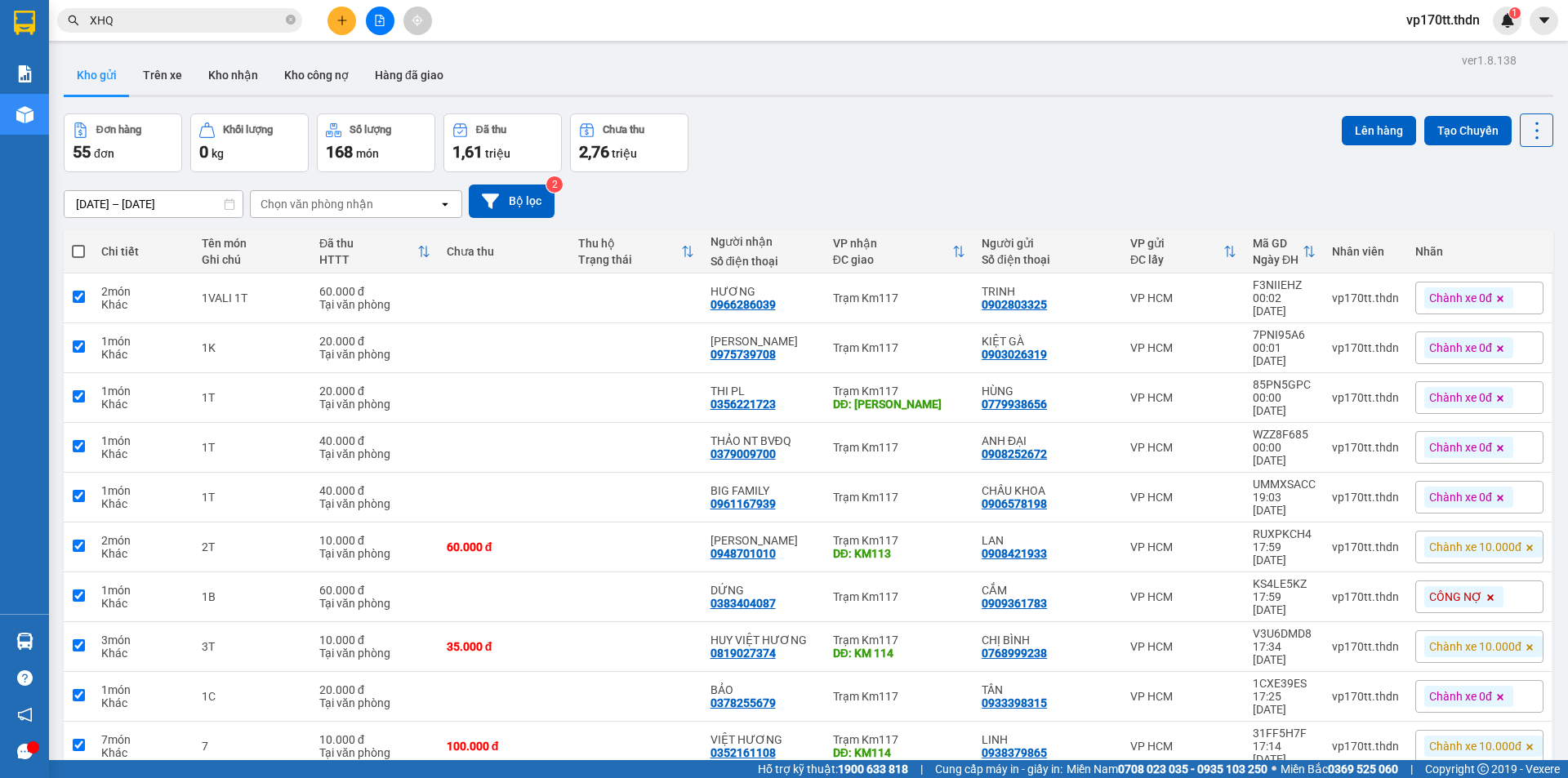
checkbox input "true"
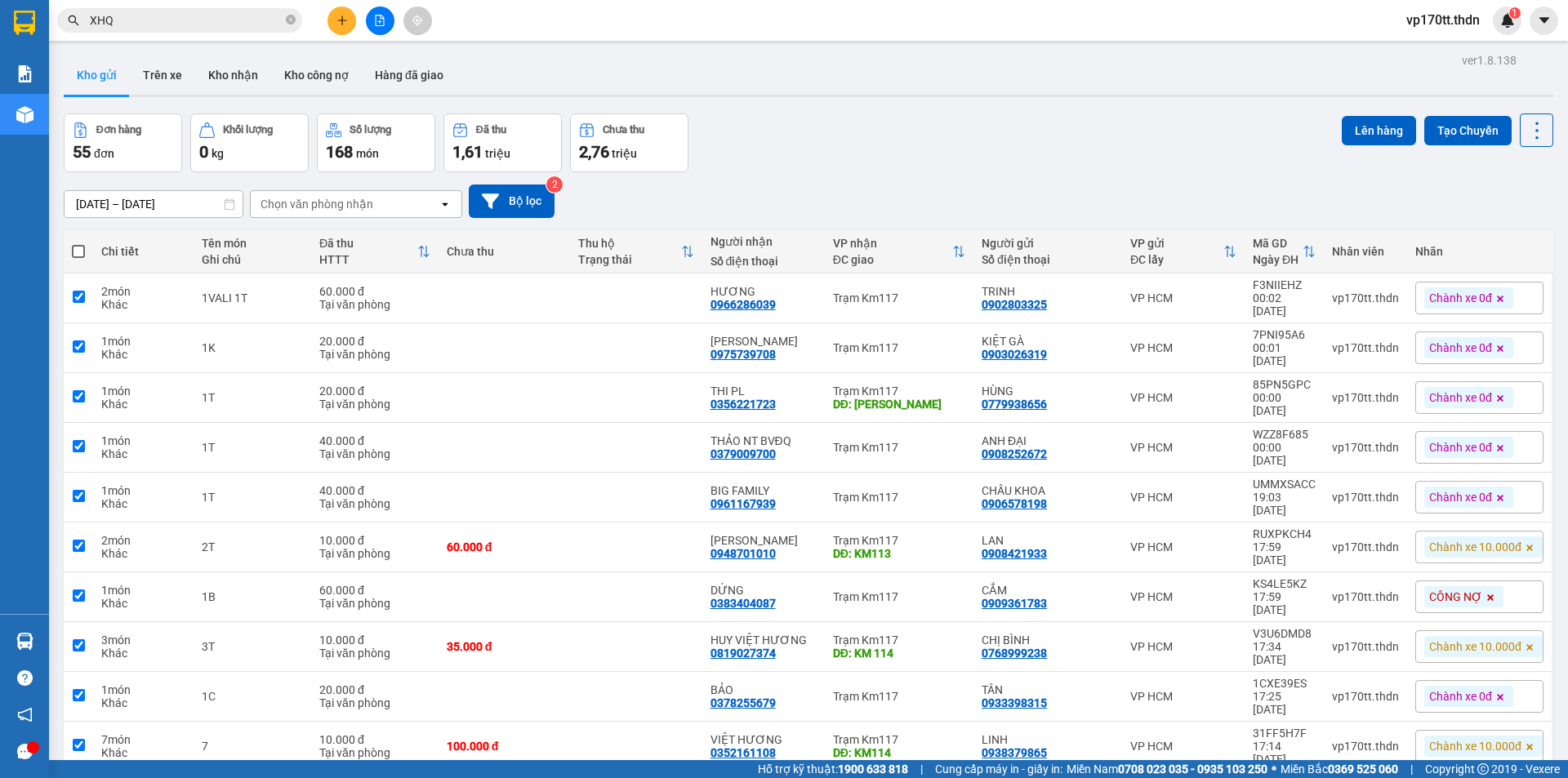
checkbox input "true"
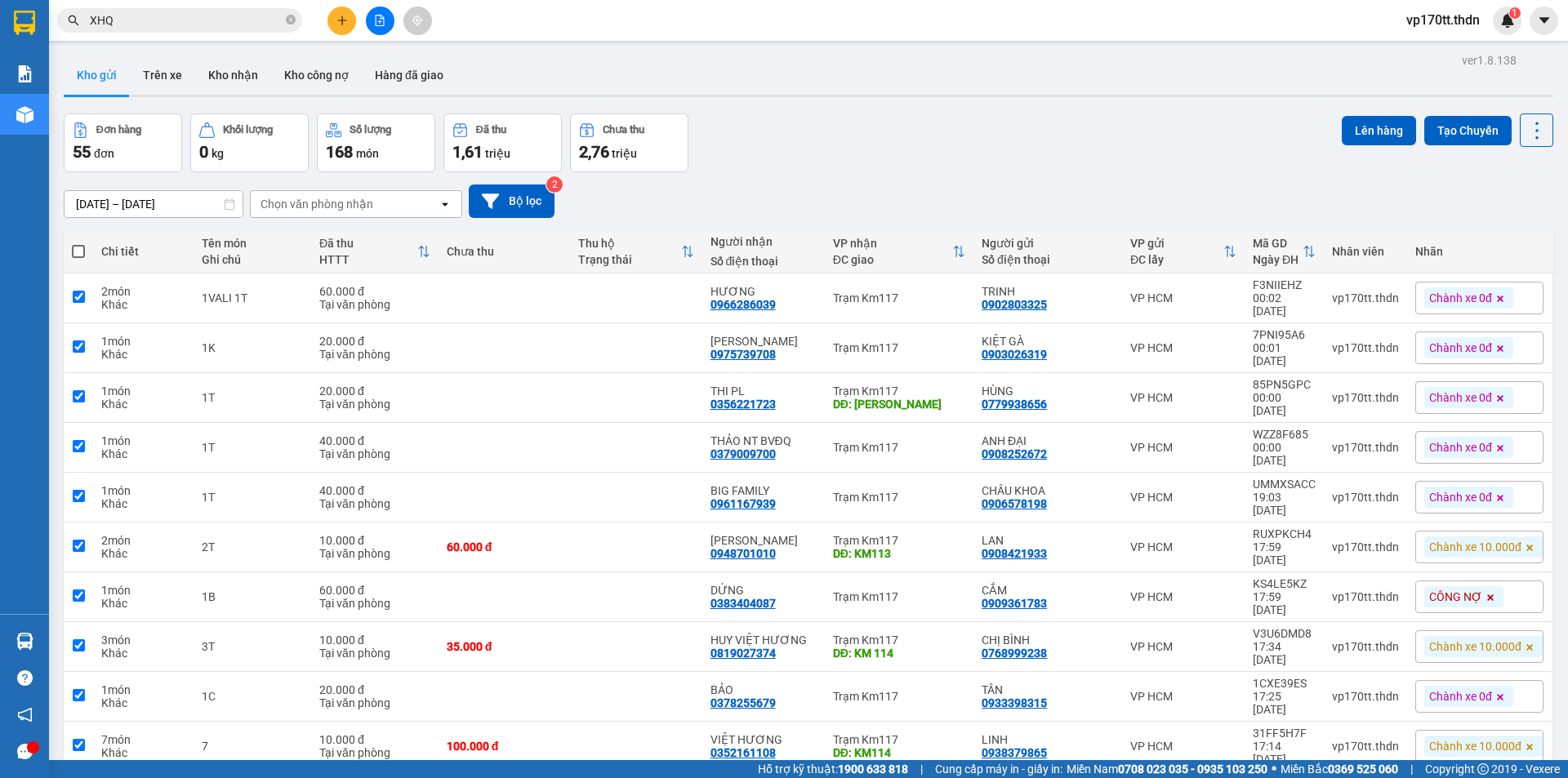
checkbox input "true"
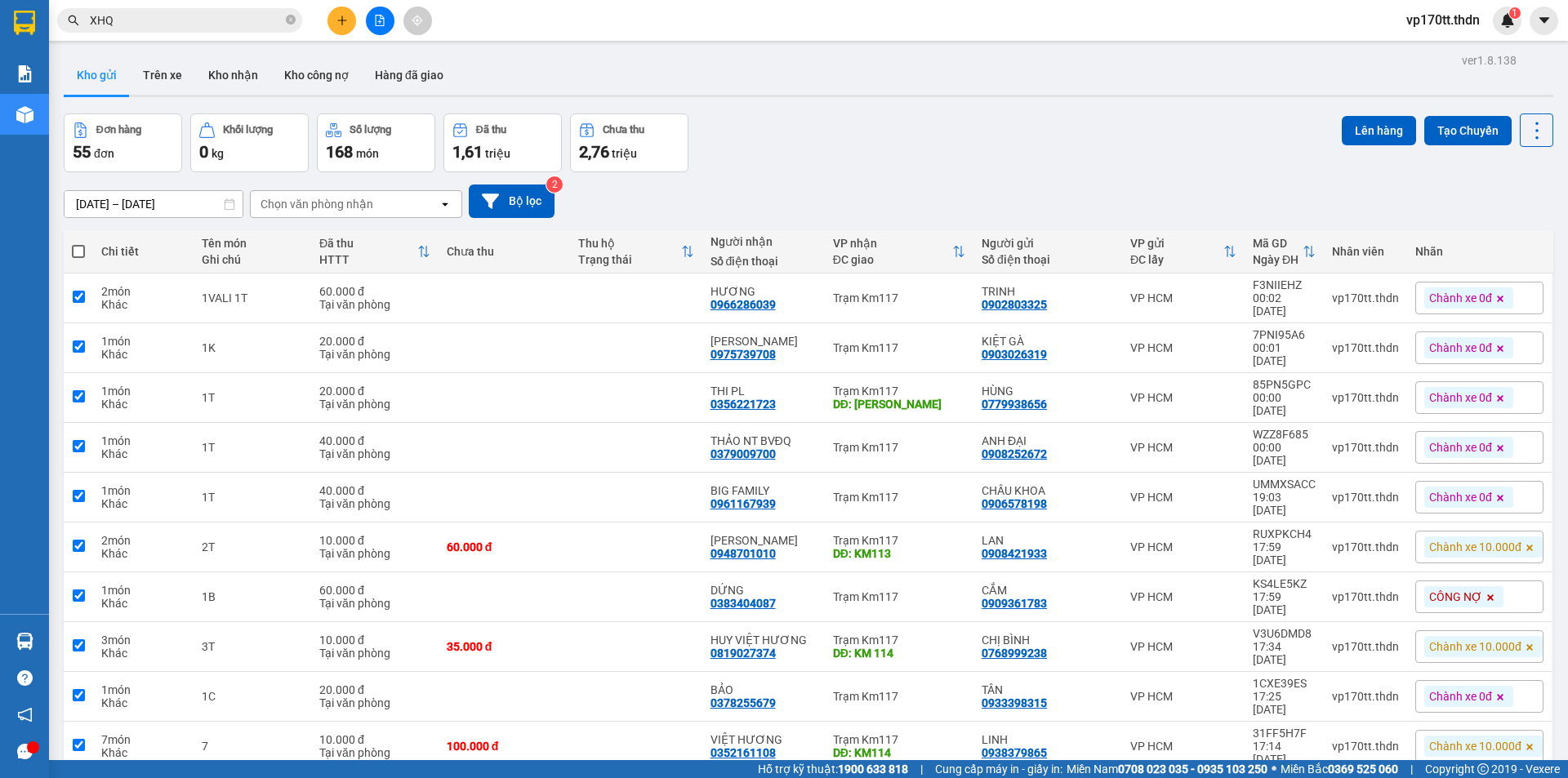
checkbox input "true"
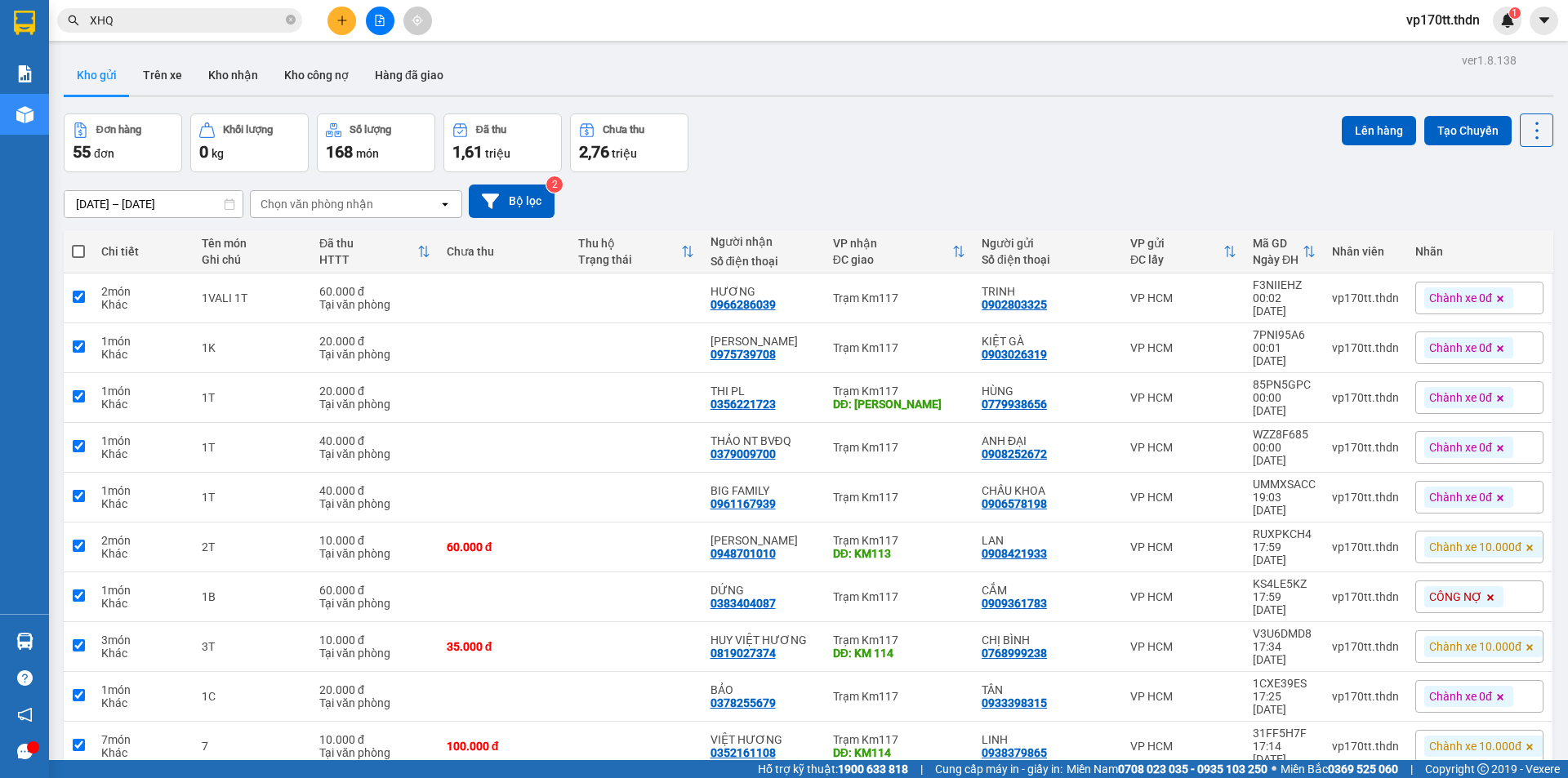
checkbox input "true"
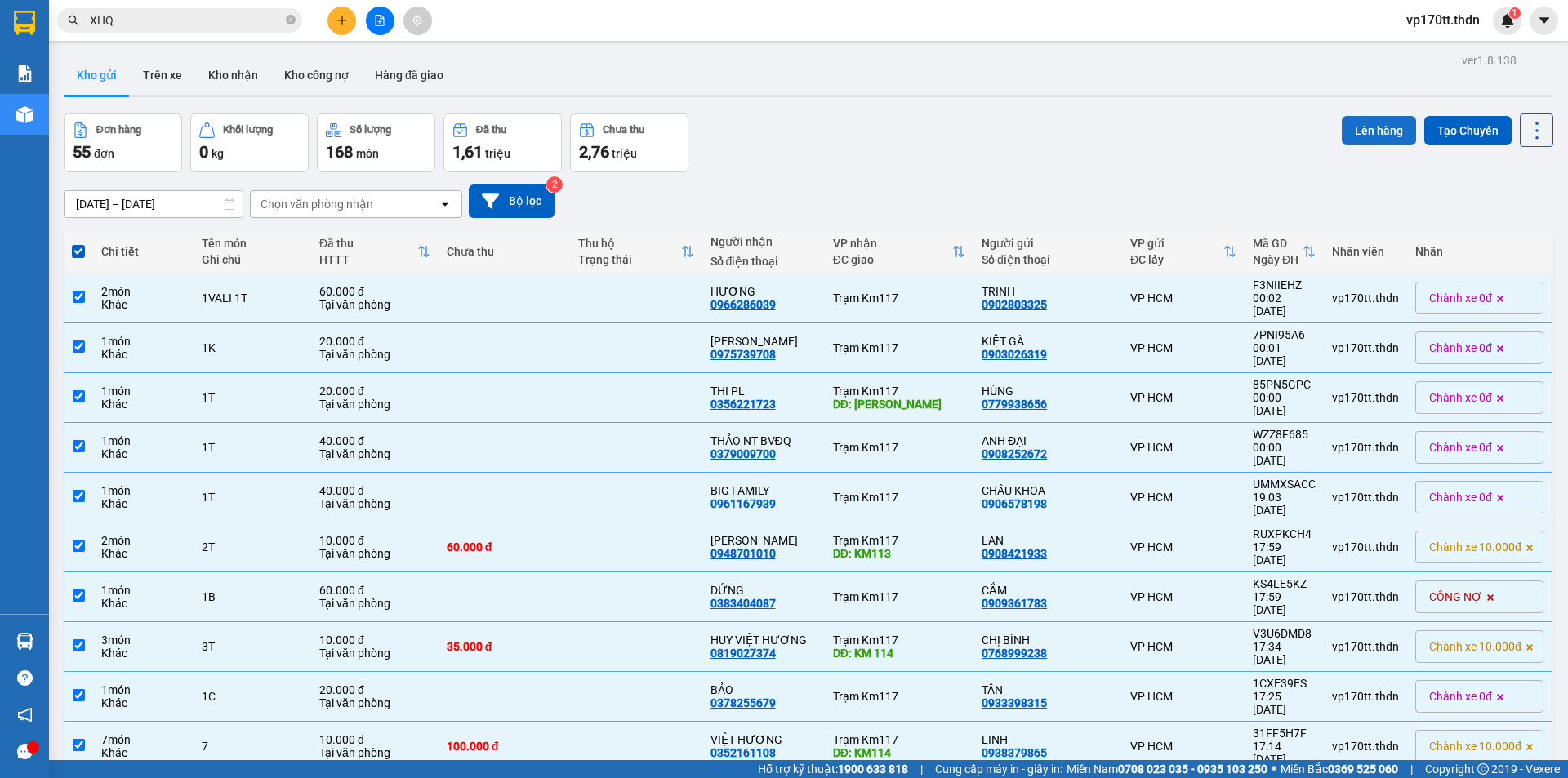
click at [1393, 132] on button "Lên hàng" at bounding box center [1378, 130] width 74 height 30
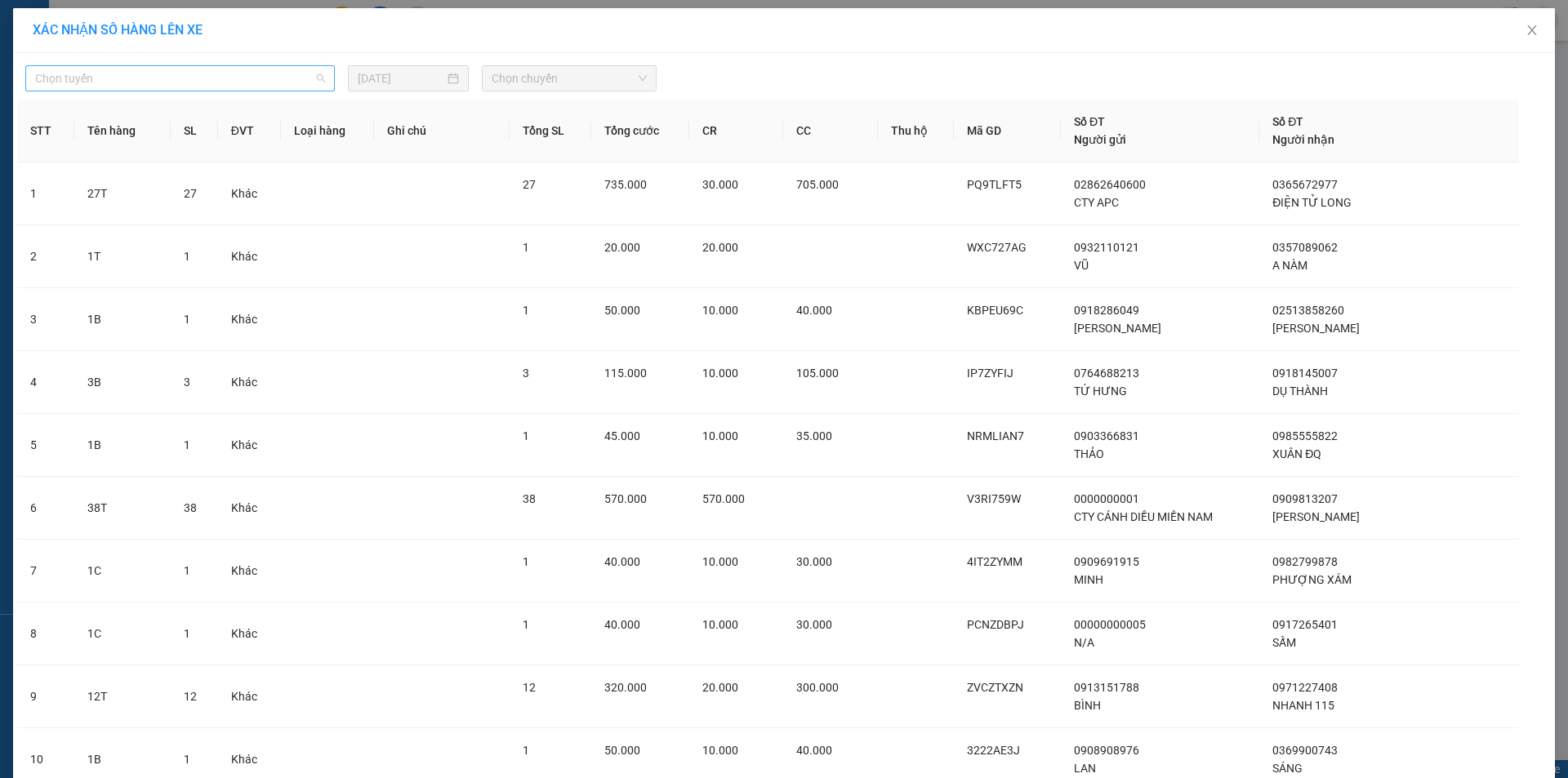
click at [126, 67] on span "Chọn tuyến" at bounding box center [180, 79] width 290 height 24
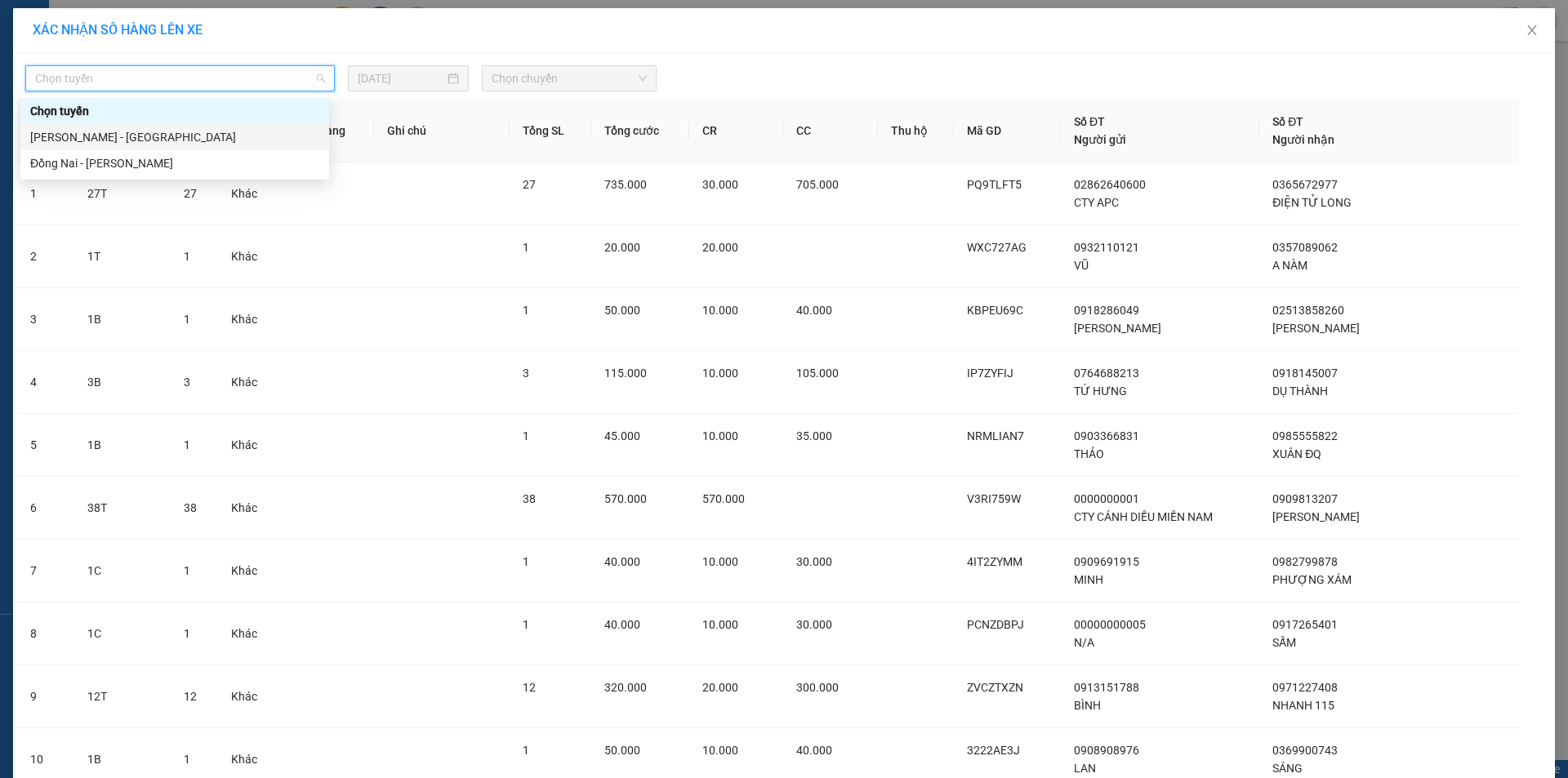
click at [123, 130] on div "[PERSON_NAME] - [GEOGRAPHIC_DATA]" at bounding box center [175, 137] width 289 height 18
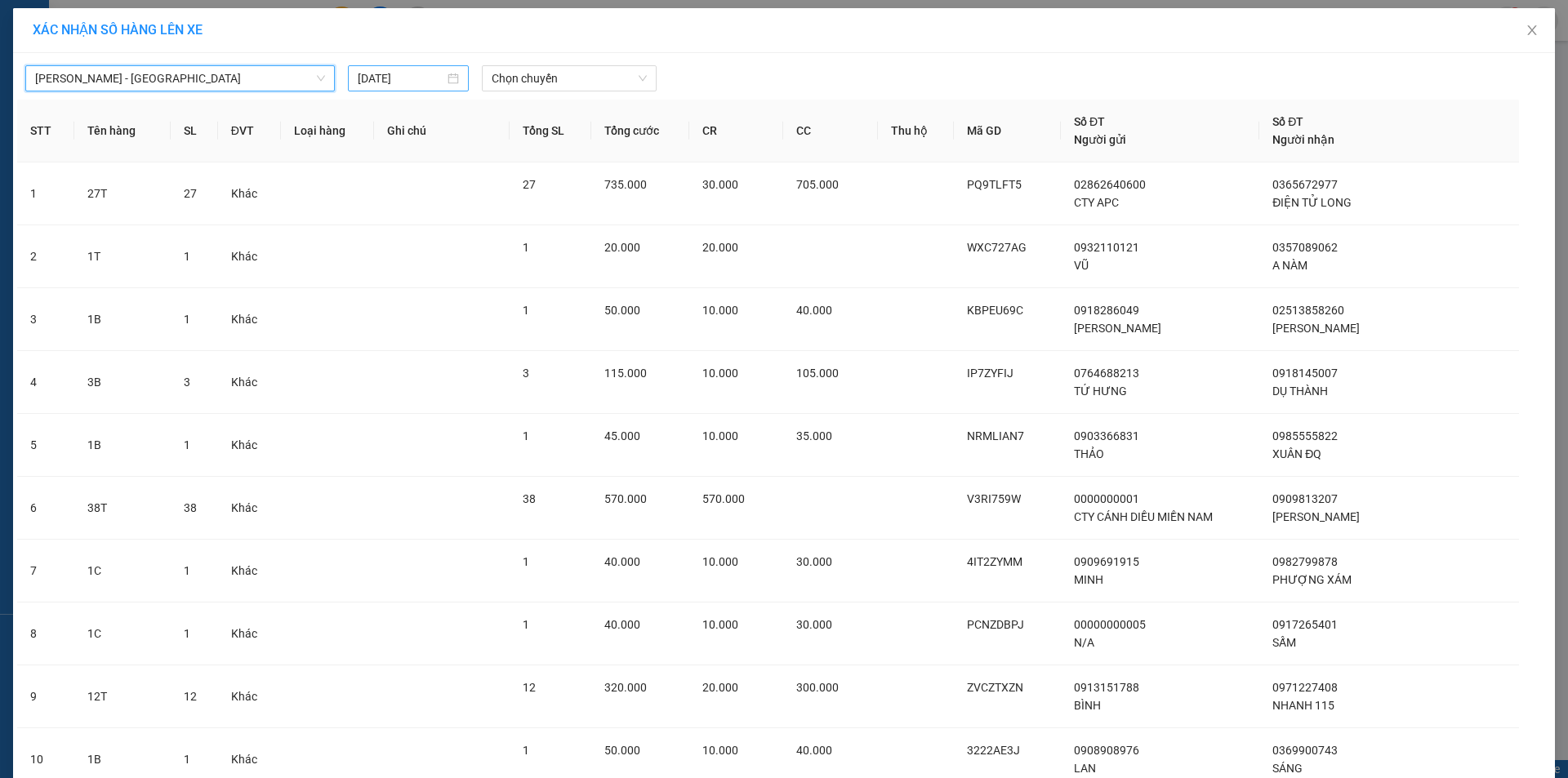
click at [393, 84] on input "[DATE]" at bounding box center [401, 78] width 87 height 18
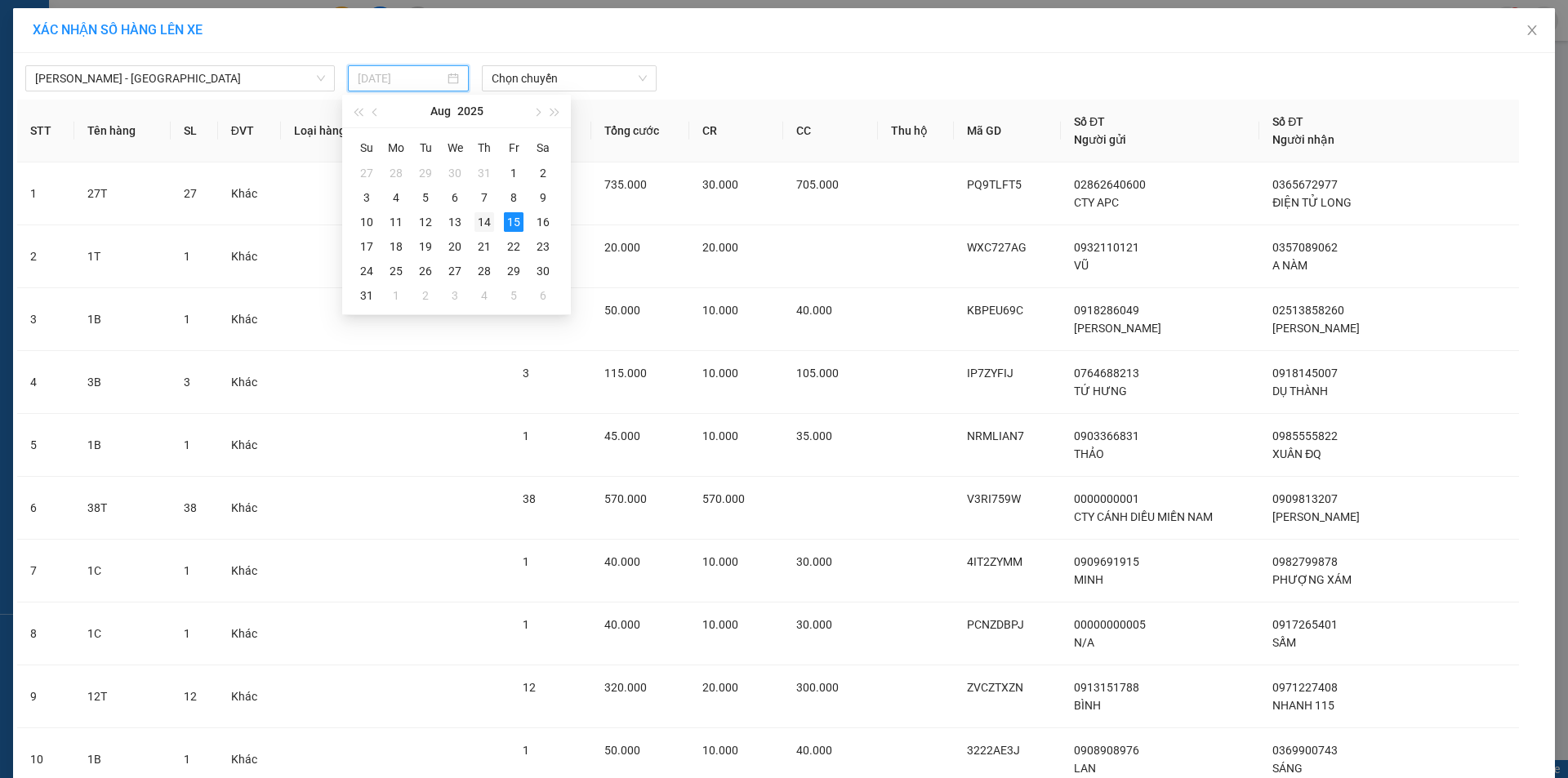
click at [486, 217] on div "14" at bounding box center [484, 222] width 19 height 19
type input "[DATE]"
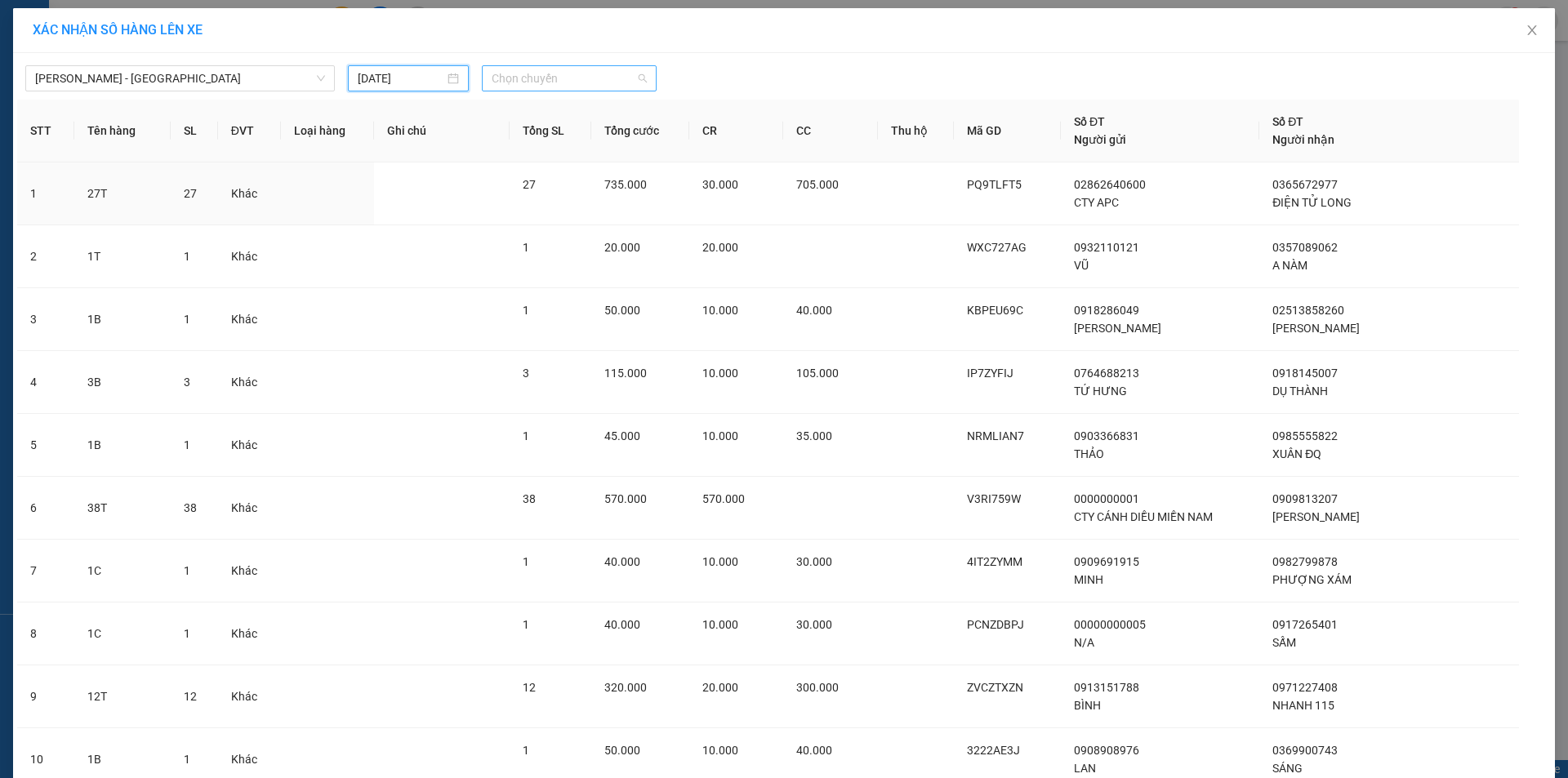
click at [556, 88] on span "Chọn chuyến" at bounding box center [570, 79] width 155 height 24
click at [549, 151] on body "Kết quả tìm kiếm ( 6 ) Bộ lọc Ngày tạo đơn gần nhất Mã ĐH Trạng thái Món hàng T…" at bounding box center [784, 389] width 1568 height 778
click at [591, 73] on span "Chọn chuyến" at bounding box center [570, 79] width 155 height 24
click at [557, 128] on div "23:00 (TC) - 60H-151.24" at bounding box center [549, 137] width 147 height 26
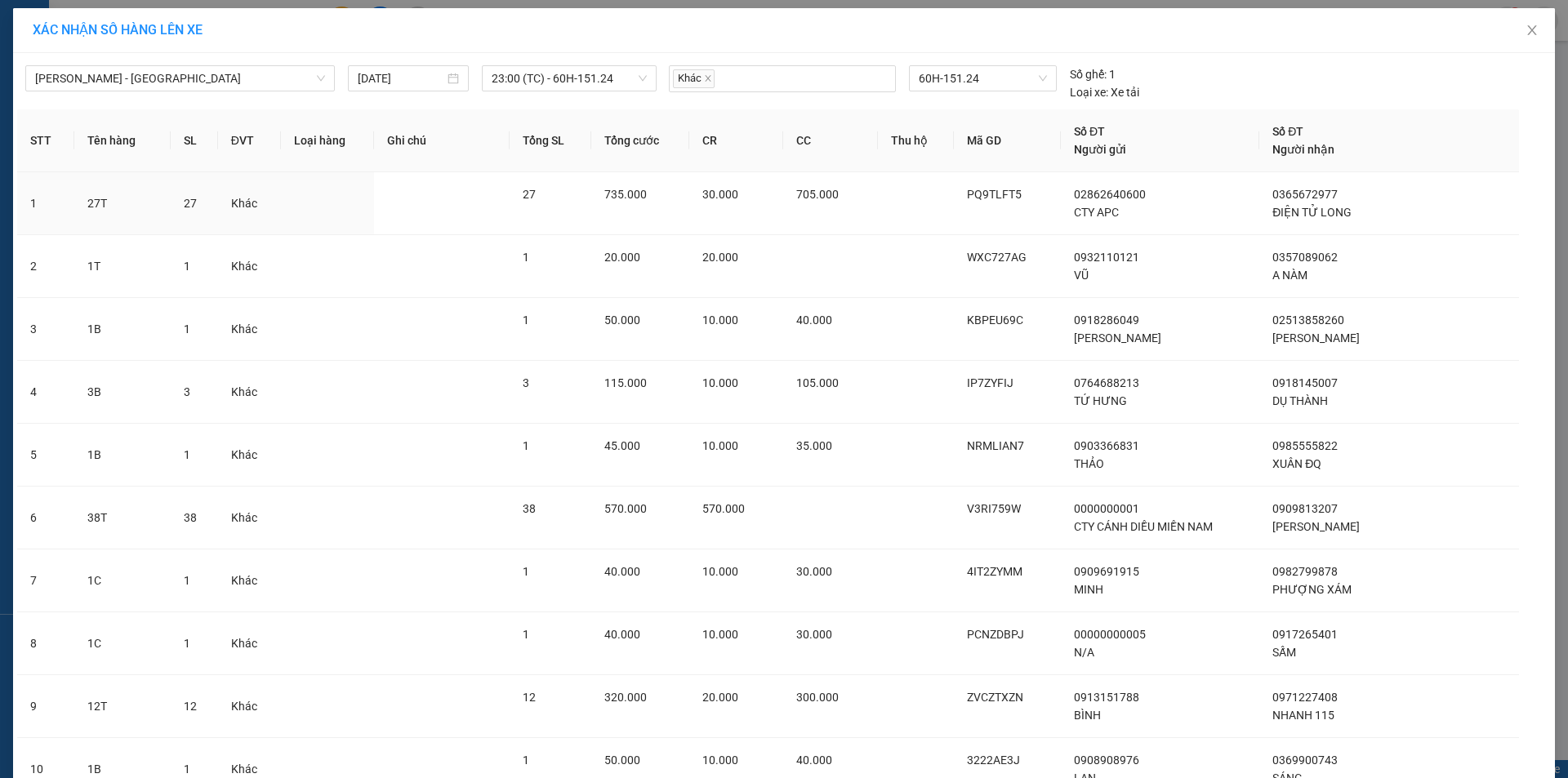
scroll to position [2970, 0]
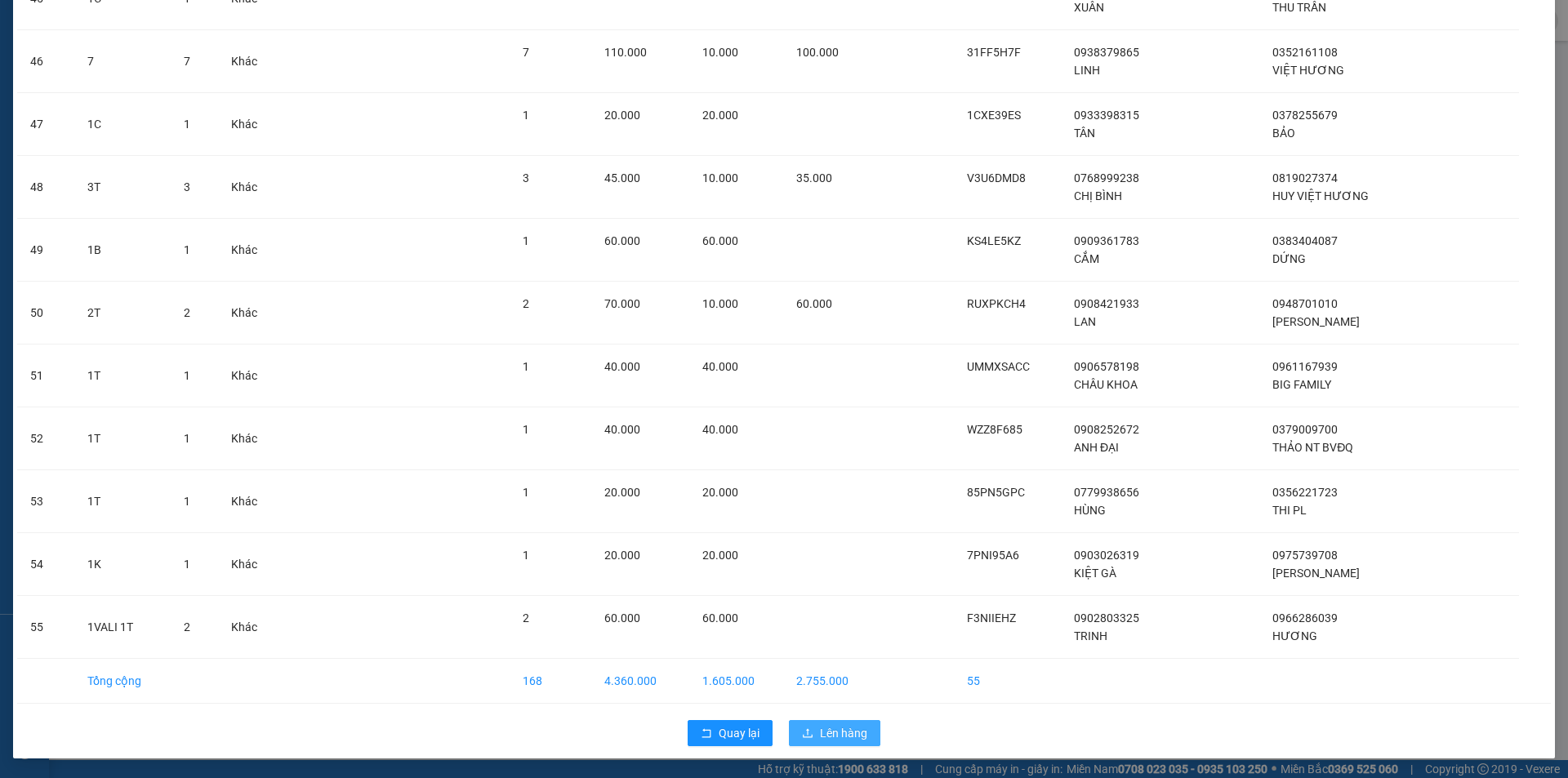
click at [871, 730] on button "Lên hàng" at bounding box center [834, 733] width 92 height 26
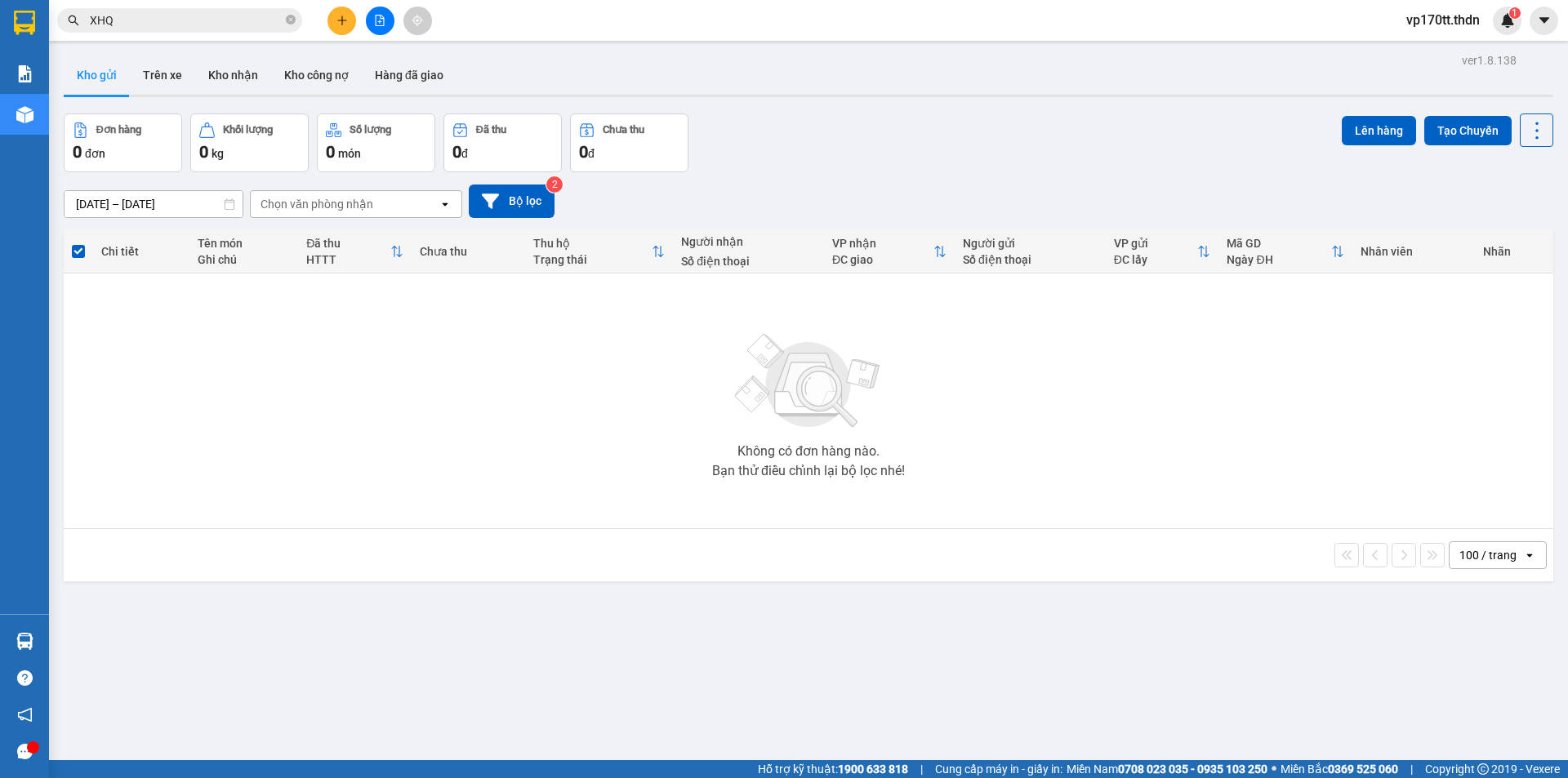
click at [381, 24] on icon "file-add" at bounding box center [380, 20] width 11 height 11
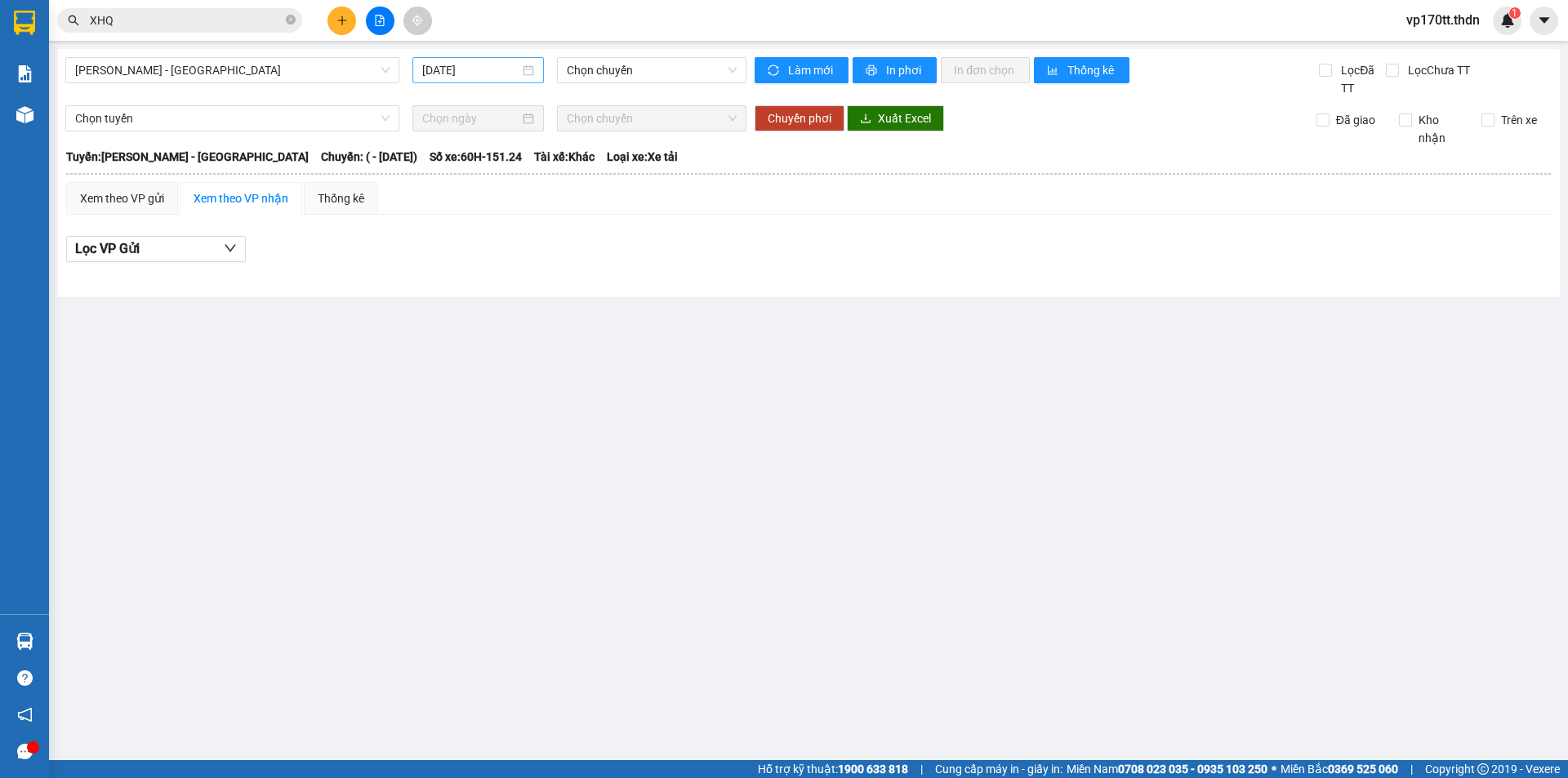
click at [477, 67] on input "[DATE]" at bounding box center [471, 69] width 97 height 18
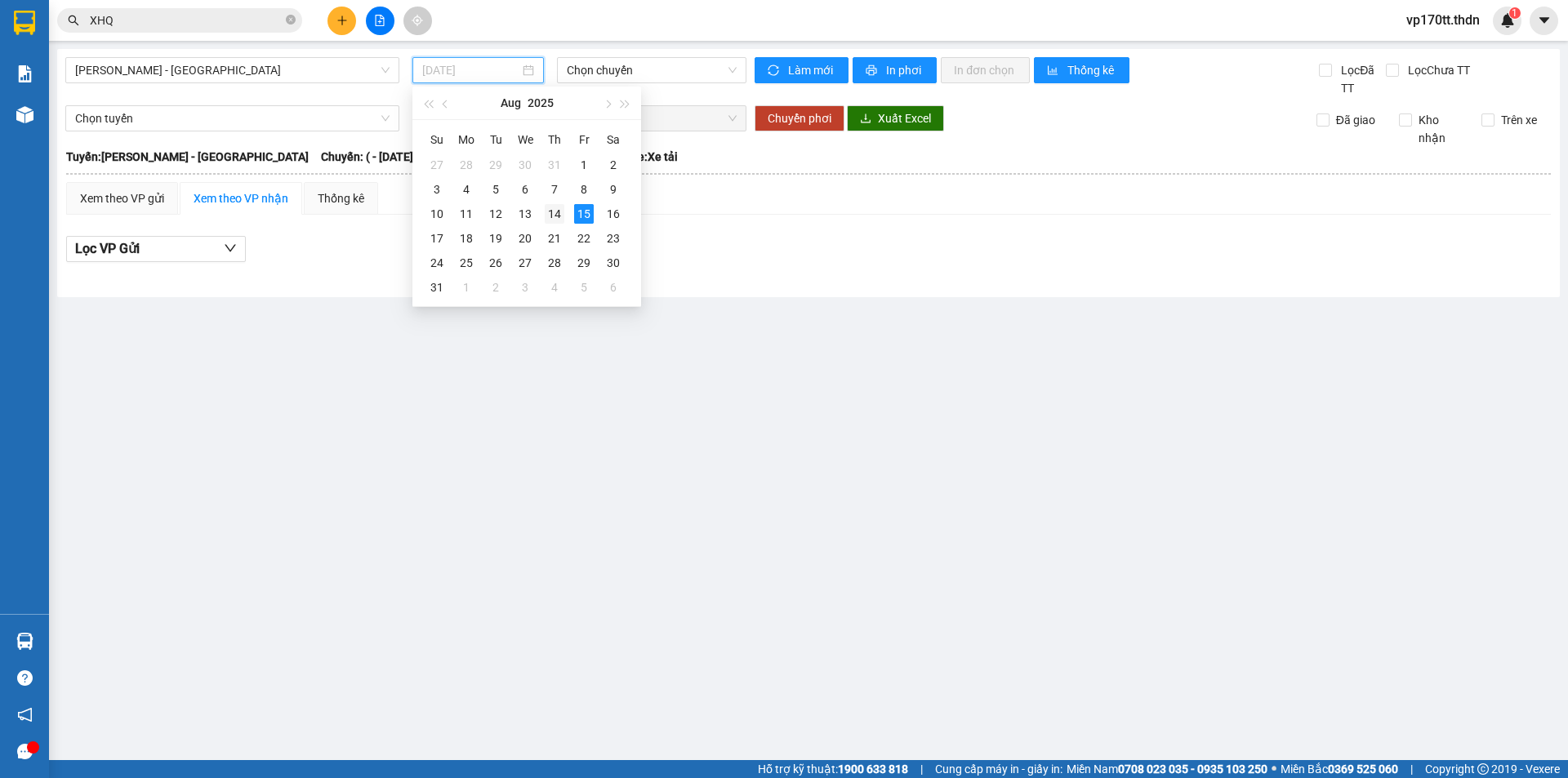
click at [565, 213] on td "14" at bounding box center [555, 213] width 30 height 24
type input "[DATE]"
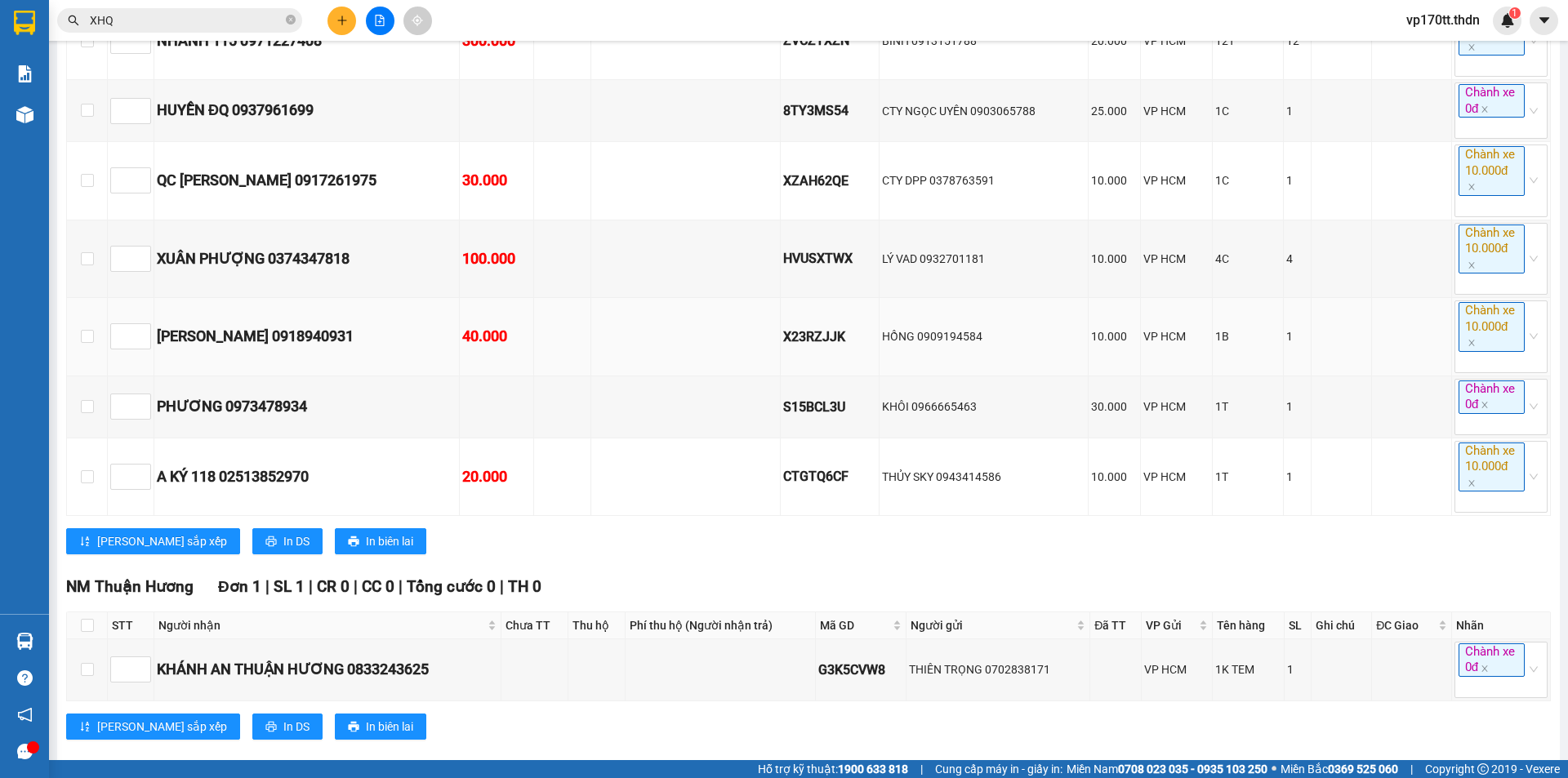
scroll to position [4237, 0]
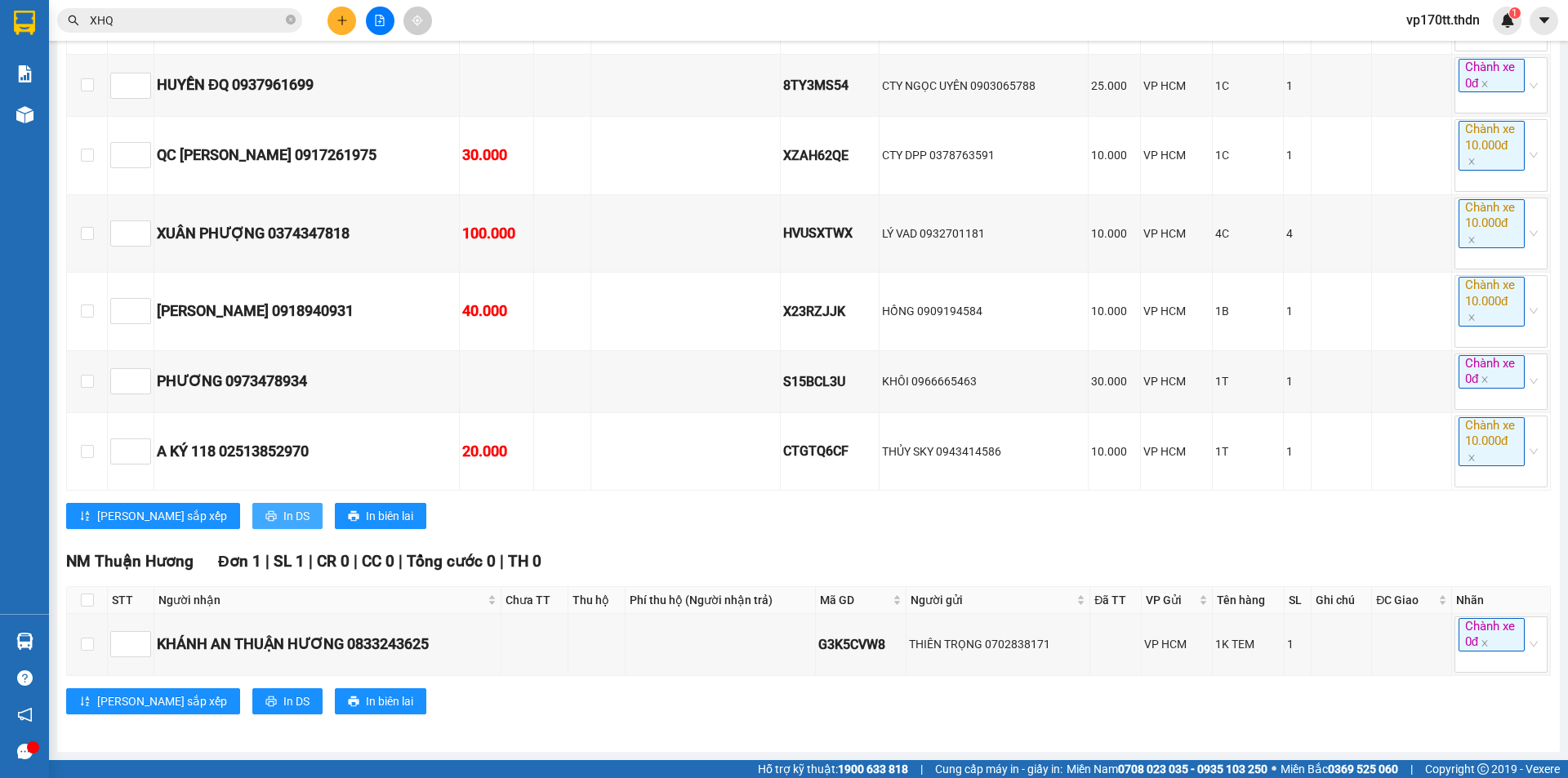
click at [265, 520] on icon "printer" at bounding box center [271, 516] width 11 height 11
click at [330, 22] on button at bounding box center [341, 20] width 29 height 29
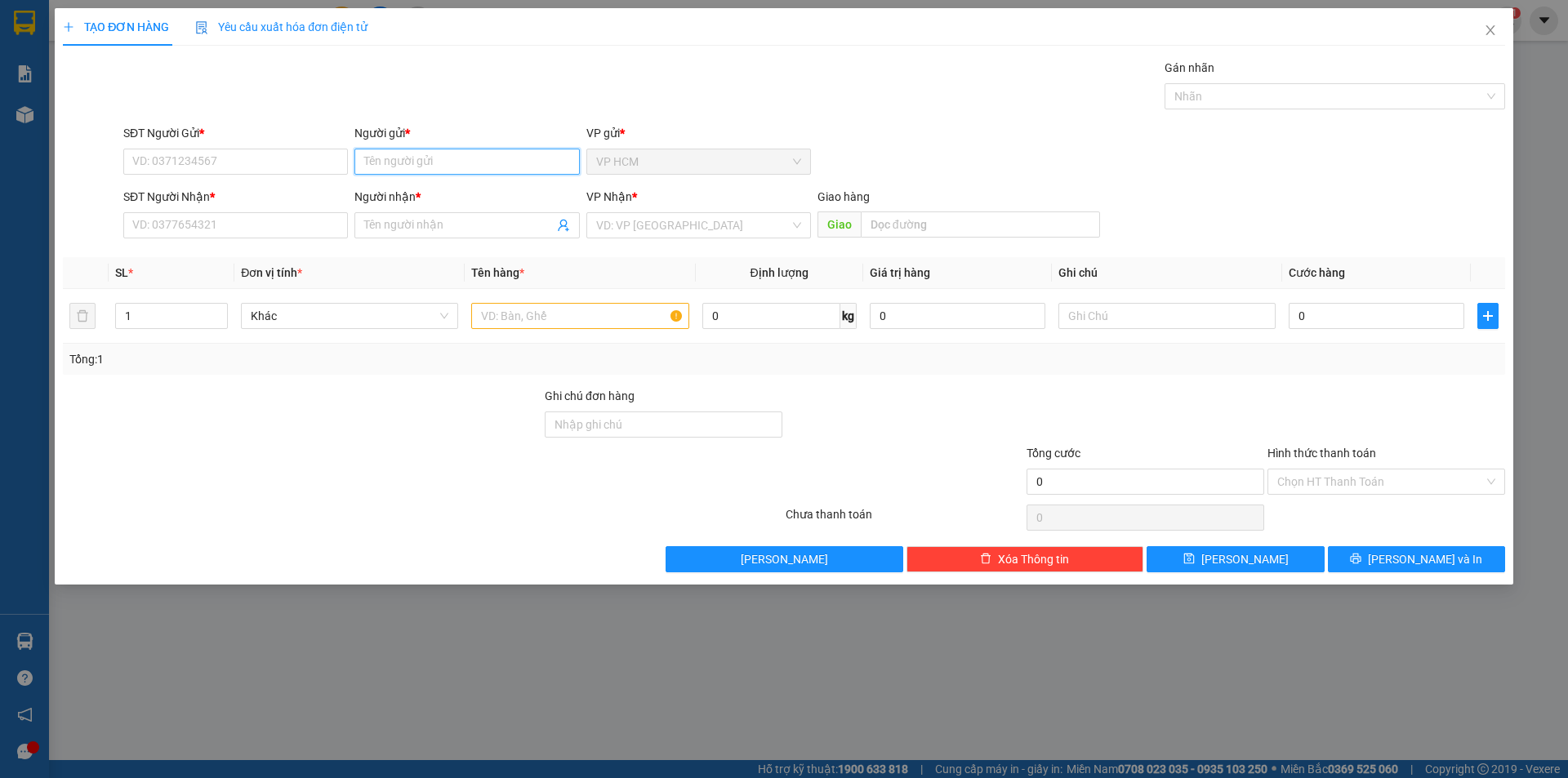
click at [402, 155] on input "Người gửi *" at bounding box center [466, 162] width 225 height 26
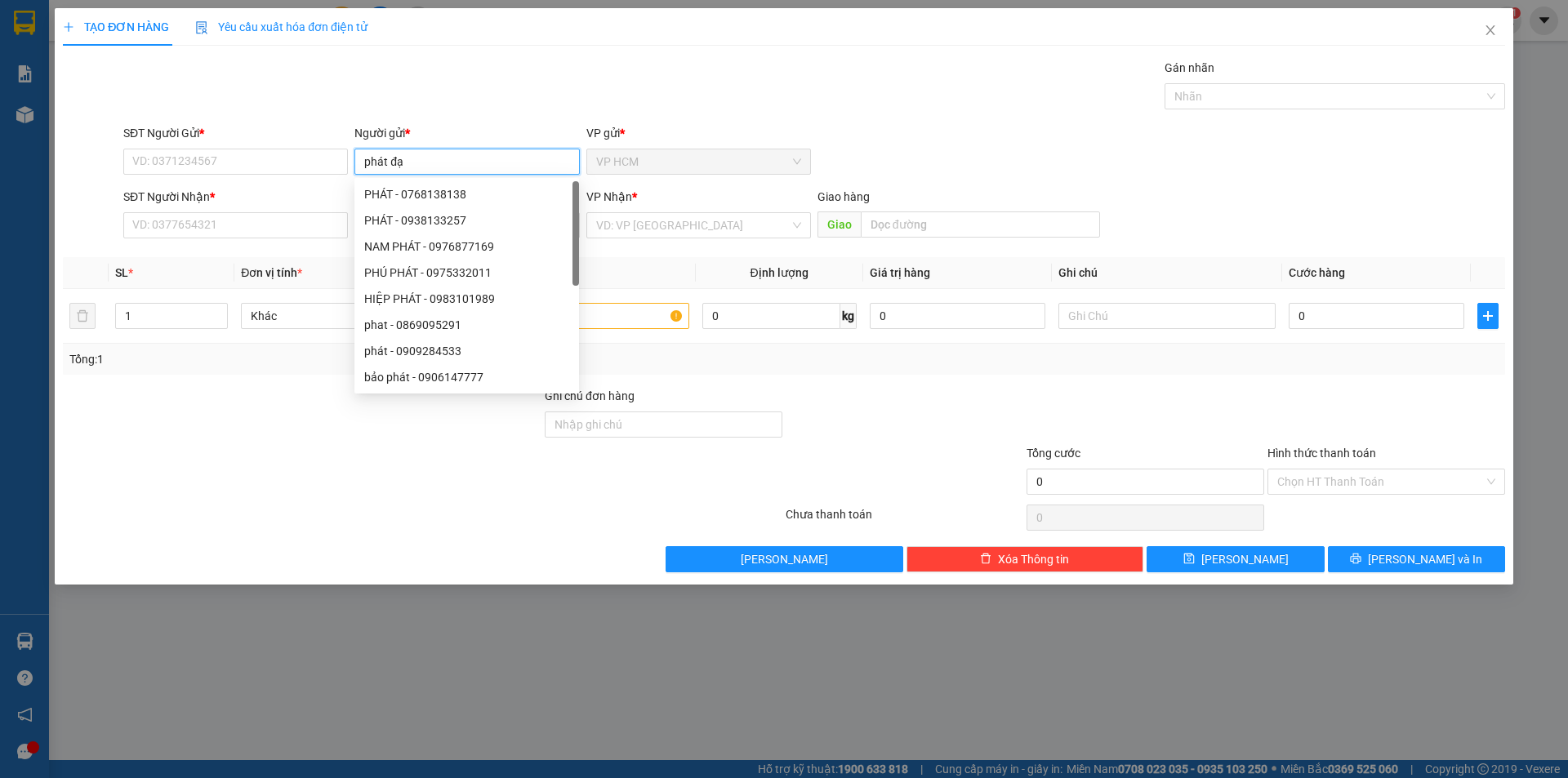
type input "phát đạt"
click at [465, 227] on div "ĐẠI PHÁT ĐẠT - 0973171218" at bounding box center [467, 220] width 205 height 18
type input "0973171218"
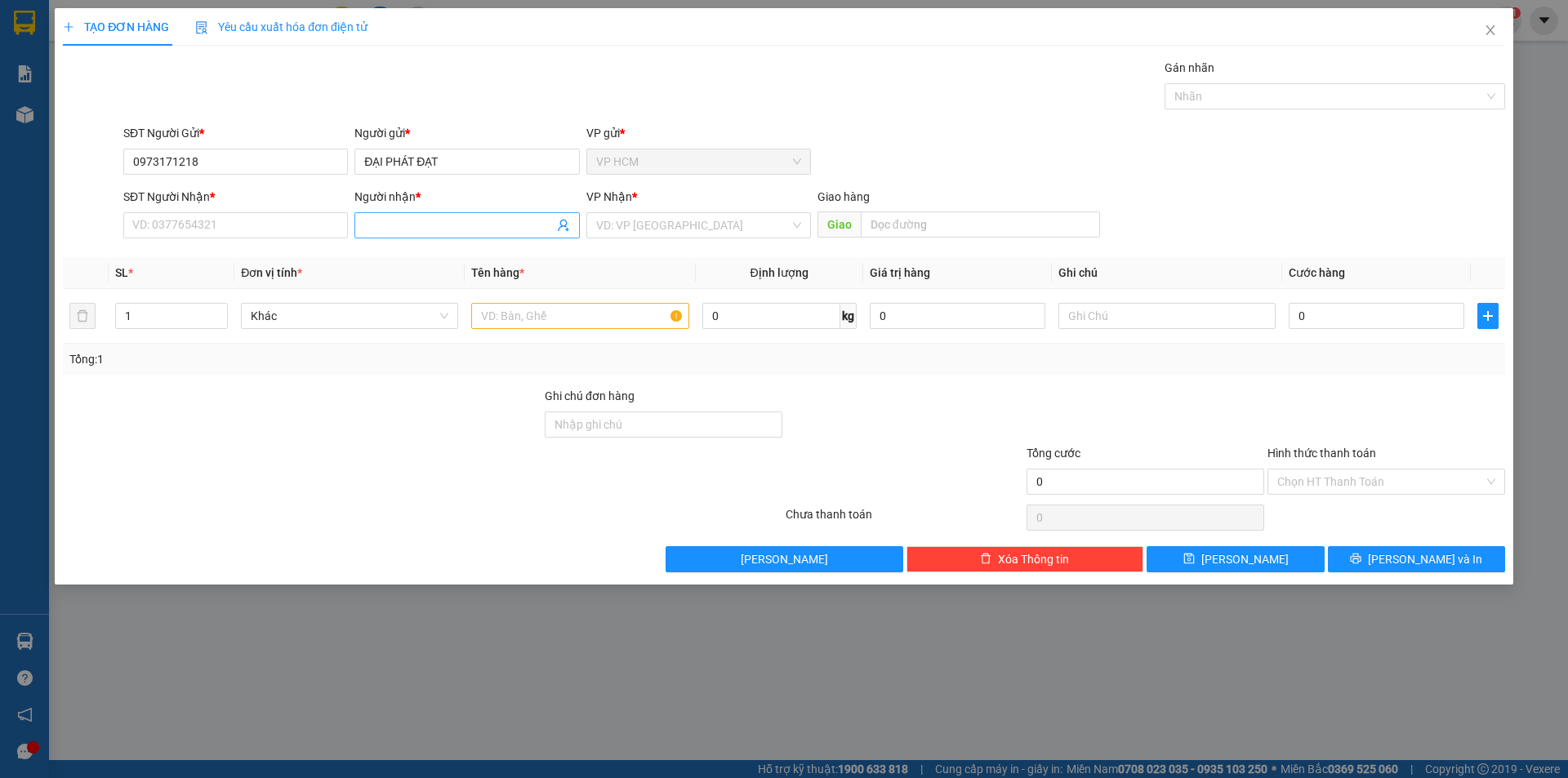
click at [562, 220] on icon "user-add" at bounding box center [562, 225] width 10 height 12
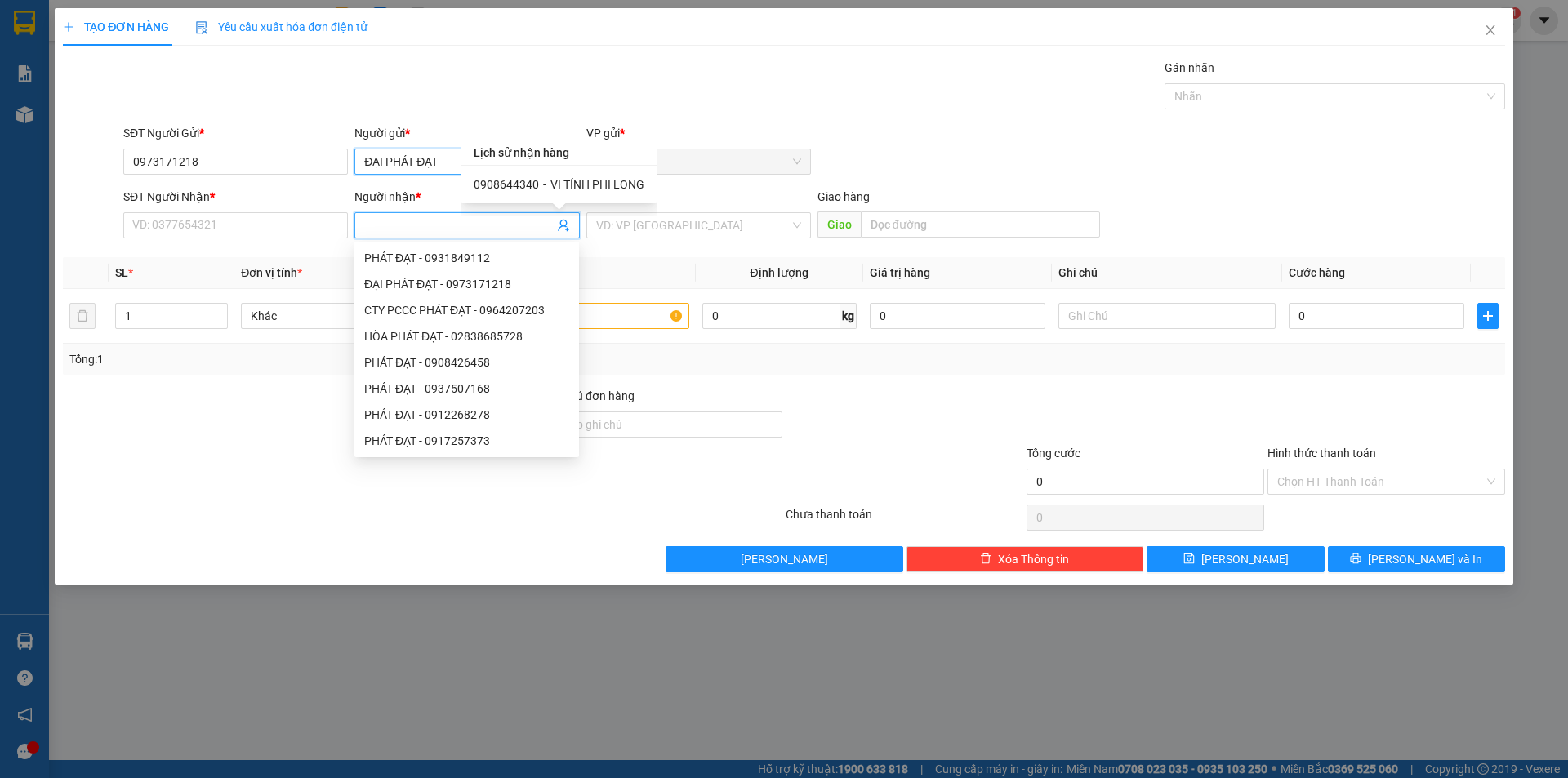
click at [451, 170] on input "ĐẠI PHÁT ĐẠT" at bounding box center [466, 162] width 225 height 26
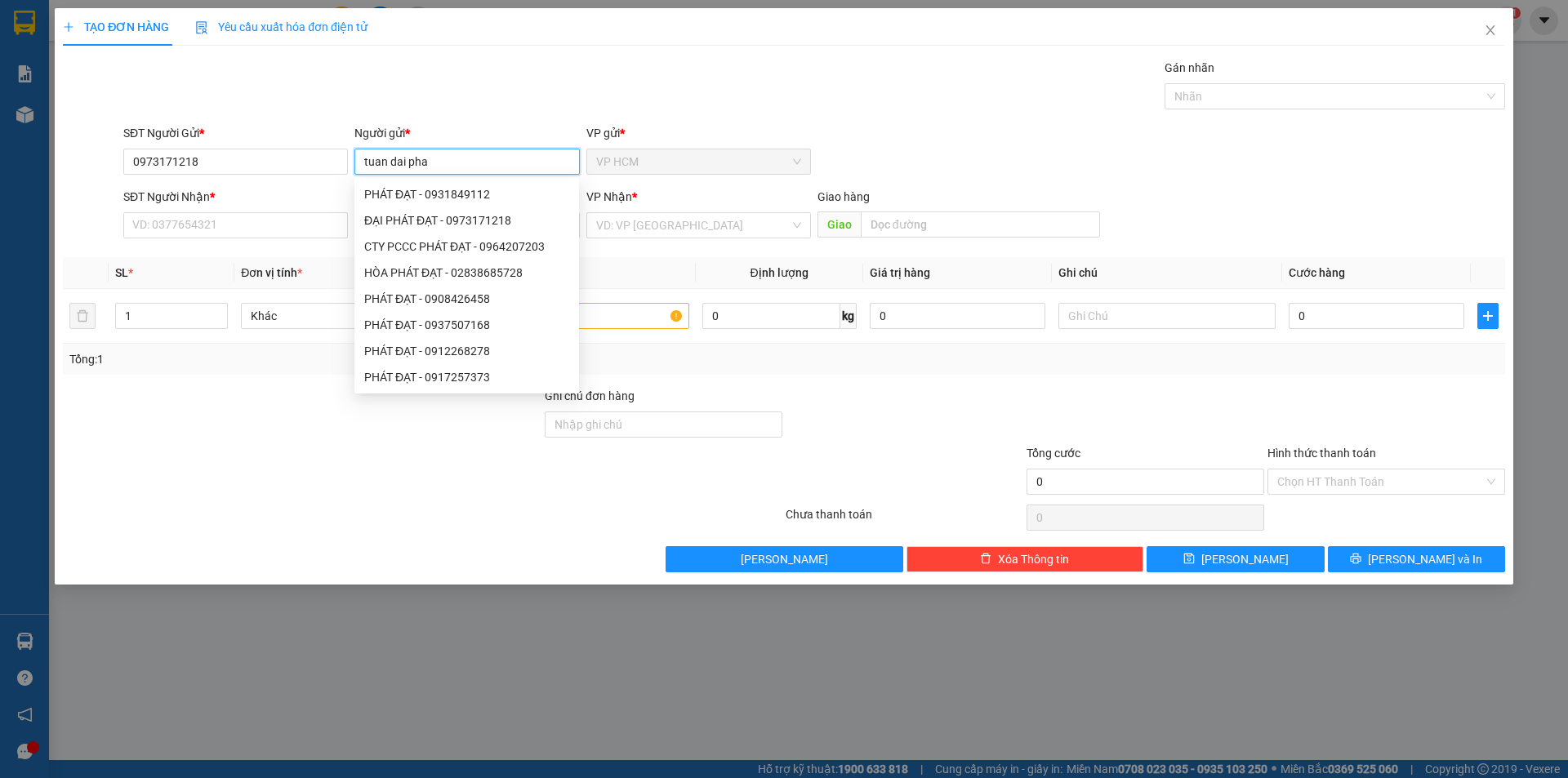
type input "tuan dai phat"
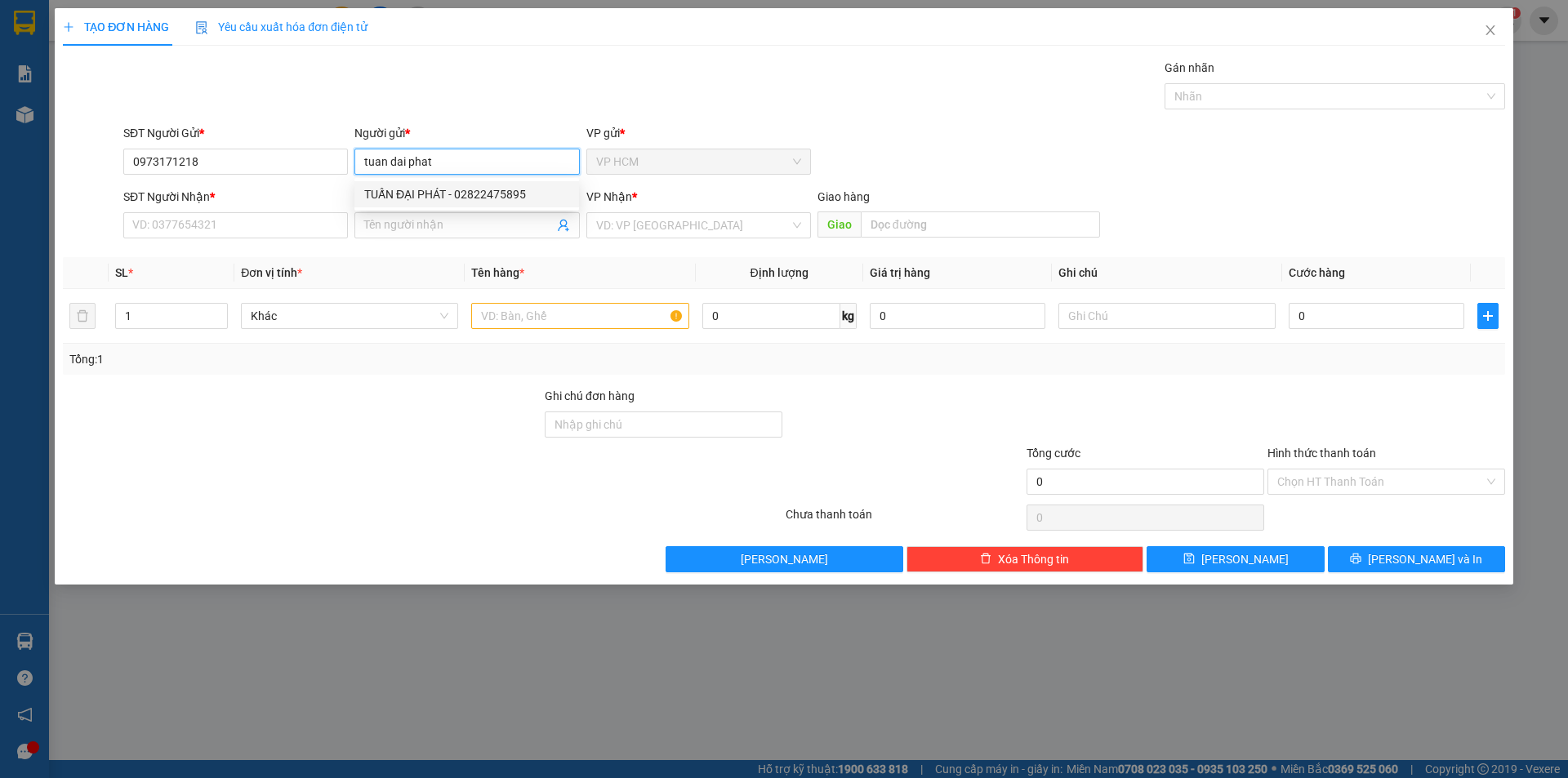
click at [496, 194] on div "TUẤN ĐẠI PHÁT - 02822475895" at bounding box center [467, 193] width 205 height 18
type input "02822475895"
type input "TUẤN ĐẠI PHÁT"
click at [566, 226] on icon "user-add" at bounding box center [563, 225] width 13 height 13
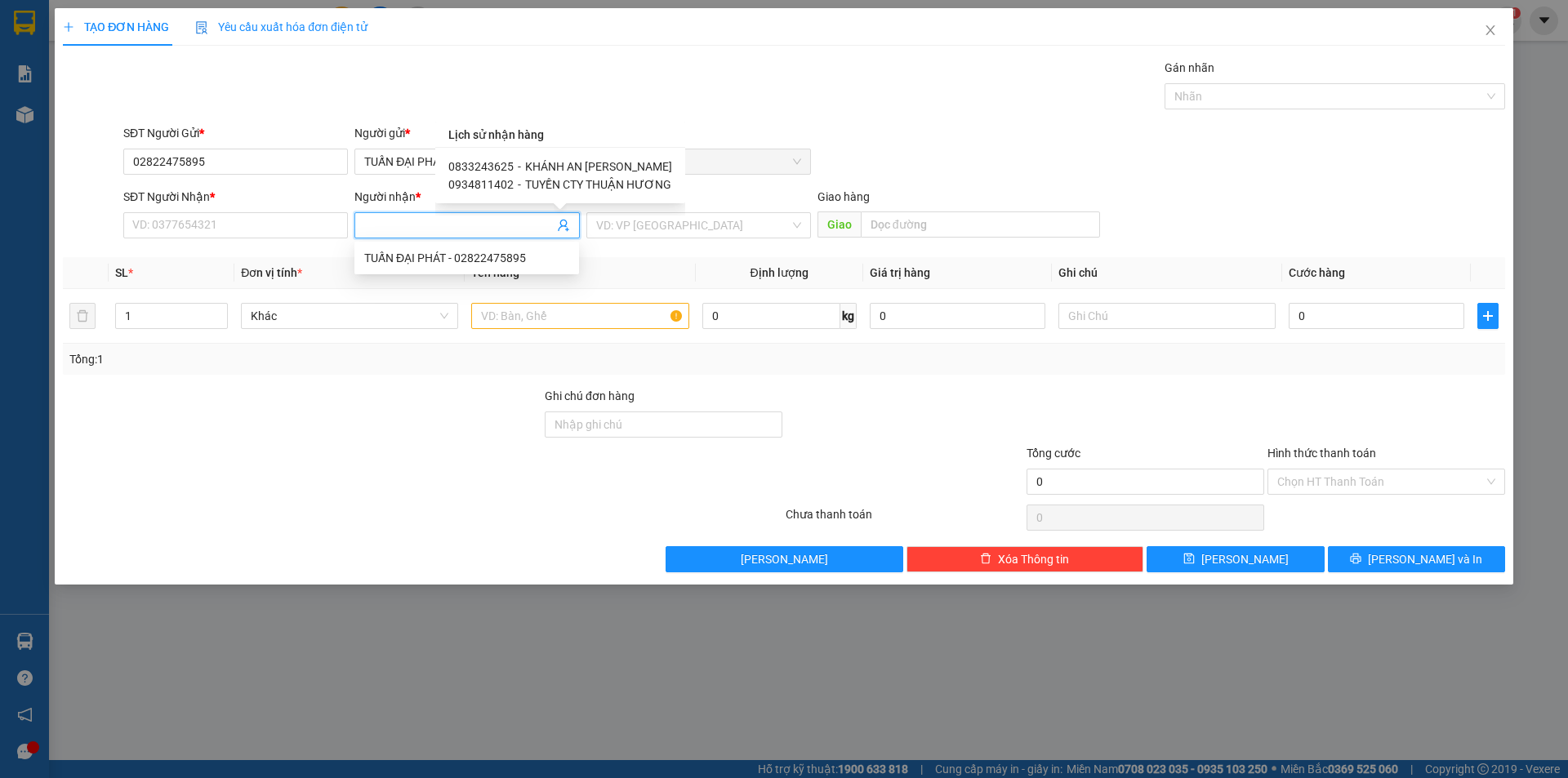
click at [583, 169] on span "KHÁNH AN [PERSON_NAME]" at bounding box center [598, 166] width 147 height 13
type input "0833243625"
type input "KHÁNH AN [PERSON_NAME]"
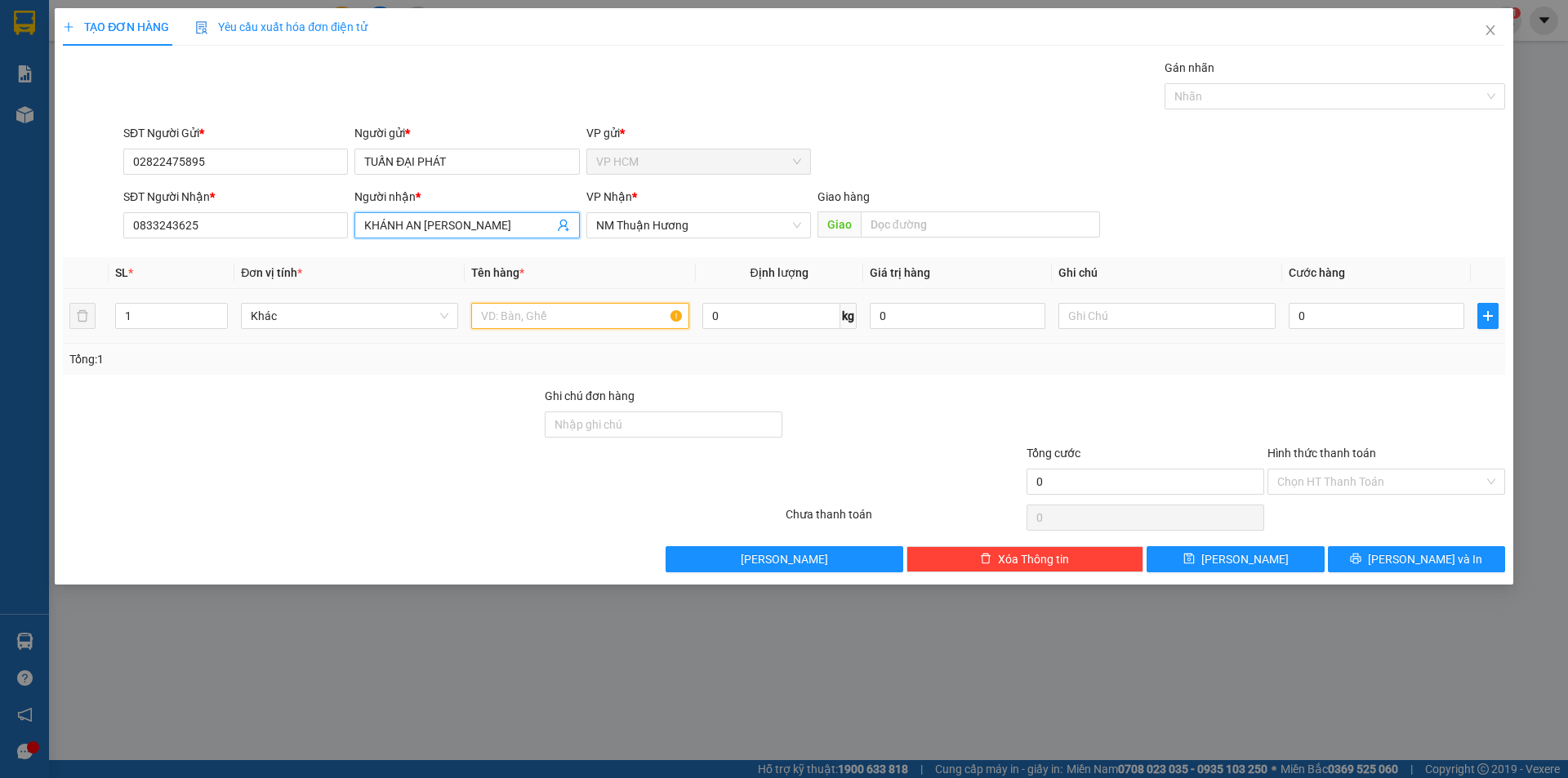
click at [530, 323] on input "text" at bounding box center [580, 316] width 217 height 26
click at [1381, 94] on div at bounding box center [1327, 96] width 316 height 19
type input "1k tem"
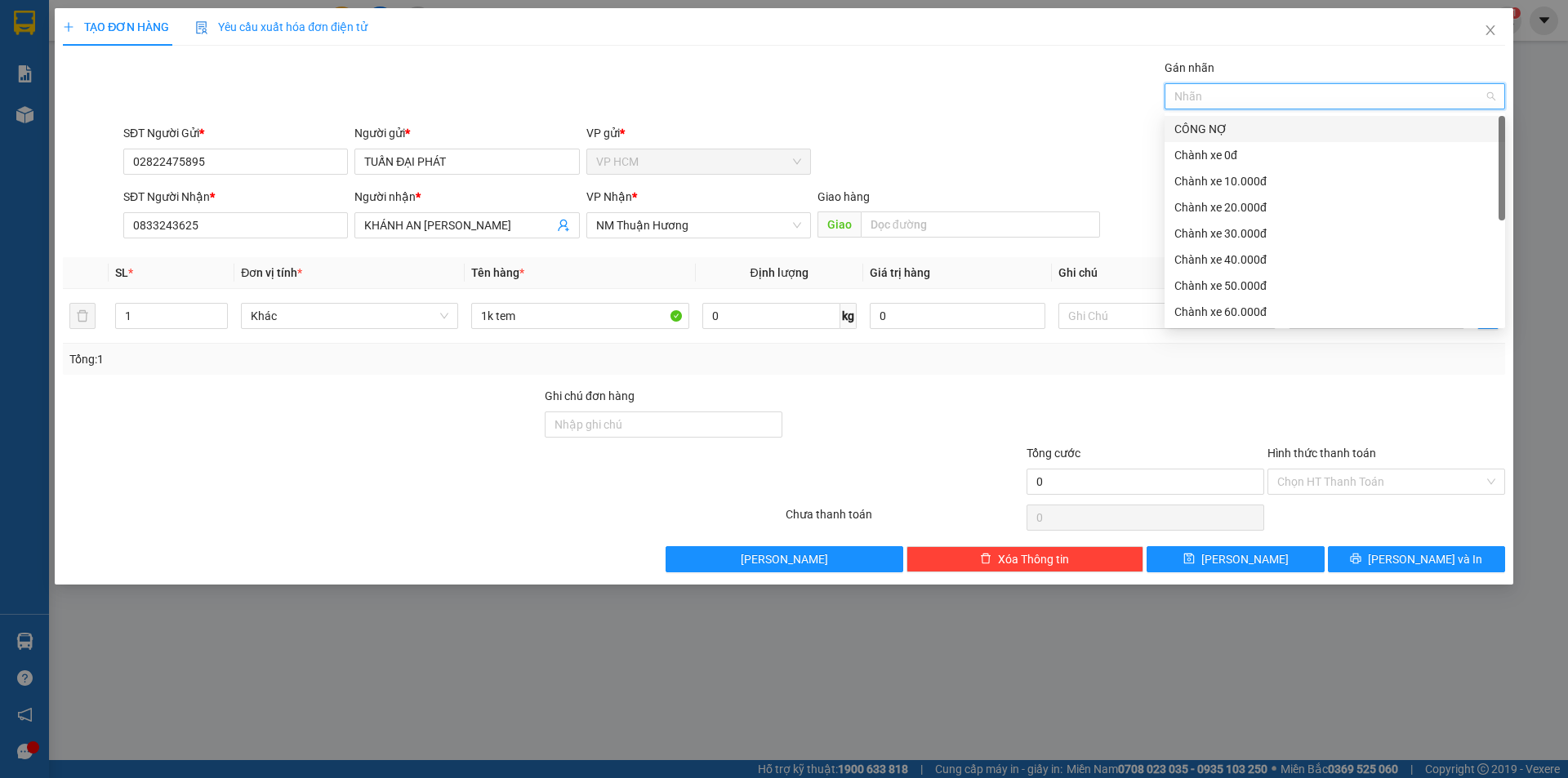
click at [1256, 157] on div "Chành xe 0đ" at bounding box center [1334, 154] width 321 height 18
click at [862, 113] on div "Gán nhãn Chành xe 0đ" at bounding box center [814, 88] width 1388 height 57
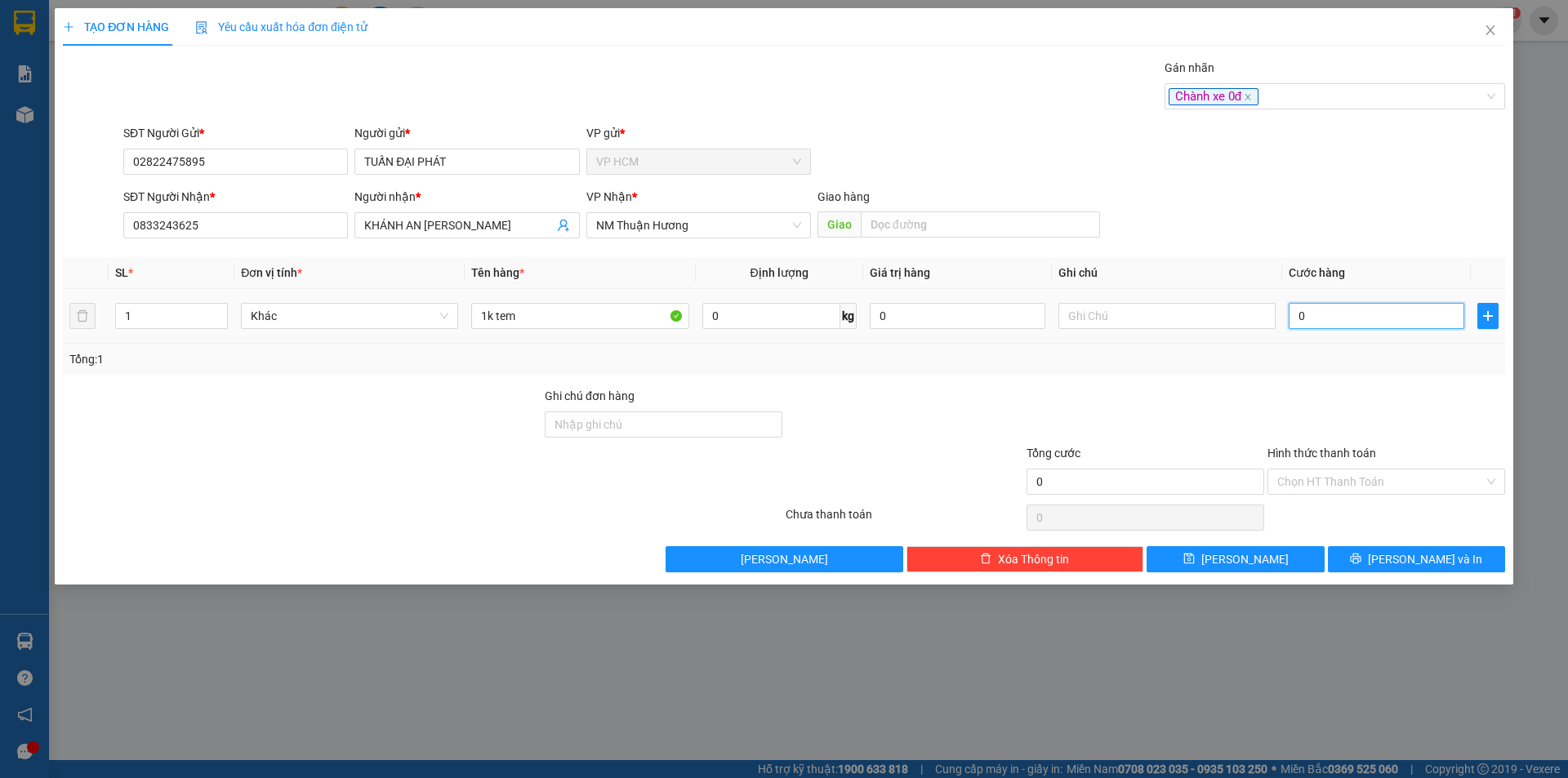
click at [1355, 310] on input "0" at bounding box center [1377, 316] width 176 height 26
click at [1341, 492] on input "Hình thức thanh toán" at bounding box center [1379, 481] width 206 height 24
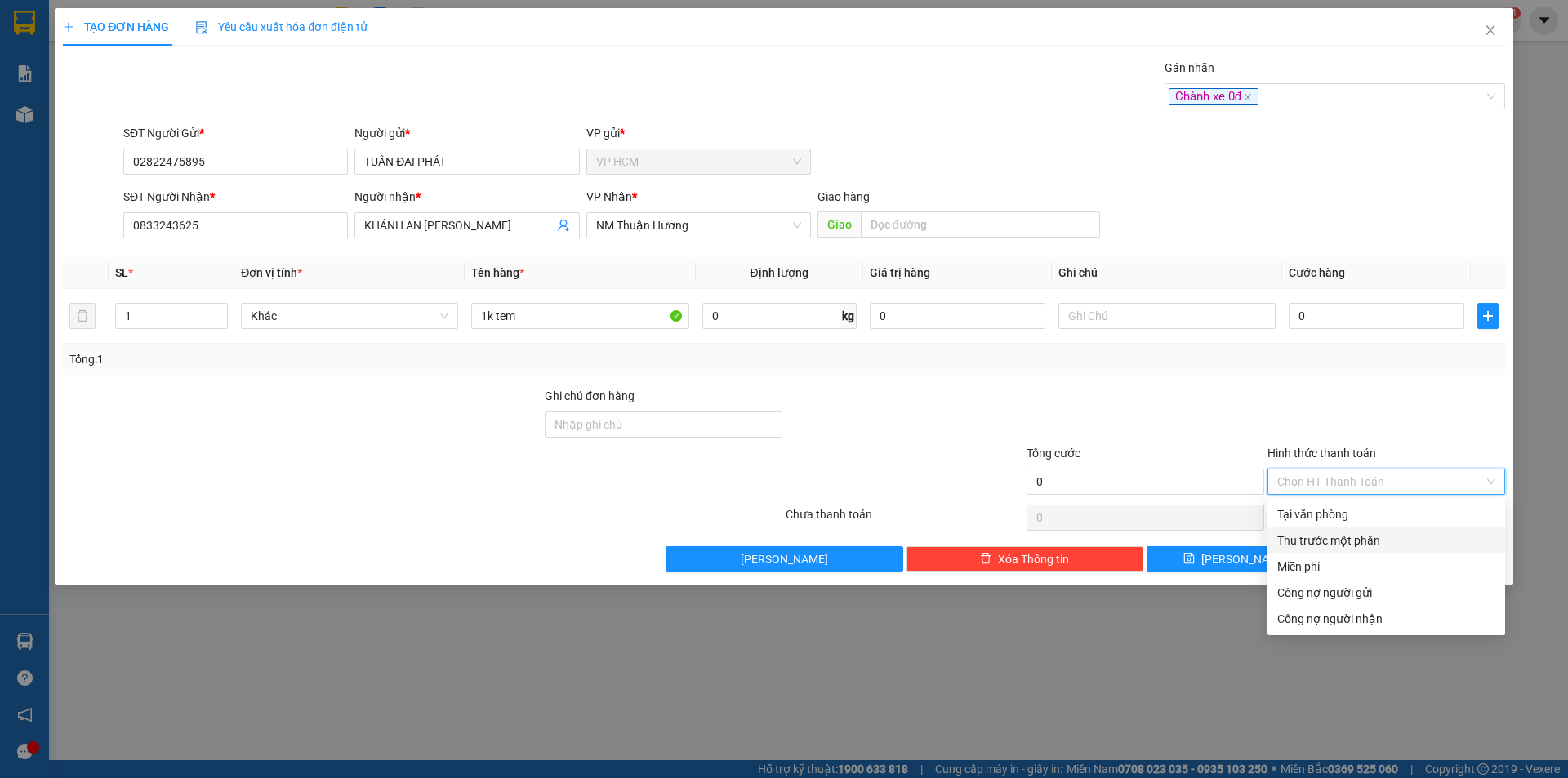
drag, startPoint x: 1323, startPoint y: 555, endPoint x: 1319, endPoint y: 547, distance: 8.9
click at [1322, 556] on div "Miễn phí" at bounding box center [1386, 566] width 238 height 26
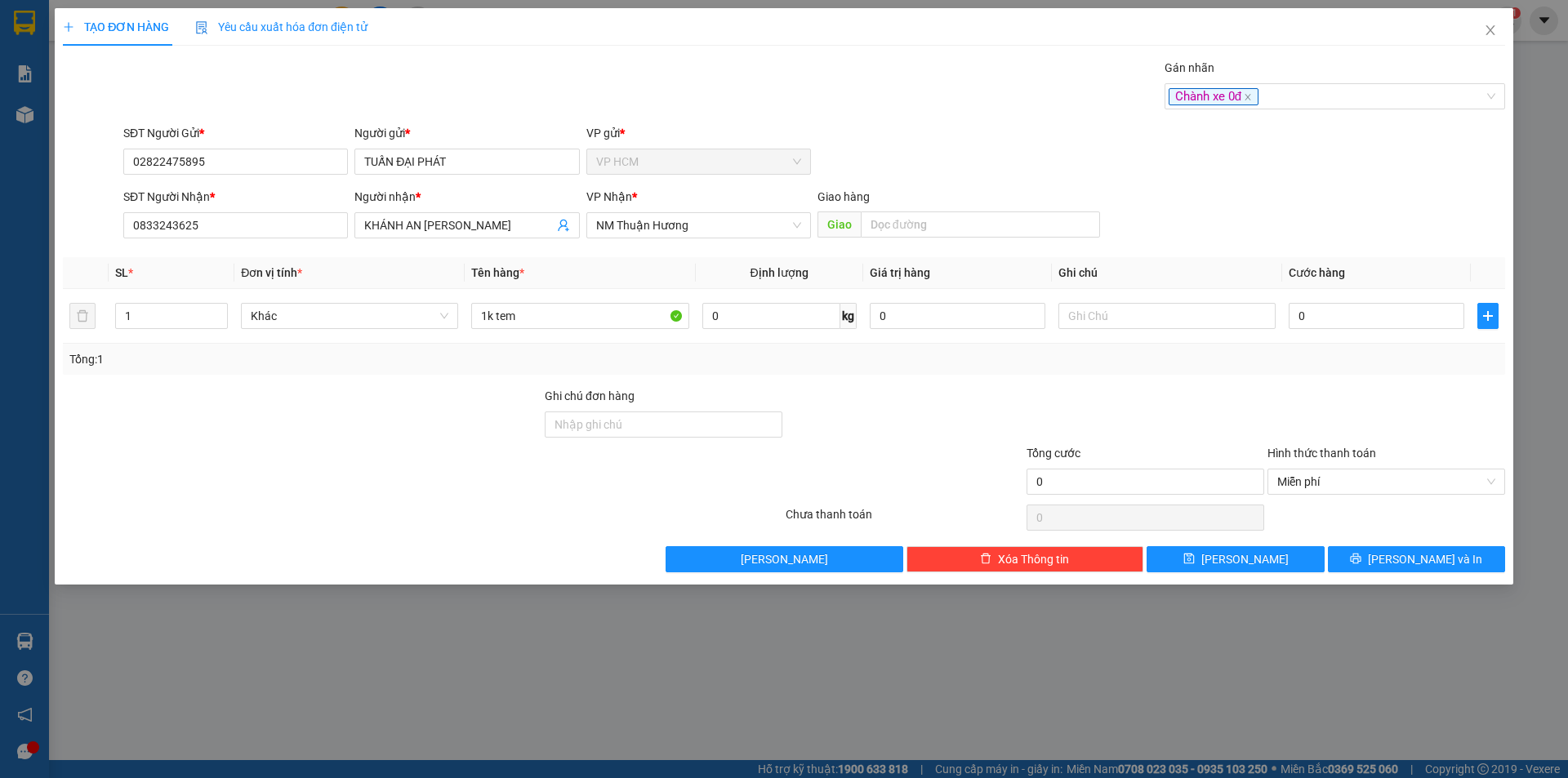
click at [1218, 347] on div "Tổng: 1" at bounding box center [784, 359] width 1442 height 31
click at [1412, 577] on div "TẠO ĐƠN HÀNG Yêu cầu xuất hóa đơn điện tử Transit Pickup Surcharge Ids Transit …" at bounding box center [783, 297] width 1458 height 577
click at [1406, 561] on span "[PERSON_NAME] và In" at bounding box center [1425, 558] width 115 height 18
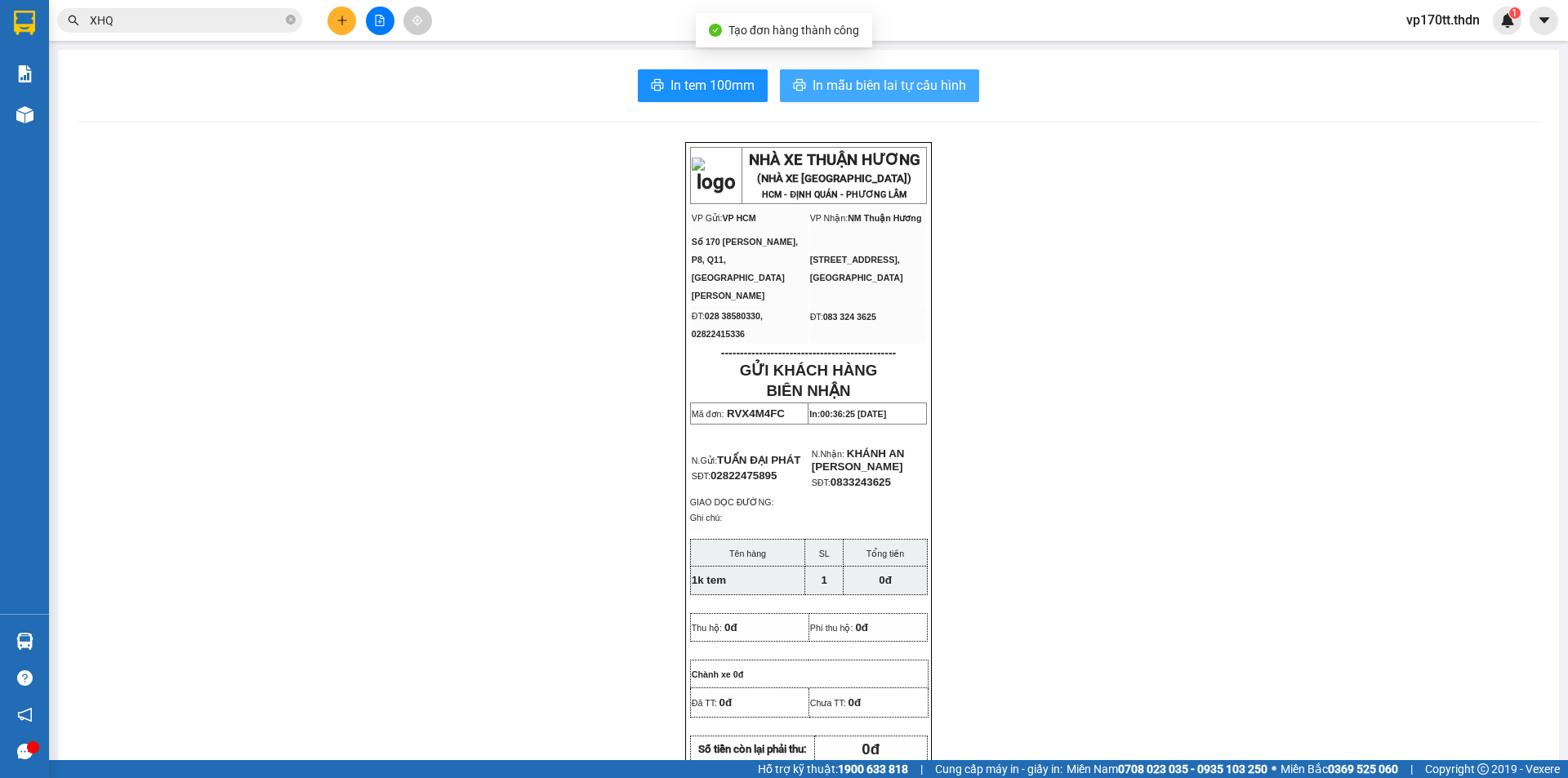
click at [899, 87] on span "In mẫu biên lai tự cấu hình" at bounding box center [889, 85] width 153 height 20
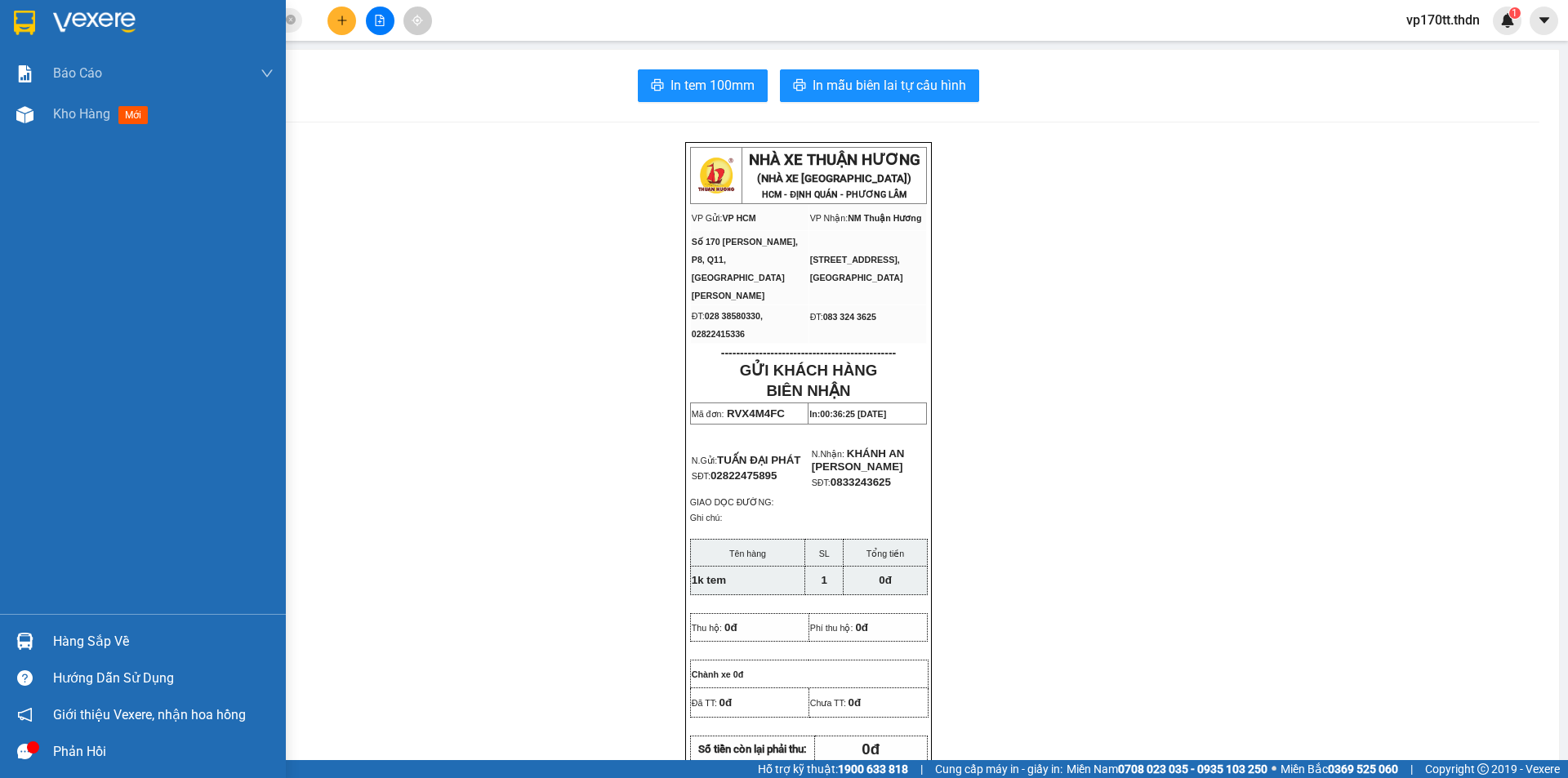
click at [18, 18] on img at bounding box center [24, 22] width 21 height 24
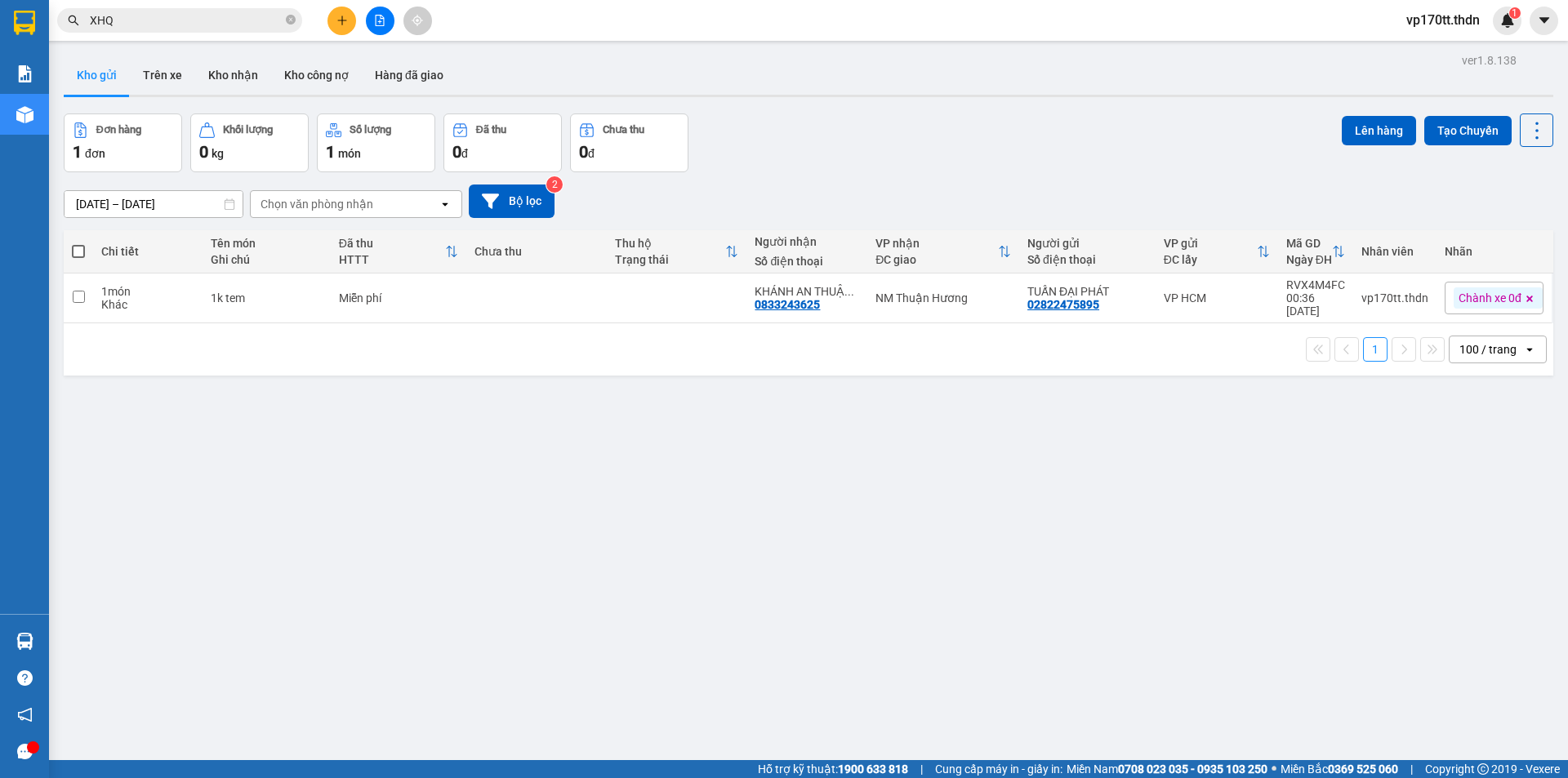
click at [927, 306] on td "NM Thuận Hương" at bounding box center [943, 298] width 152 height 50
checkbox input "true"
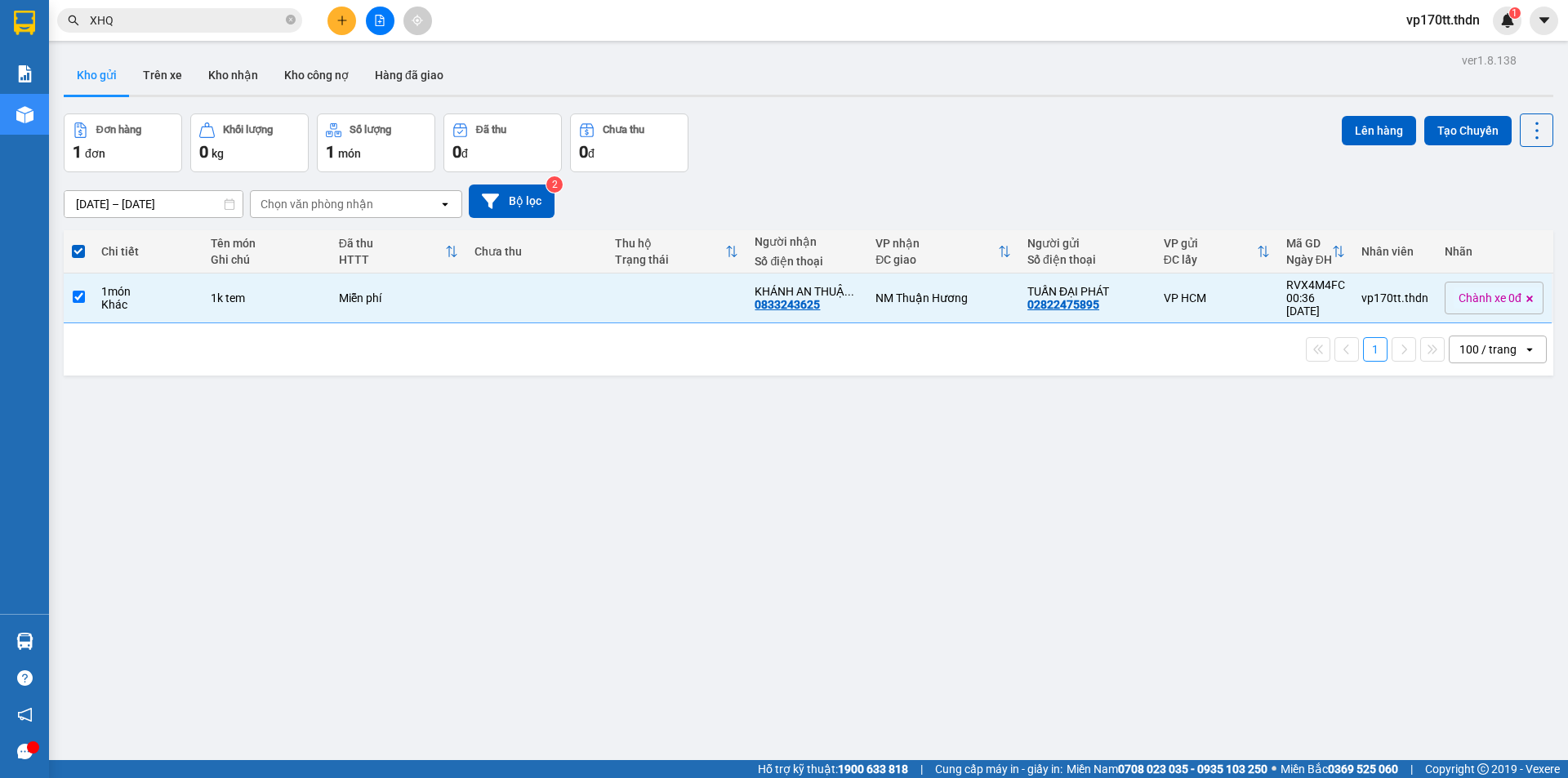
click at [1374, 146] on div "Lên hàng Tạo Chuyến" at bounding box center [1447, 130] width 212 height 33
click at [1377, 131] on button "Lên hàng" at bounding box center [1378, 130] width 74 height 30
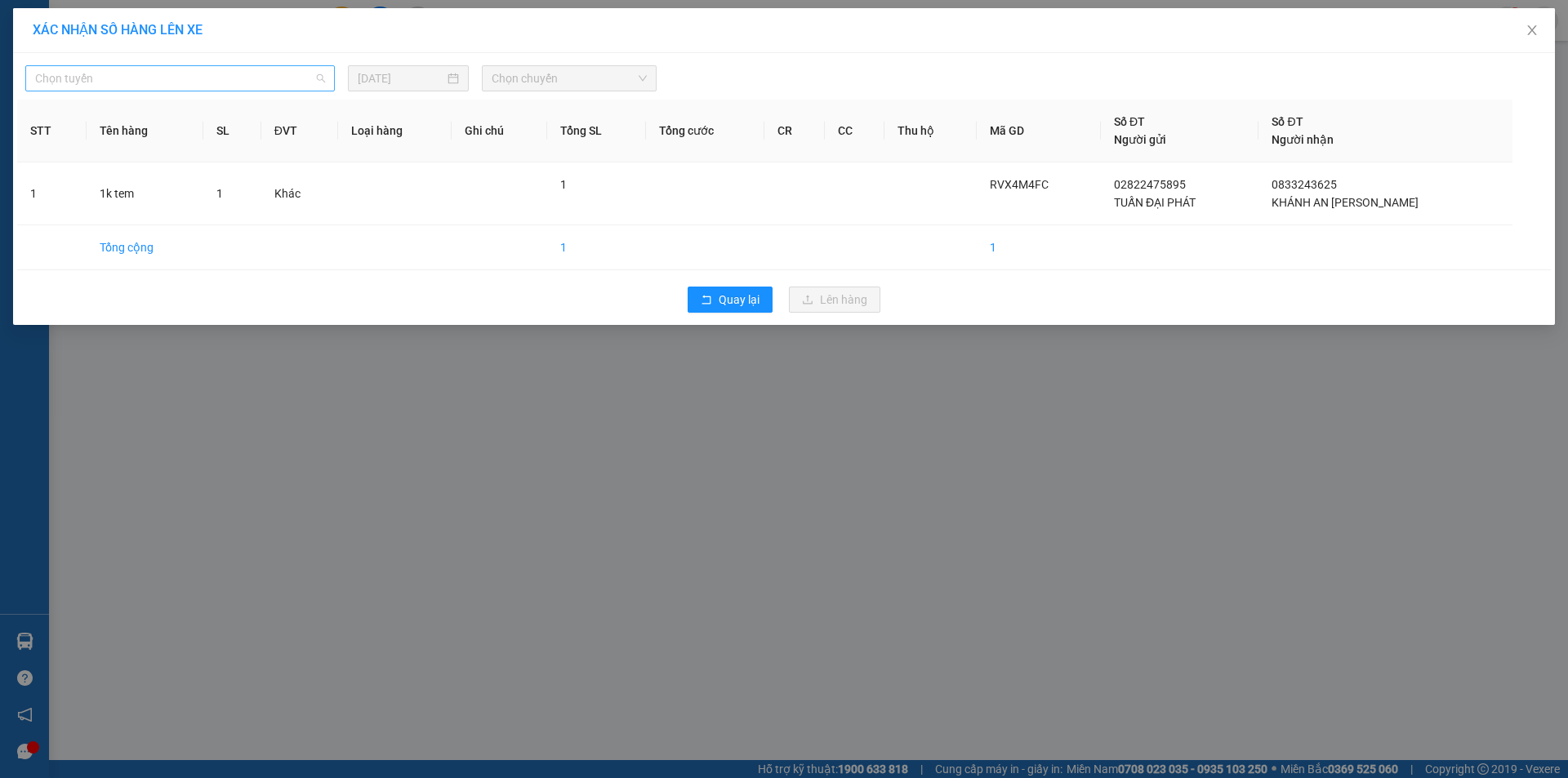
click at [193, 80] on span "Chọn tuyến" at bounding box center [180, 79] width 290 height 24
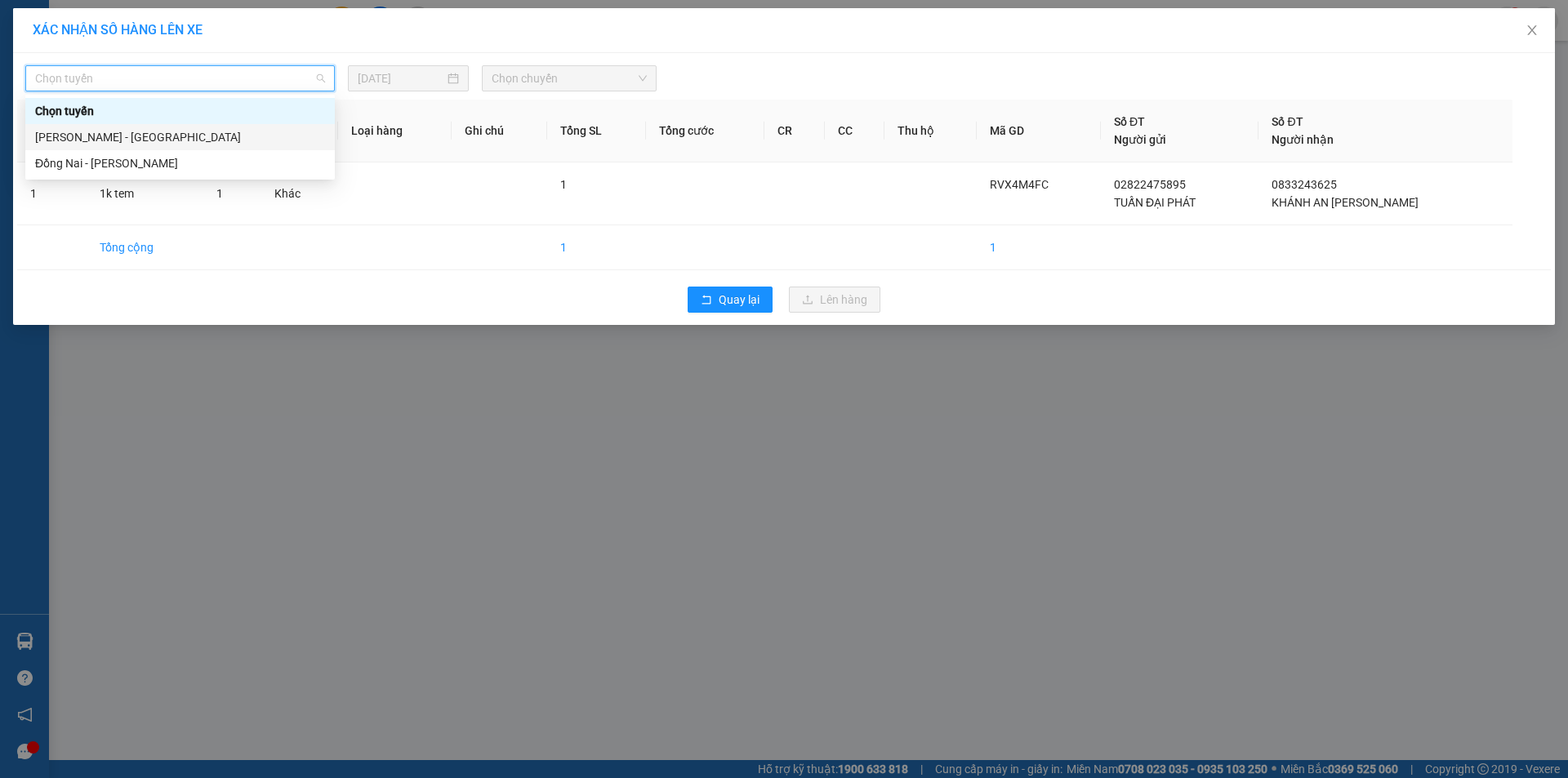
click at [74, 145] on div "[PERSON_NAME] - [GEOGRAPHIC_DATA]" at bounding box center [180, 137] width 290 height 18
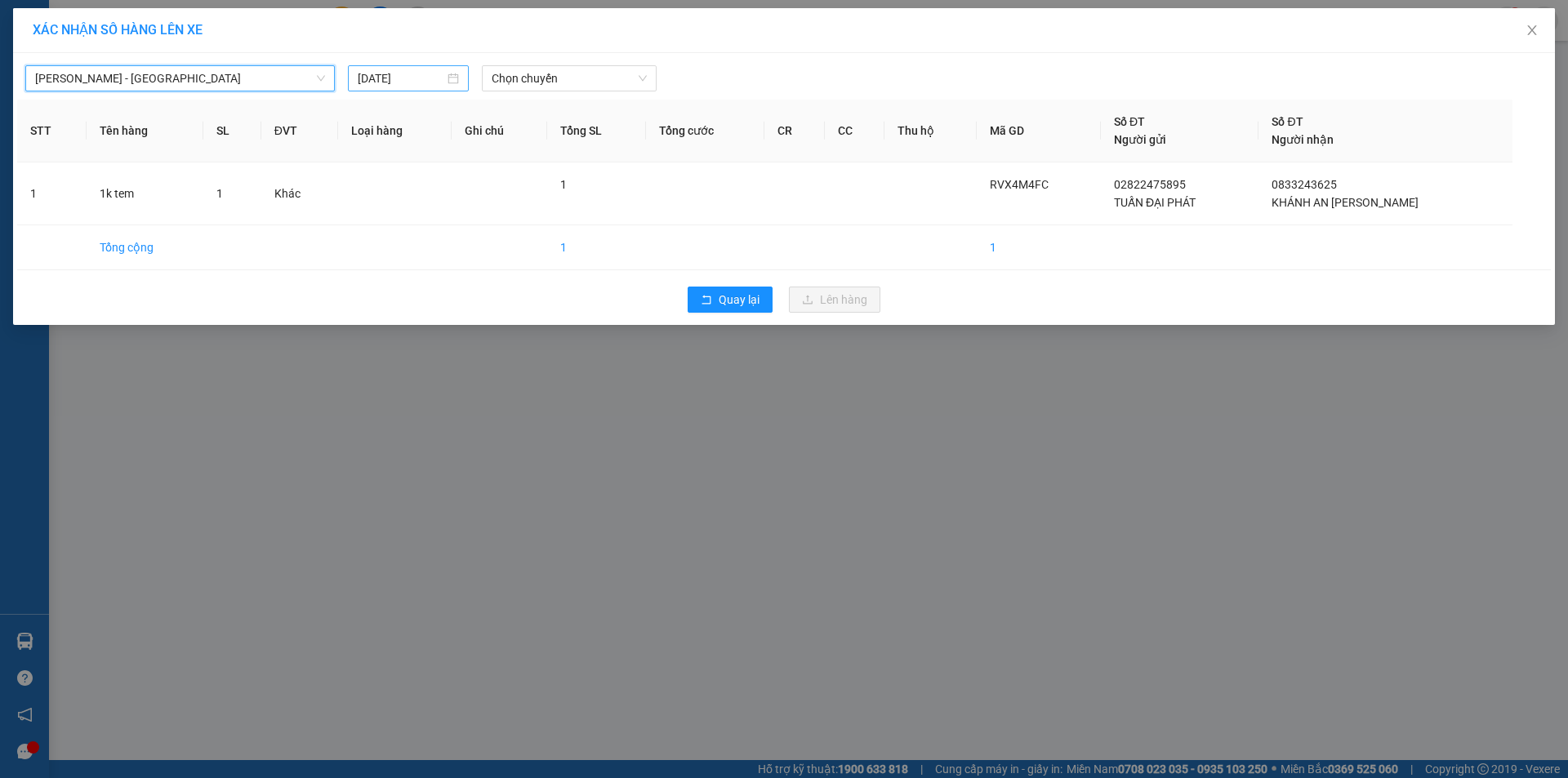
click at [401, 91] on div "[PERSON_NAME] - Đồng Nai [PERSON_NAME] - Đồng Nai [DATE] Chọn chuyến STT Tên hà…" at bounding box center [784, 188] width 1542 height 272
click at [593, 88] on span "Chọn chuyến" at bounding box center [570, 79] width 155 height 24
click at [549, 147] on div "23:00 (TC) - 60H-151.24" at bounding box center [555, 137] width 147 height 26
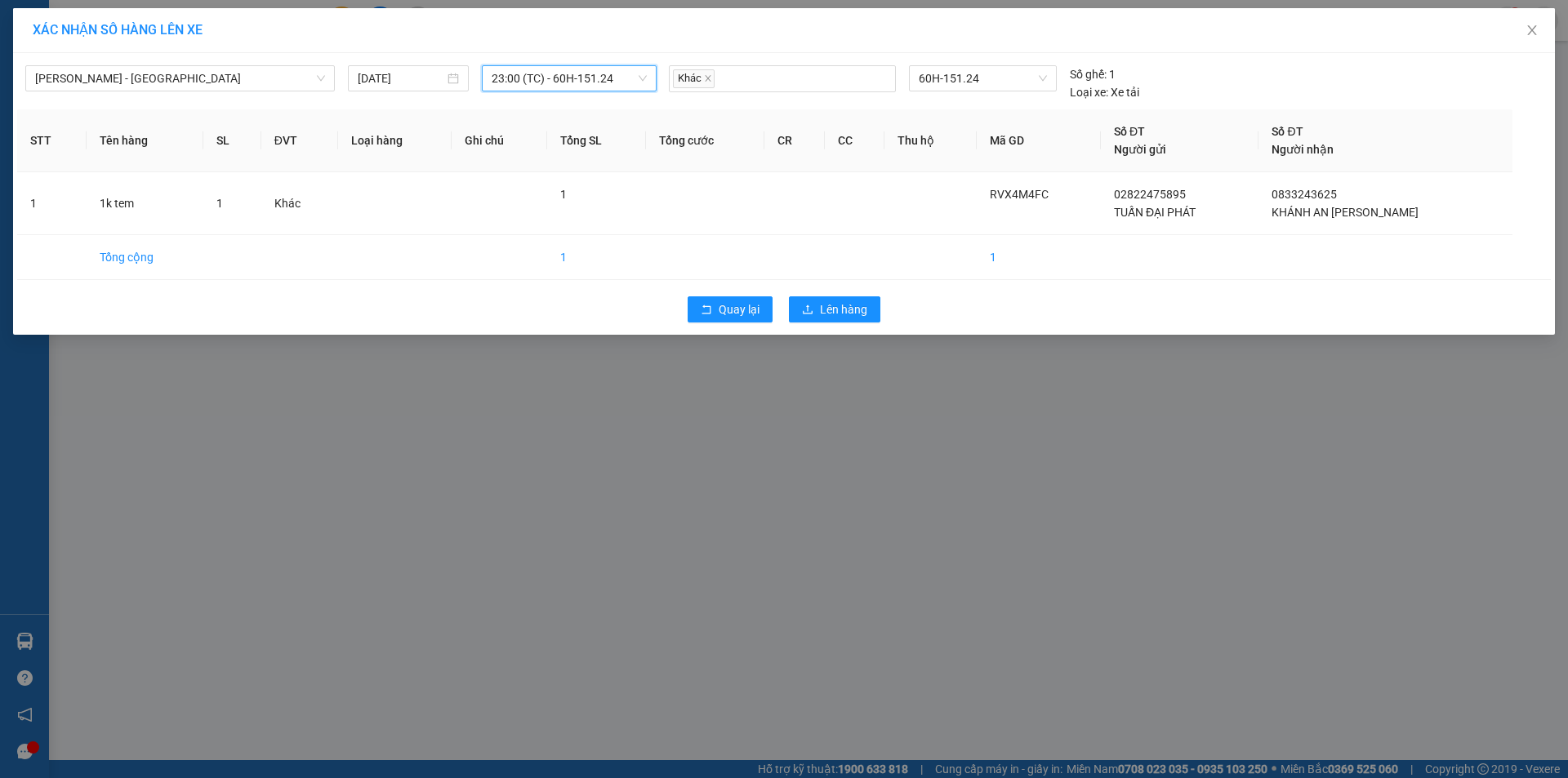
click at [807, 322] on div "Quay lại Lên hàng" at bounding box center [784, 310] width 1534 height 43
click at [807, 318] on button "Lên hàng" at bounding box center [834, 310] width 92 height 26
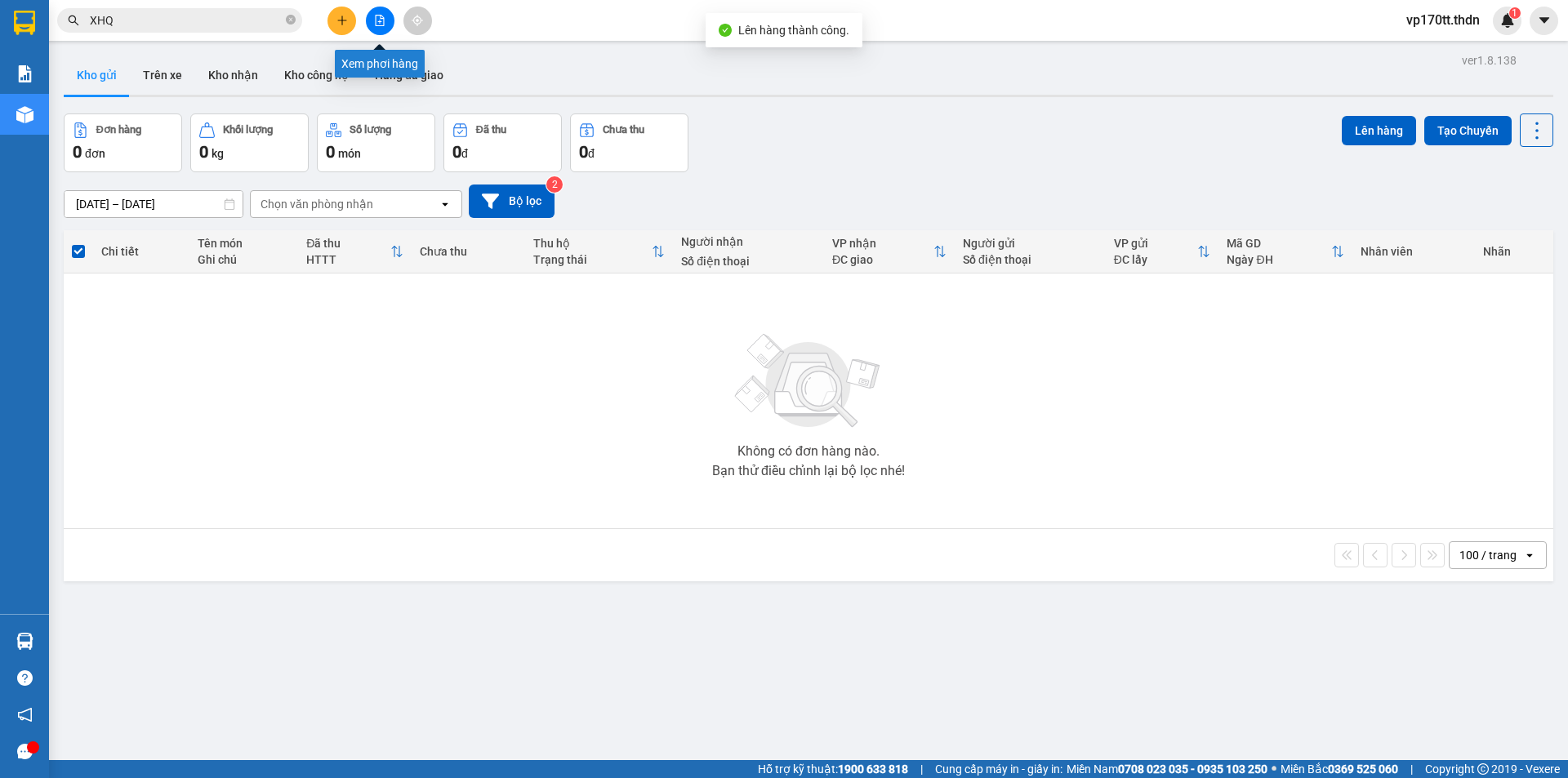
click at [376, 18] on icon "file-add" at bounding box center [380, 20] width 11 height 11
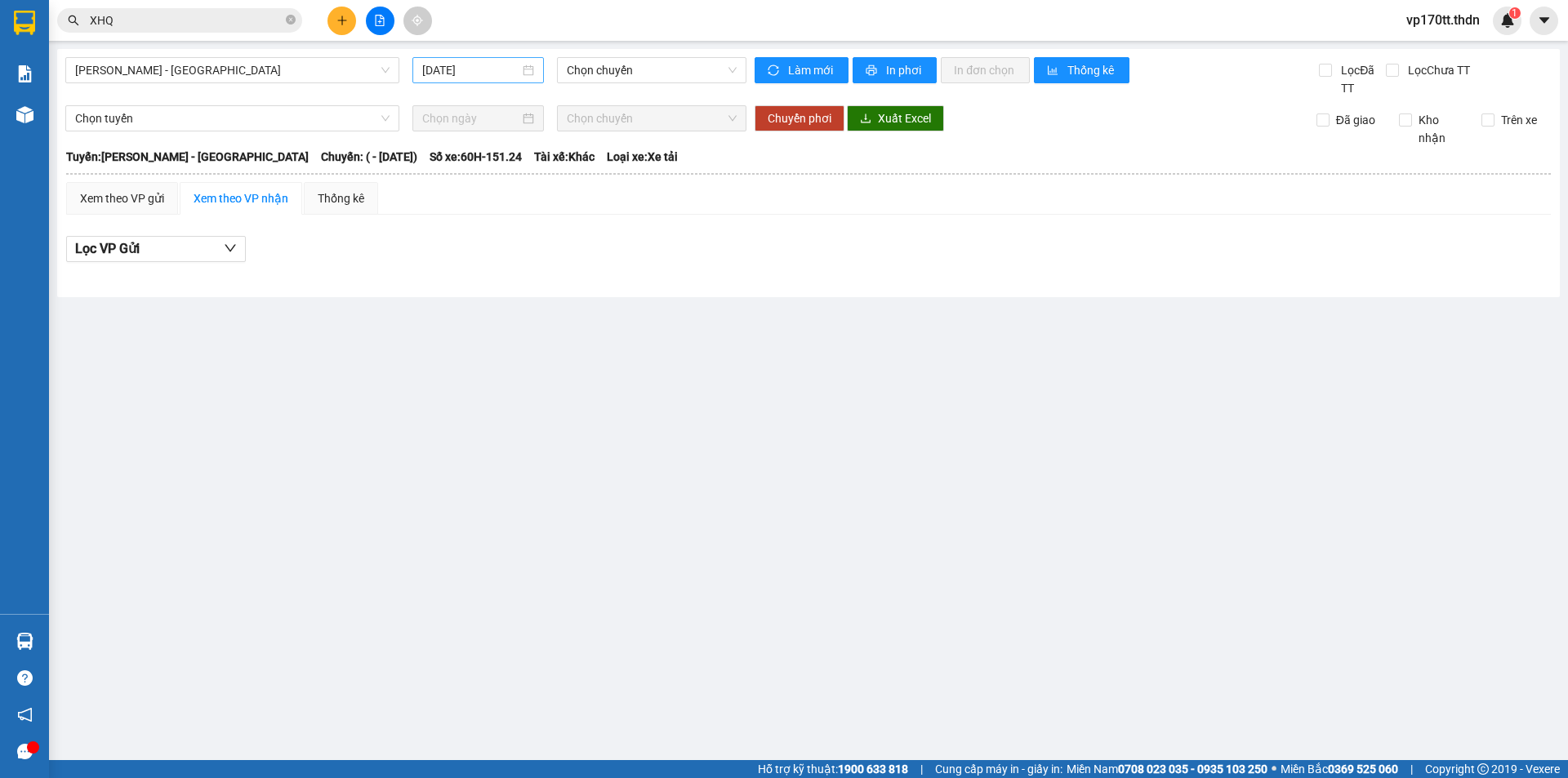
click at [459, 63] on input "[DATE]" at bounding box center [471, 69] width 97 height 18
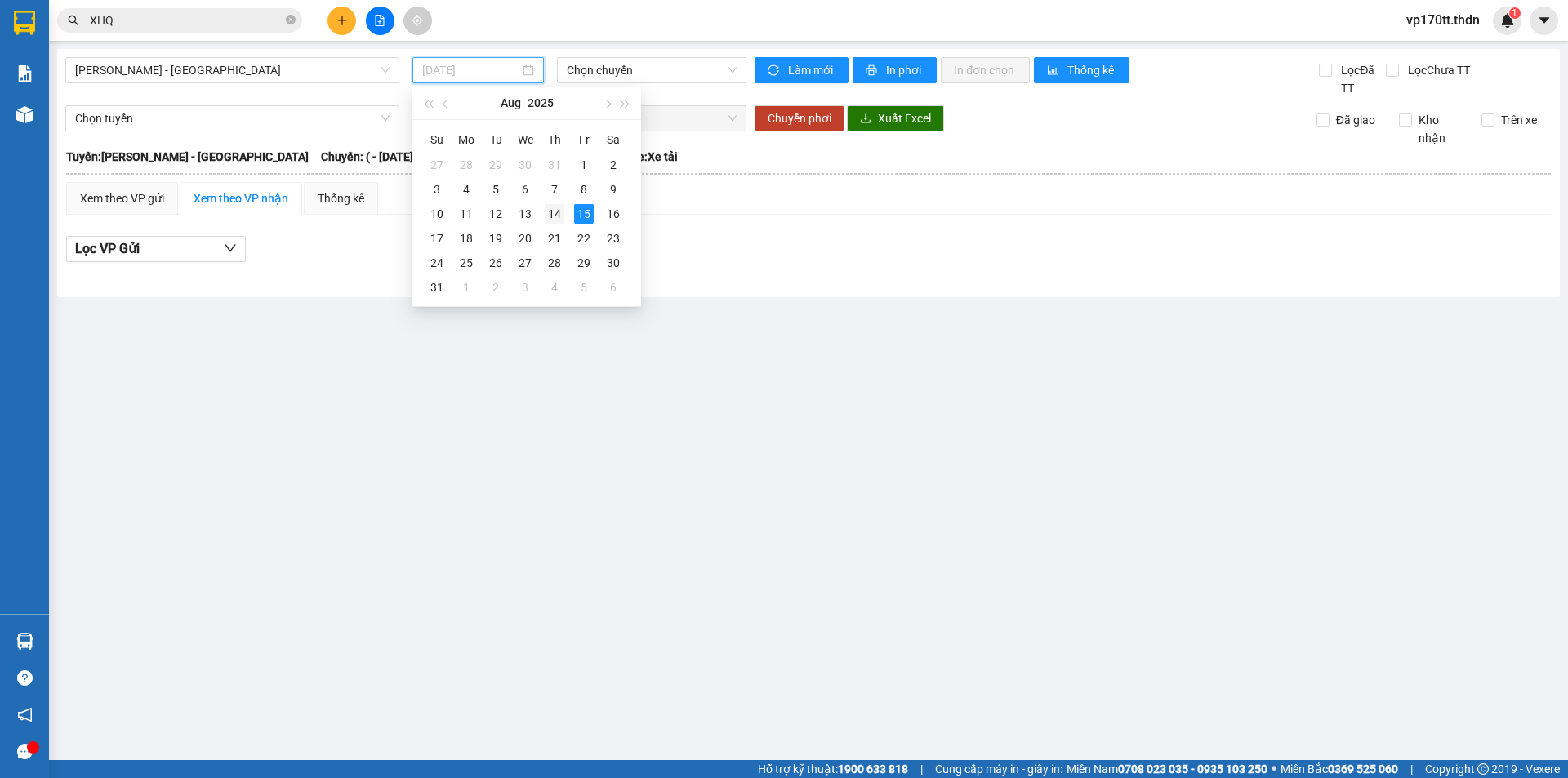
click at [549, 206] on div "14" at bounding box center [554, 213] width 19 height 19
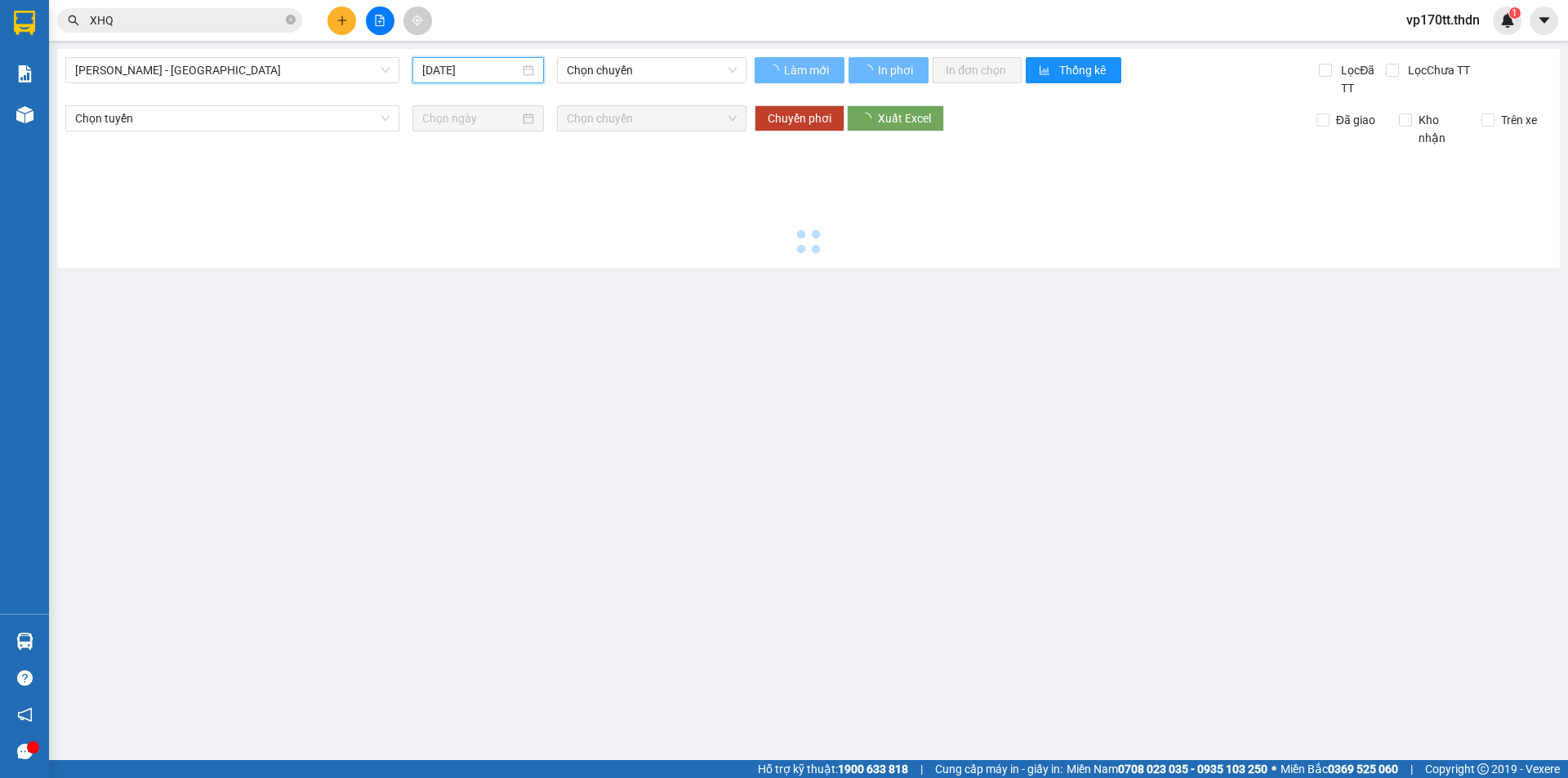
type input "[DATE]"
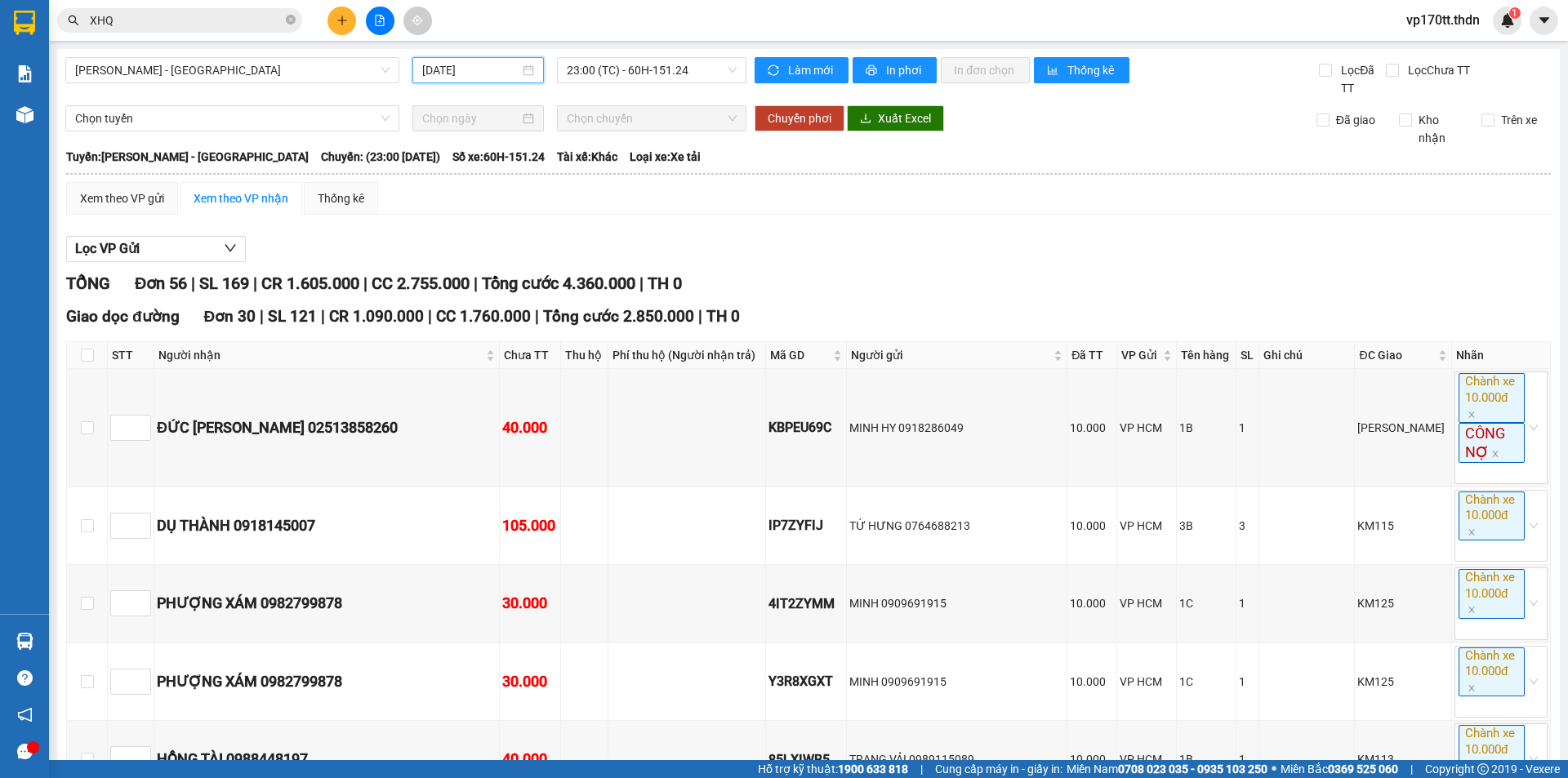
scroll to position [4299, 0]
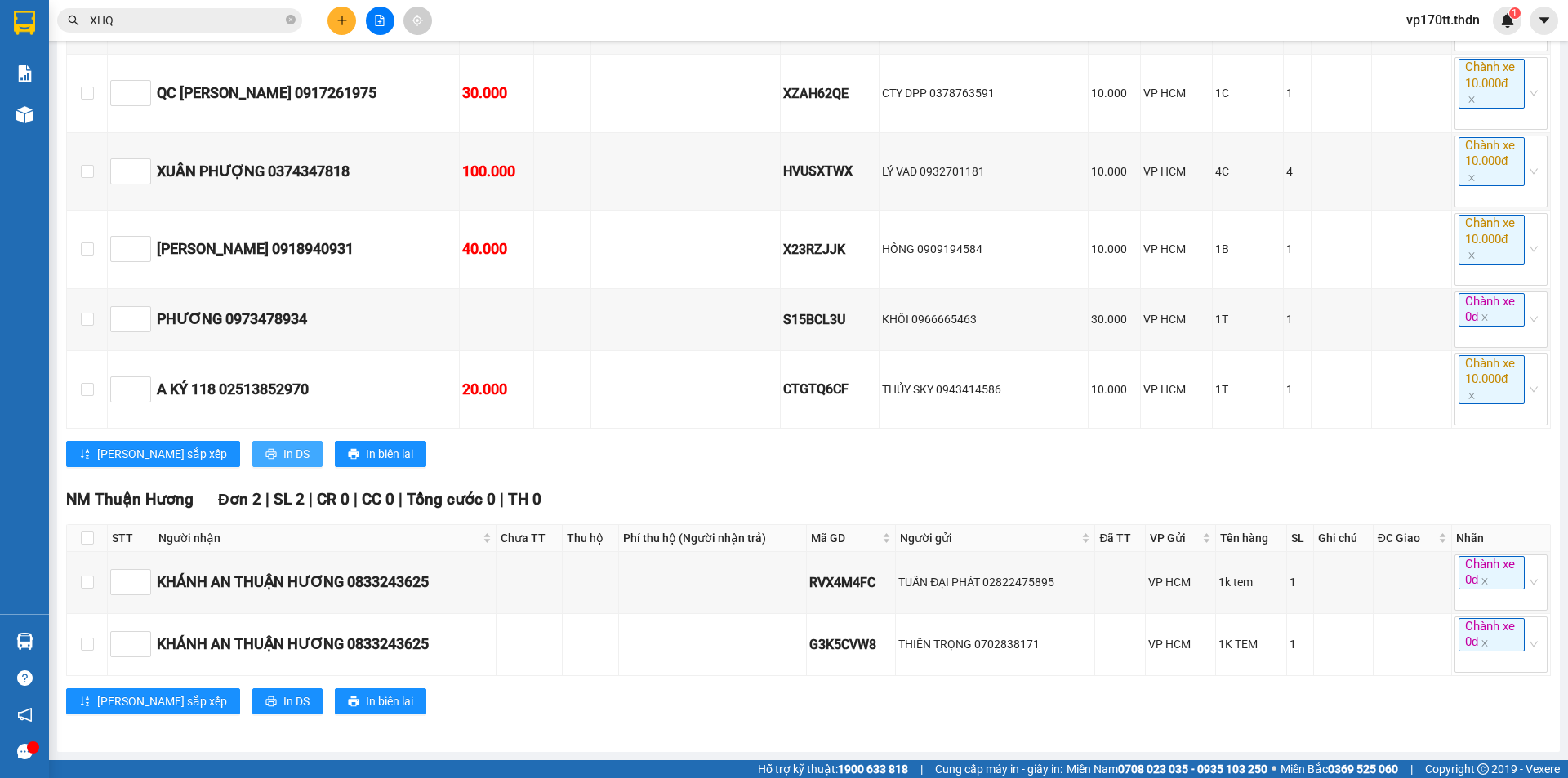
click at [283, 456] on span "In DS" at bounding box center [296, 453] width 26 height 18
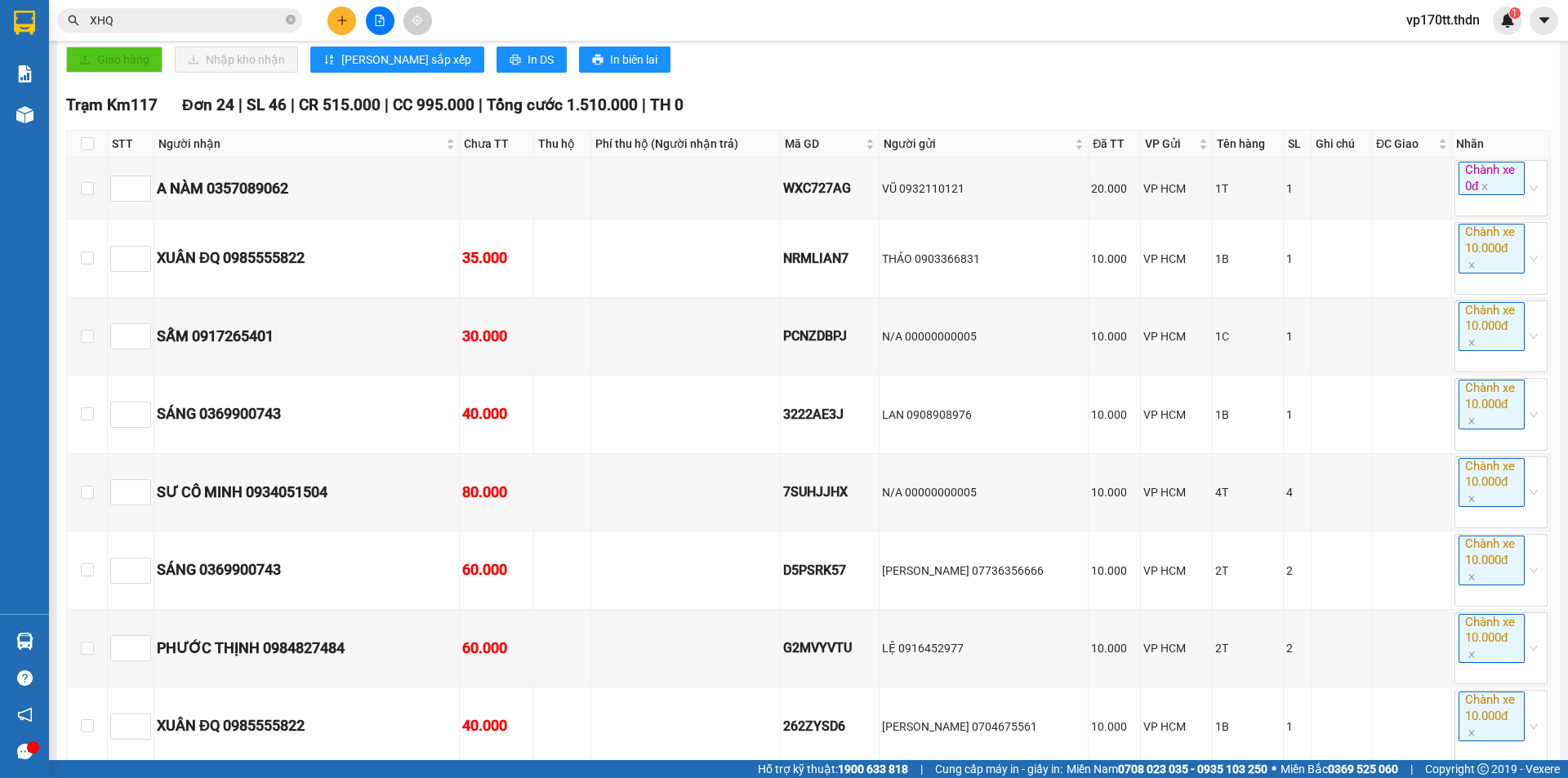
scroll to position [2504, 0]
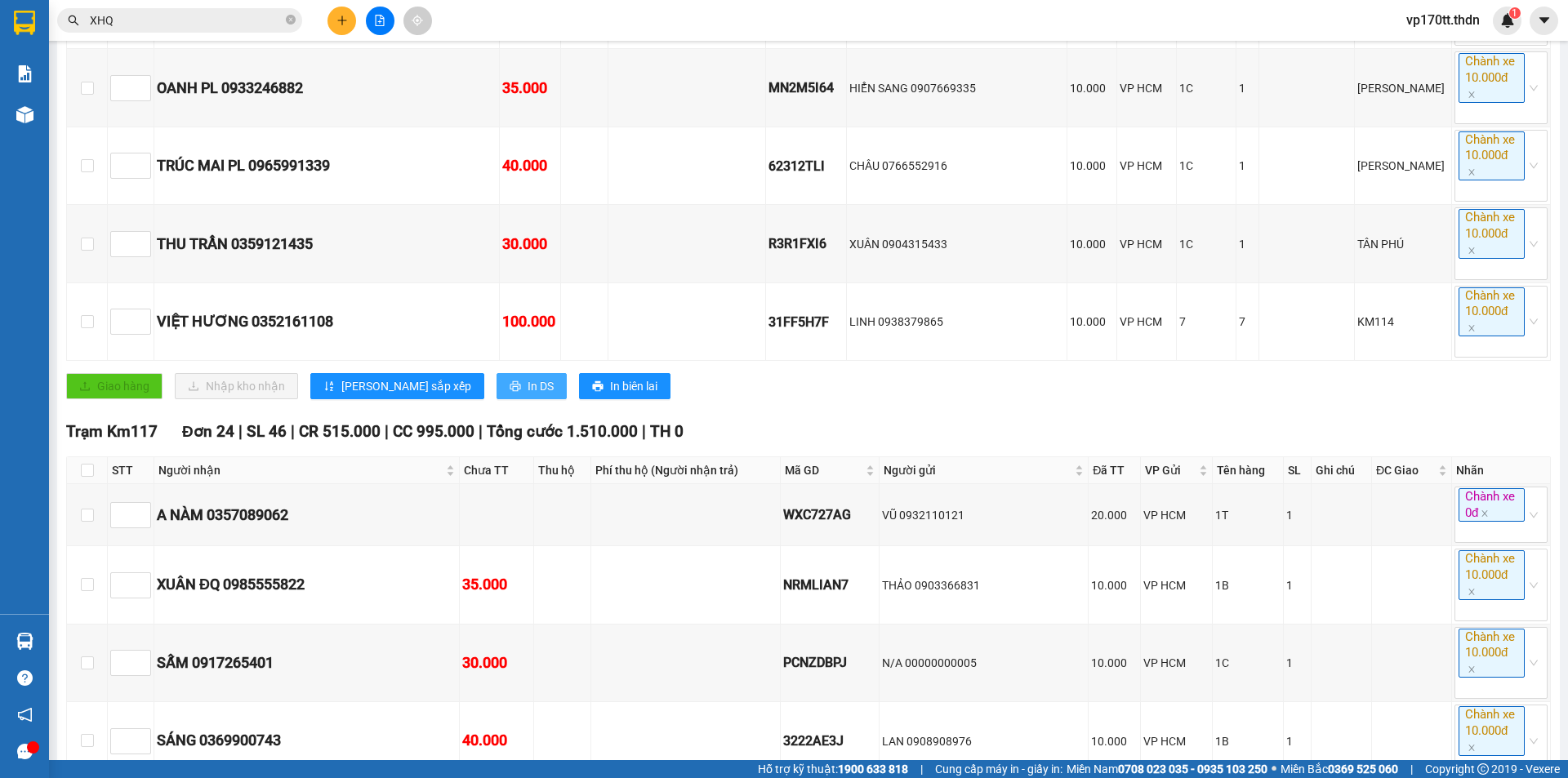
click at [528, 395] on span "In DS" at bounding box center [541, 385] width 26 height 18
